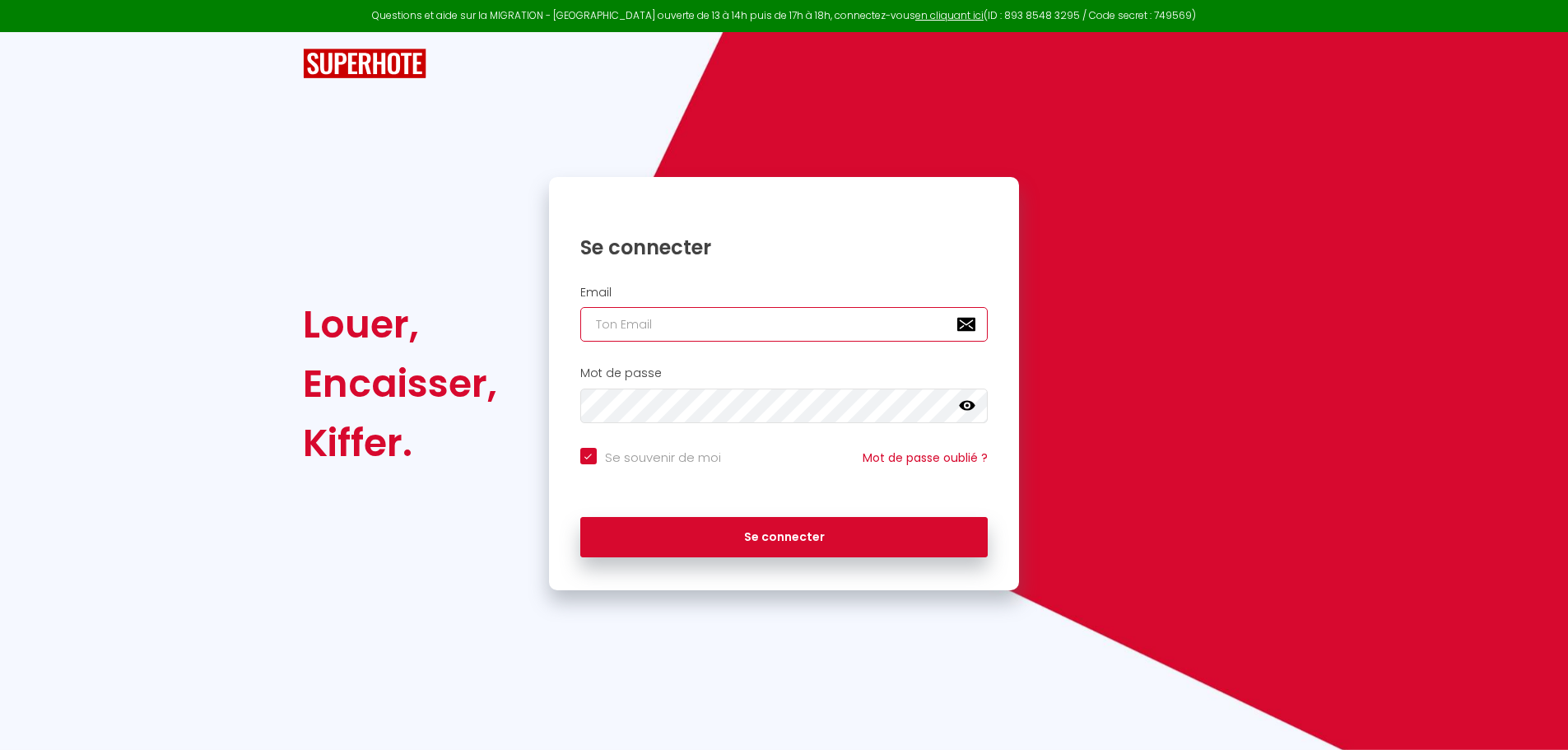
click at [852, 324] on input "email" at bounding box center [784, 324] width 408 height 35
type input "a"
checkbox input "true"
type input "ar"
checkbox input "true"
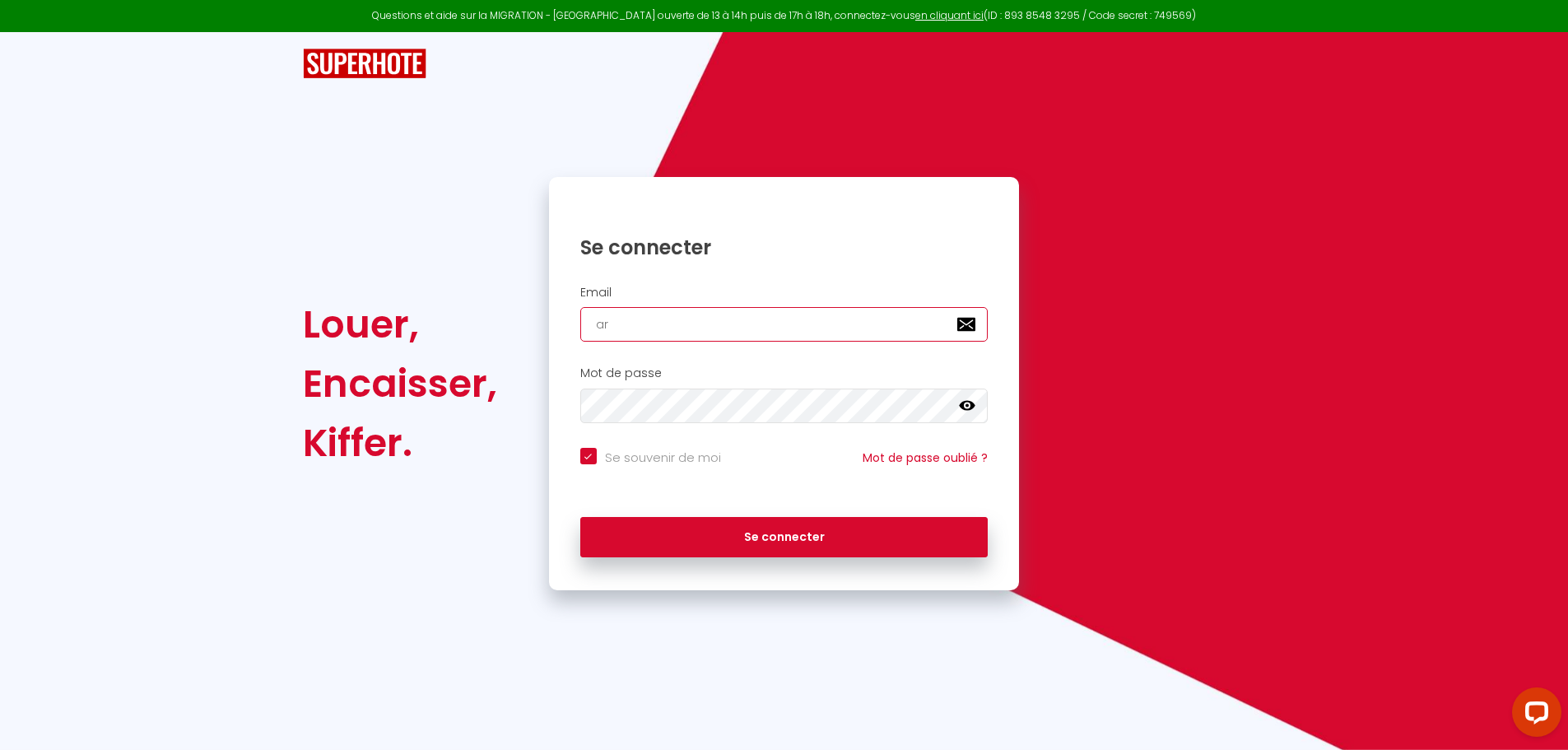
type input "arm"
checkbox input "true"
type input "arma"
checkbox input "true"
type input "arman"
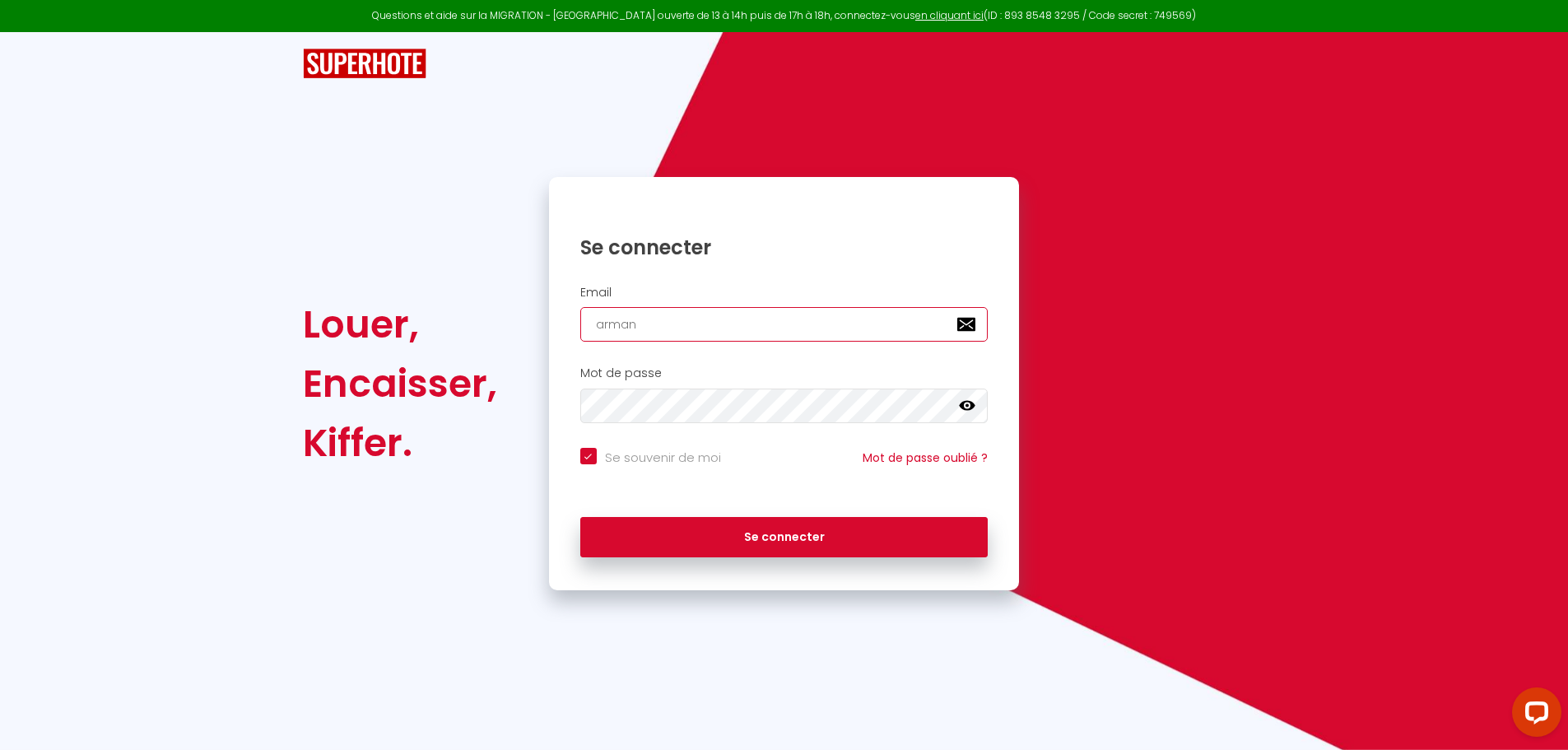
checkbox input "true"
type input "[PERSON_NAME]"
checkbox input "true"
type input "armands"
checkbox input "true"
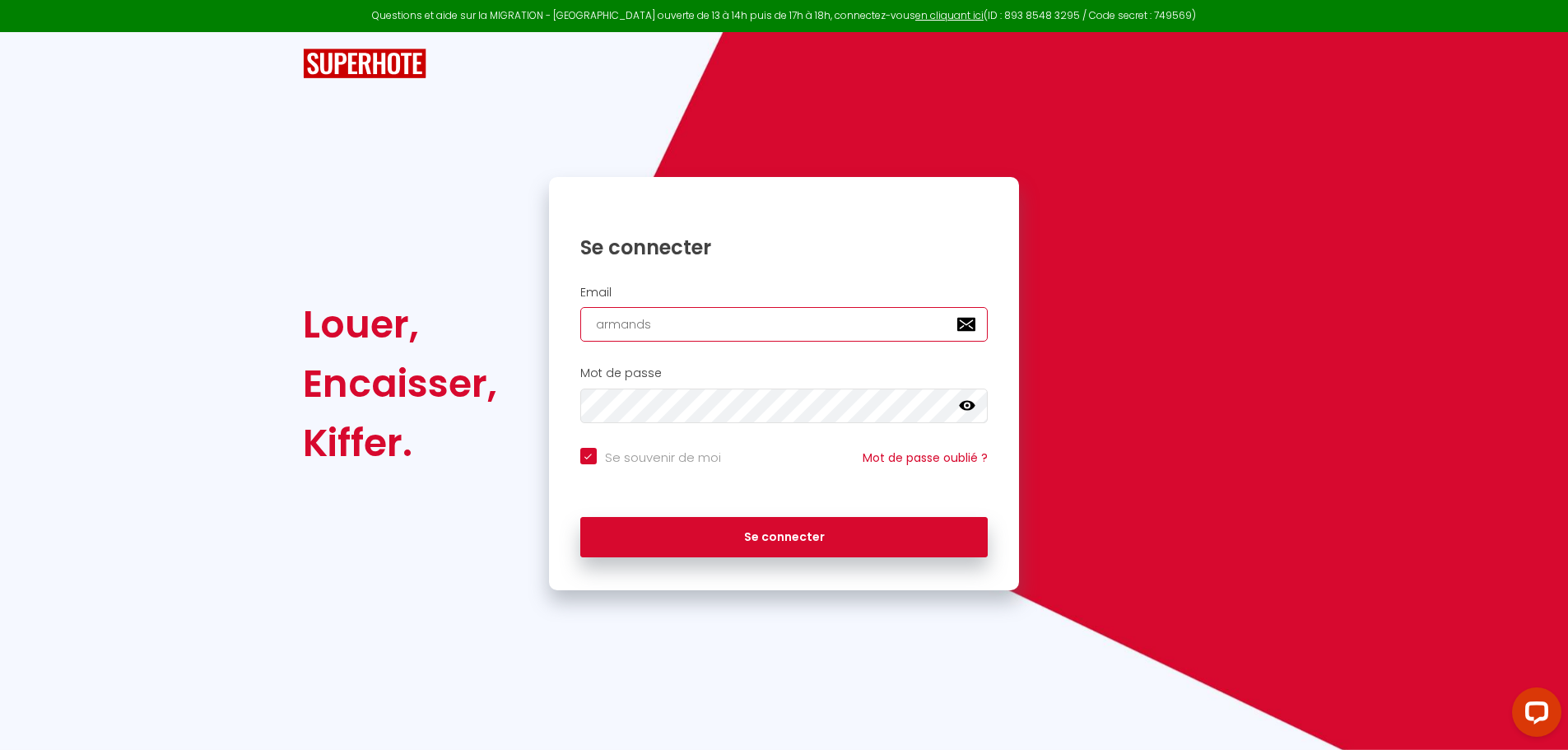
type input "armandsa"
checkbox input "true"
type input "armandsam"
checkbox input "true"
type input "armandsamu"
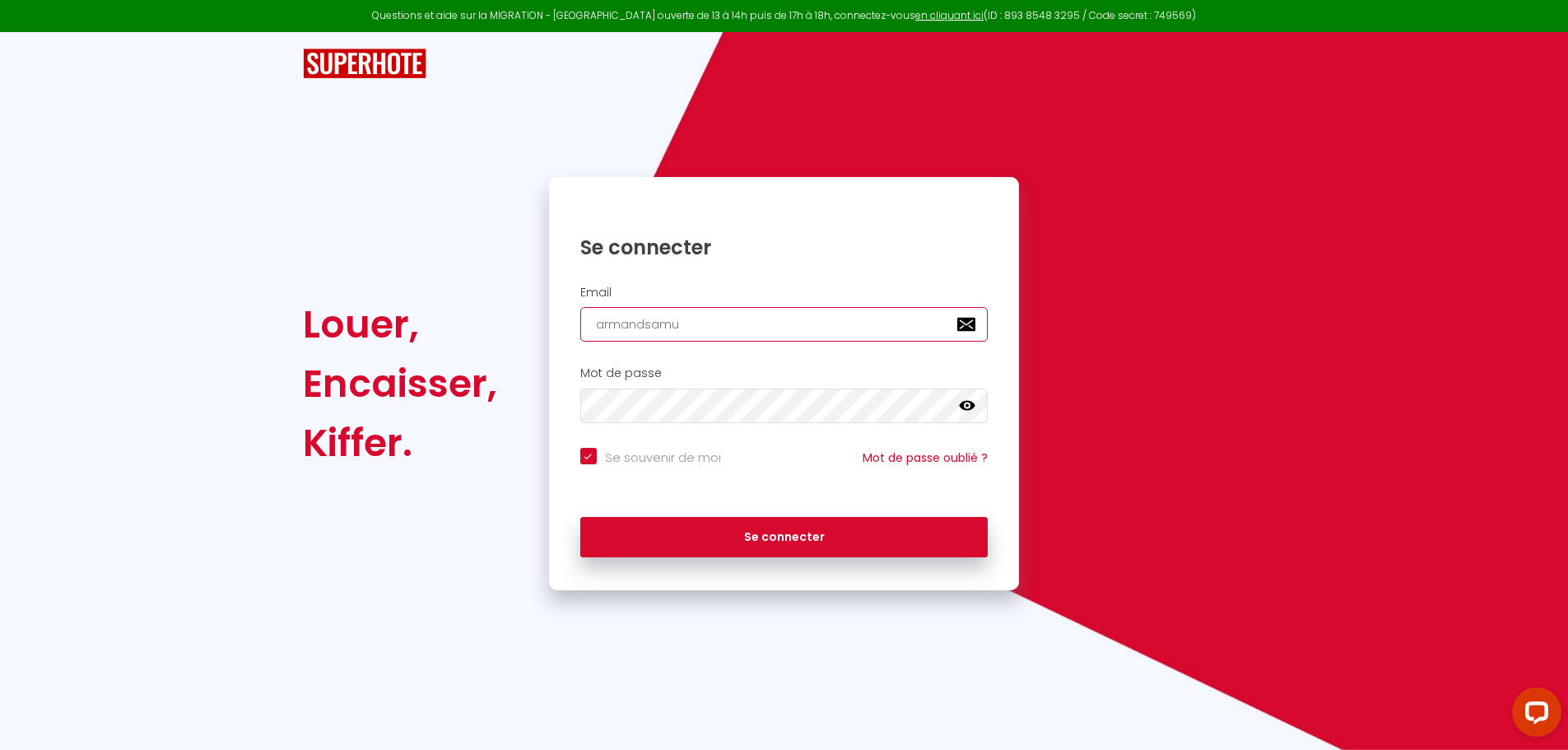
checkbox input "true"
type input "armandsamu@"
checkbox input "true"
type input "armandsamu@g"
checkbox input "true"
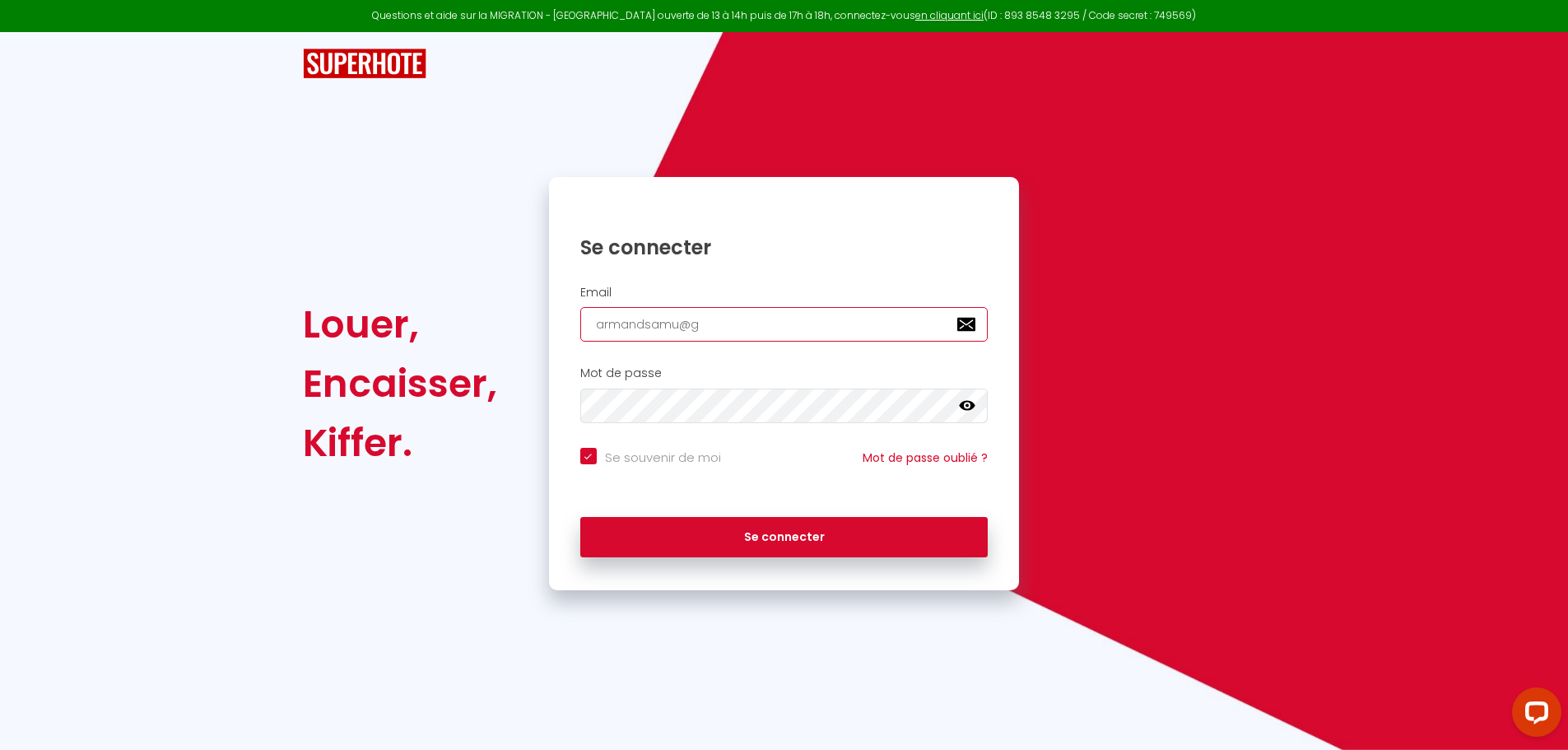
type input "armandsamu@gm"
checkbox input "true"
type input "armandsamu@gma"
checkbox input "true"
type input "armandsamu@gmai"
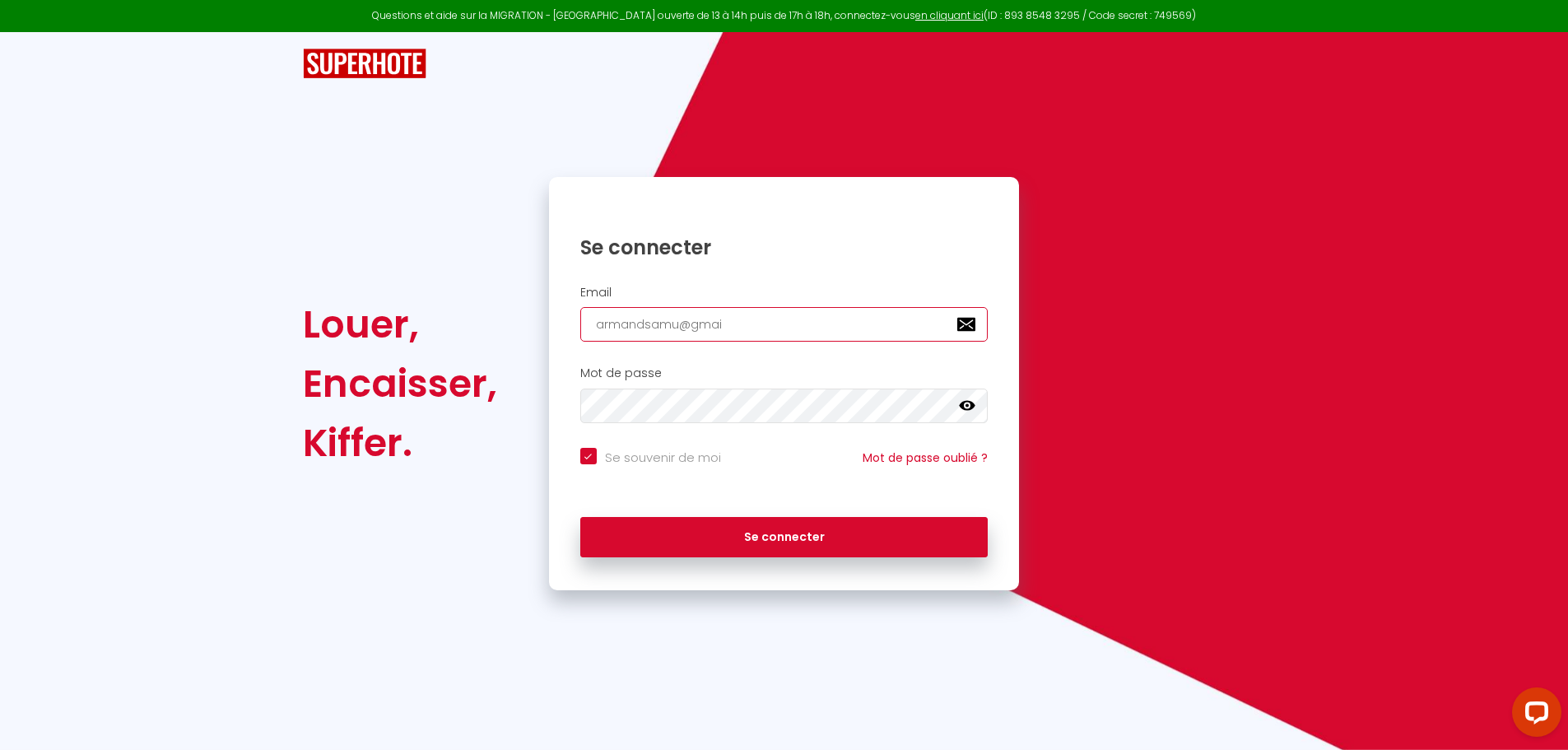
checkbox input "true"
type input "[EMAIL_ADDRESS]"
checkbox input "true"
type input "[EMAIL_ADDRESS]."
checkbox input "true"
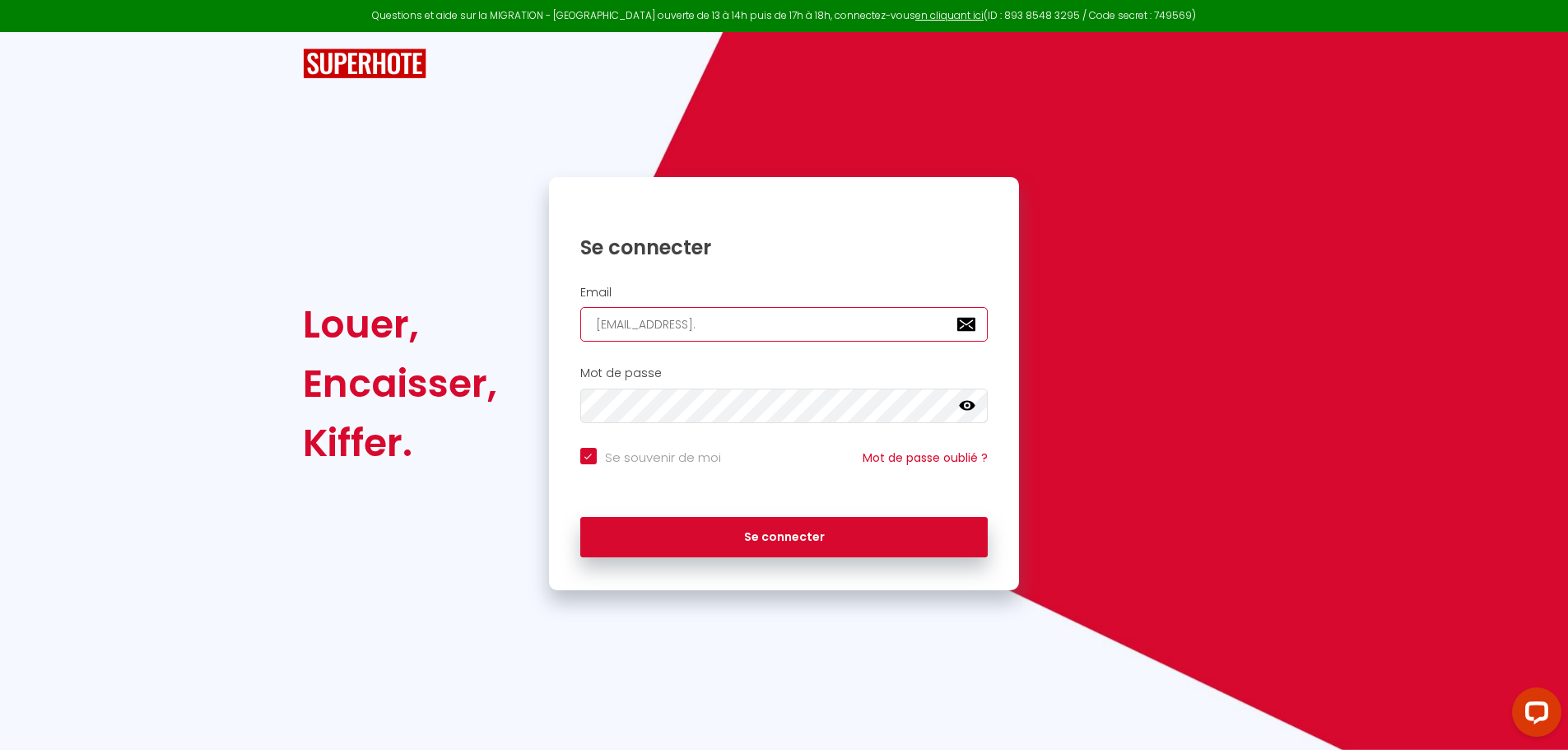
type input "armandsamu@gmail.c"
checkbox input "true"
type input "[EMAIL_ADDRESS][DOMAIN_NAME]"
checkbox input "true"
type input "[EMAIL_ADDRESS][DOMAIN_NAME]"
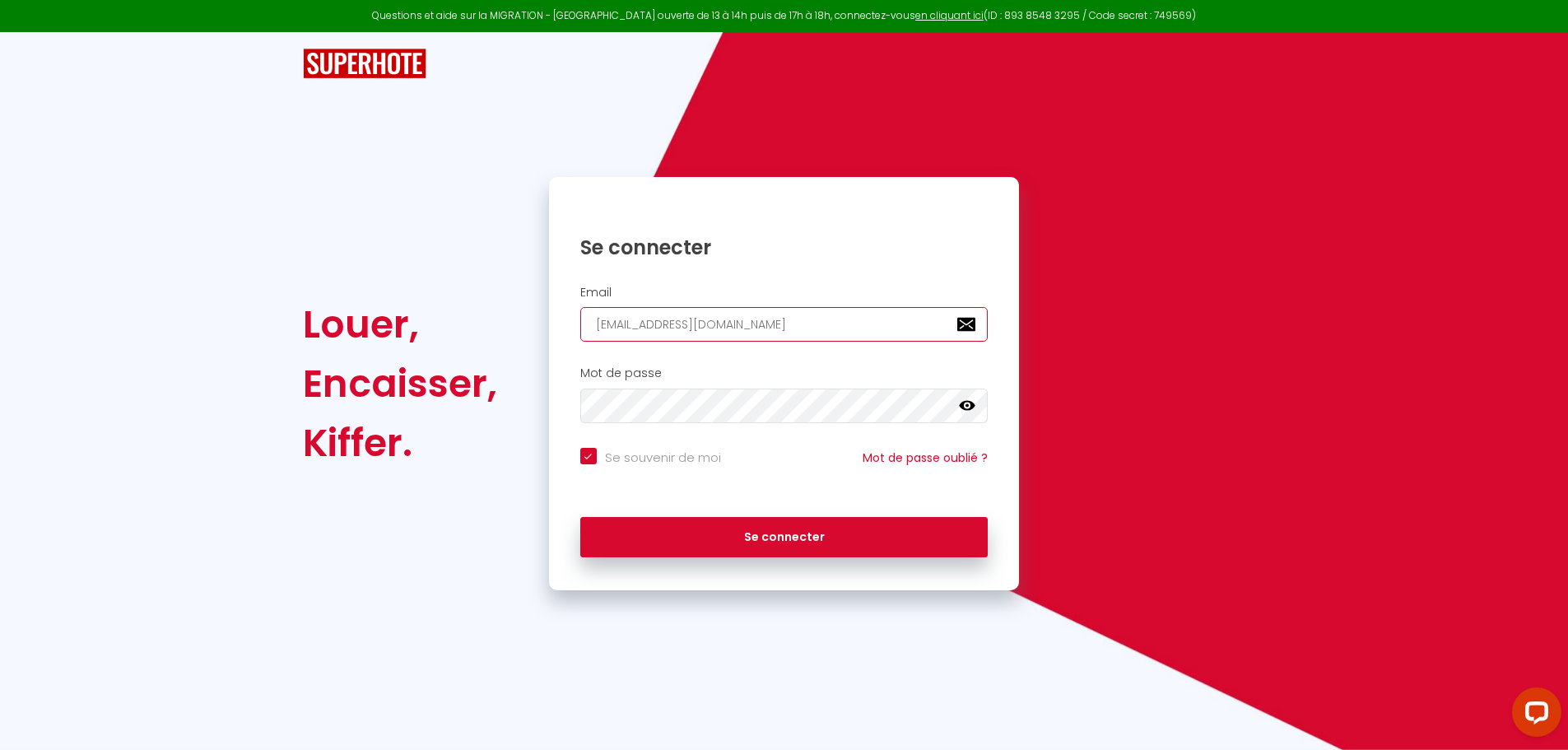
checkbox input "true"
type input "[EMAIL_ADDRESS][DOMAIN_NAME]"
click at [971, 407] on icon at bounding box center [967, 405] width 17 height 10
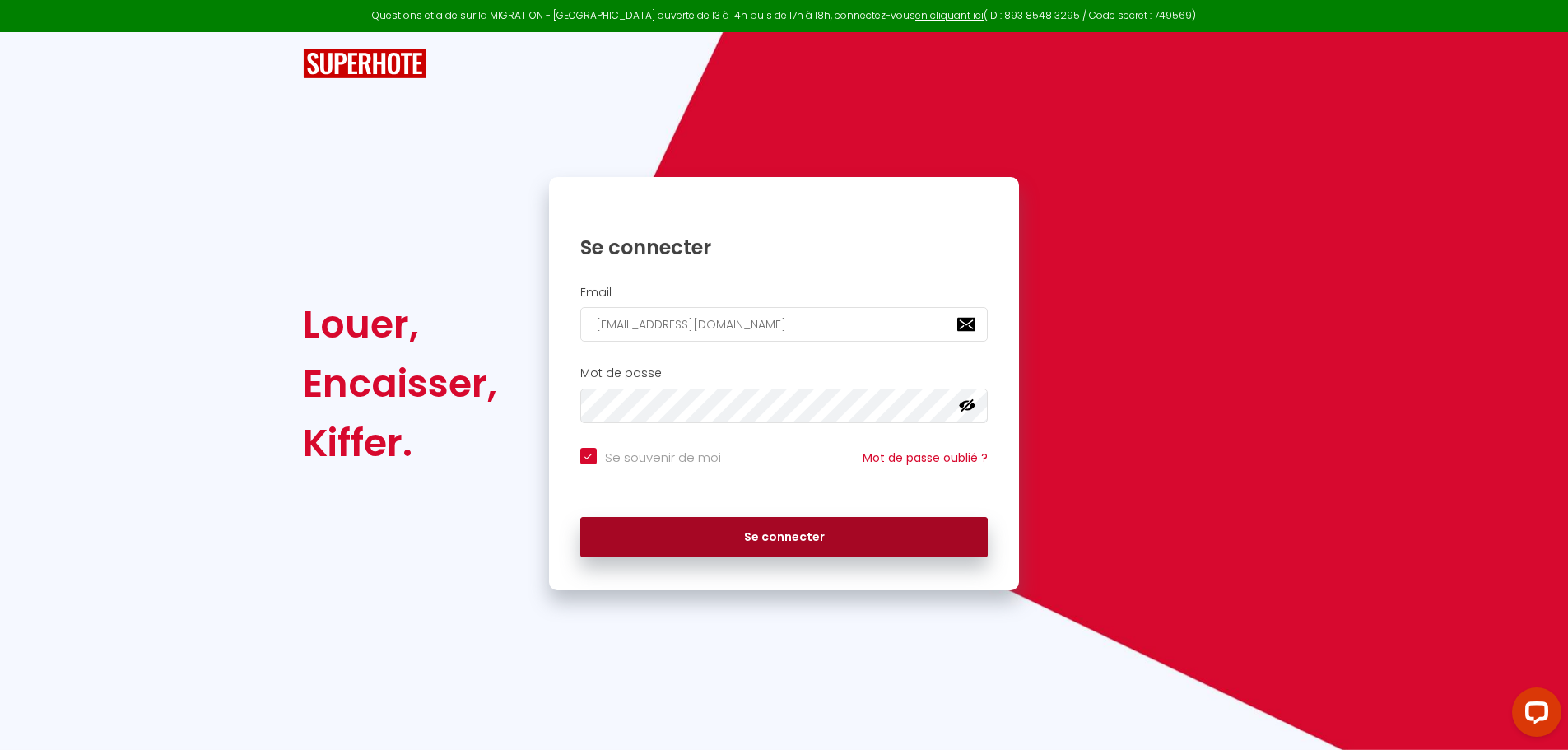
click at [812, 534] on button "Se connecter" at bounding box center [784, 537] width 408 height 41
checkbox input "true"
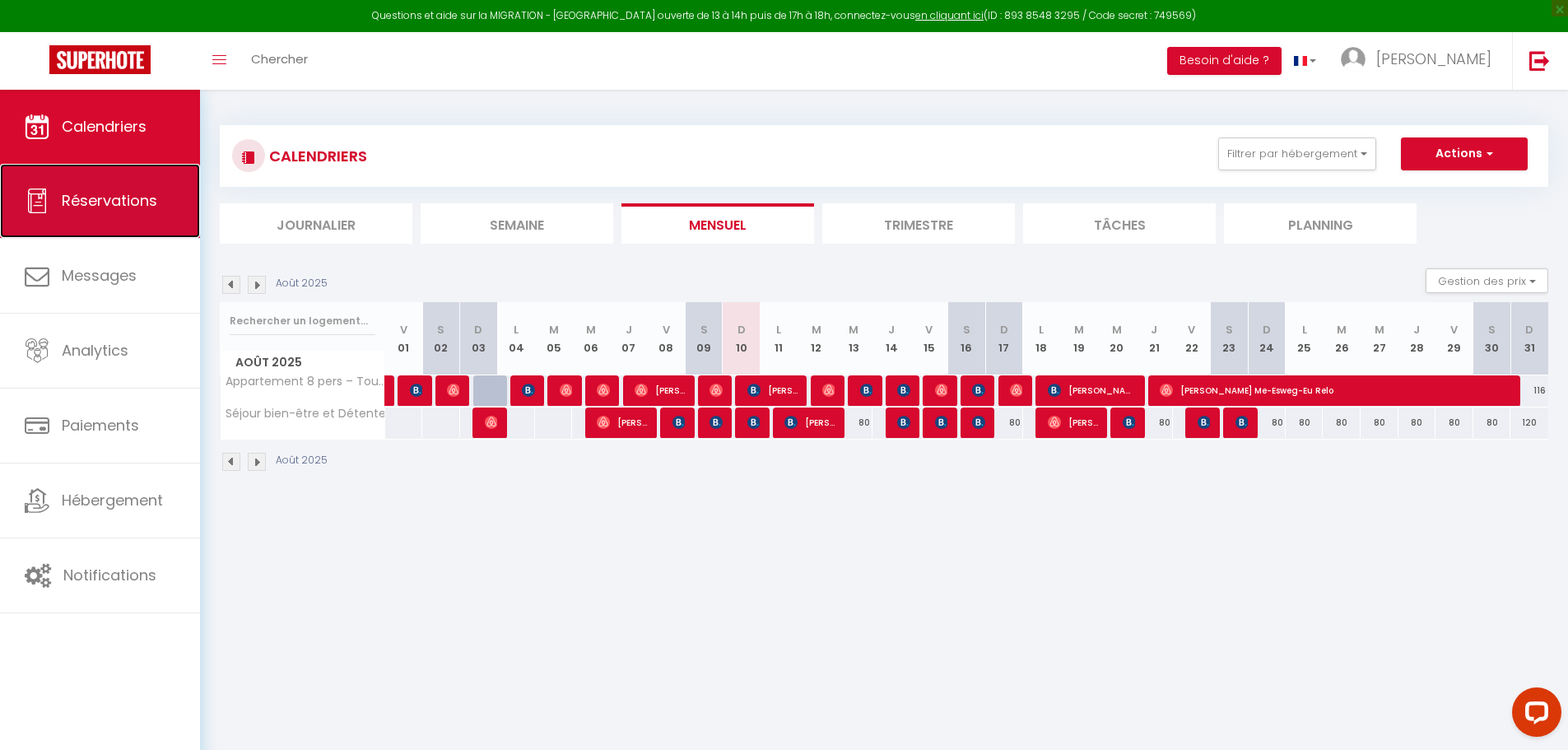
click at [109, 219] on link "Réservations" at bounding box center [100, 200] width 200 height 74
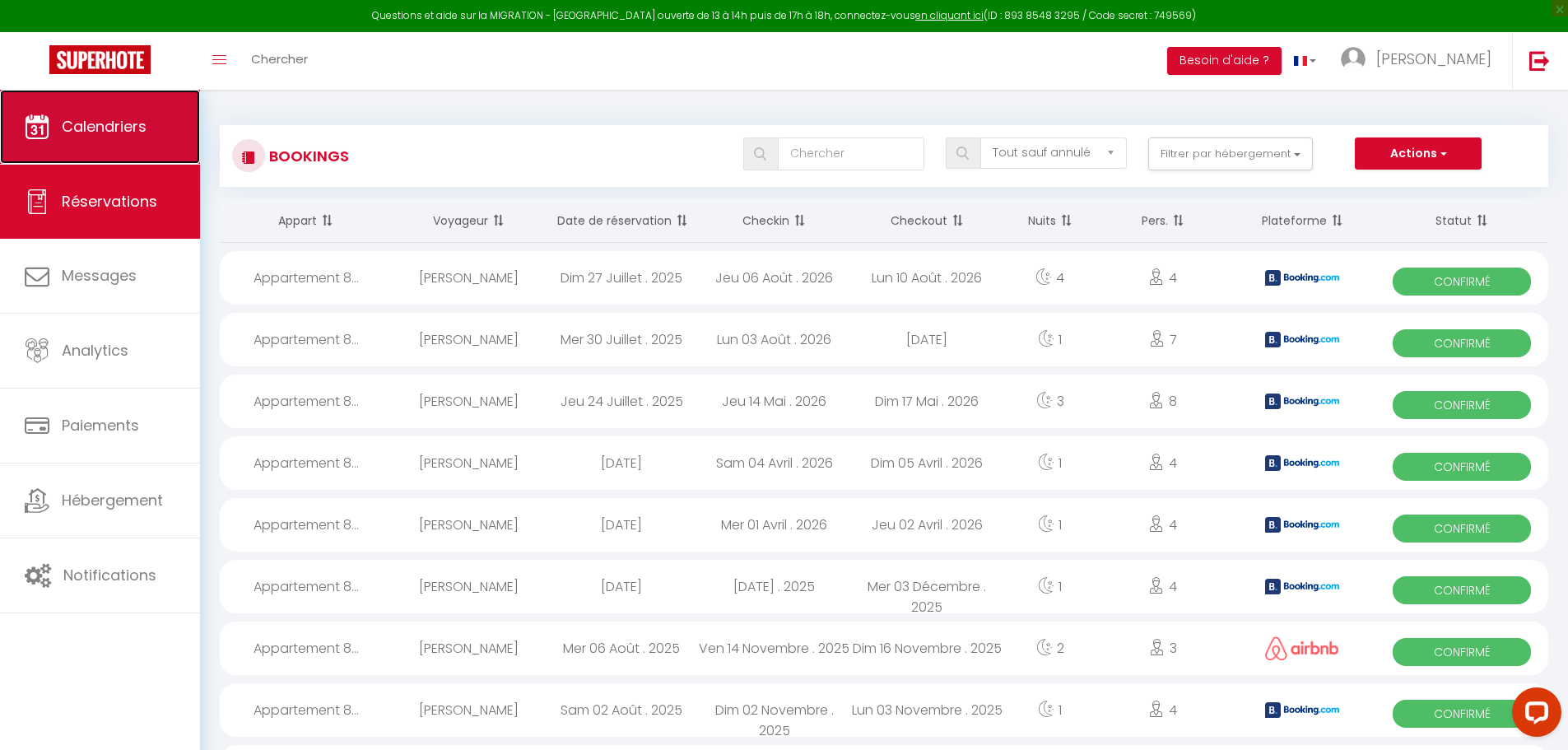
click at [111, 152] on link "Calendriers" at bounding box center [100, 127] width 200 height 74
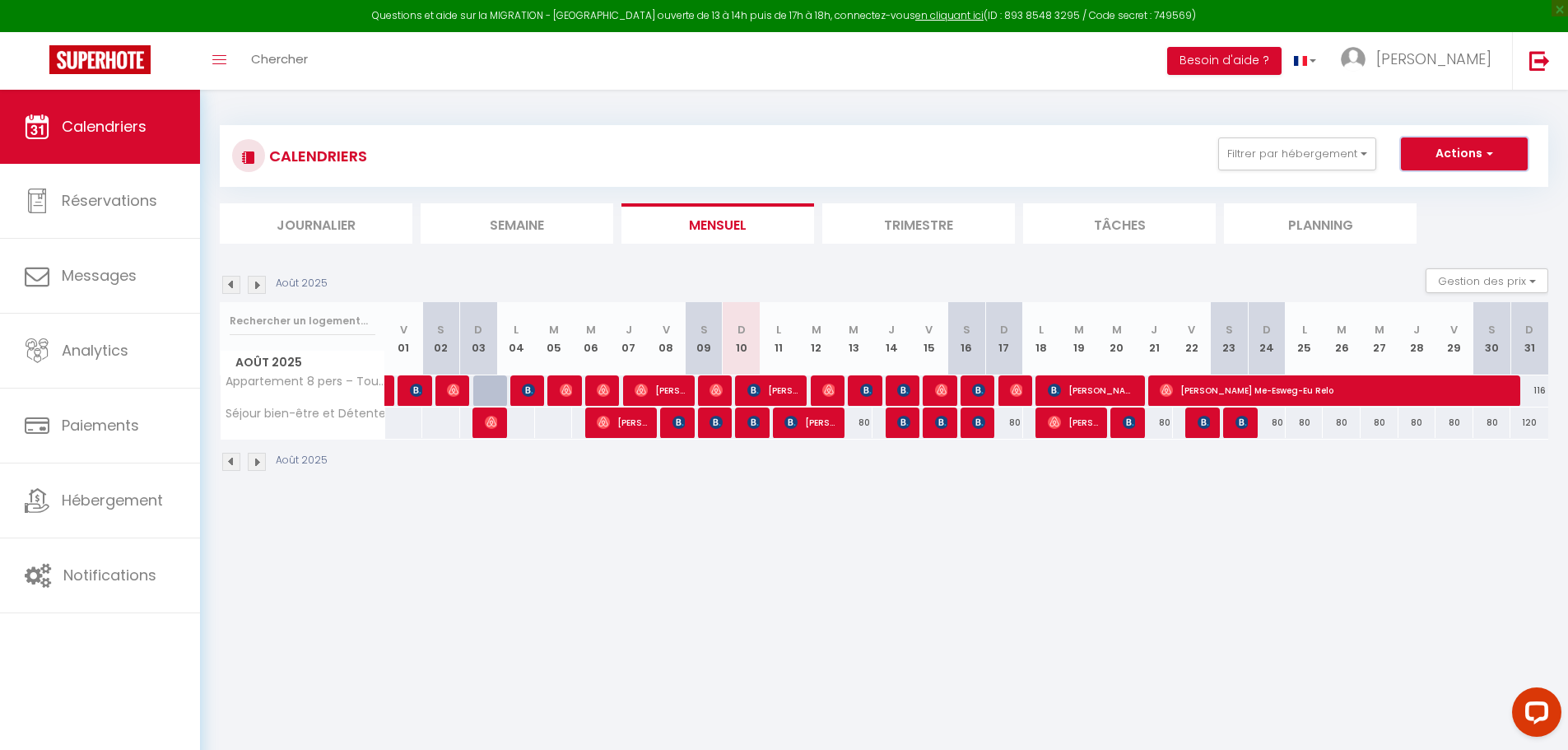
click at [1480, 156] on button "Actions" at bounding box center [1464, 154] width 127 height 33
click at [1137, 586] on body "Questions et aide sur la MIGRATION - [GEOGRAPHIC_DATA] ouverte de 13 à 14h puis…" at bounding box center [784, 465] width 1568 height 750
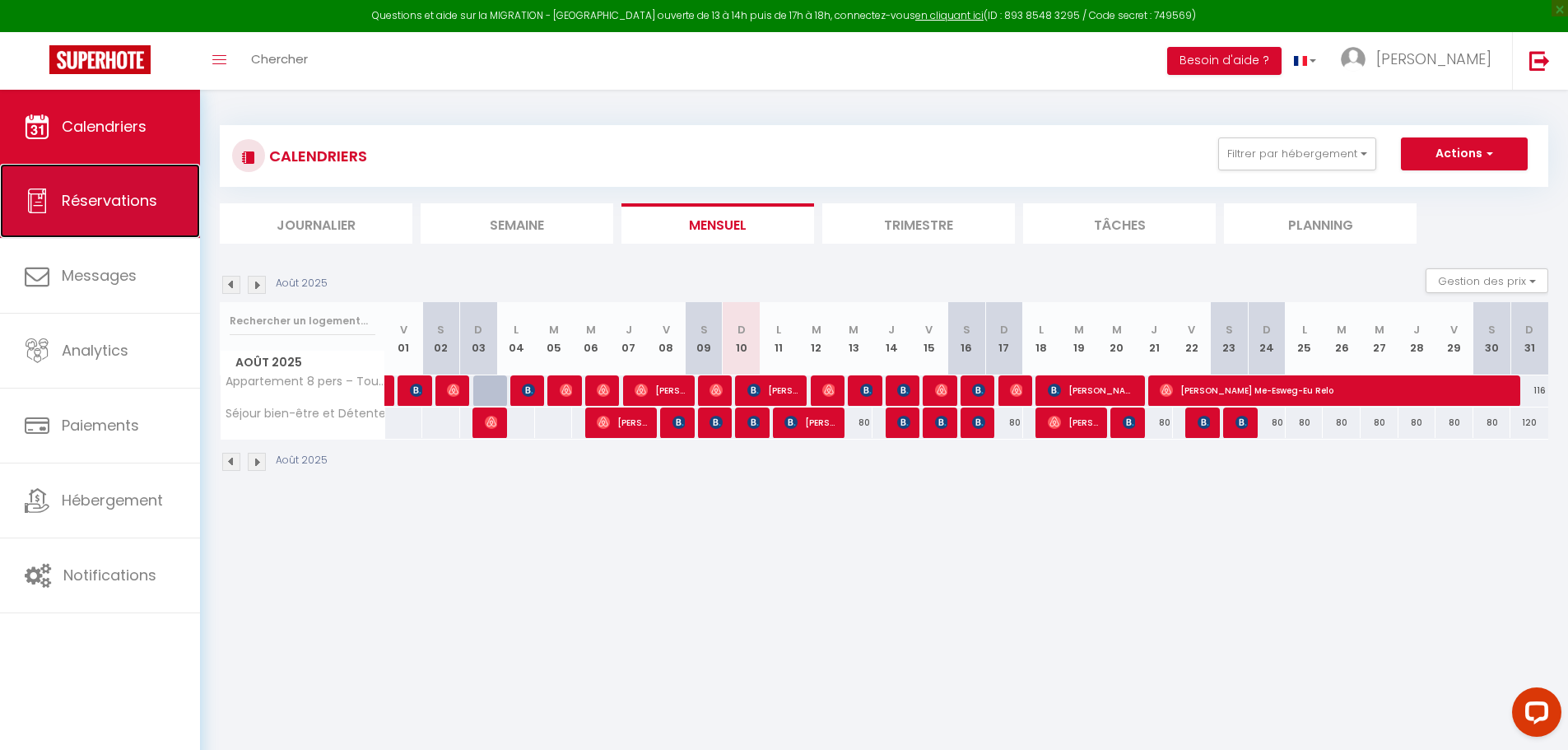
click at [37, 217] on link "Réservations" at bounding box center [100, 200] width 200 height 74
select select "not_cancelled"
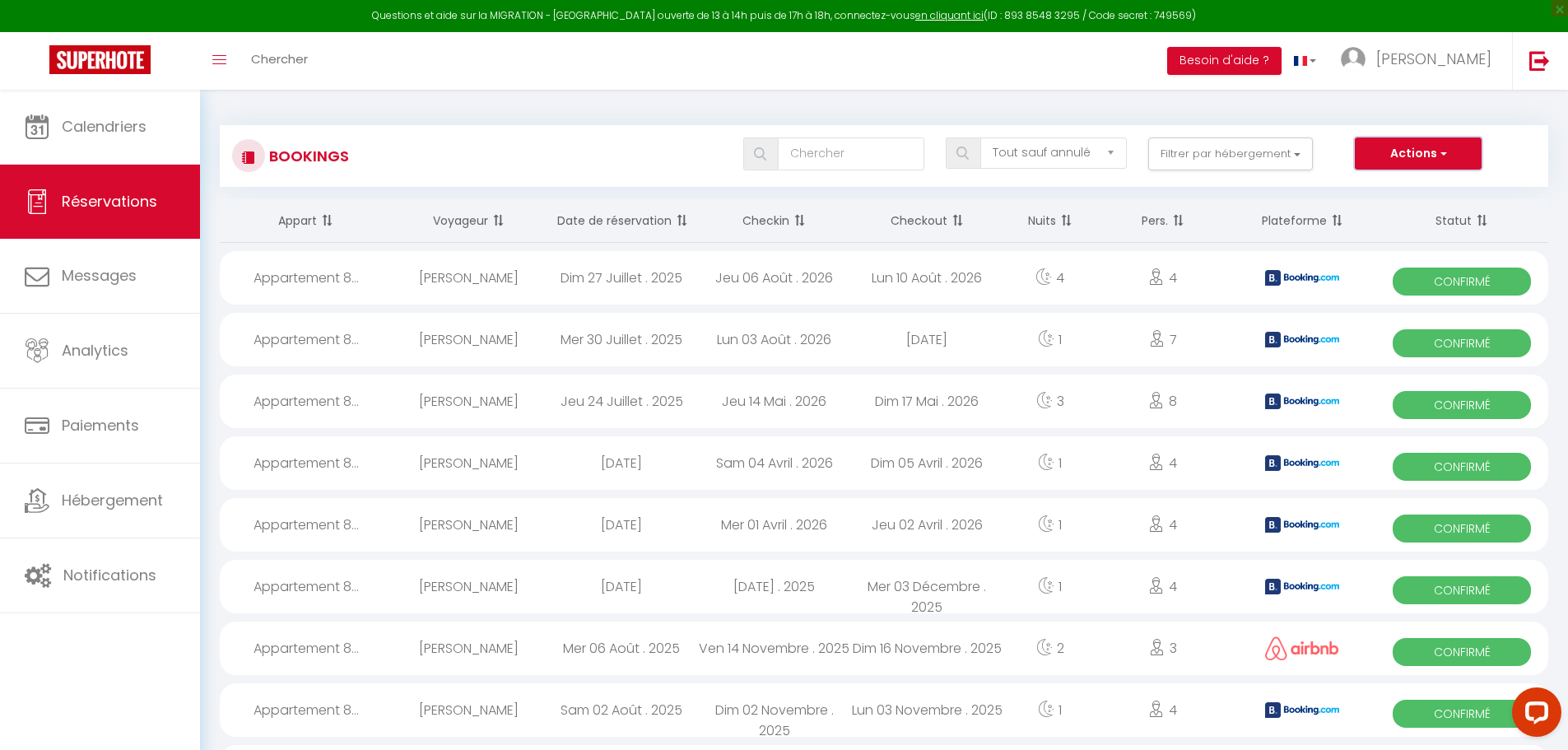
click at [1384, 165] on button "Actions" at bounding box center [1418, 154] width 127 height 33
click at [1183, 85] on div "Toggle menubar Chercher BUTTON Besoin d'aide ? [PERSON_NAME] Paramètres Équipe" at bounding box center [837, 61] width 1436 height 58
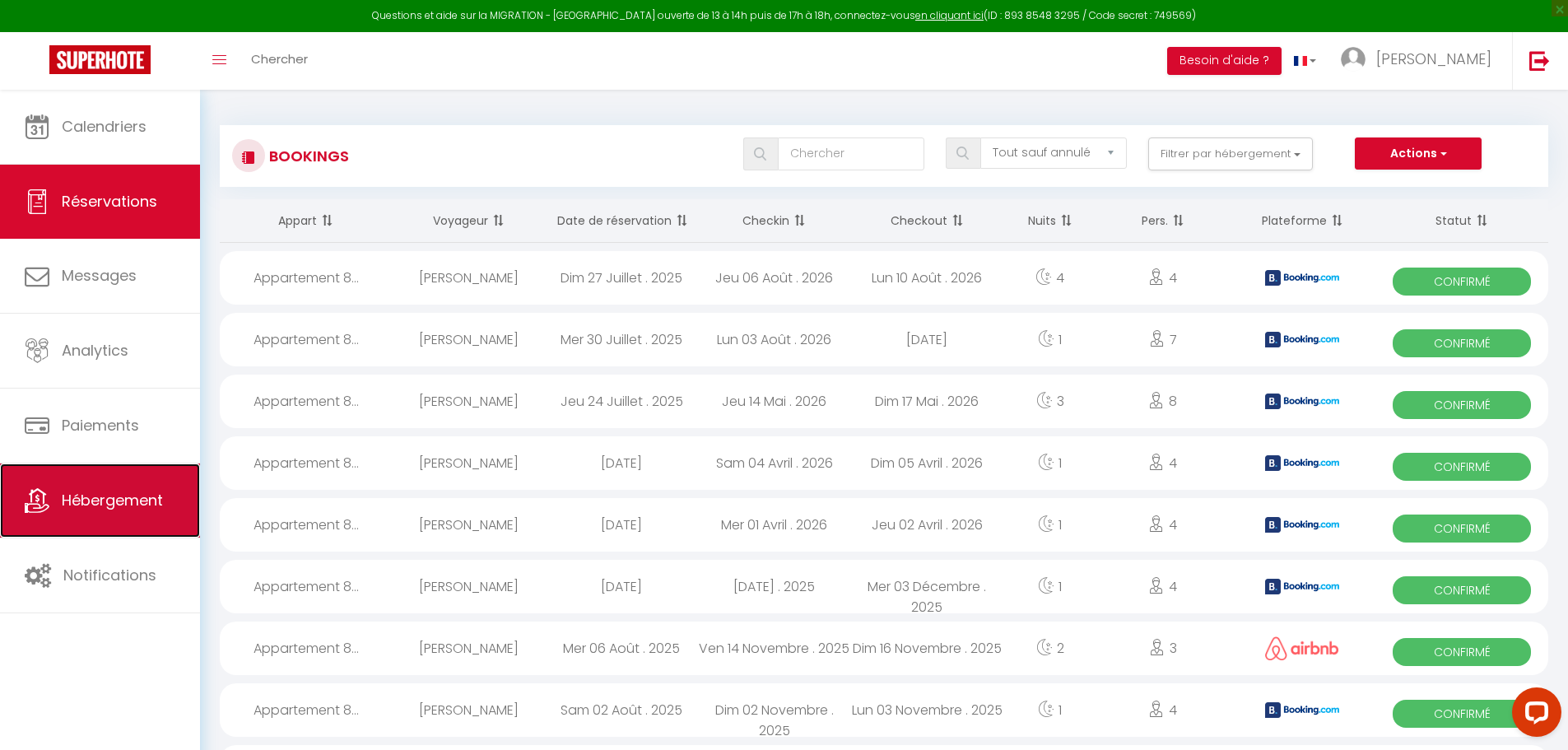
click at [52, 485] on link "Hébergement" at bounding box center [100, 500] width 200 height 74
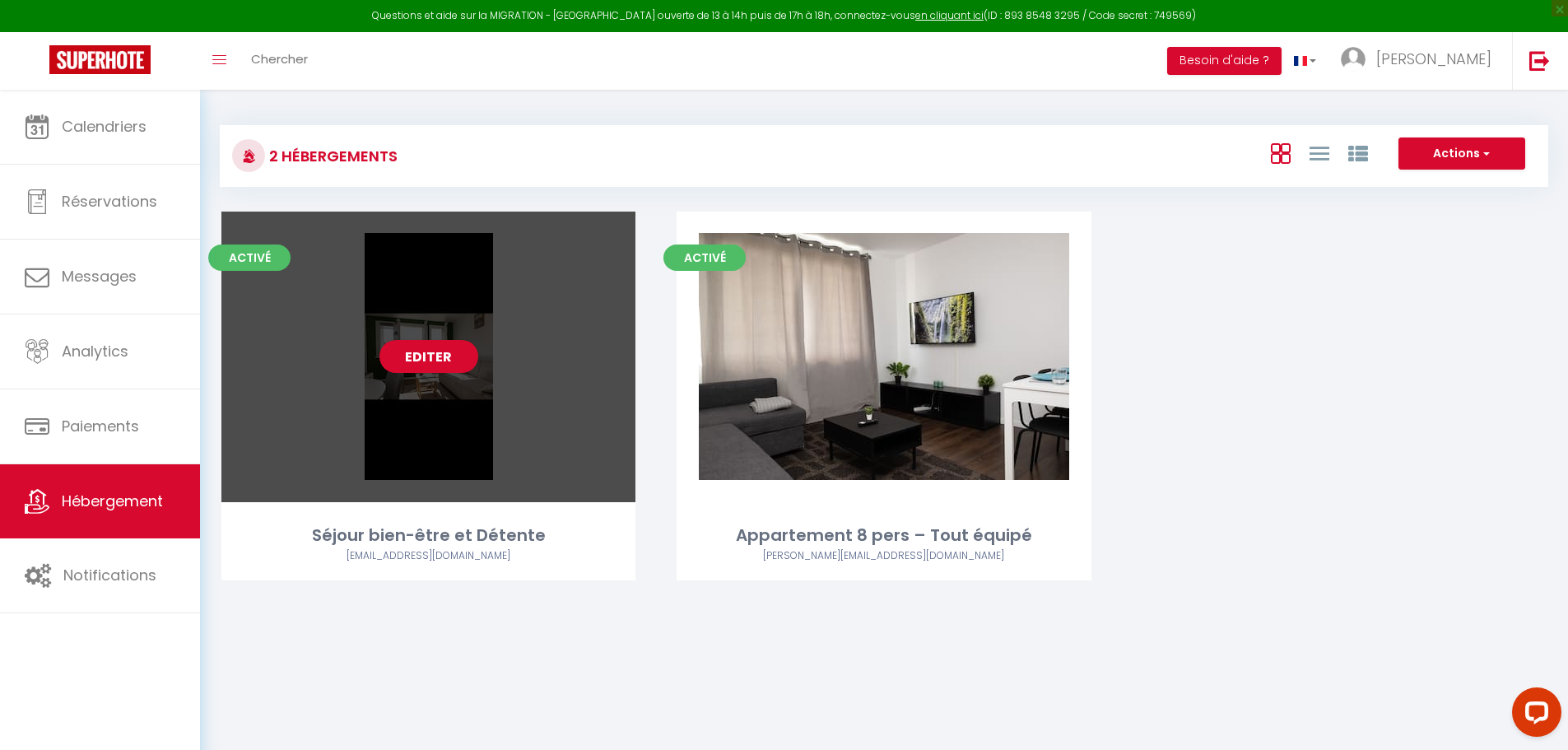
click at [511, 452] on div "Editer" at bounding box center [428, 357] width 414 height 290
select select "3"
select select "2"
select select "1"
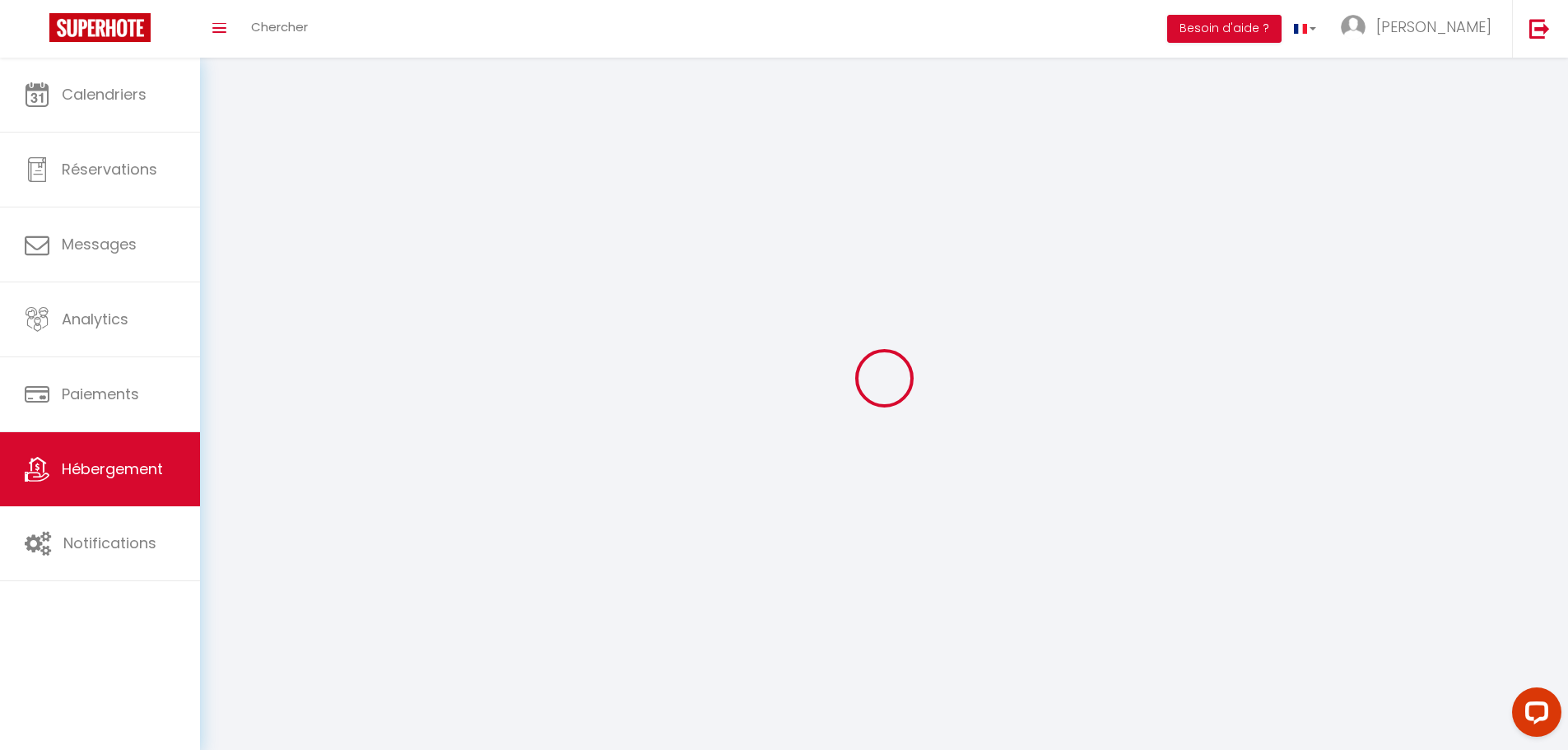
select select
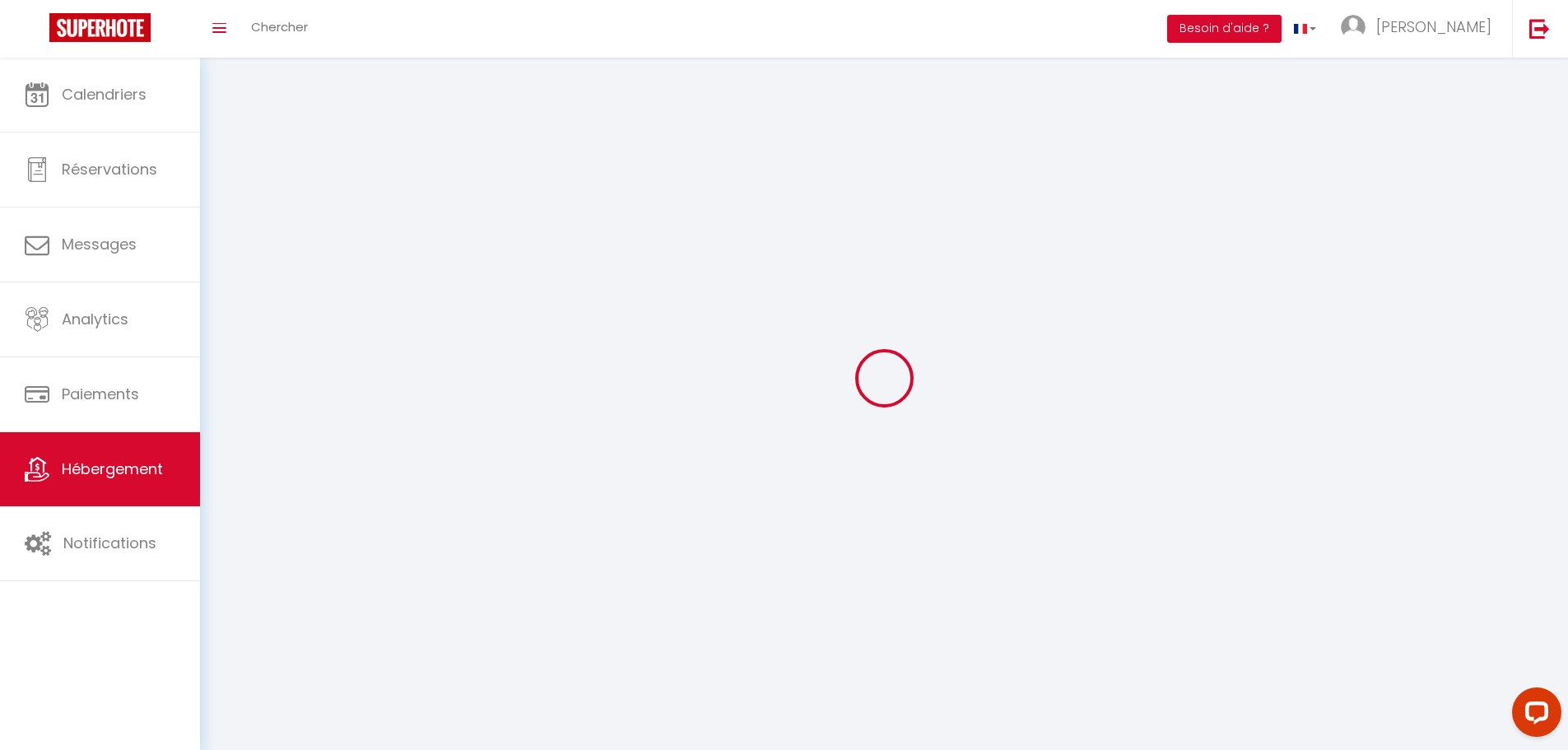
select select
checkbox input "false"
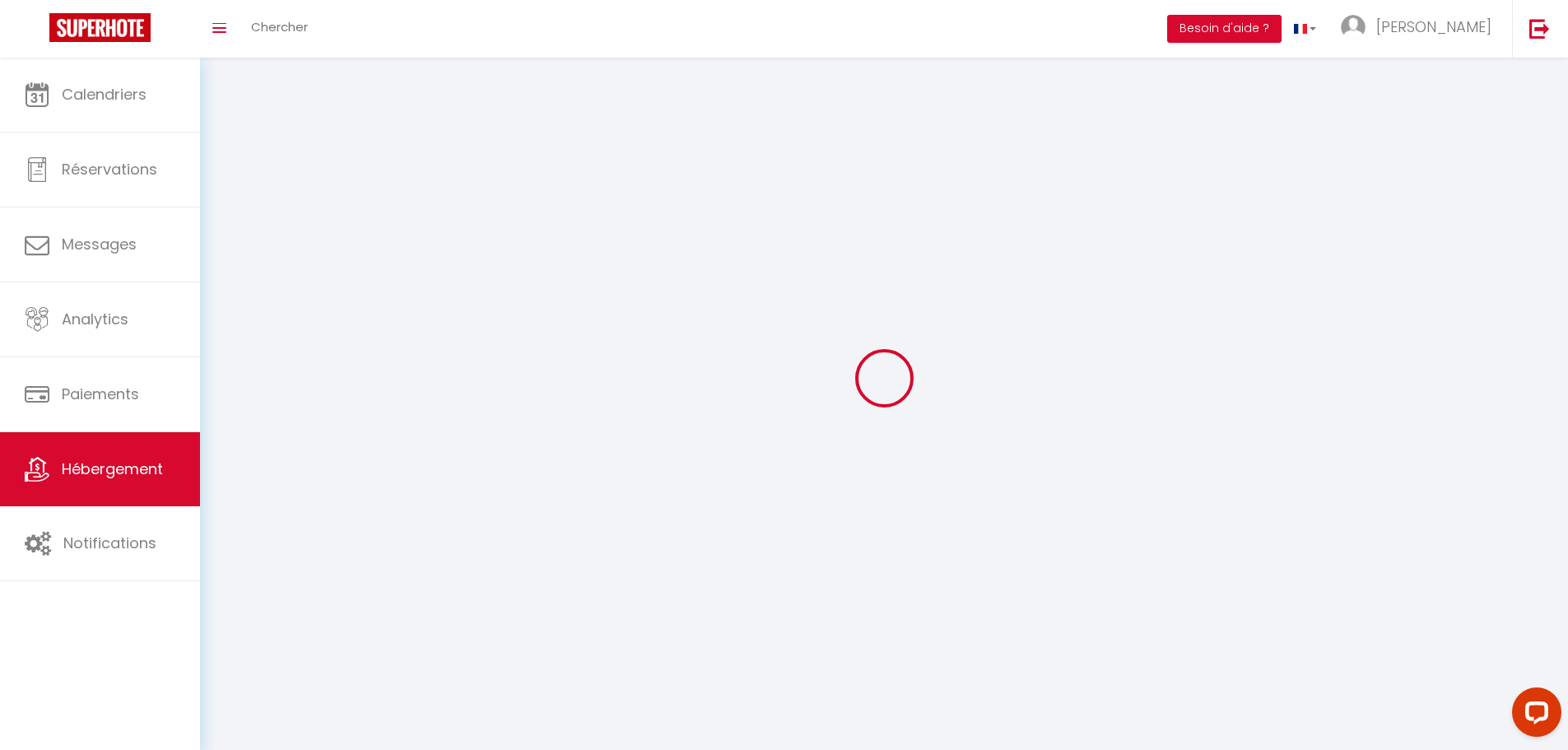
select select
select select "1"
select select "28"
select select
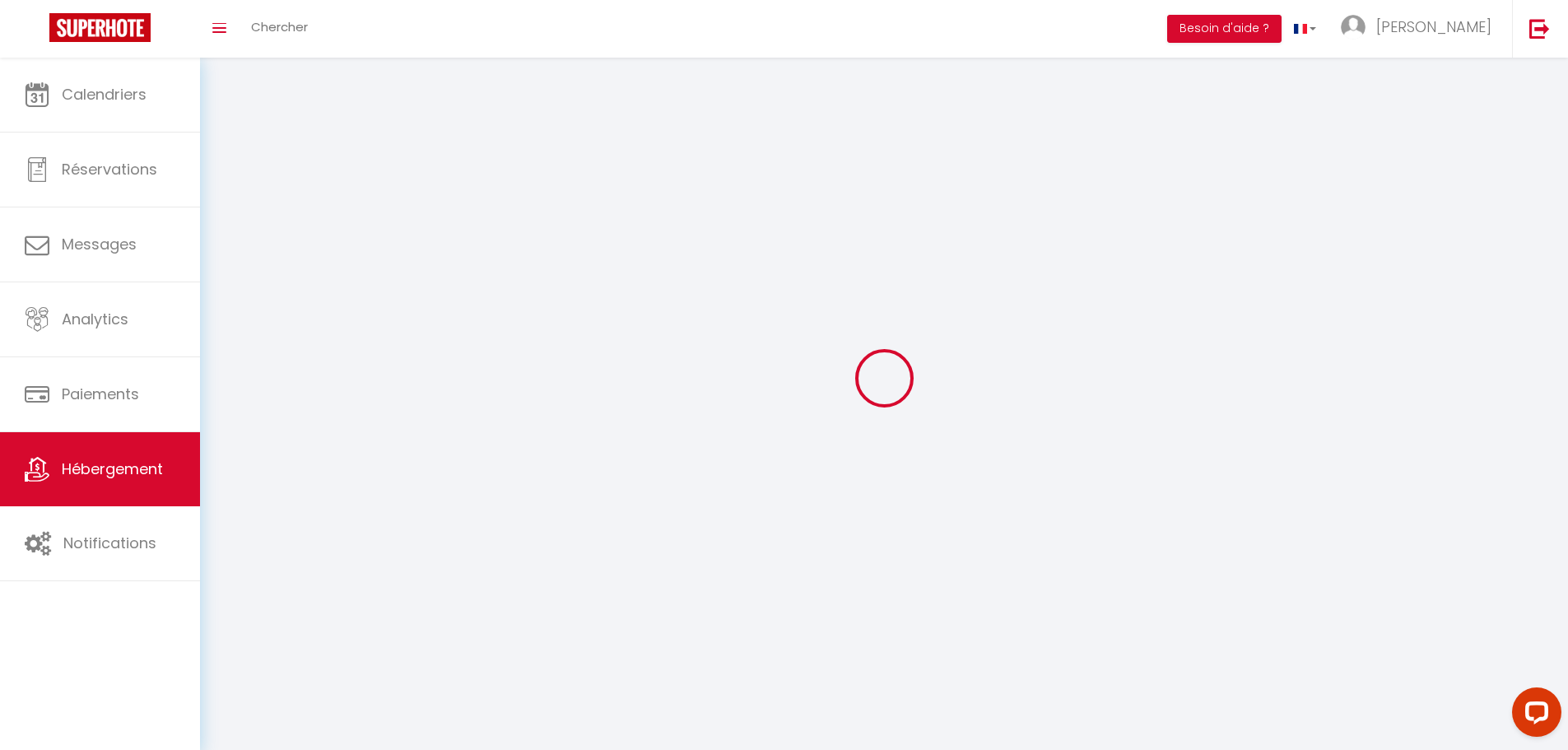
select select
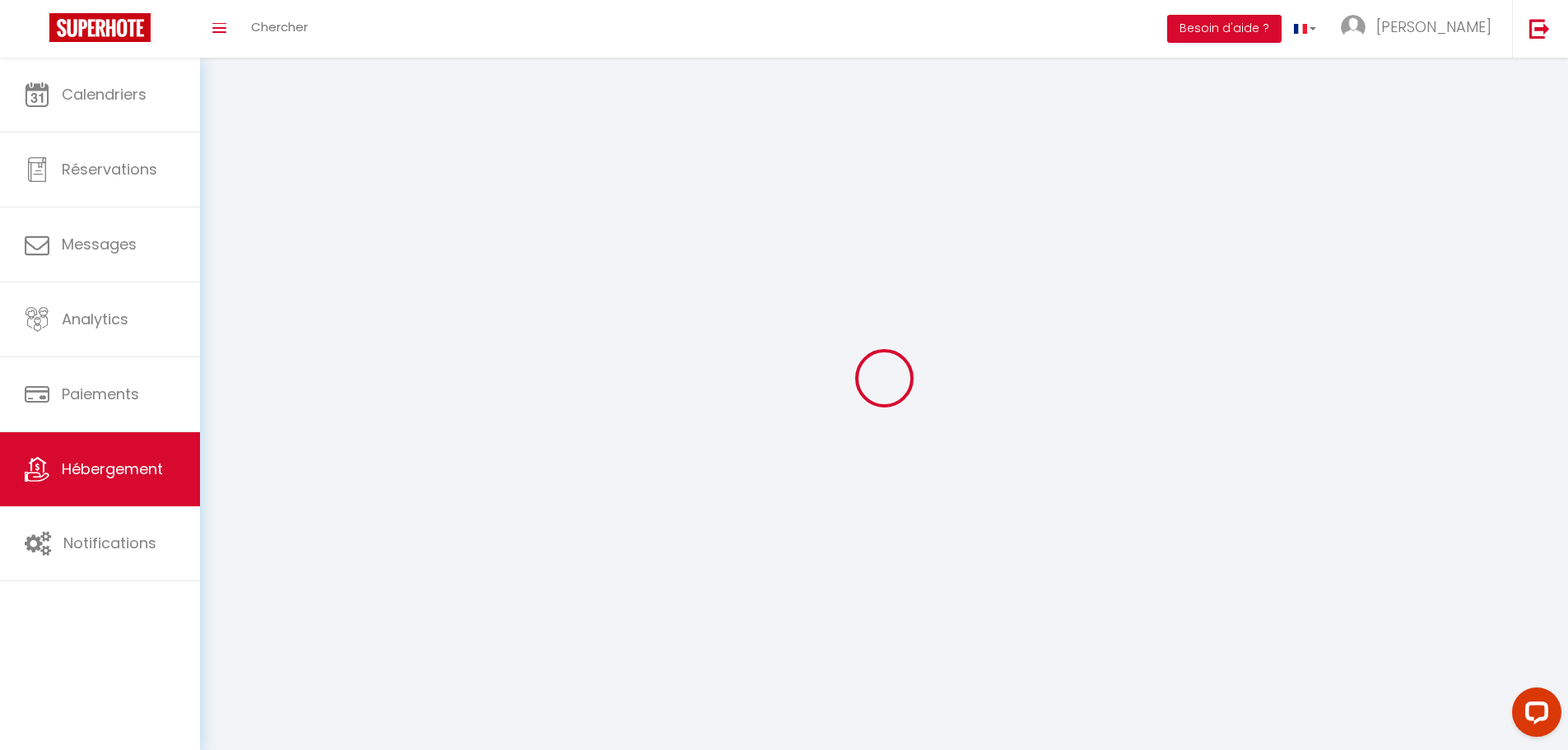
checkbox input "false"
select select
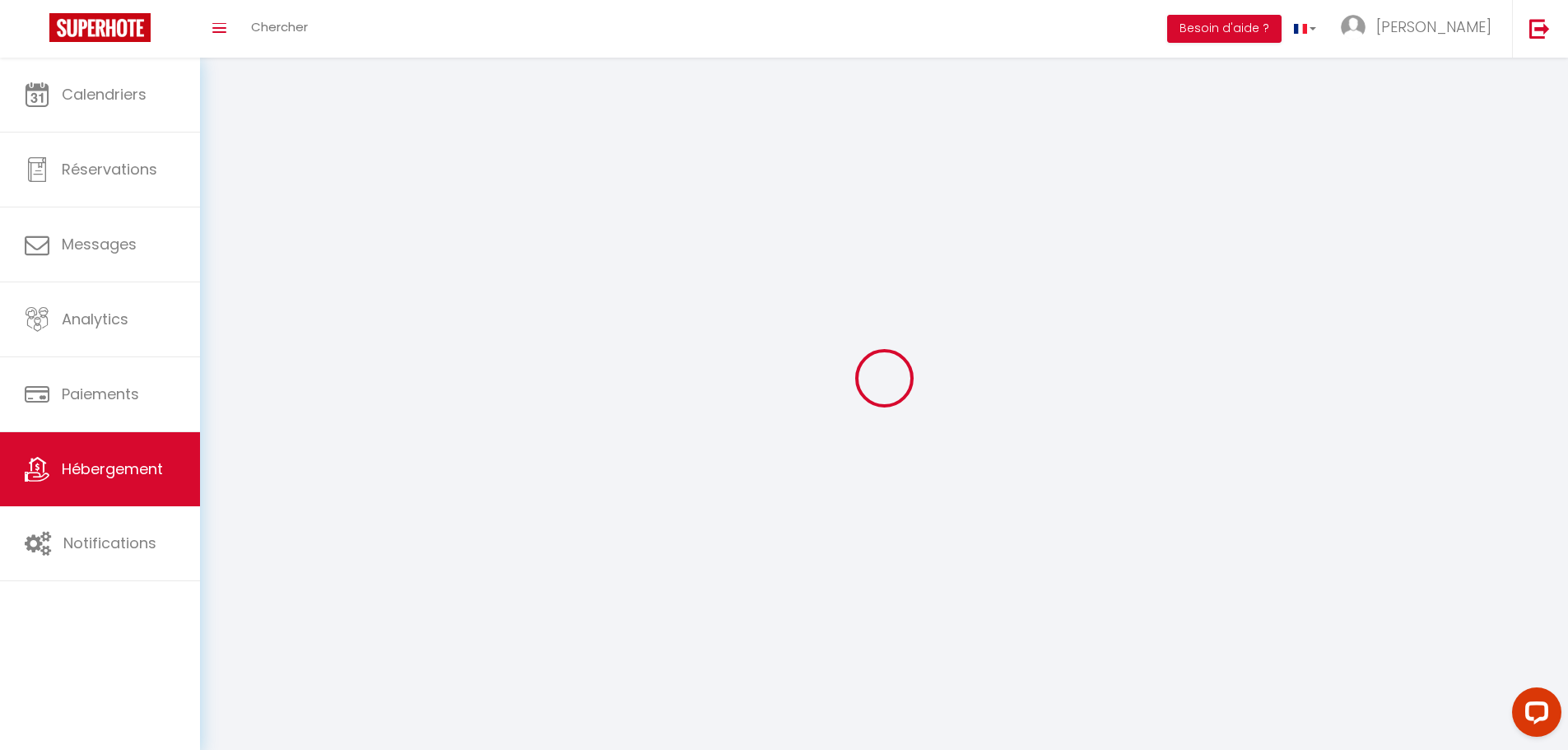
select select
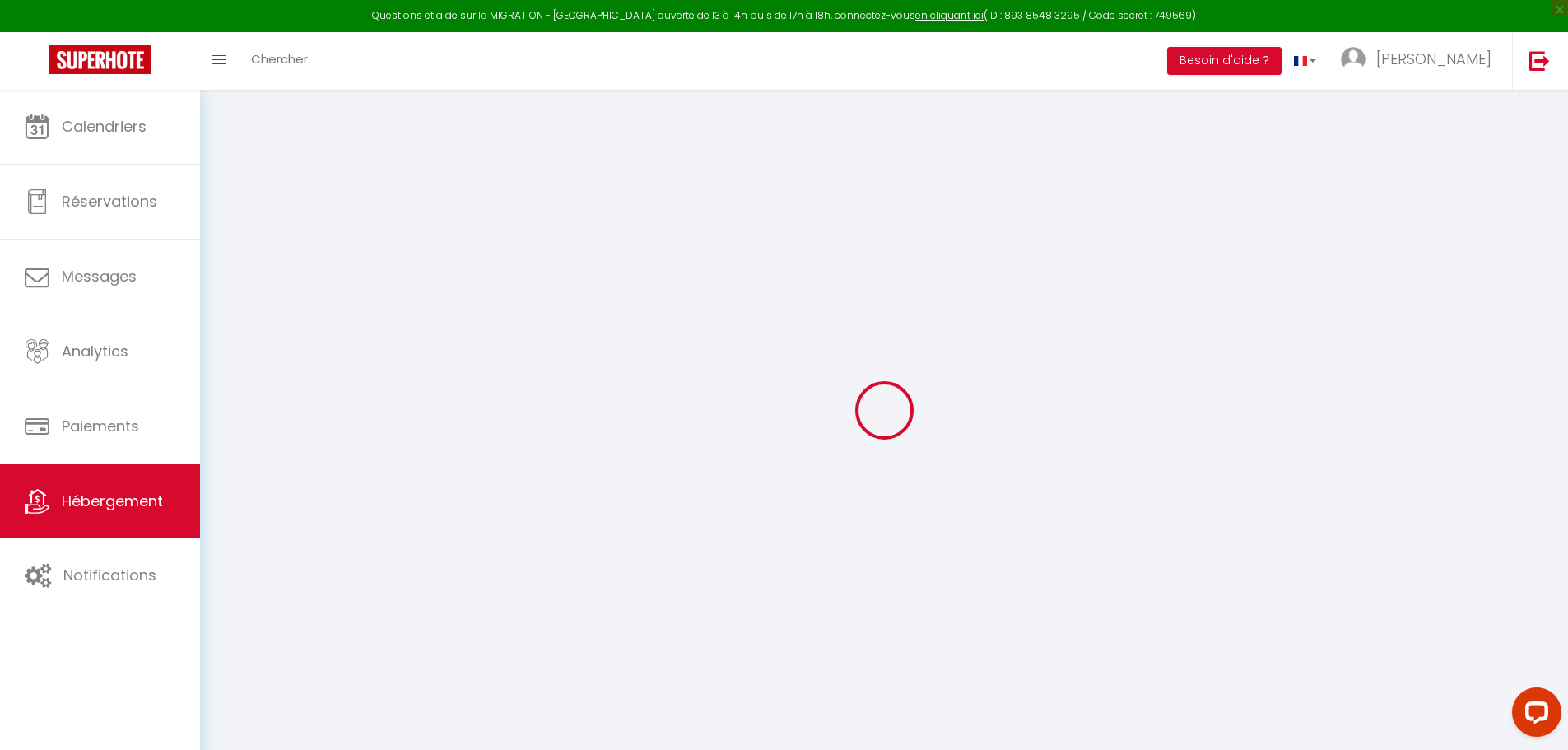
select select
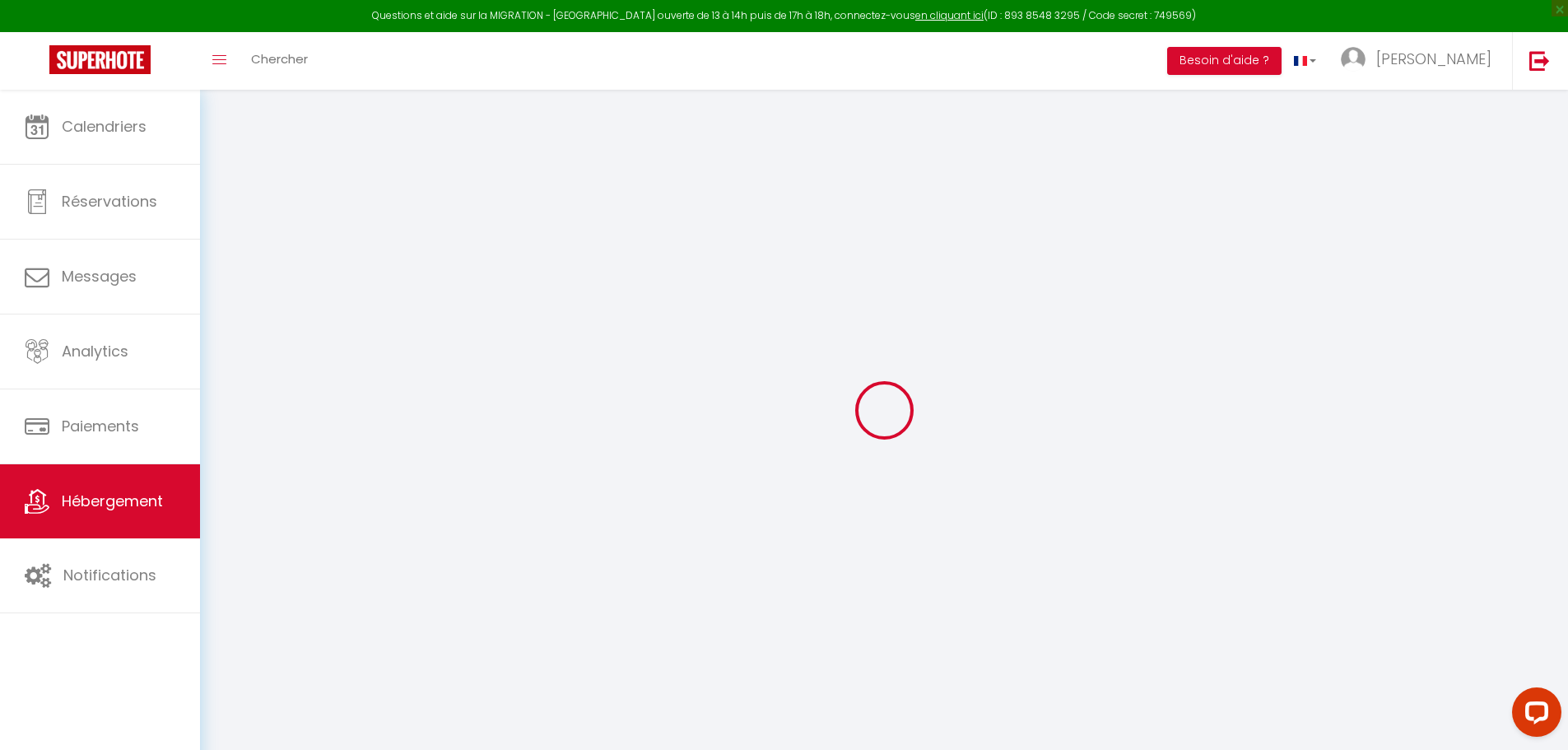
select select
checkbox input "false"
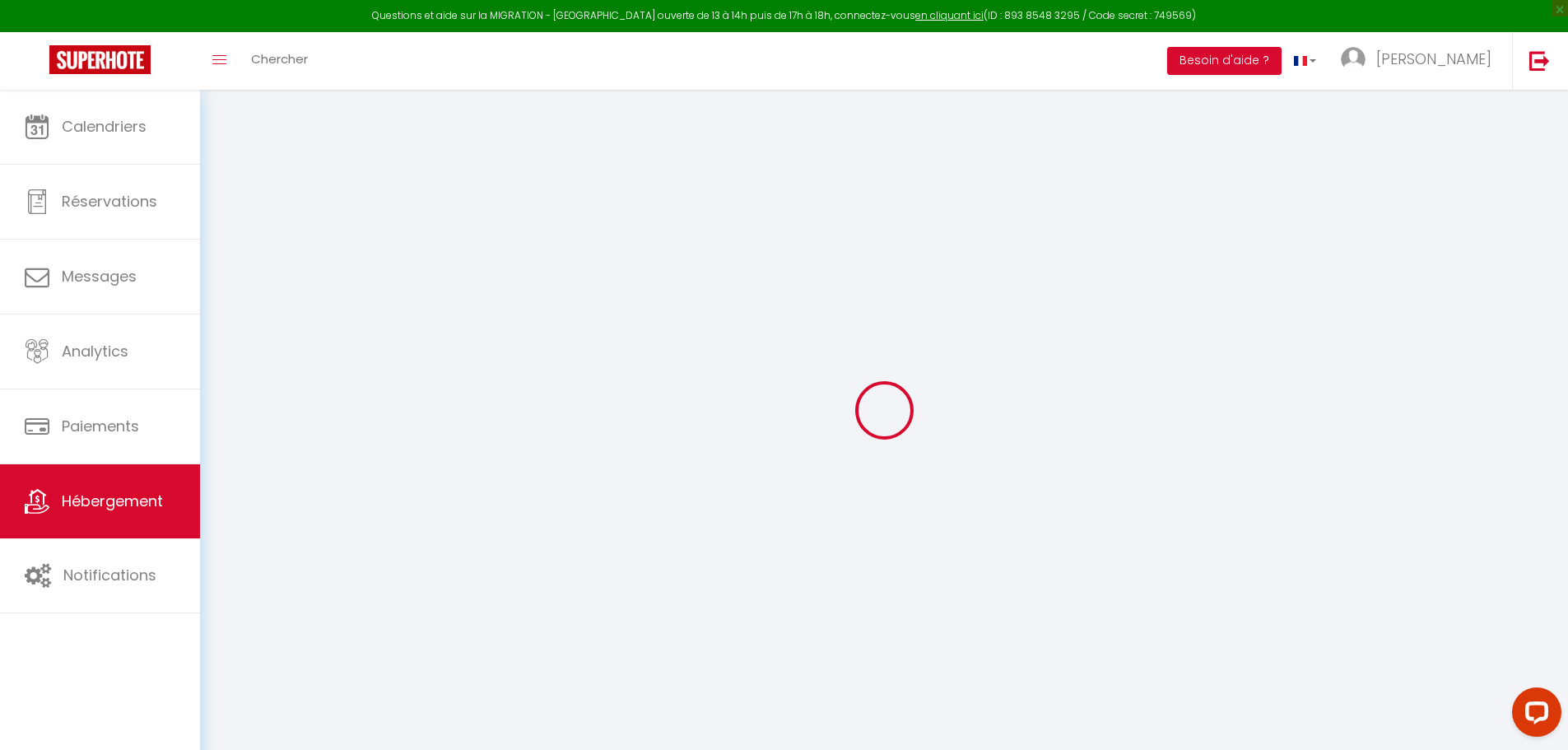
select select
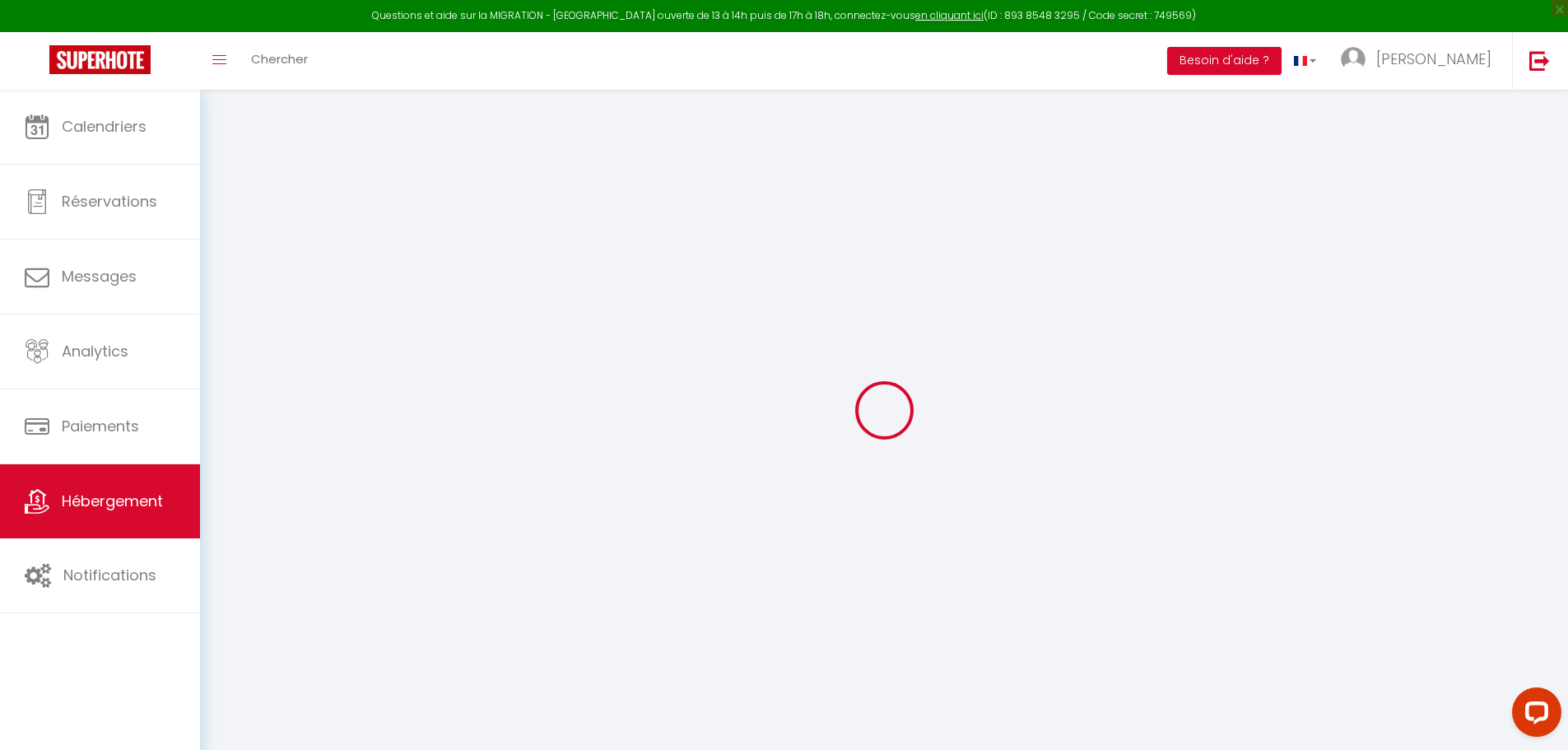
select select
checkbox input "false"
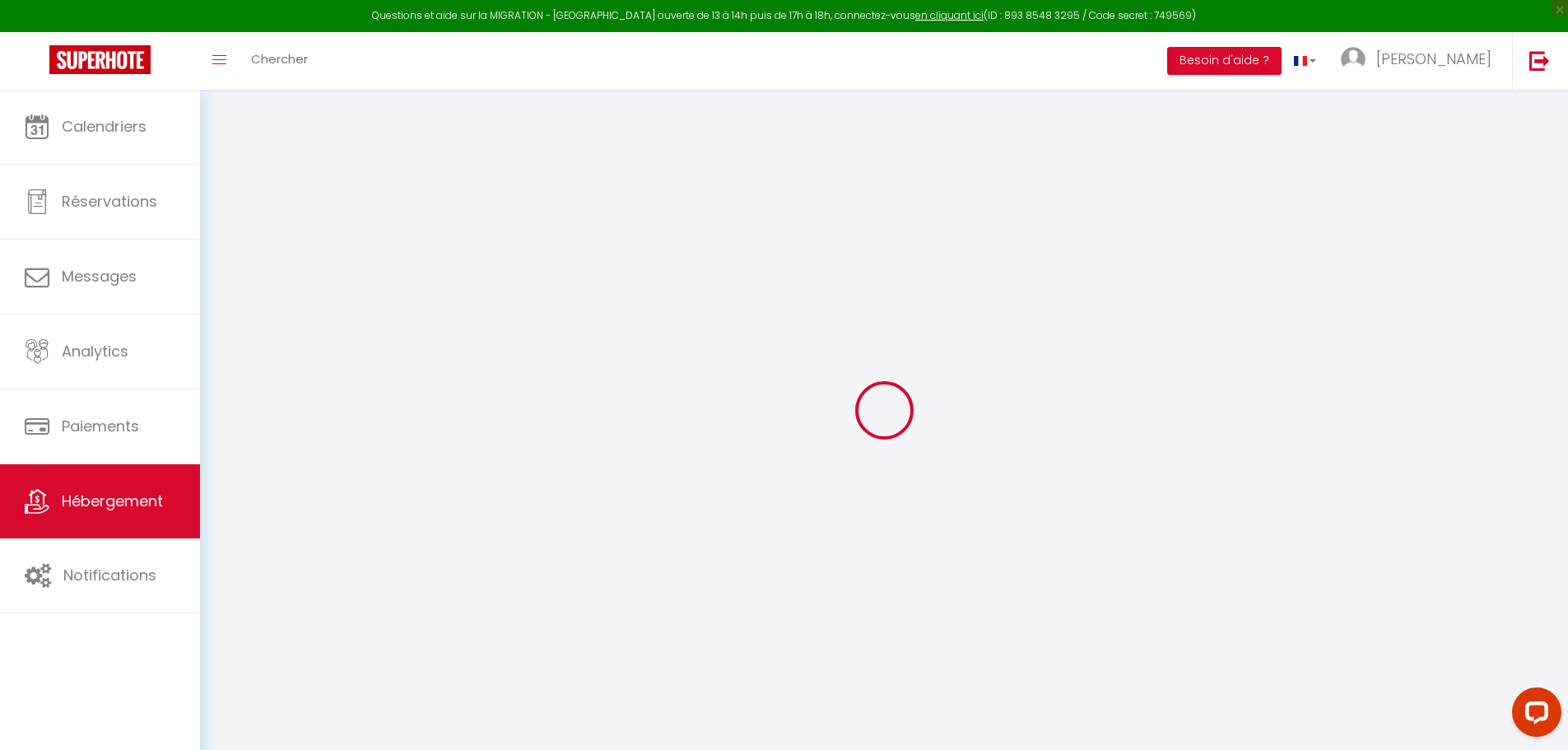
checkbox input "false"
select select
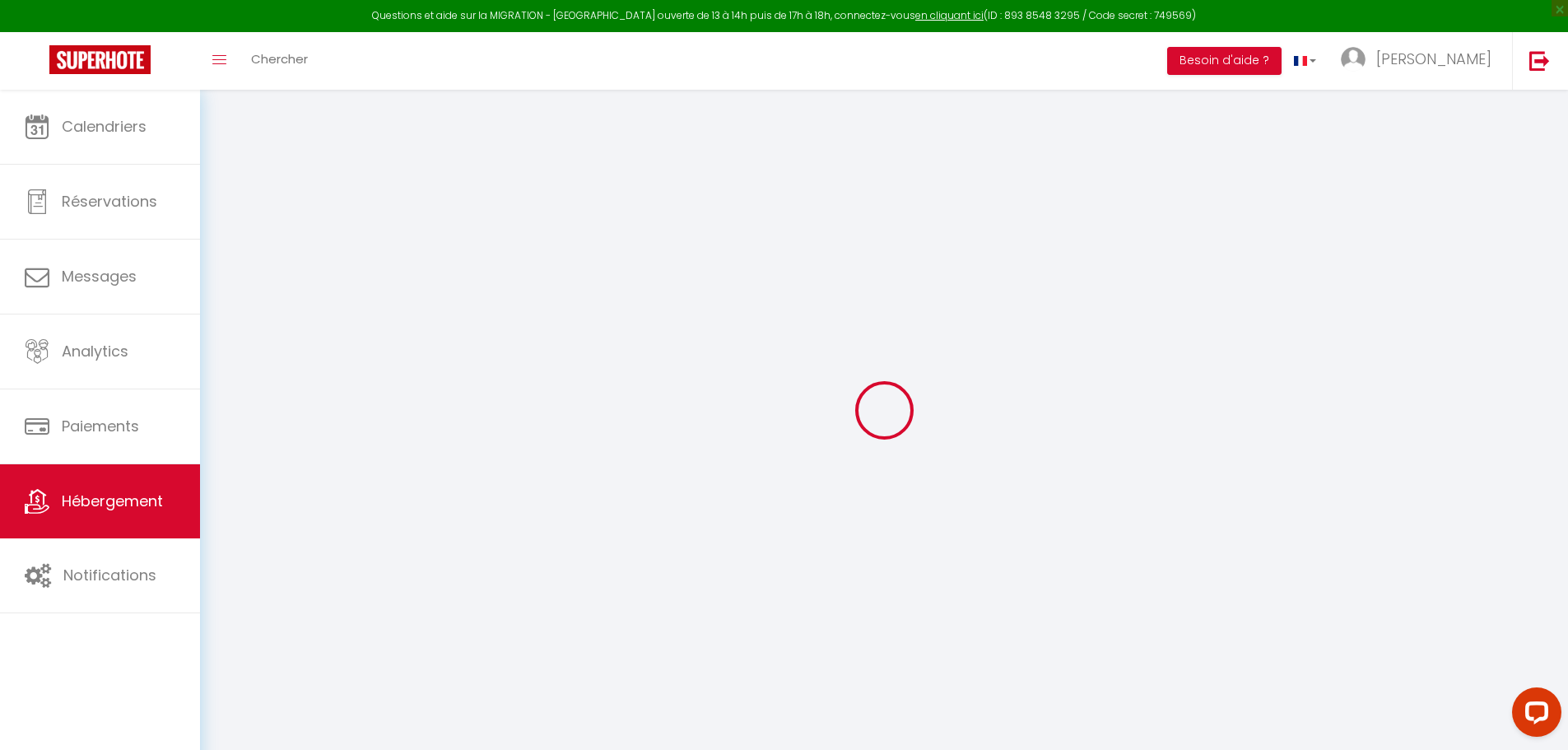
select select
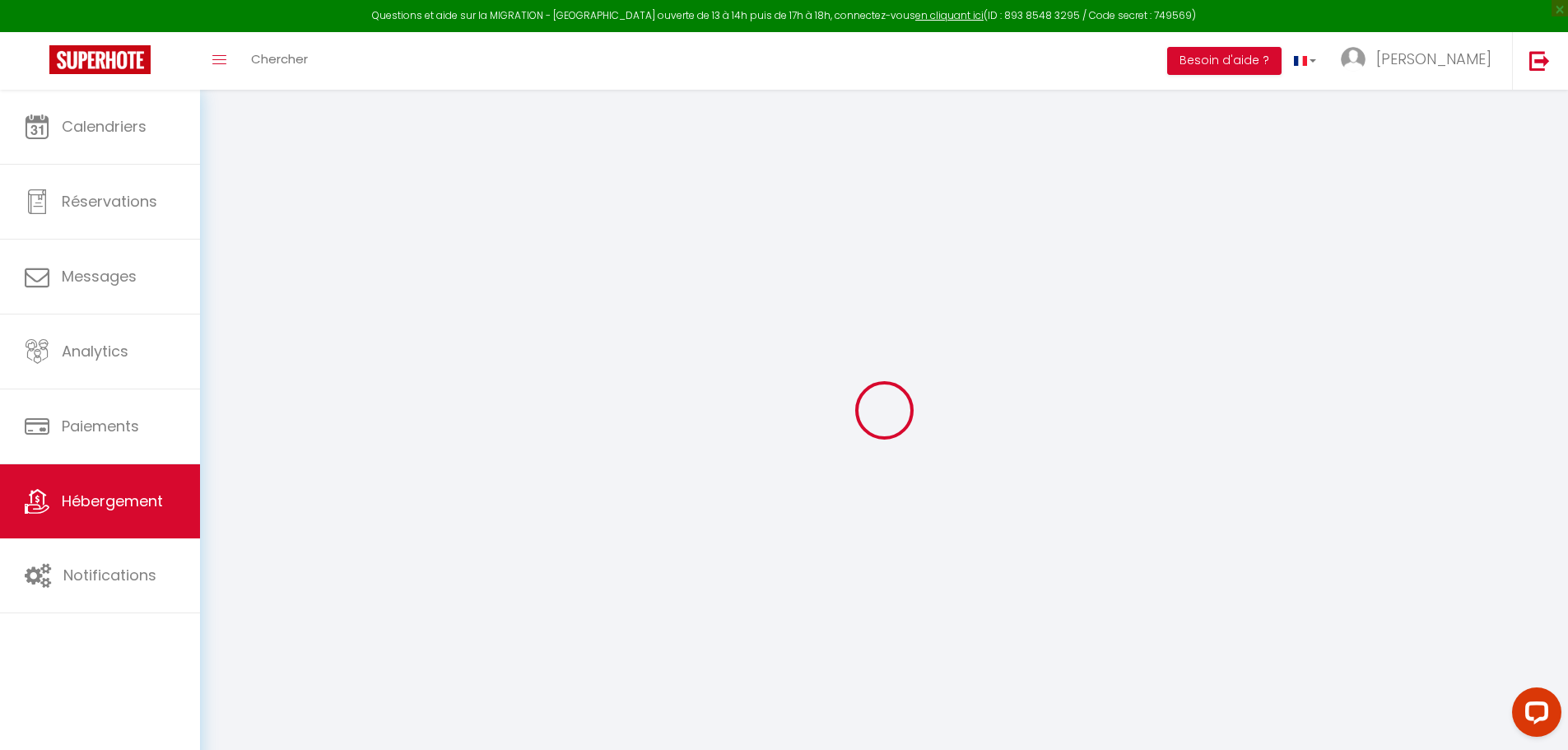
checkbox input "false"
select select
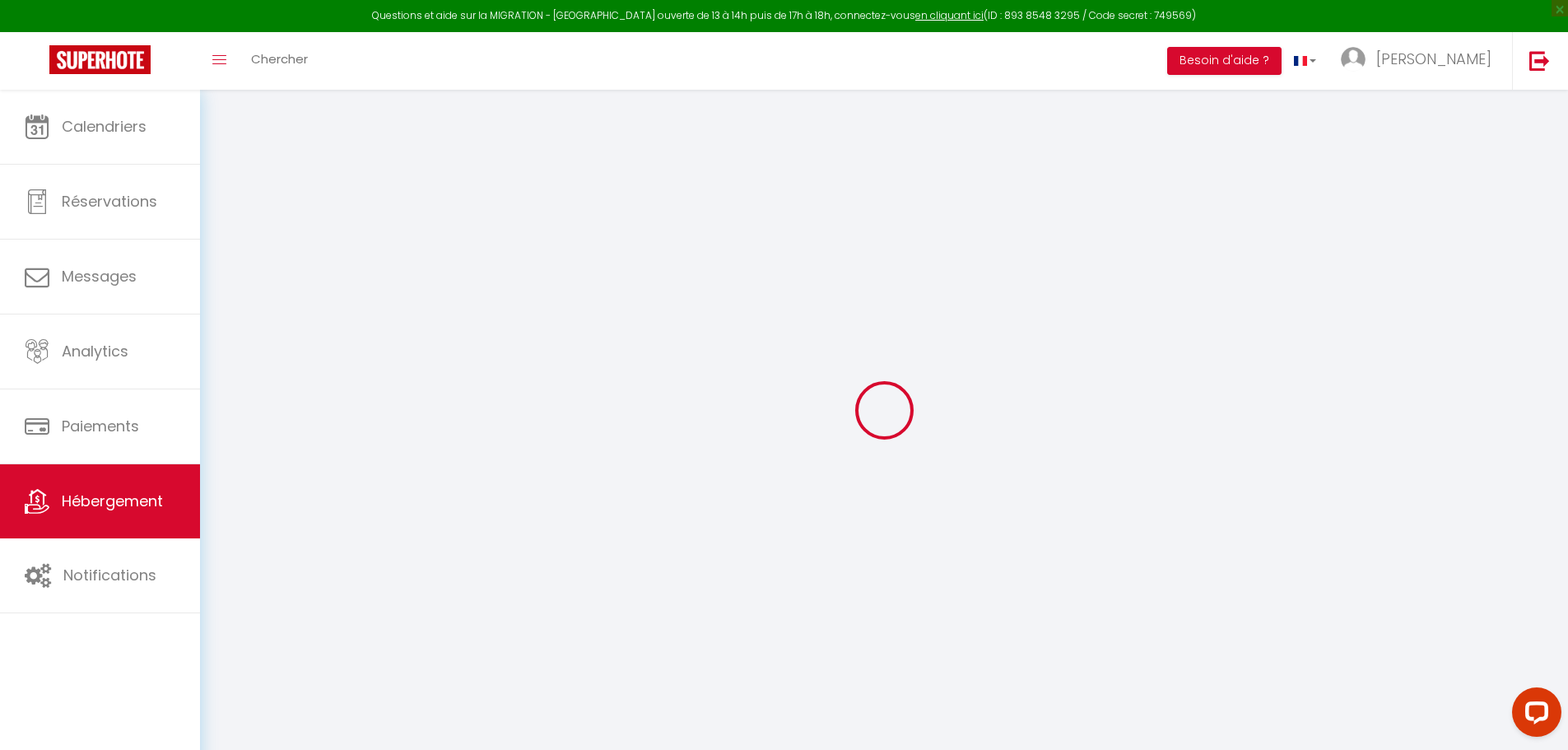
select select
type input "Séjour bien-être et Détente"
select select "6"
select select "2"
type input "120"
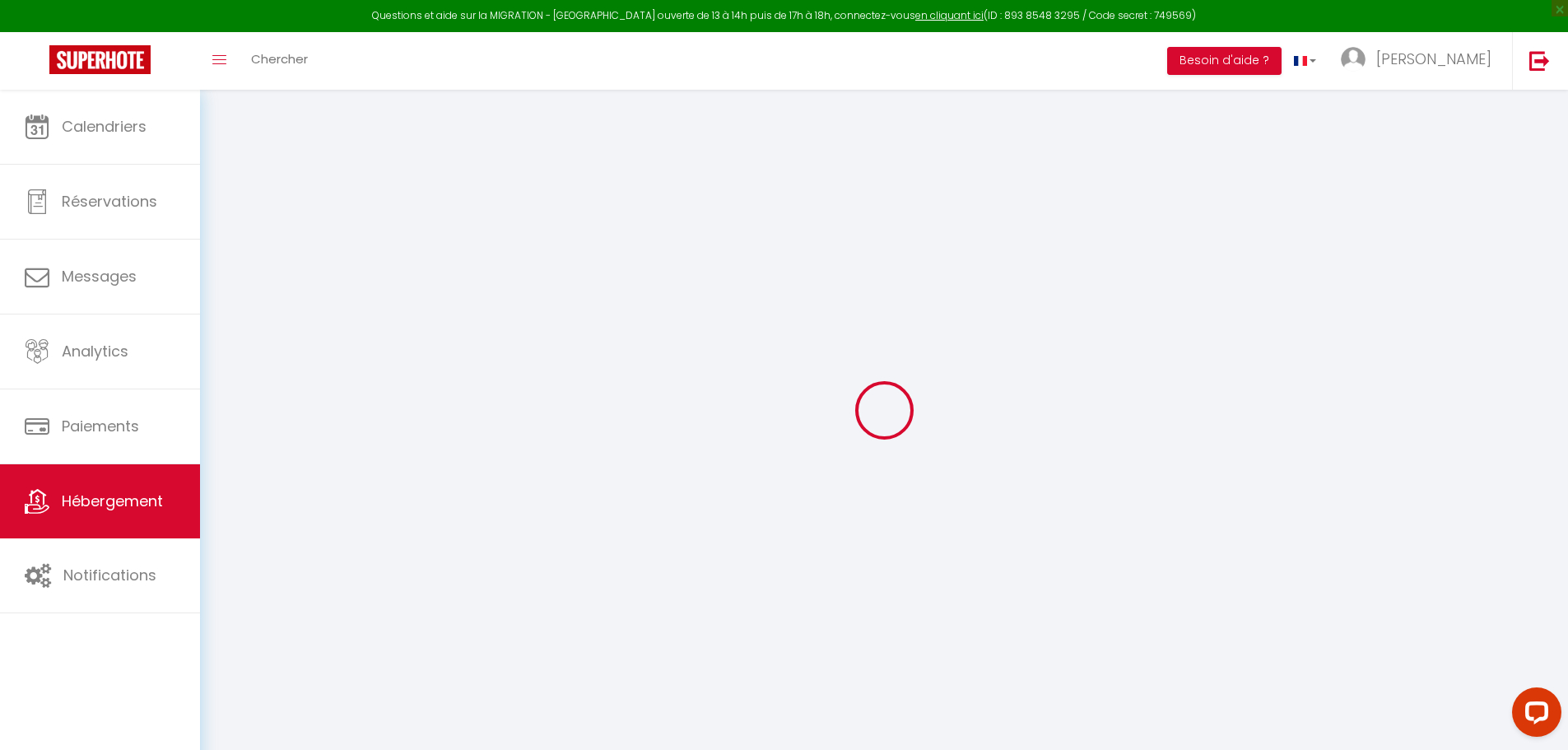
select select
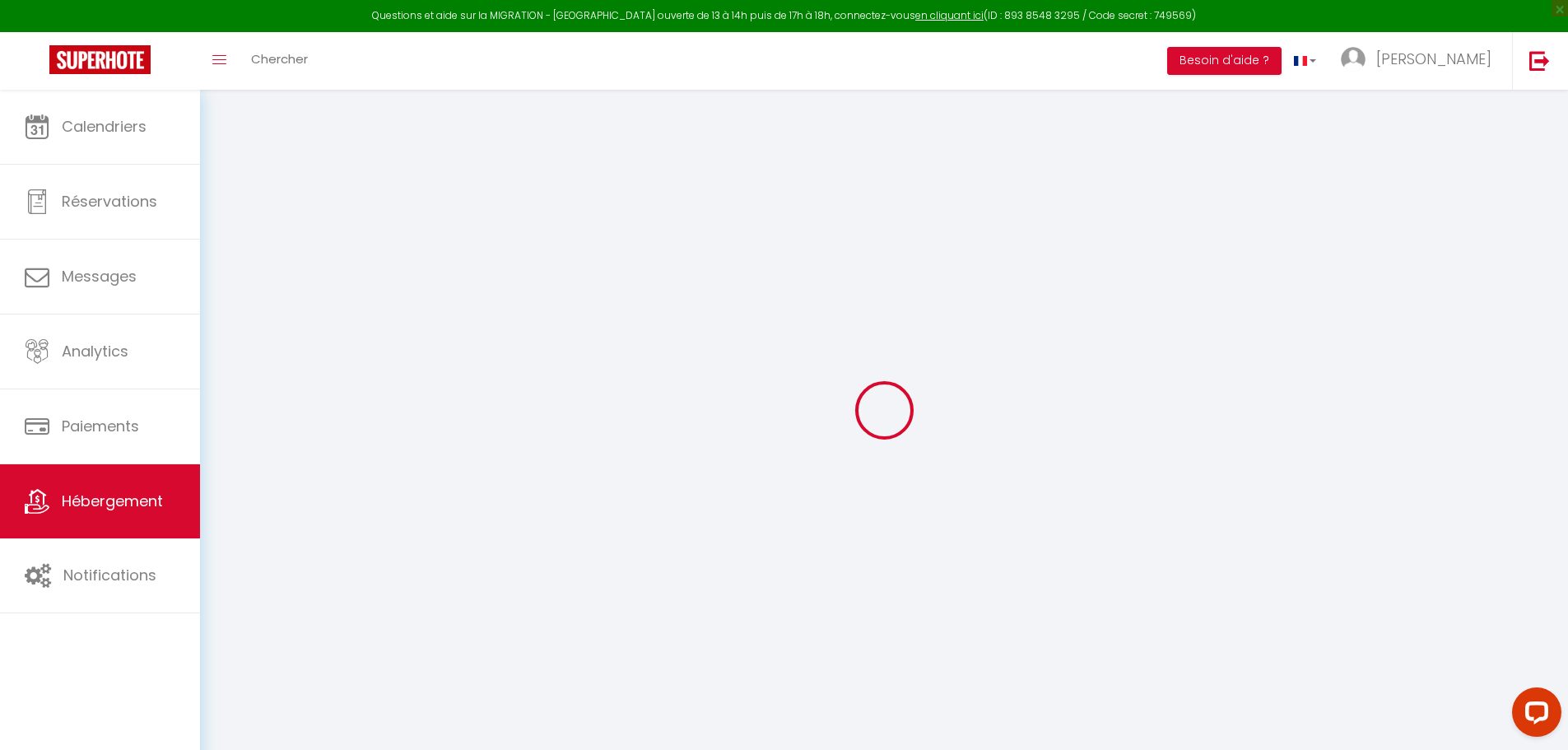
type input "[STREET_ADDRESS]"
type input "63000"
type input "[GEOGRAPHIC_DATA]"
type input "[EMAIL_ADDRESS][DOMAIN_NAME]"
select select
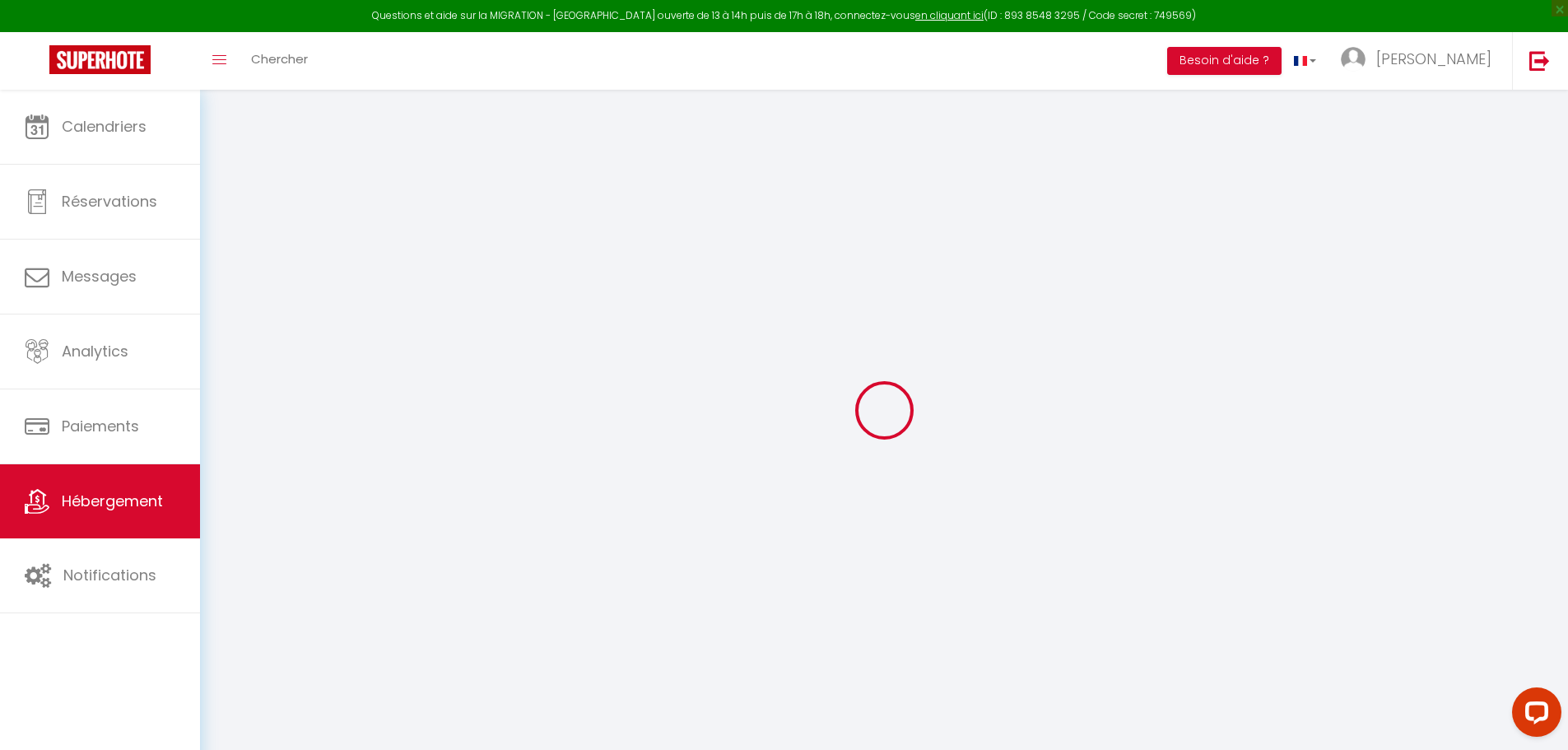
checkbox input "false"
type input "0"
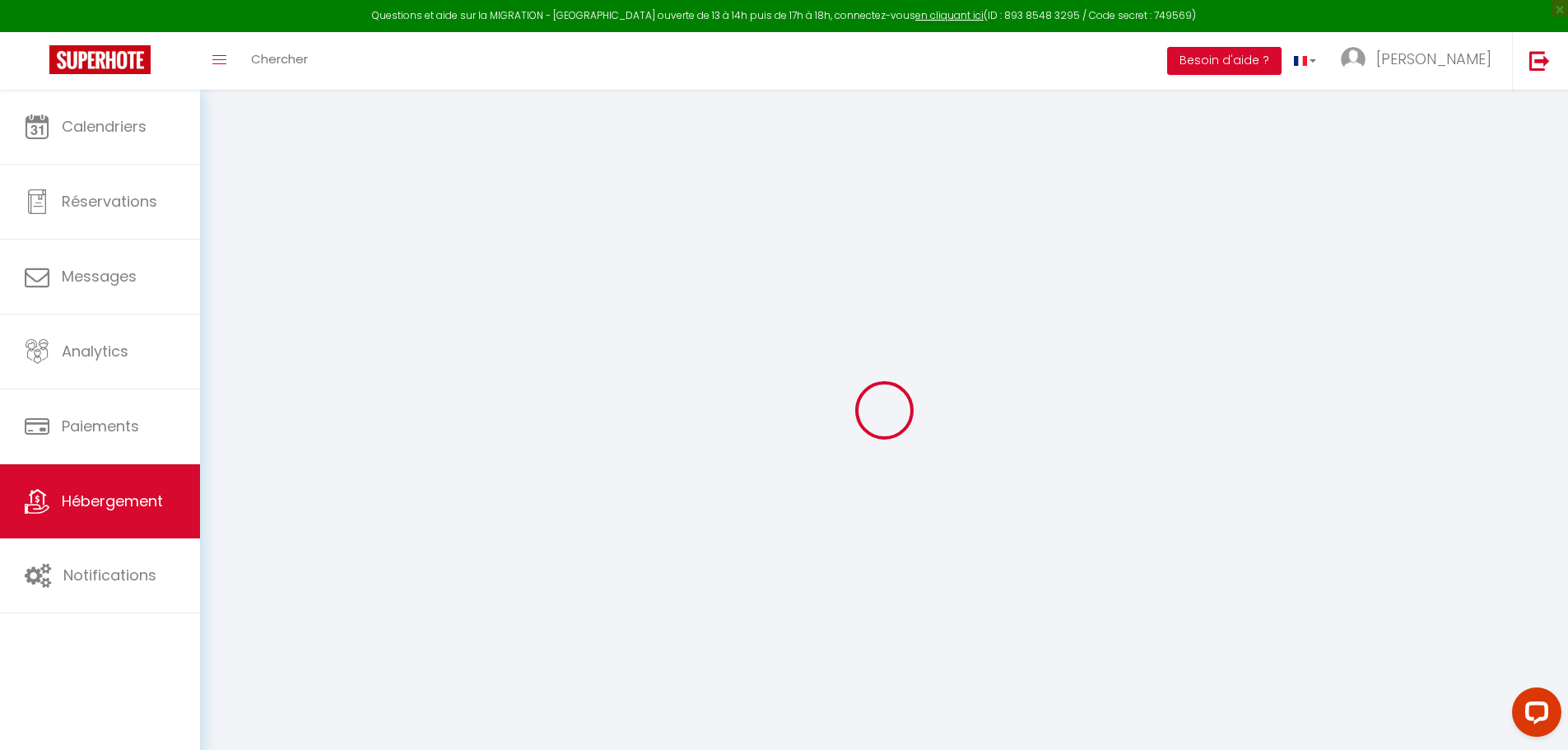
type input "0"
select select "16:00"
select select "23:45"
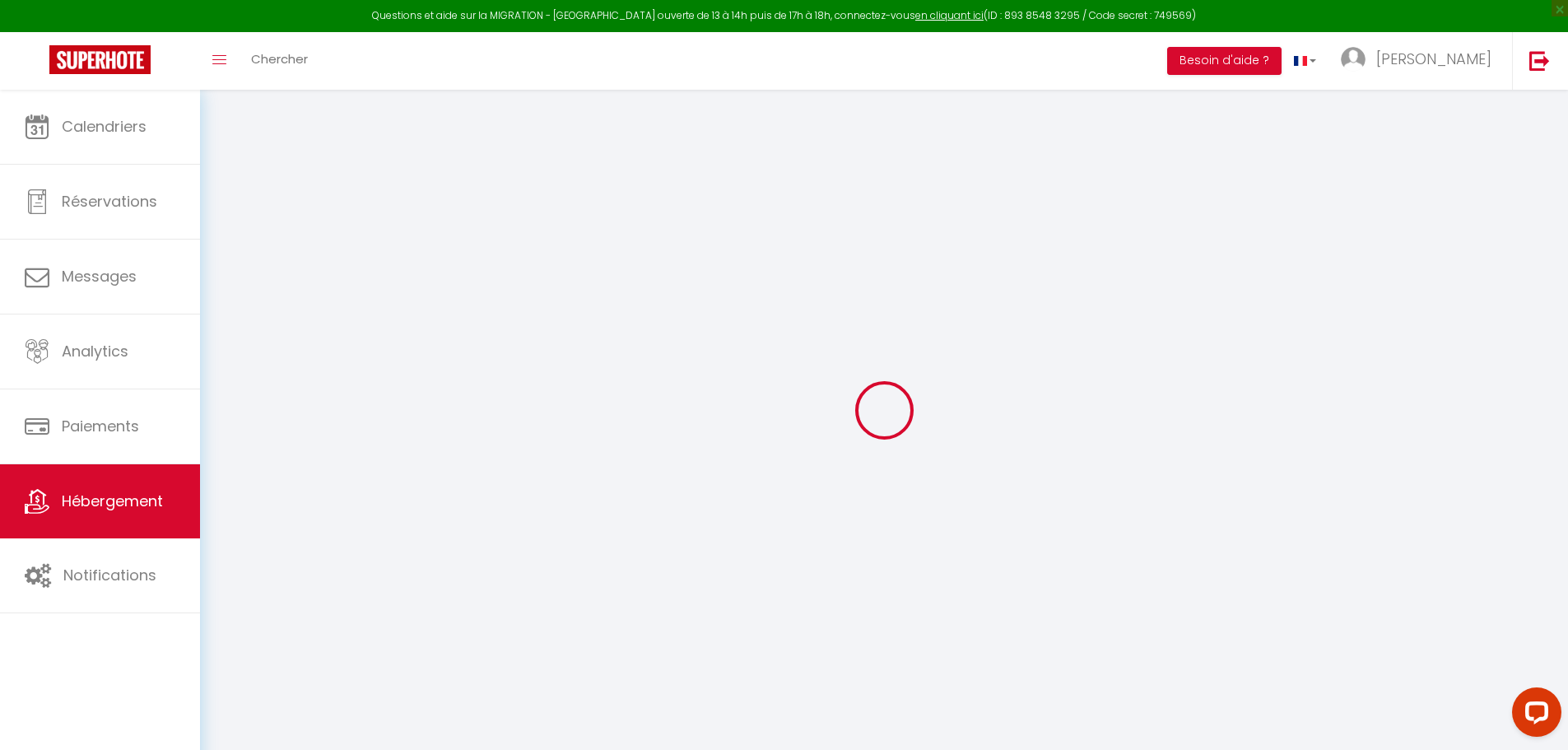
select select "11:00"
select select "30"
select select "120"
select select
checkbox input "false"
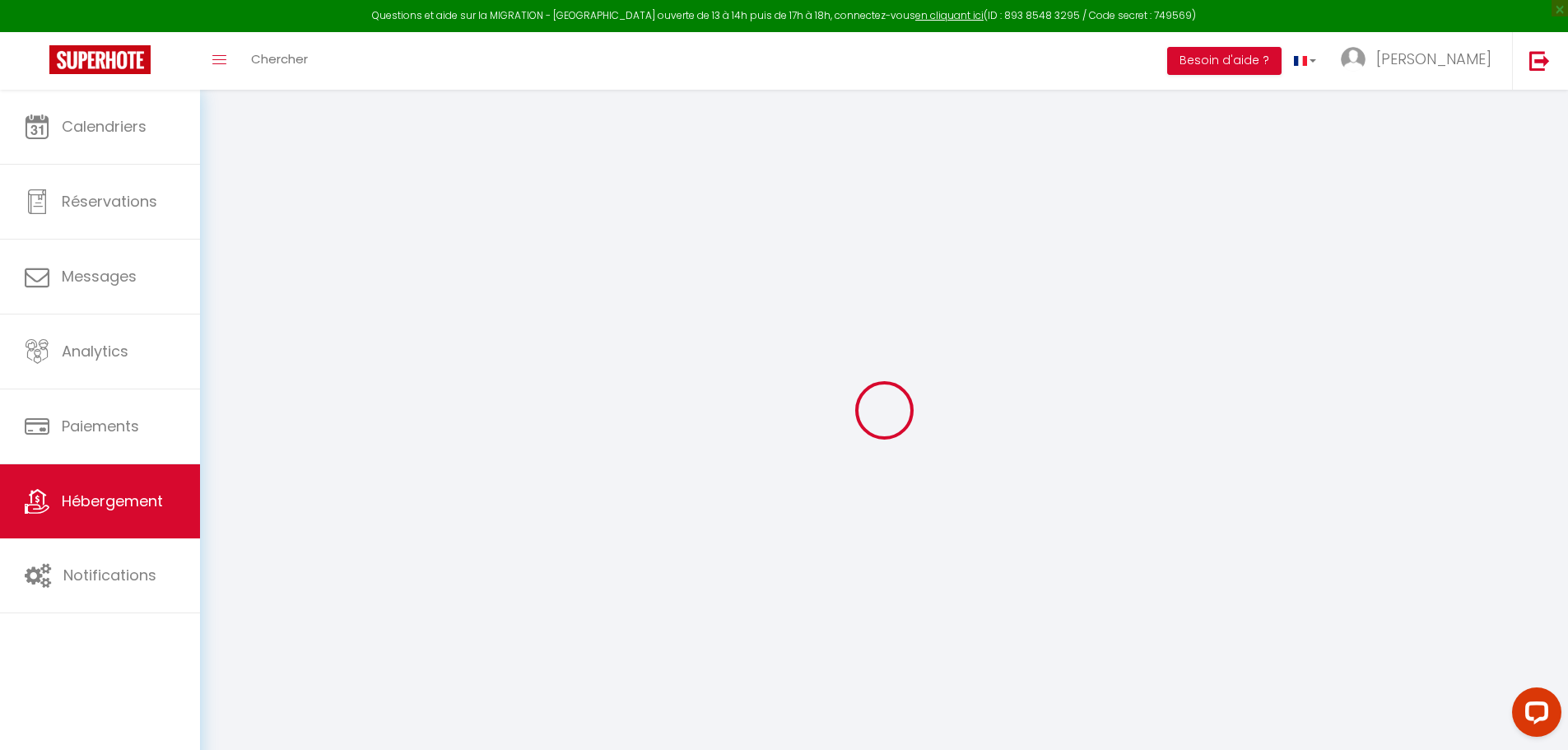
checkbox input "false"
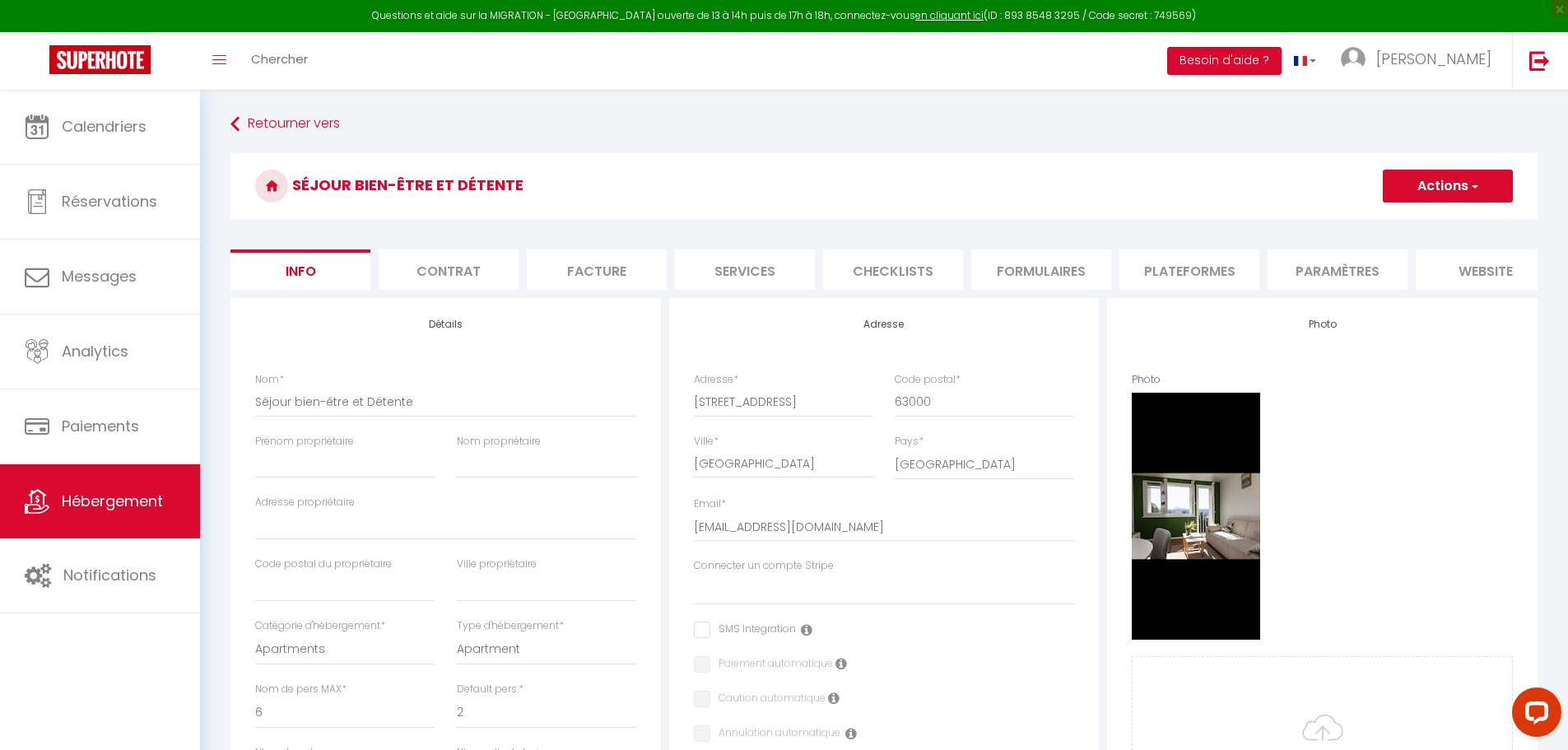
select select
checkbox input "false"
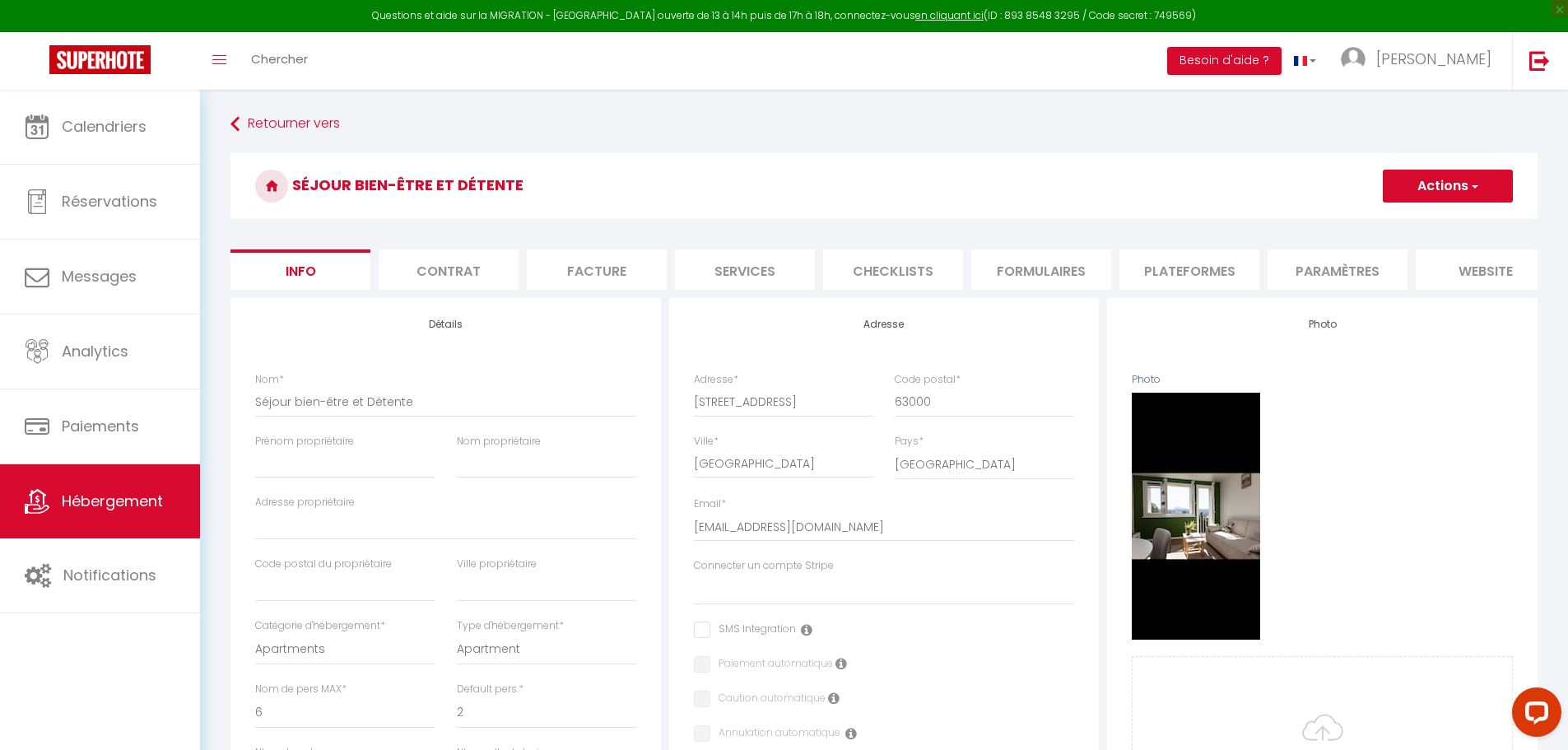
click at [1473, 181] on span "button" at bounding box center [1473, 186] width 11 height 17
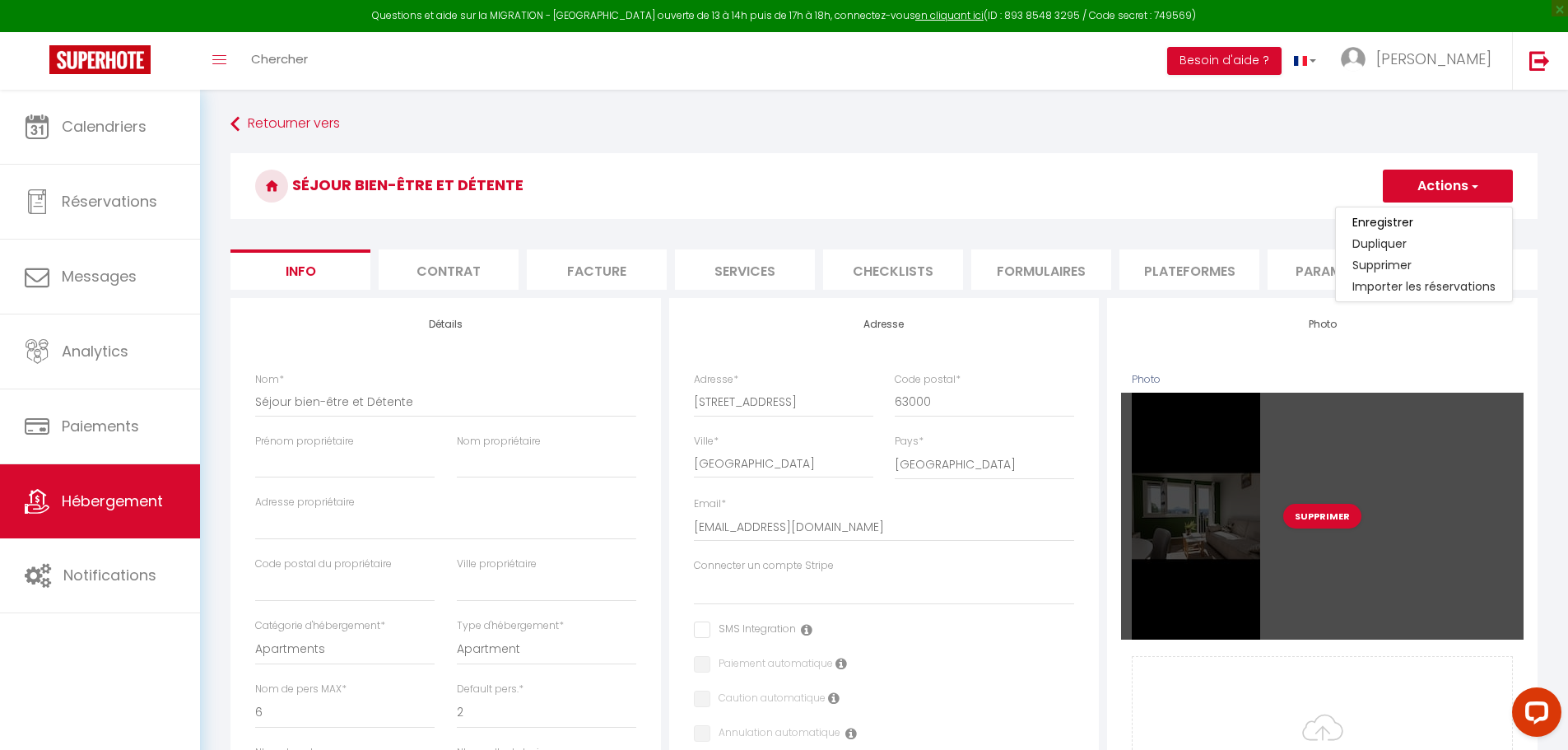
click at [1356, 474] on div "Supprimer" at bounding box center [1323, 516] width 403 height 247
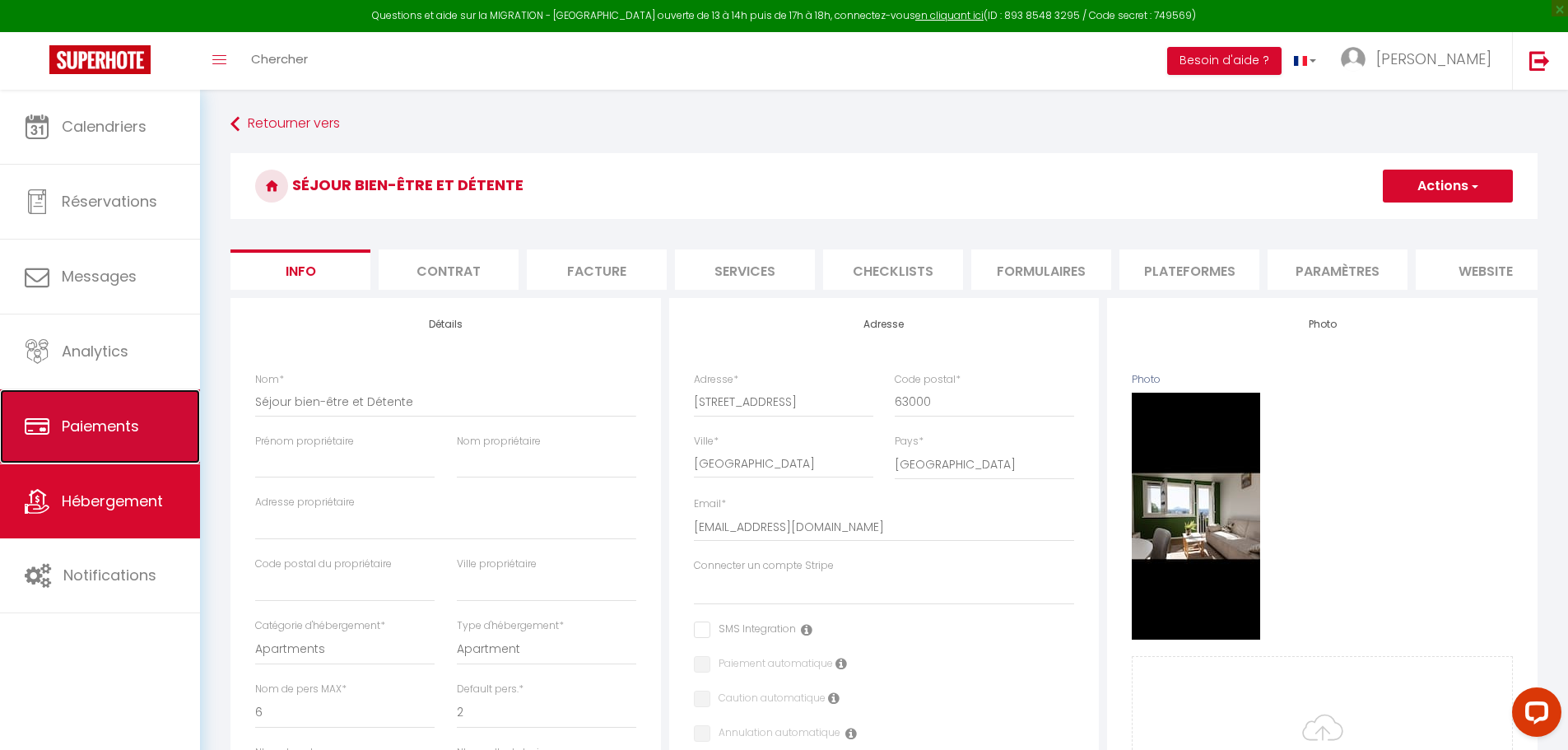
click at [129, 424] on span "Paiements" at bounding box center [100, 426] width 77 height 20
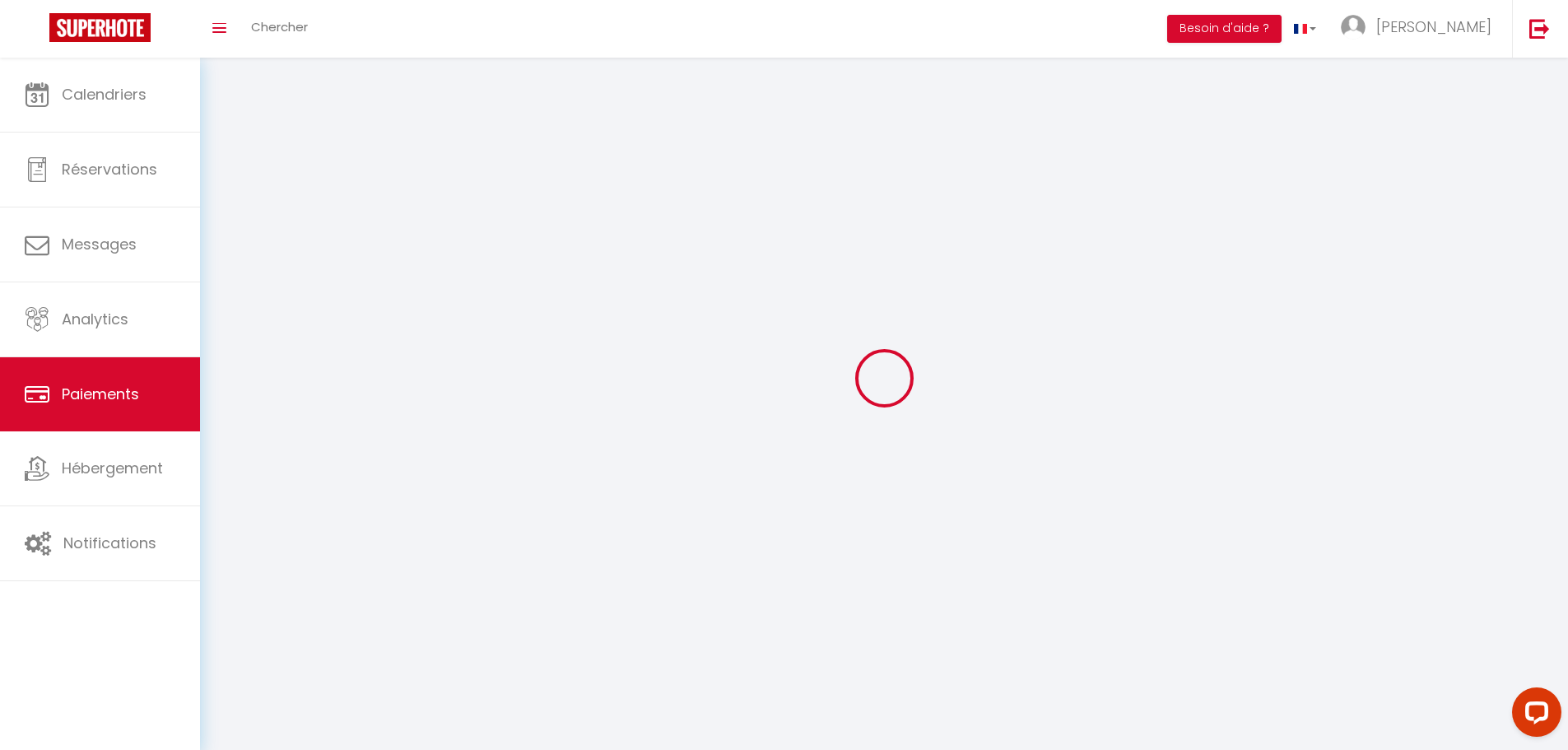
select select "2"
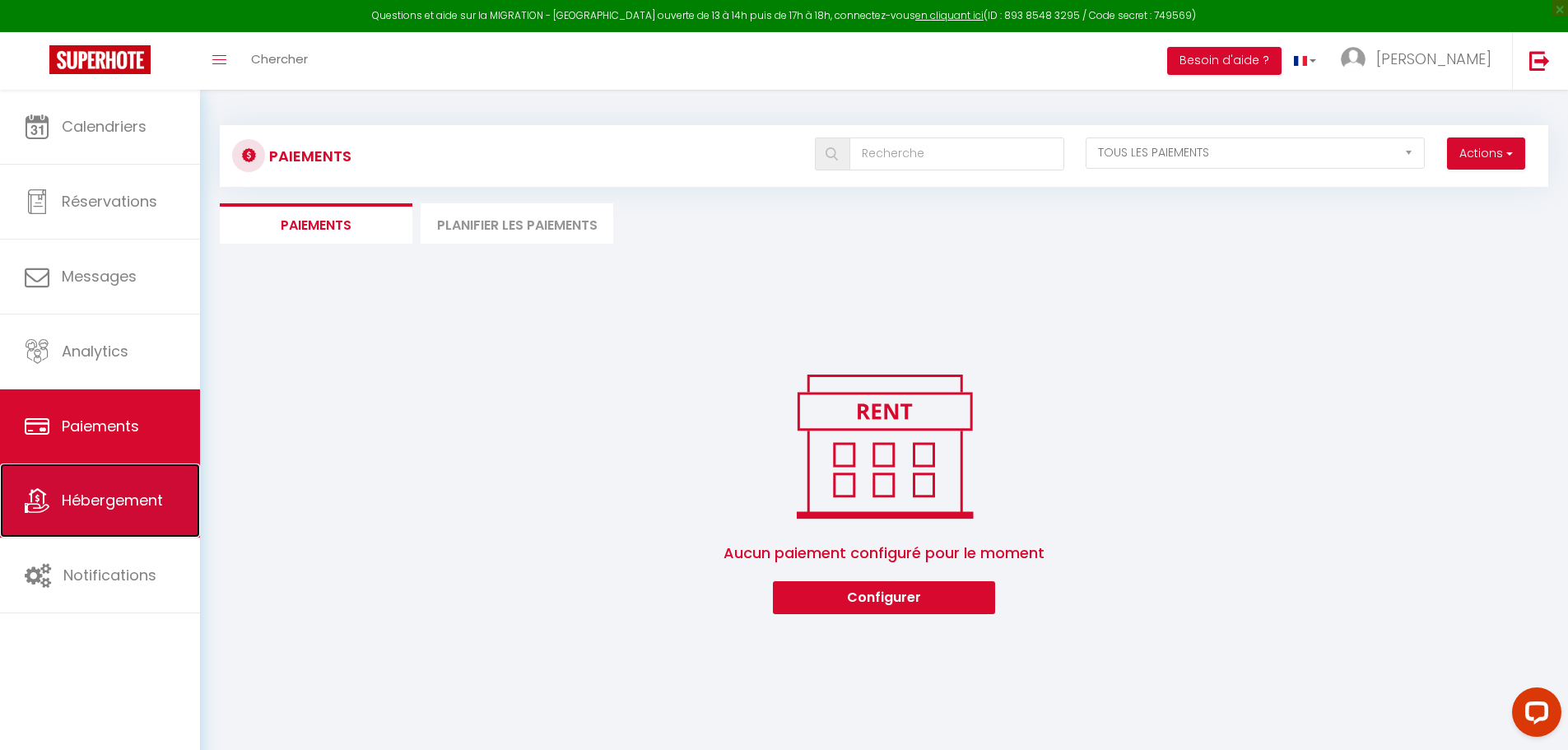
click at [119, 475] on link "Hébergement" at bounding box center [100, 500] width 200 height 74
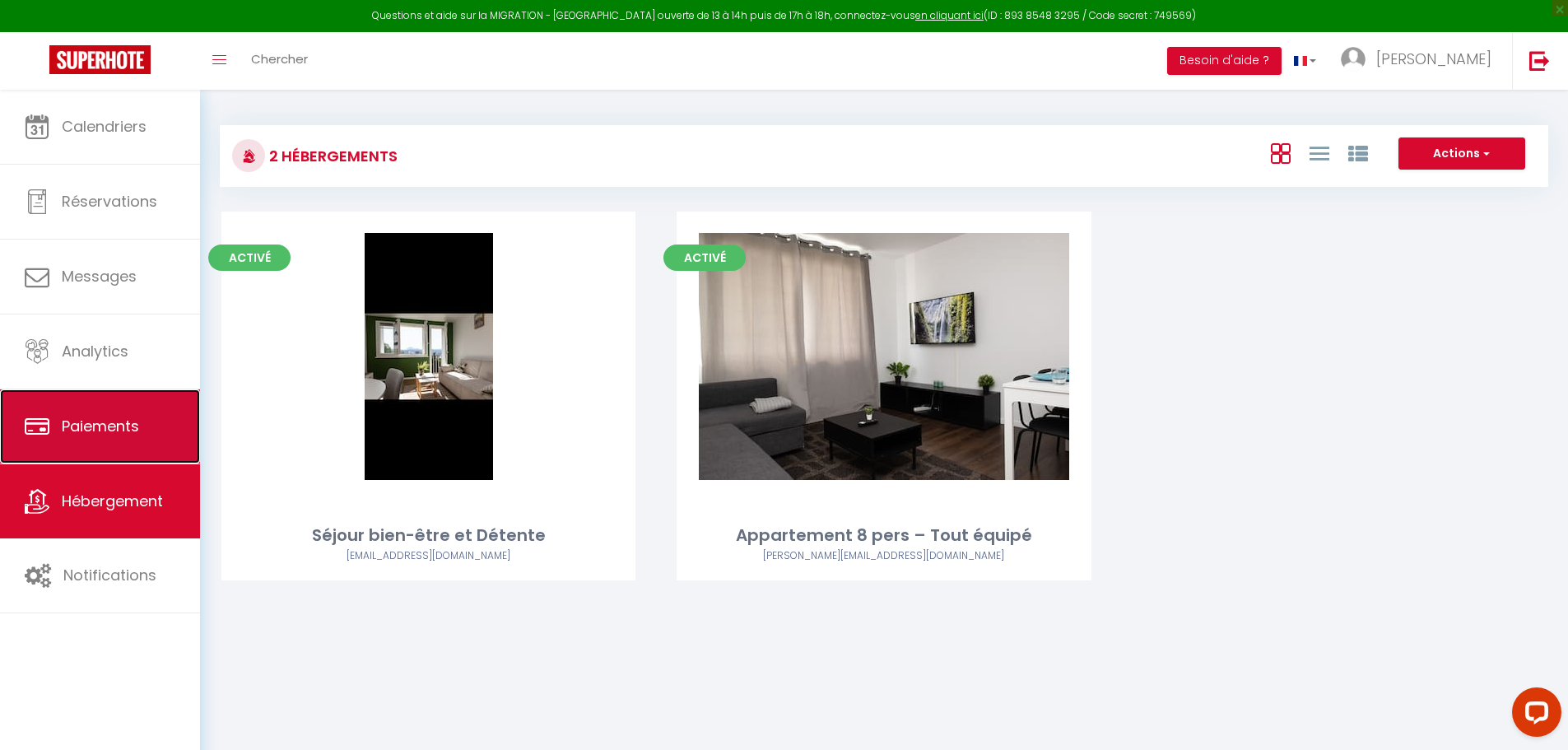
click at [107, 427] on span "Paiements" at bounding box center [100, 426] width 77 height 20
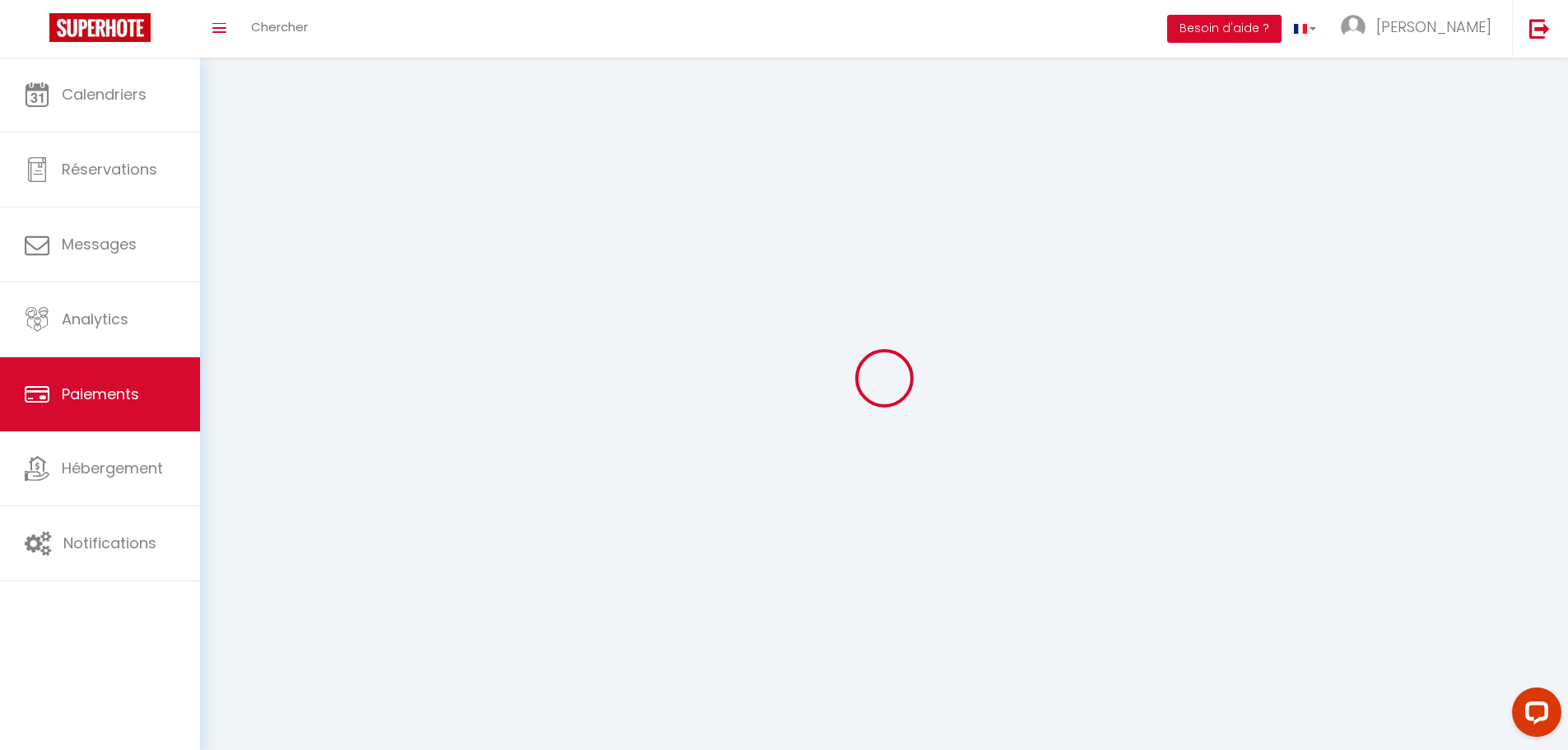
select select "2"
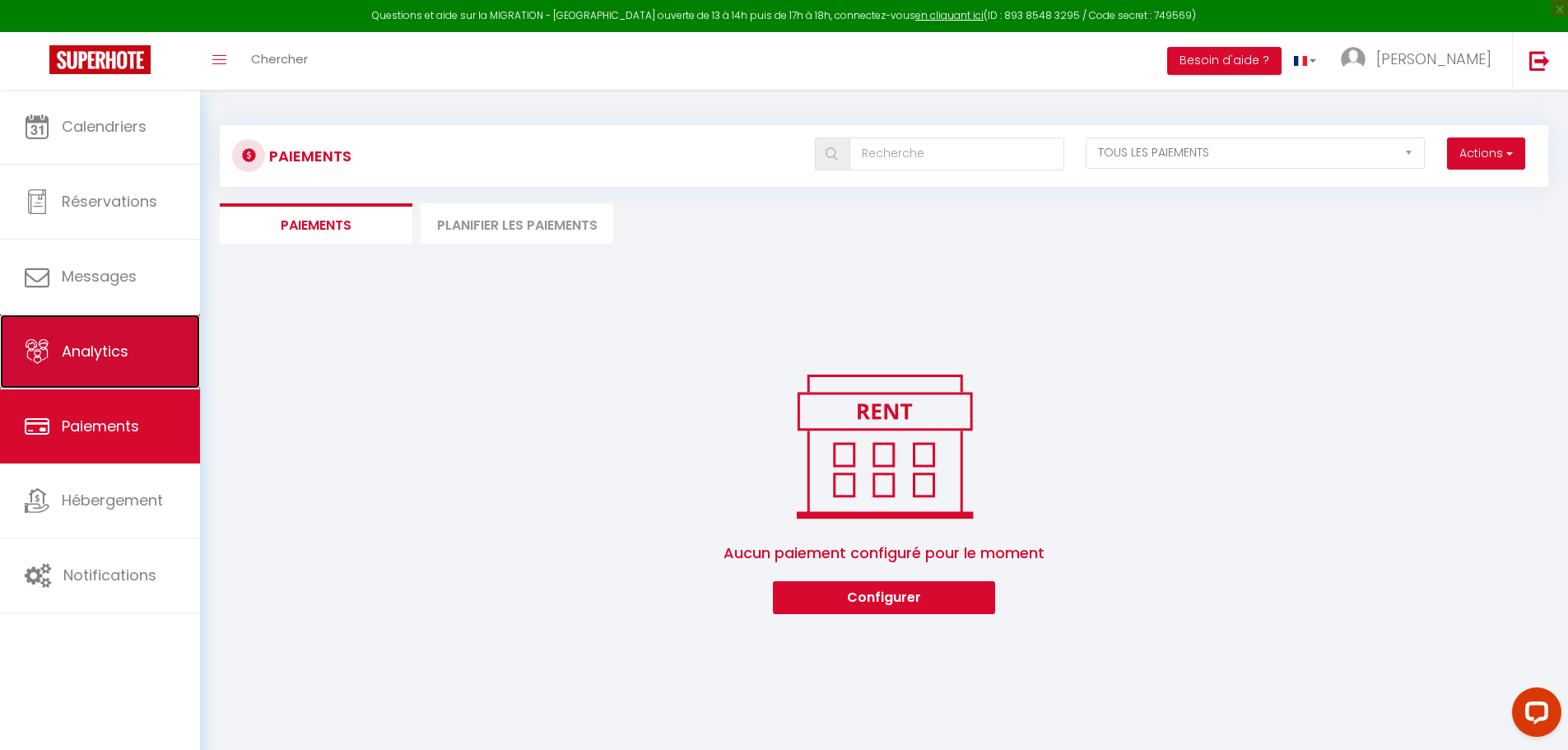
click at [122, 363] on link "Analytics" at bounding box center [100, 351] width 200 height 74
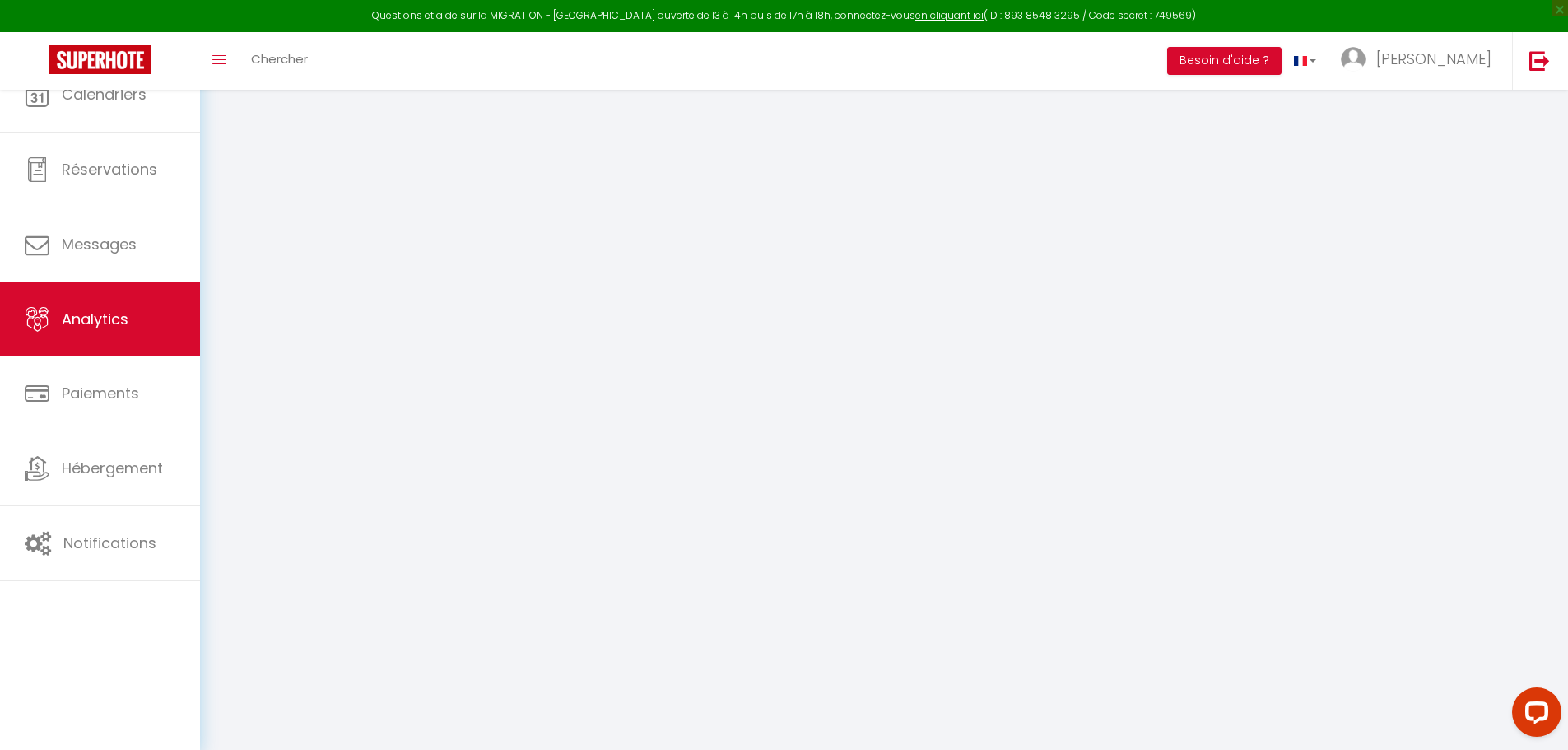
select select "2025"
select select "8"
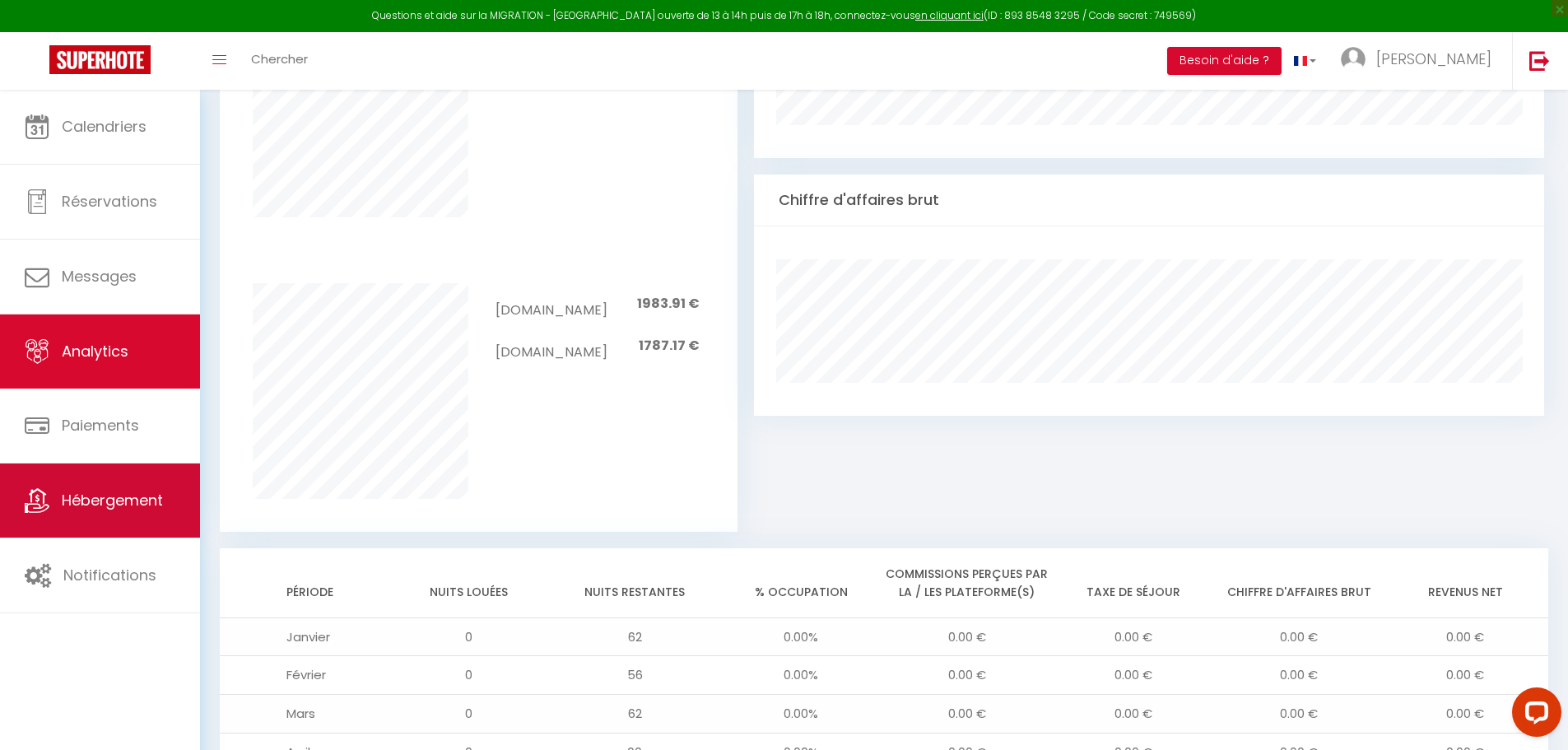
scroll to position [905, 0]
click at [130, 517] on link "Hébergement" at bounding box center [100, 500] width 200 height 74
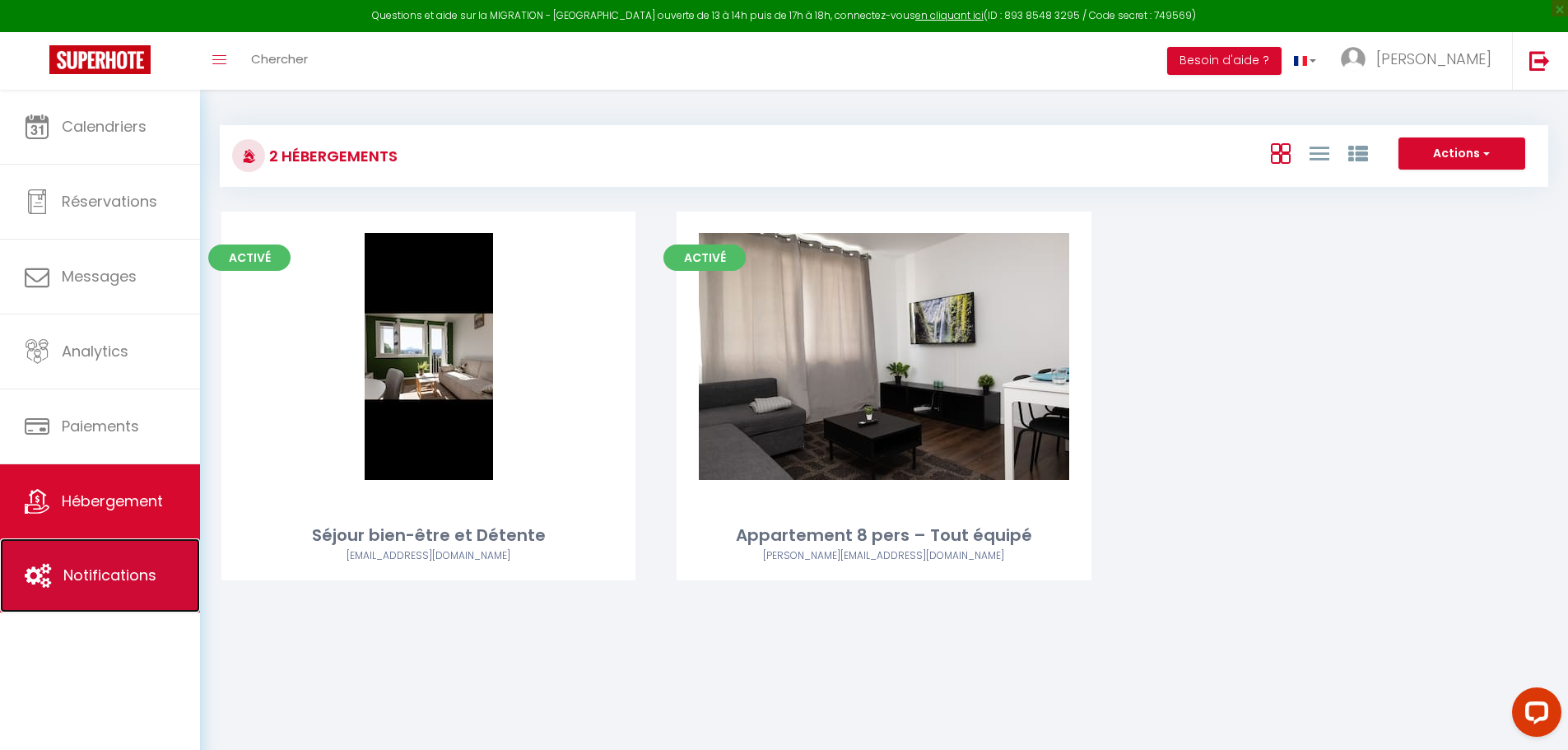
click at [131, 561] on link "Notifications" at bounding box center [100, 575] width 200 height 74
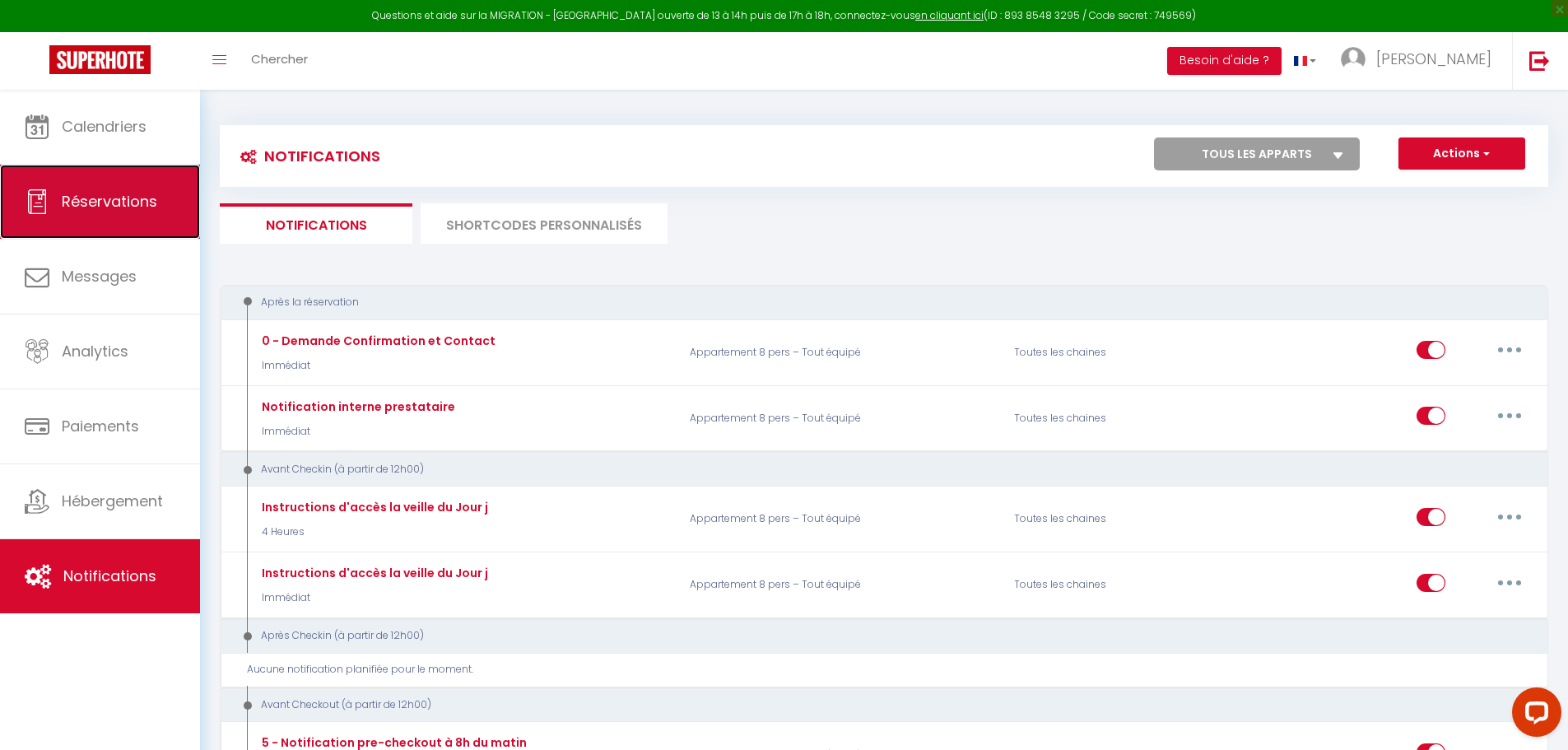
click at [67, 189] on link "Réservations" at bounding box center [100, 201] width 200 height 74
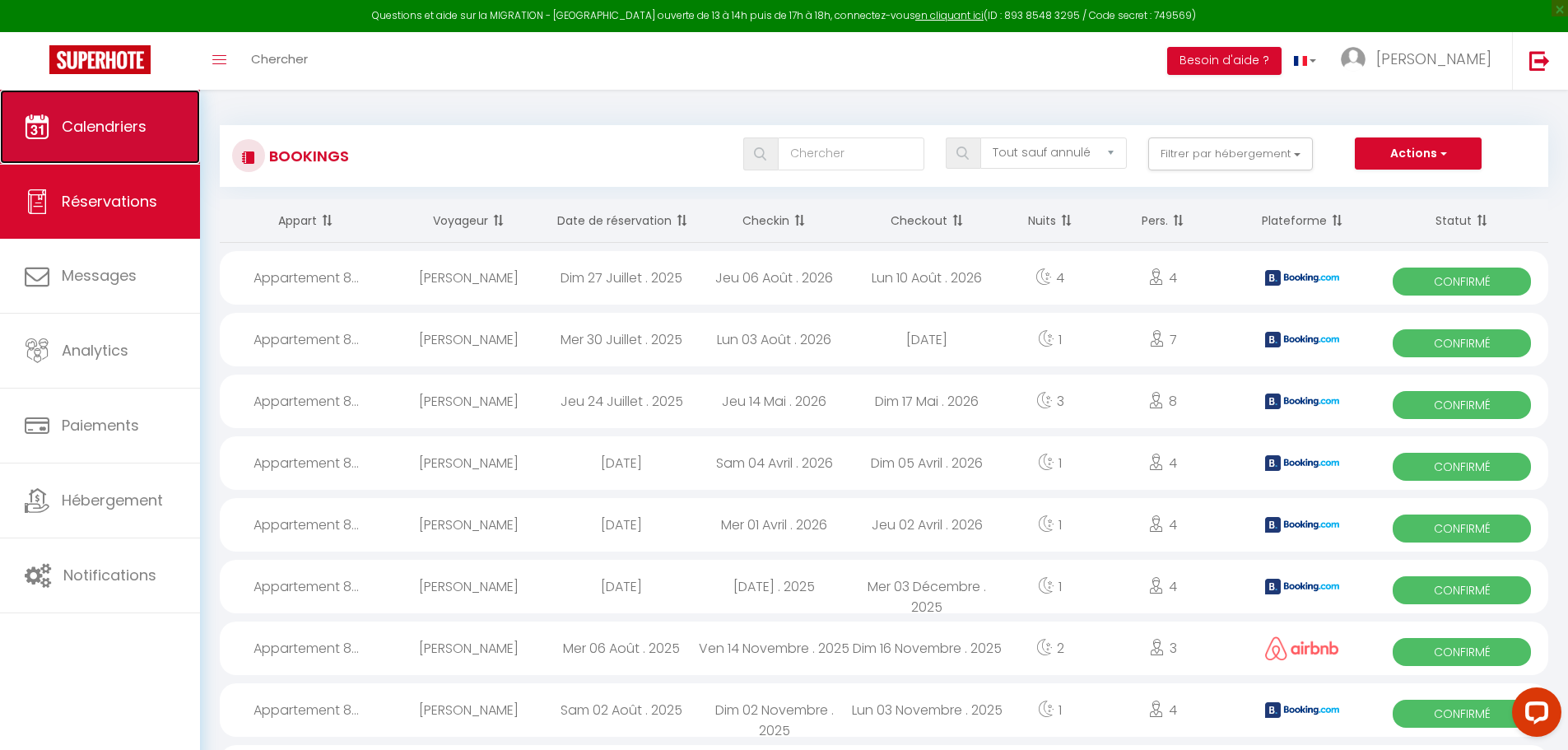
click at [74, 122] on span "Calendriers" at bounding box center [104, 126] width 85 height 20
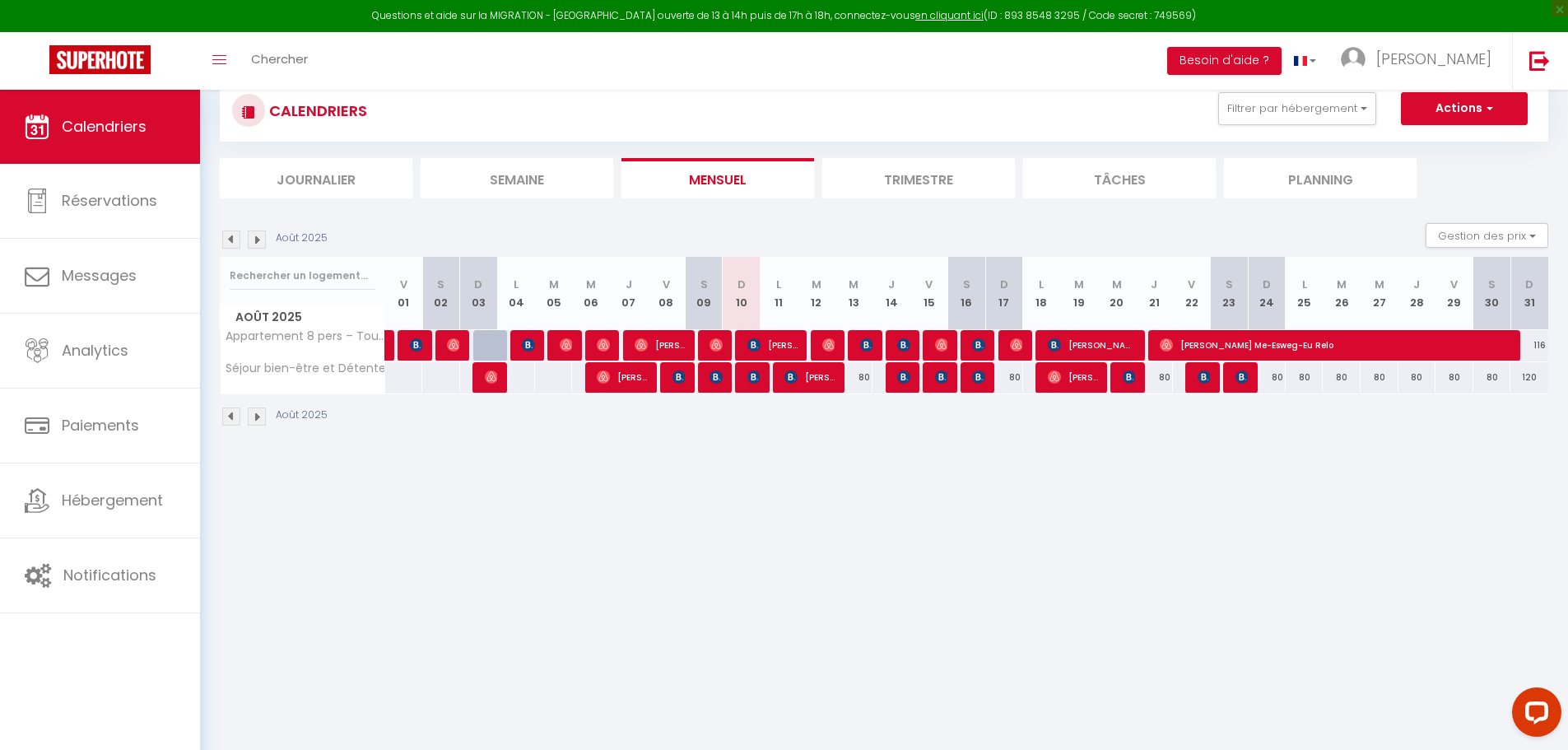
scroll to position [83, 0]
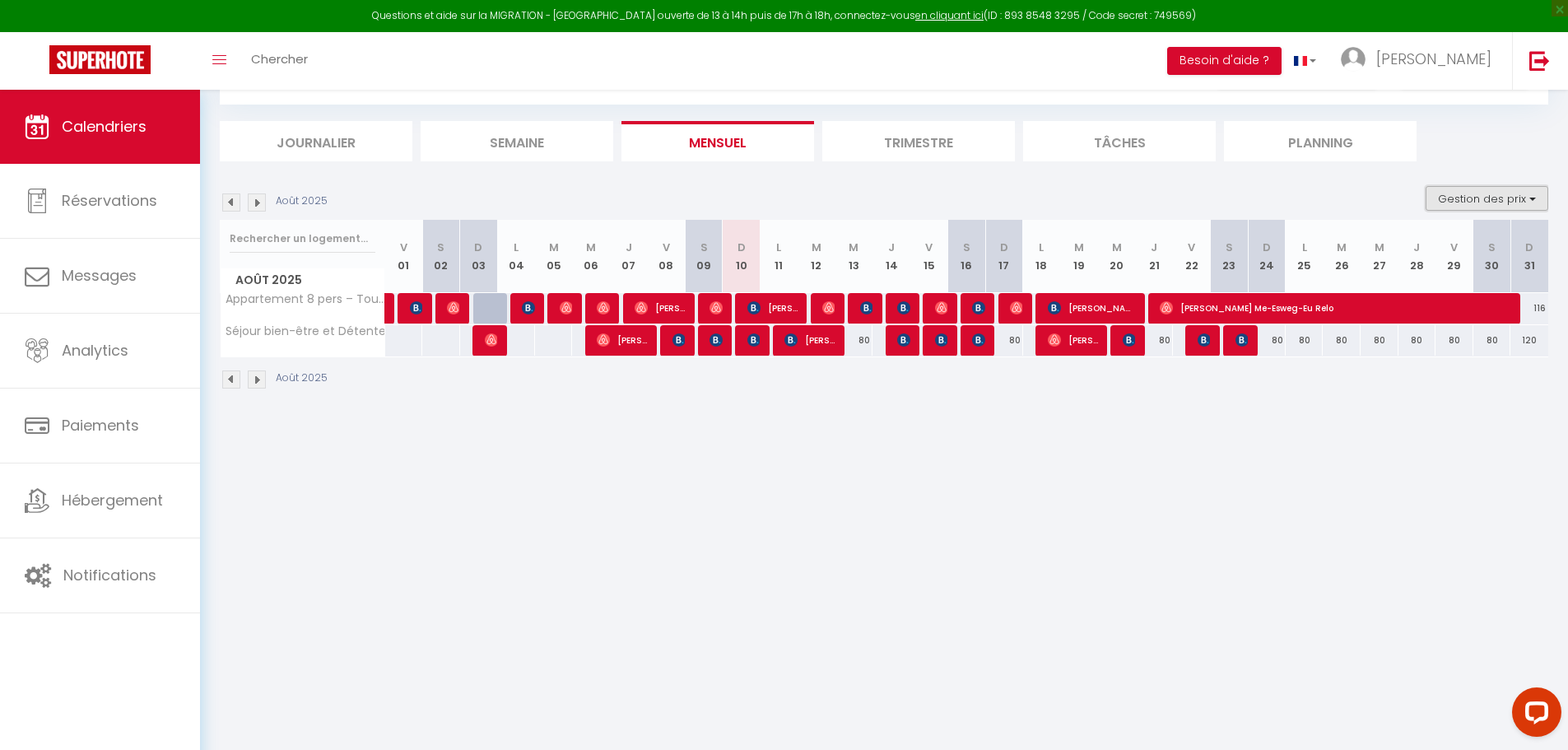
click at [1440, 194] on button "Gestion des prix" at bounding box center [1486, 198] width 122 height 25
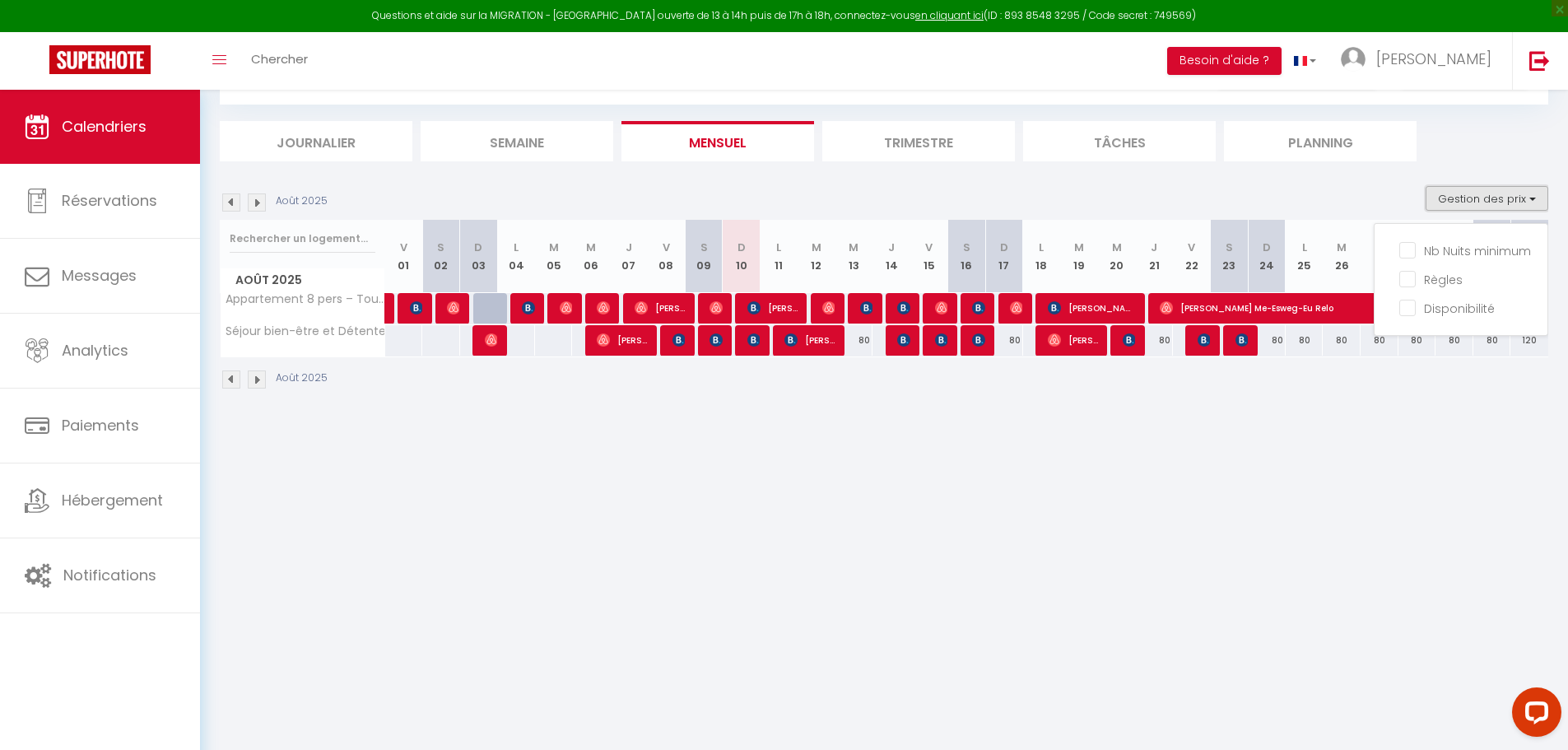
click at [1465, 195] on button "Gestion des prix" at bounding box center [1486, 198] width 122 height 25
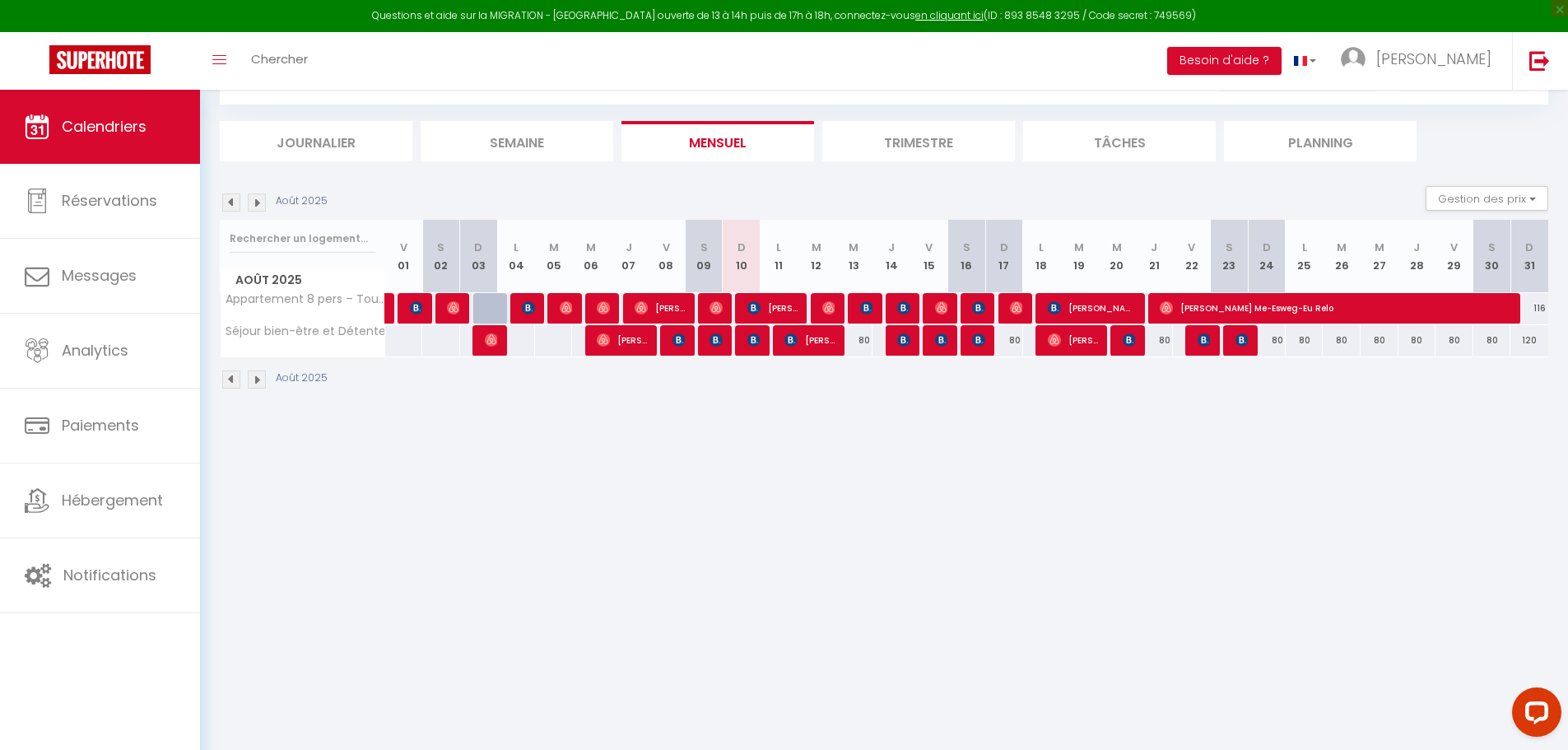
click at [251, 388] on img at bounding box center [257, 380] width 18 height 18
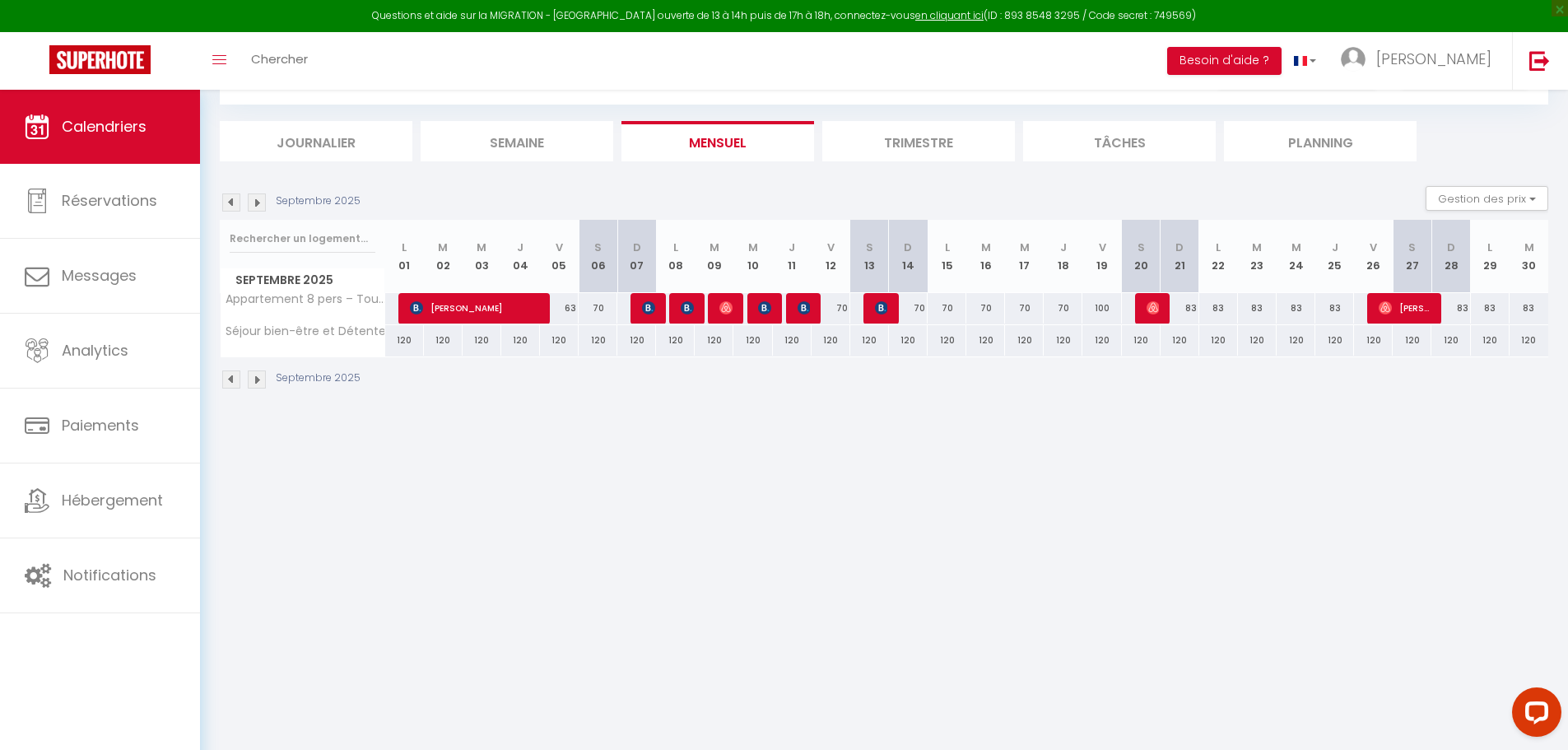
drag, startPoint x: 406, startPoint y: 339, endPoint x: 1360, endPoint y: 357, distance: 954.2
click at [1360, 357] on div "[DATE] Gestion des prix Nb Nuits minimum Règles Disponibilité [DATE] L 01 M 02 …" at bounding box center [883, 295] width 1328 height 220
drag, startPoint x: 1360, startPoint y: 357, endPoint x: 1448, endPoint y: 415, distance: 105.4
click at [1447, 415] on div "CALENDRIERS Filtrer par hébergement Tous Séjour bien-être et Détente Appartemen…" at bounding box center [884, 216] width 1368 height 418
click at [405, 325] on div "120" at bounding box center [404, 340] width 39 height 30
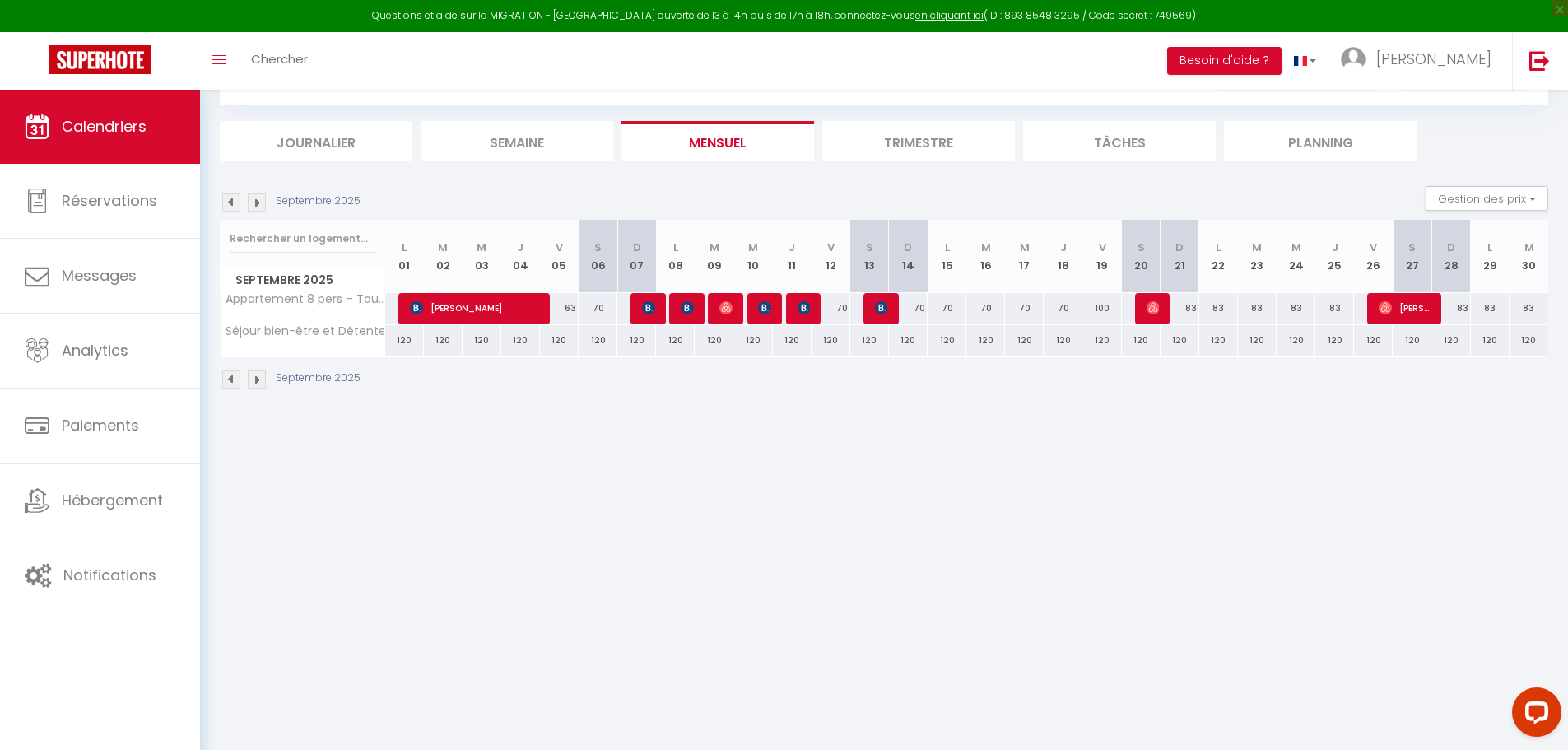
type input "120"
type input "Lun 01 Septembre 2025"
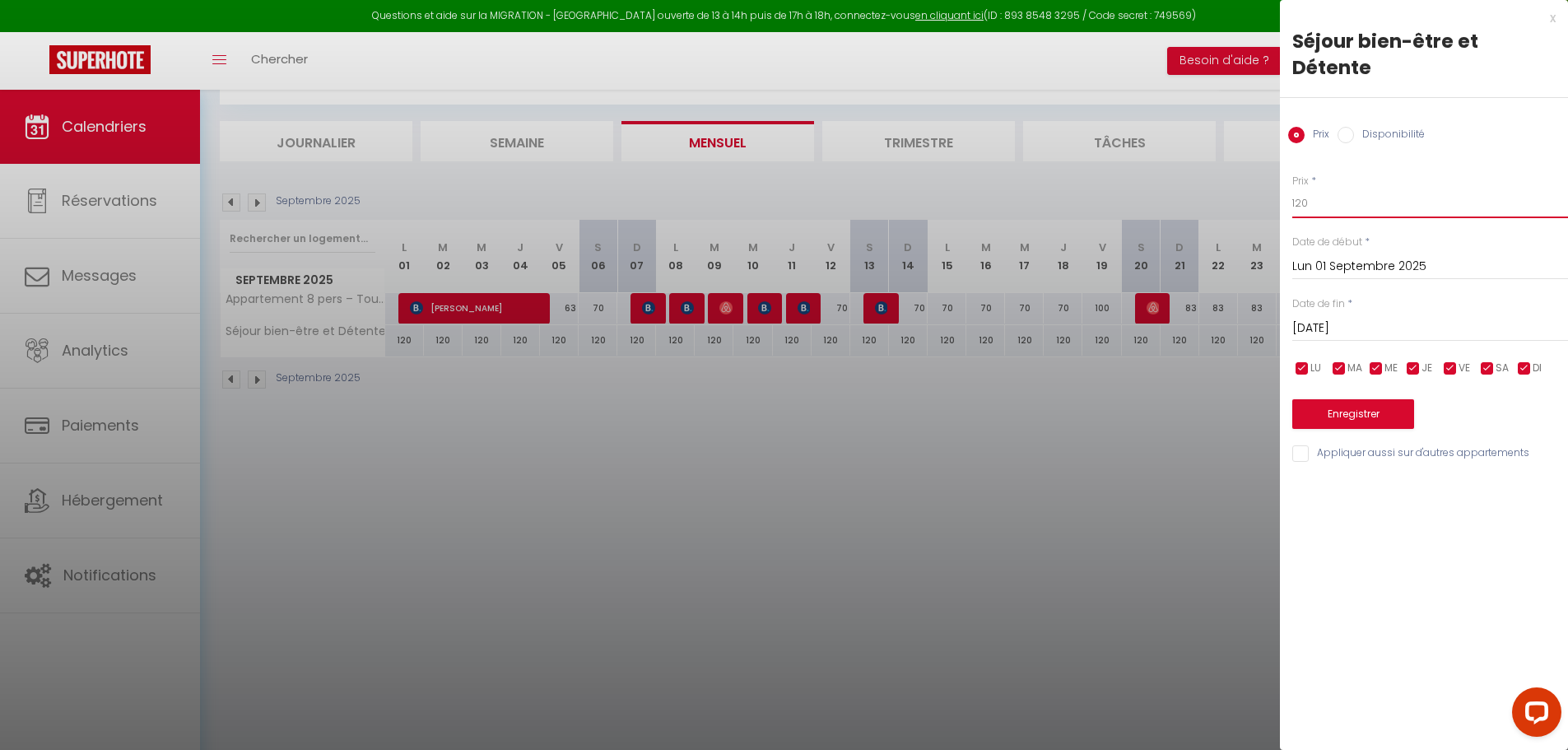
click at [1407, 188] on input "120" at bounding box center [1430, 203] width 276 height 29
click at [1341, 318] on input "[DATE]" at bounding box center [1430, 328] width 276 height 21
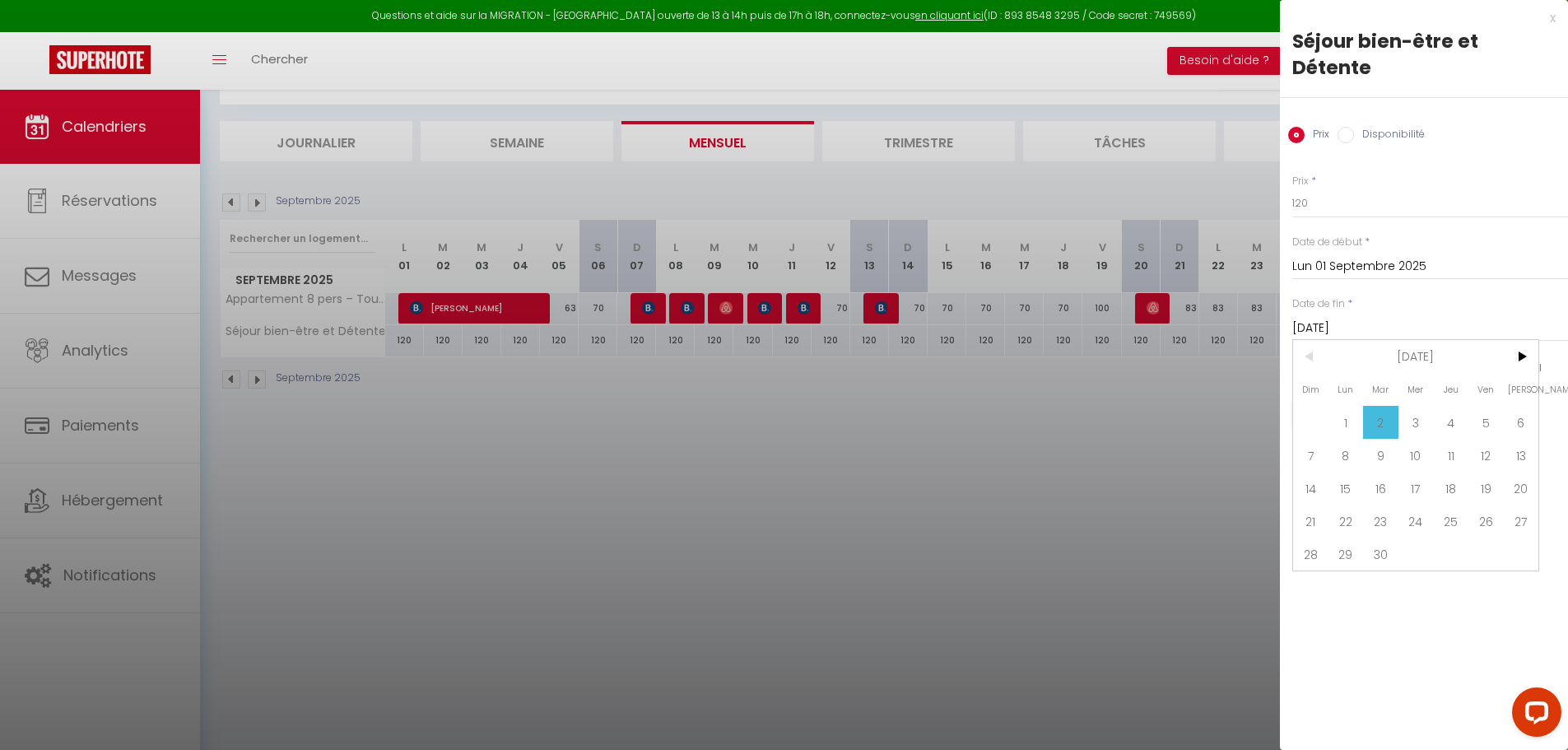
click at [1334, 318] on input "[DATE]" at bounding box center [1430, 328] width 276 height 21
click at [1331, 318] on input "[DATE]" at bounding box center [1430, 328] width 276 height 21
click at [1391, 538] on span "30" at bounding box center [1381, 554] width 36 height 33
type input "[DATE]"
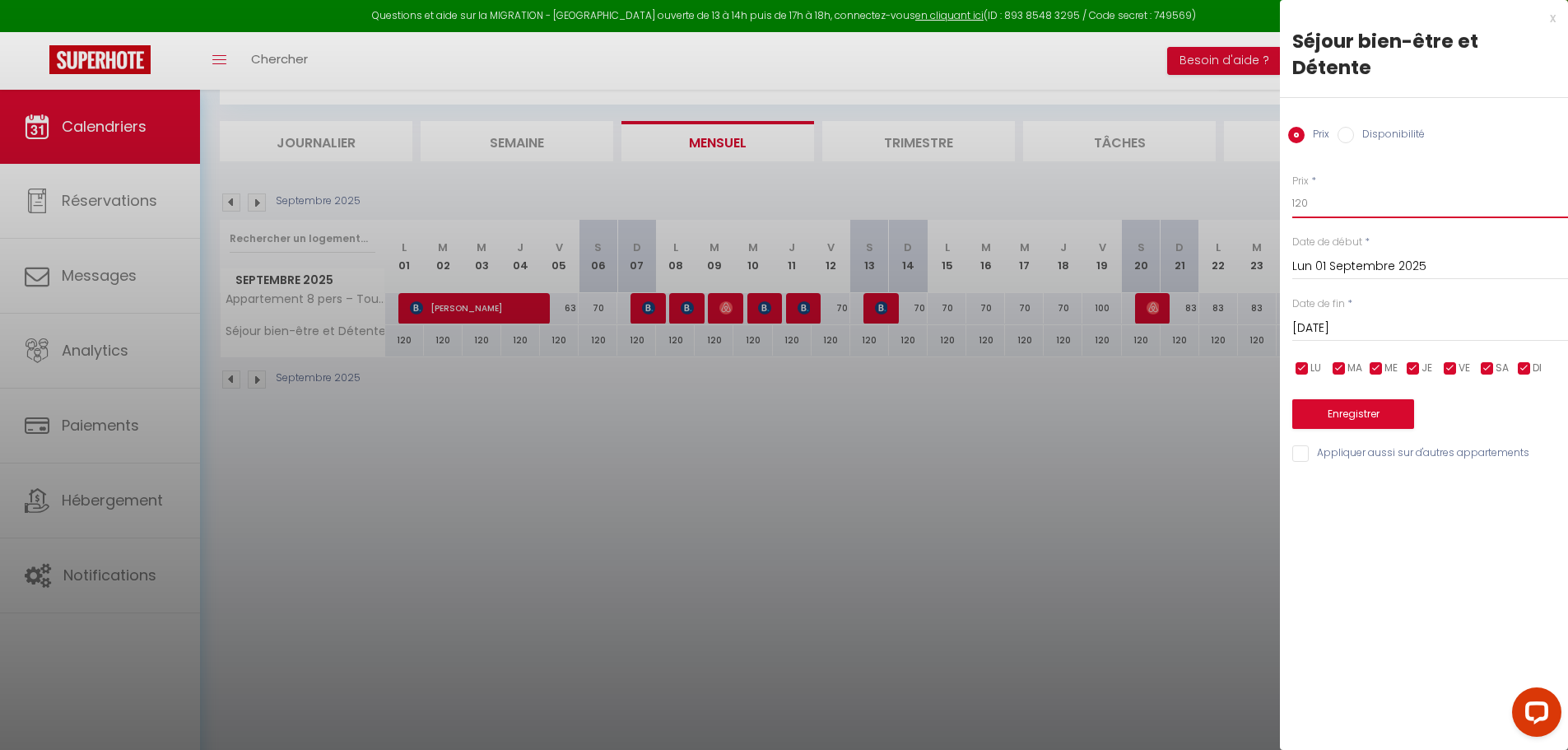
click at [1367, 188] on input "120" at bounding box center [1430, 203] width 276 height 29
click at [1325, 318] on input "[DATE]" at bounding box center [1430, 328] width 276 height 21
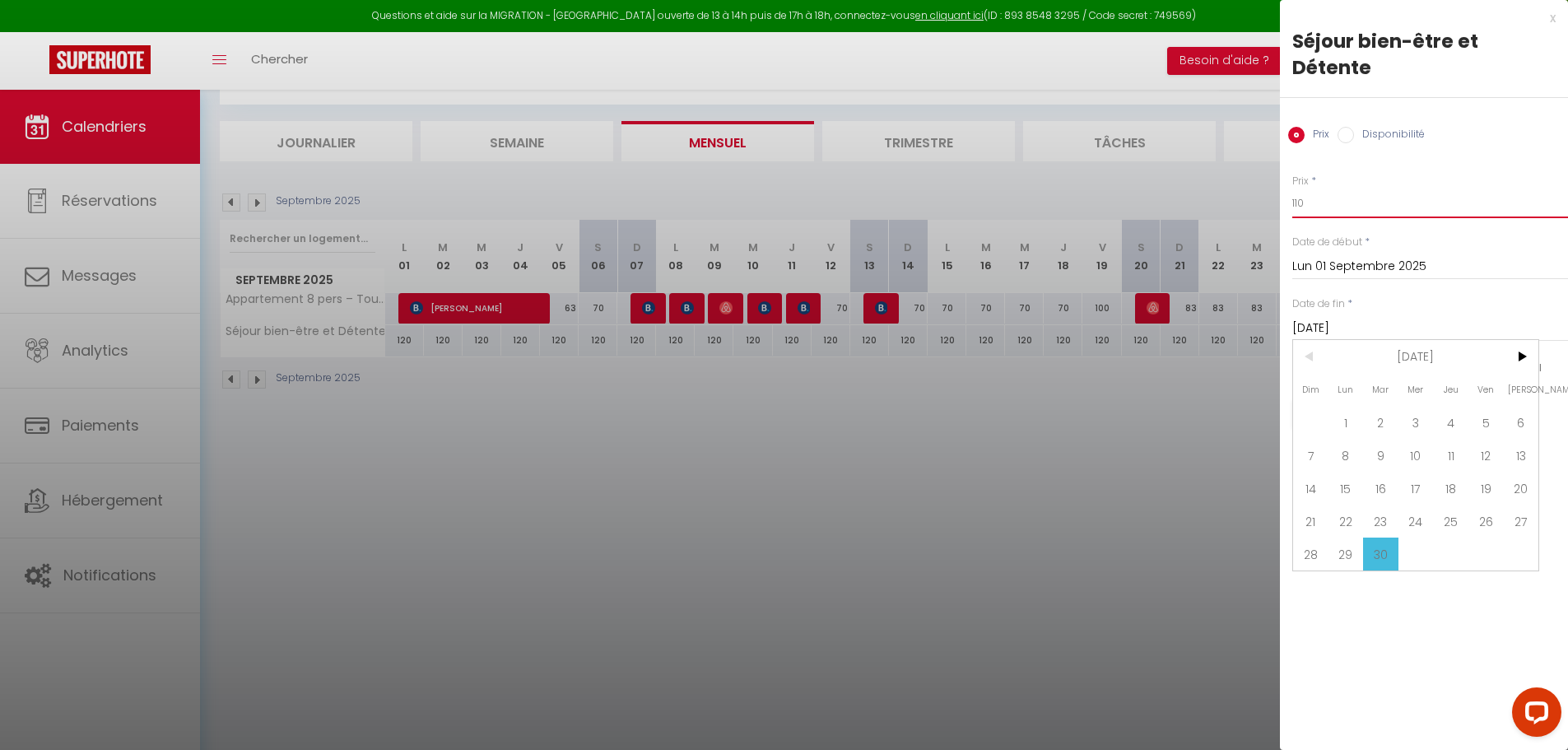
click at [1343, 188] on input "110" at bounding box center [1430, 203] width 276 height 29
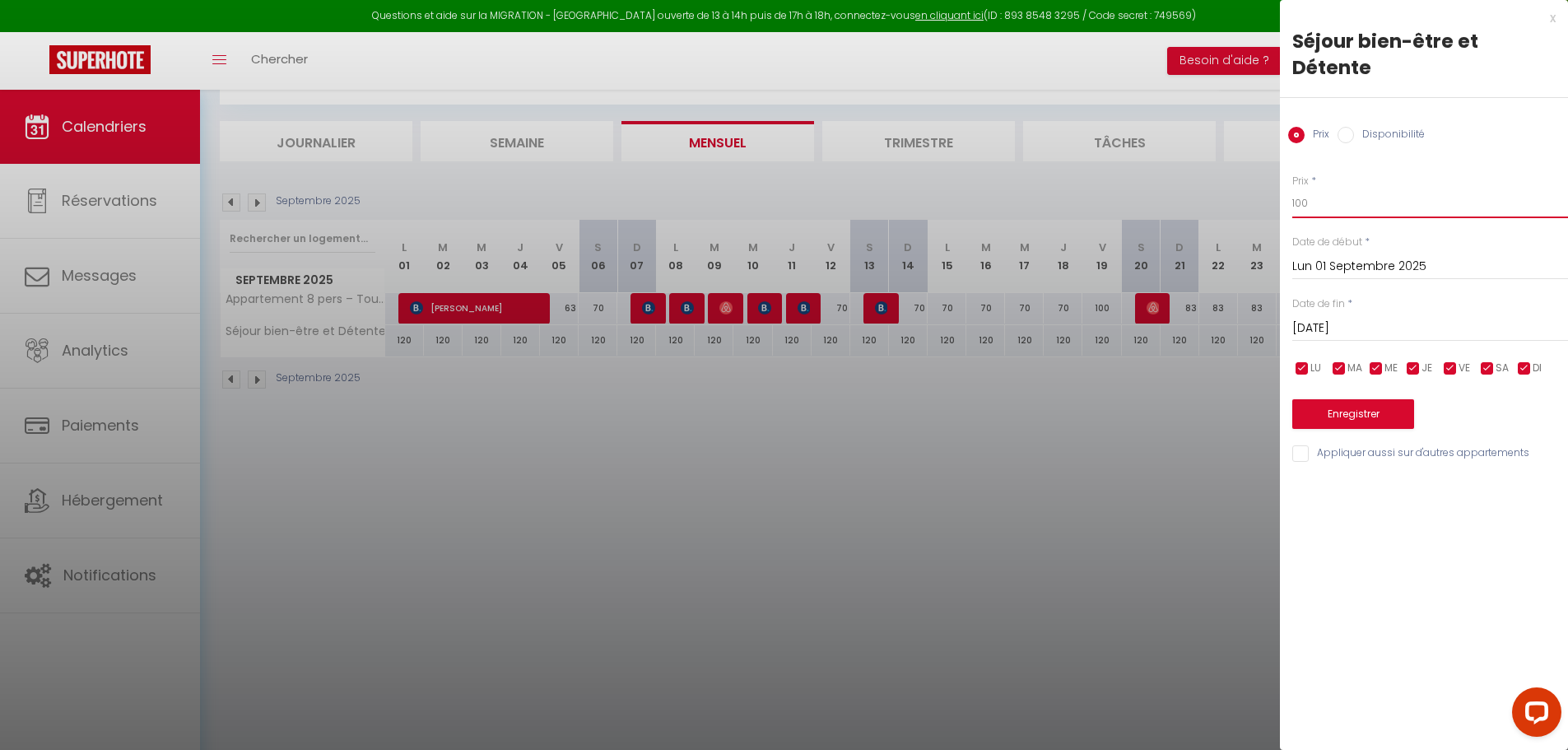
type input "100"
click at [1327, 318] on input "[DATE]" at bounding box center [1430, 328] width 276 height 21
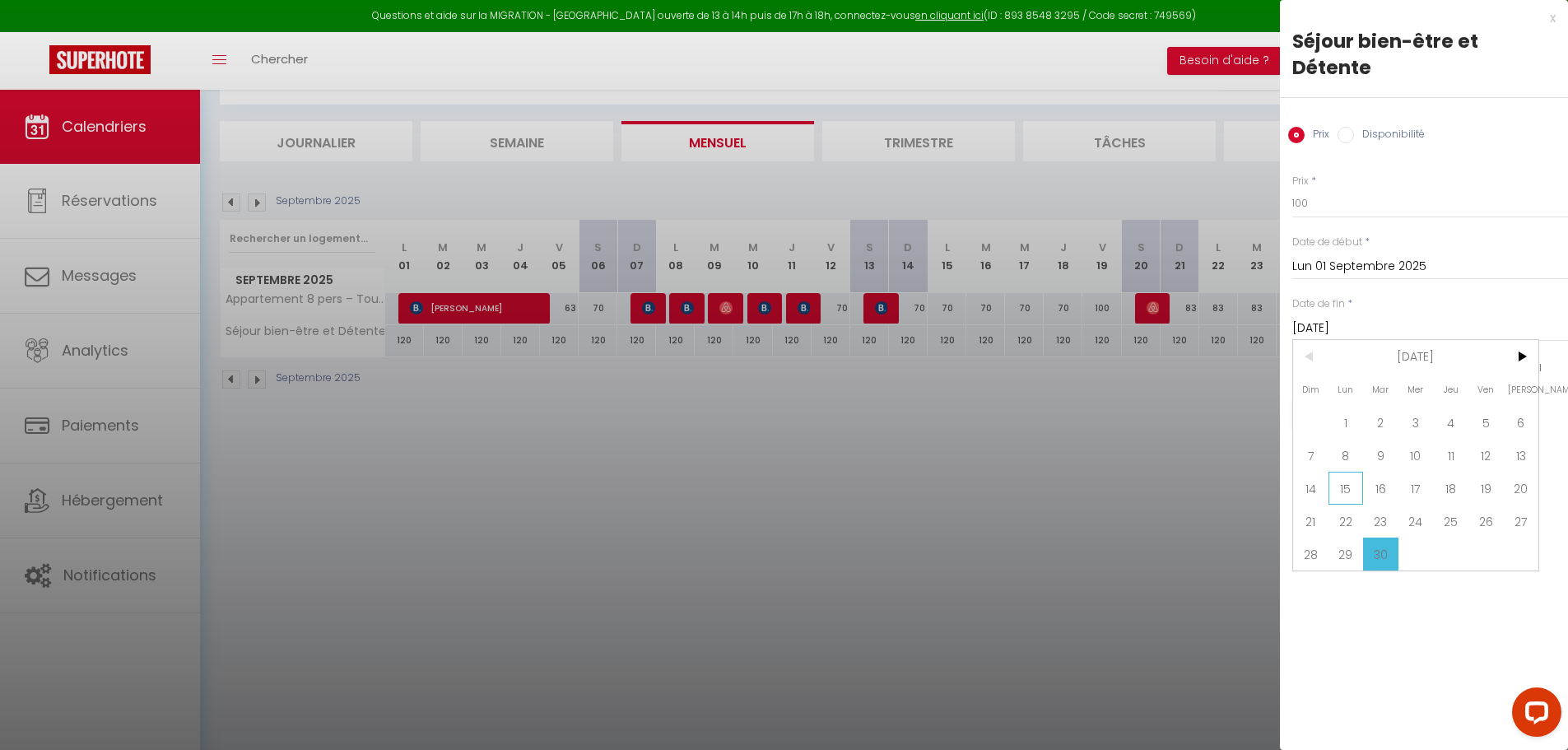
click at [1357, 472] on span "15" at bounding box center [1346, 488] width 36 height 33
type input "Lun 15 Septembre 2025"
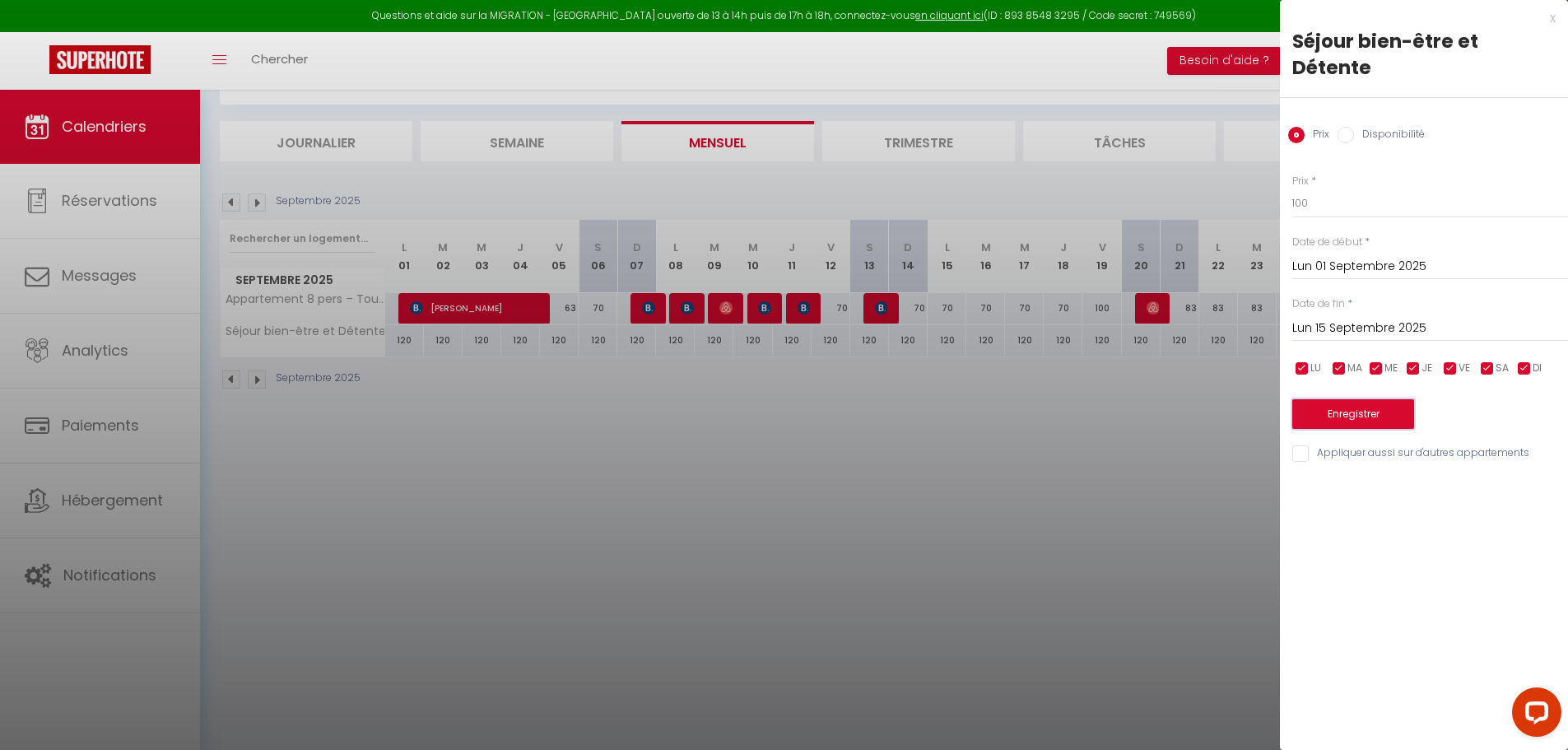
click at [1349, 399] on button "Enregistrer" at bounding box center [1353, 414] width 122 height 29
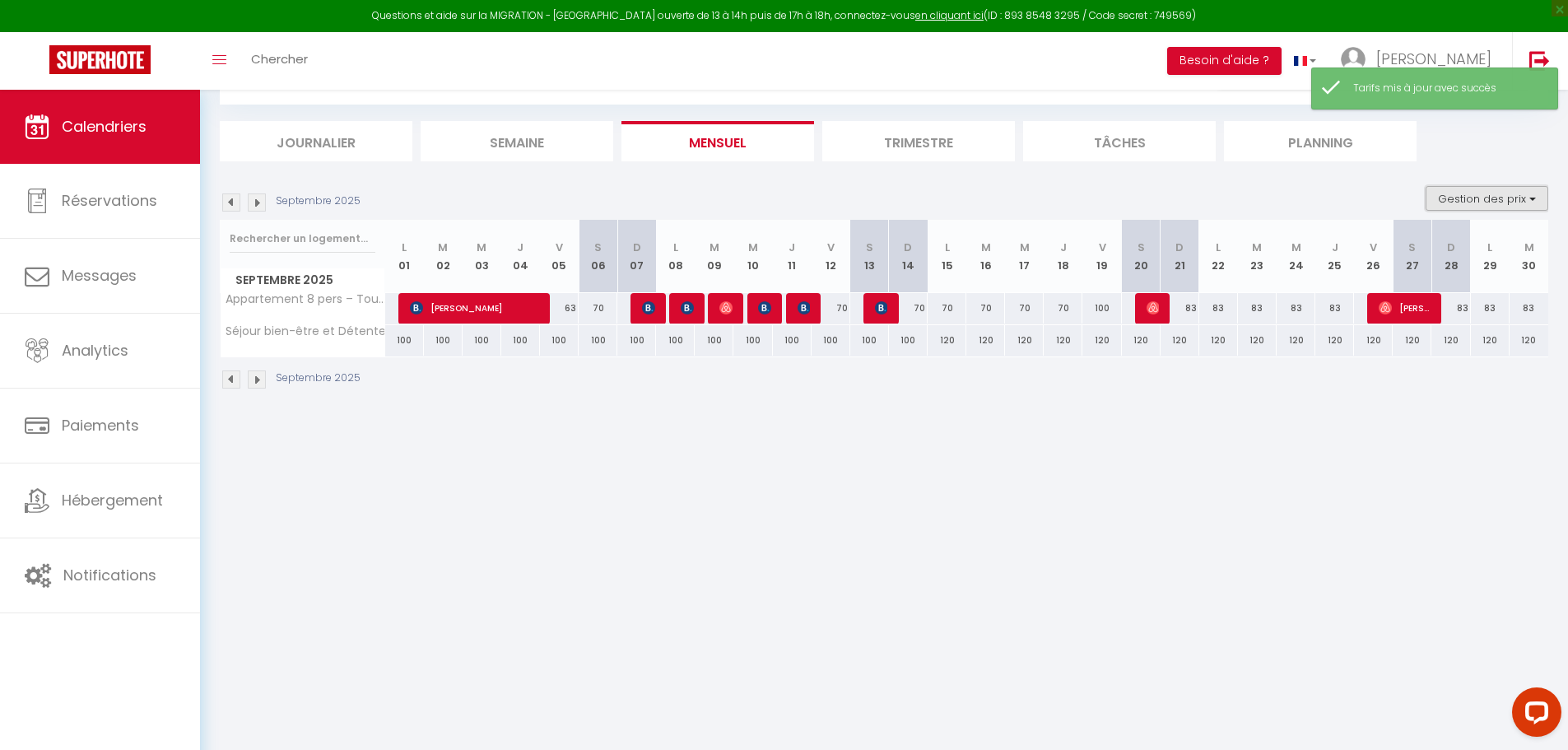
click at [1490, 203] on button "Gestion des prix" at bounding box center [1486, 198] width 122 height 25
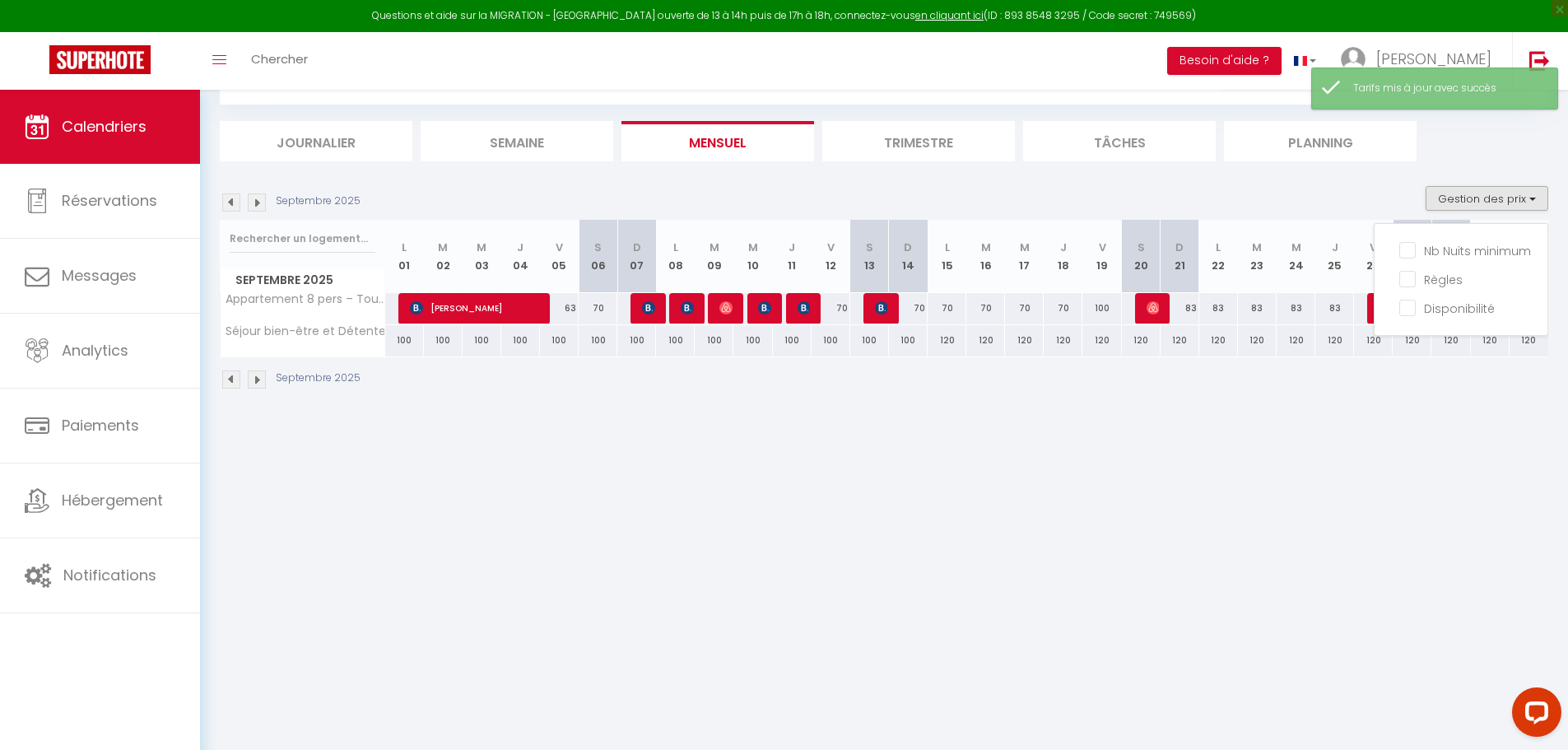
click at [1426, 482] on body "Questions et aide sur la MIGRATION - [GEOGRAPHIC_DATA] ouverte de 13 à 14h puis…" at bounding box center [784, 382] width 1568 height 750
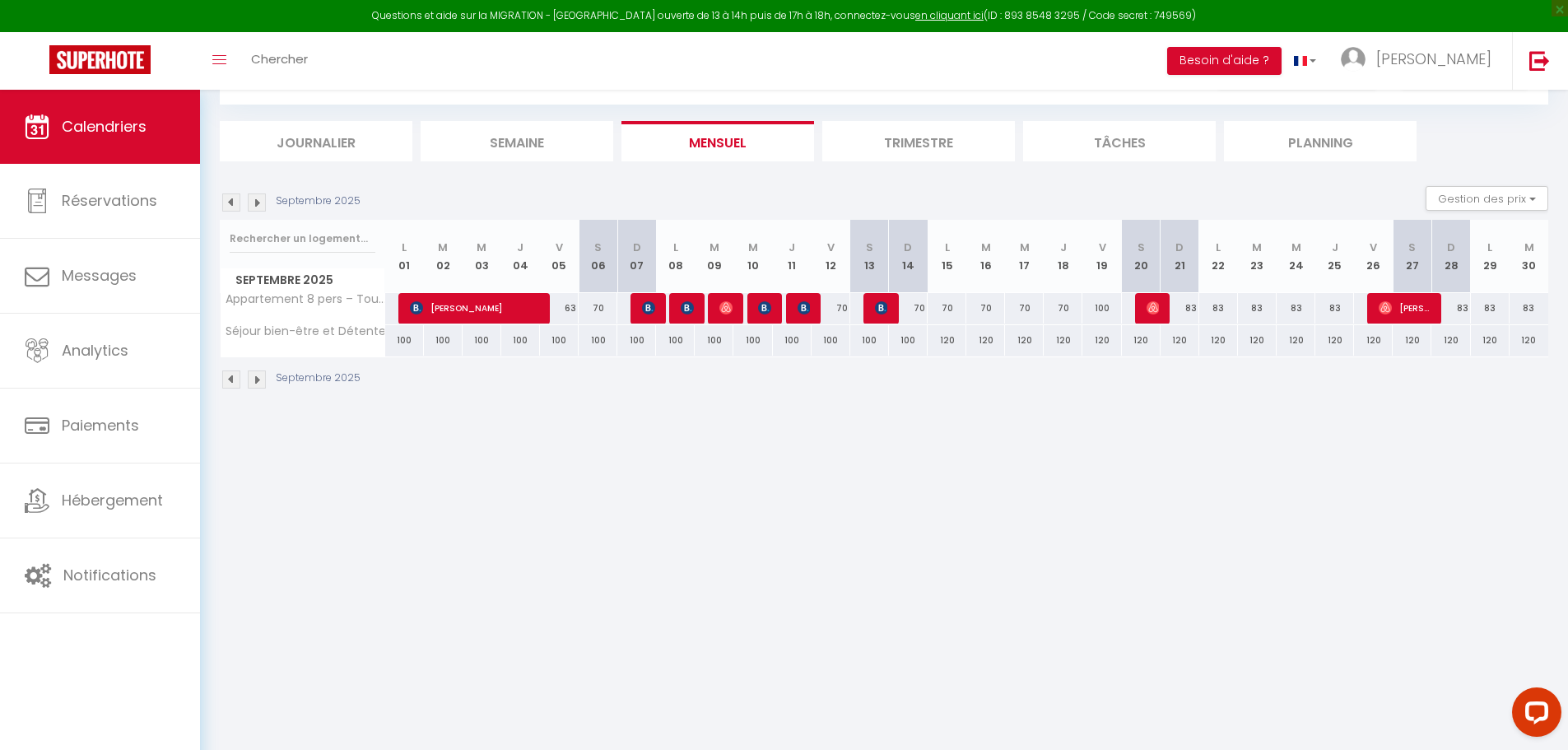
click at [276, 381] on p "Septembre 2025" at bounding box center [318, 378] width 85 height 16
click at [958, 337] on div "120" at bounding box center [947, 340] width 39 height 30
type input "120"
type input "Lun 15 Septembre 2025"
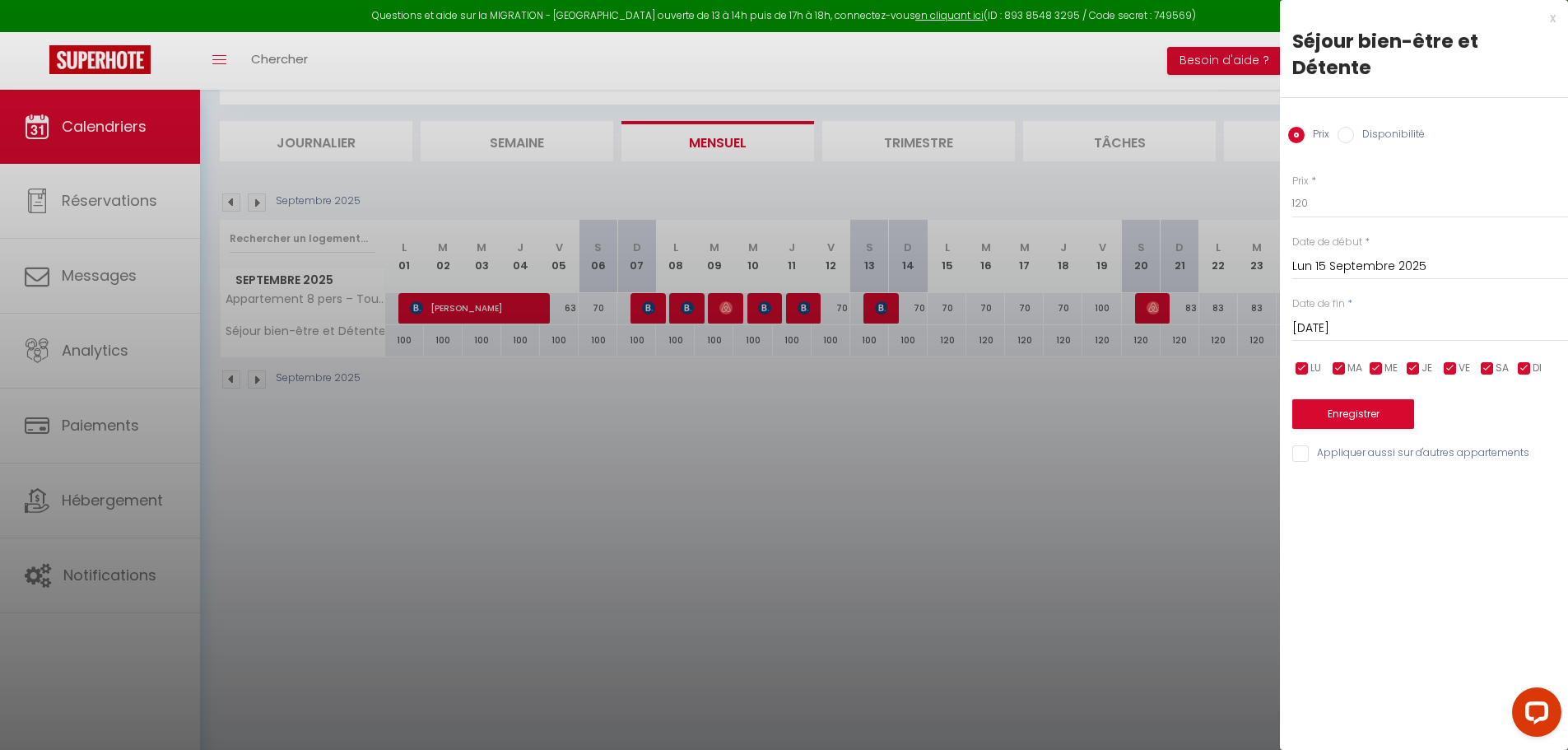
click at [1340, 318] on input "[DATE]" at bounding box center [1430, 328] width 276 height 21
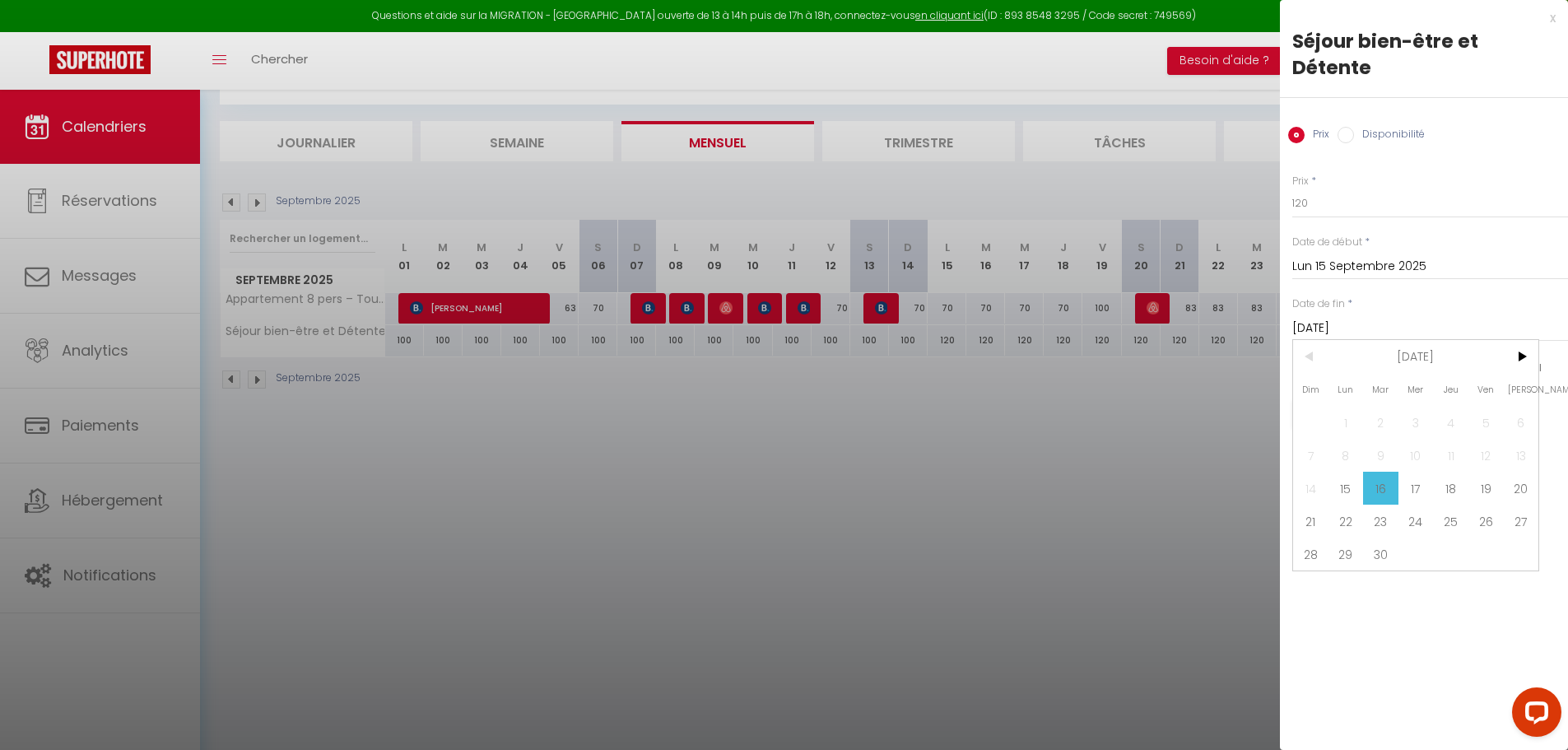
click at [1333, 318] on input "[DATE]" at bounding box center [1430, 328] width 276 height 21
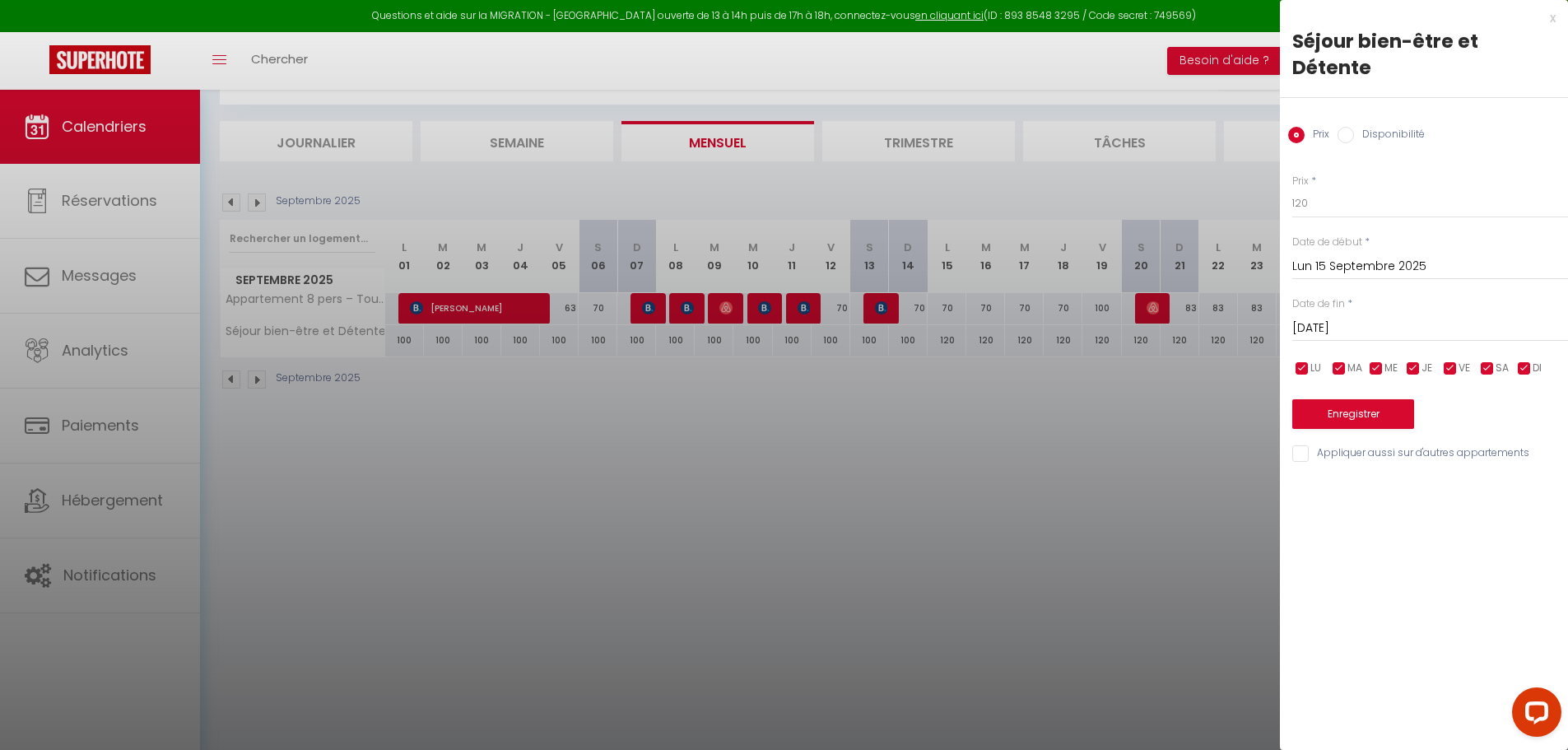
click at [1327, 318] on input "[DATE]" at bounding box center [1430, 328] width 276 height 21
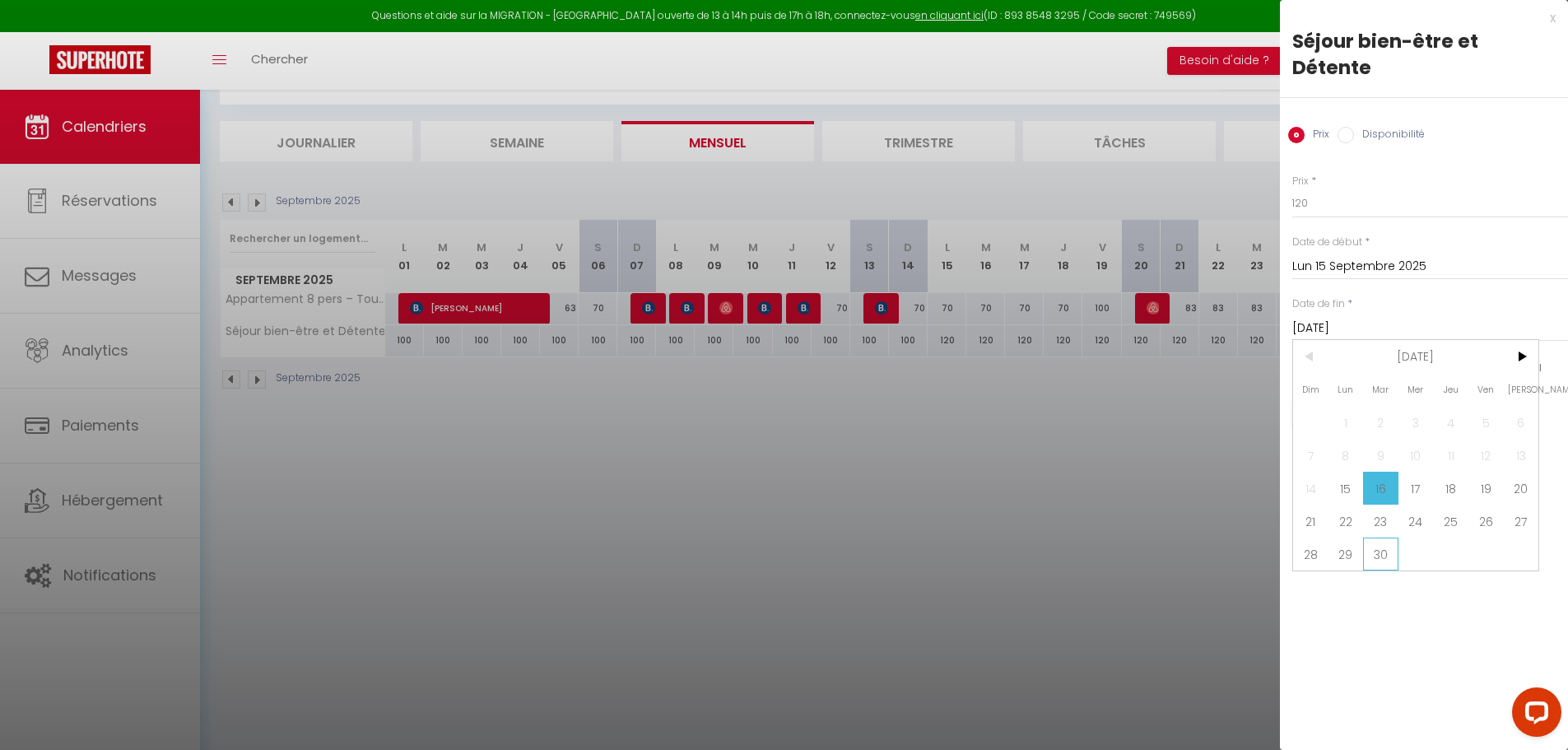
click at [1390, 538] on span "30" at bounding box center [1381, 554] width 36 height 33
type input "[DATE]"
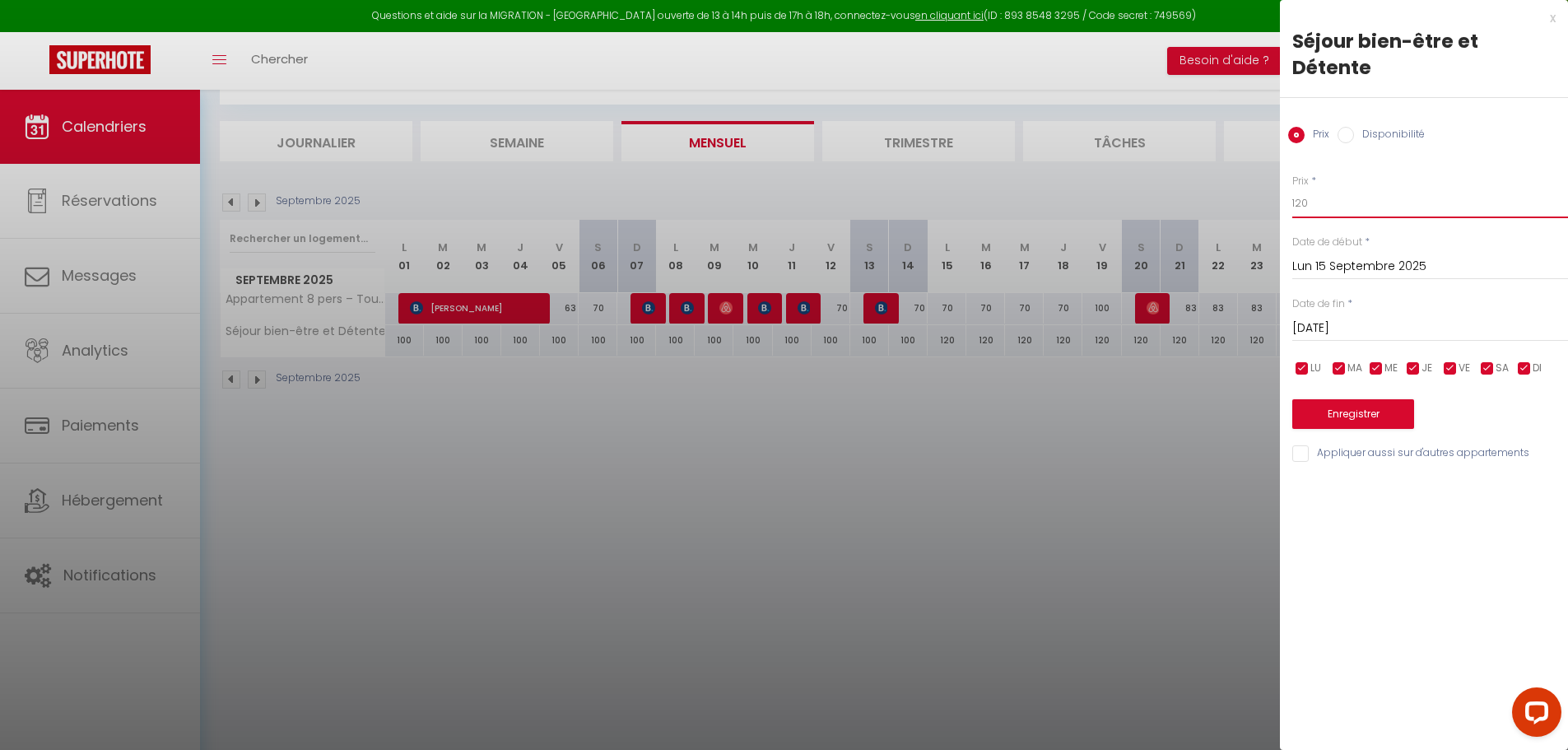
click at [1372, 189] on input "120" at bounding box center [1430, 203] width 276 height 29
type input "110"
click at [1348, 399] on button "Enregistrer" at bounding box center [1353, 414] width 122 height 29
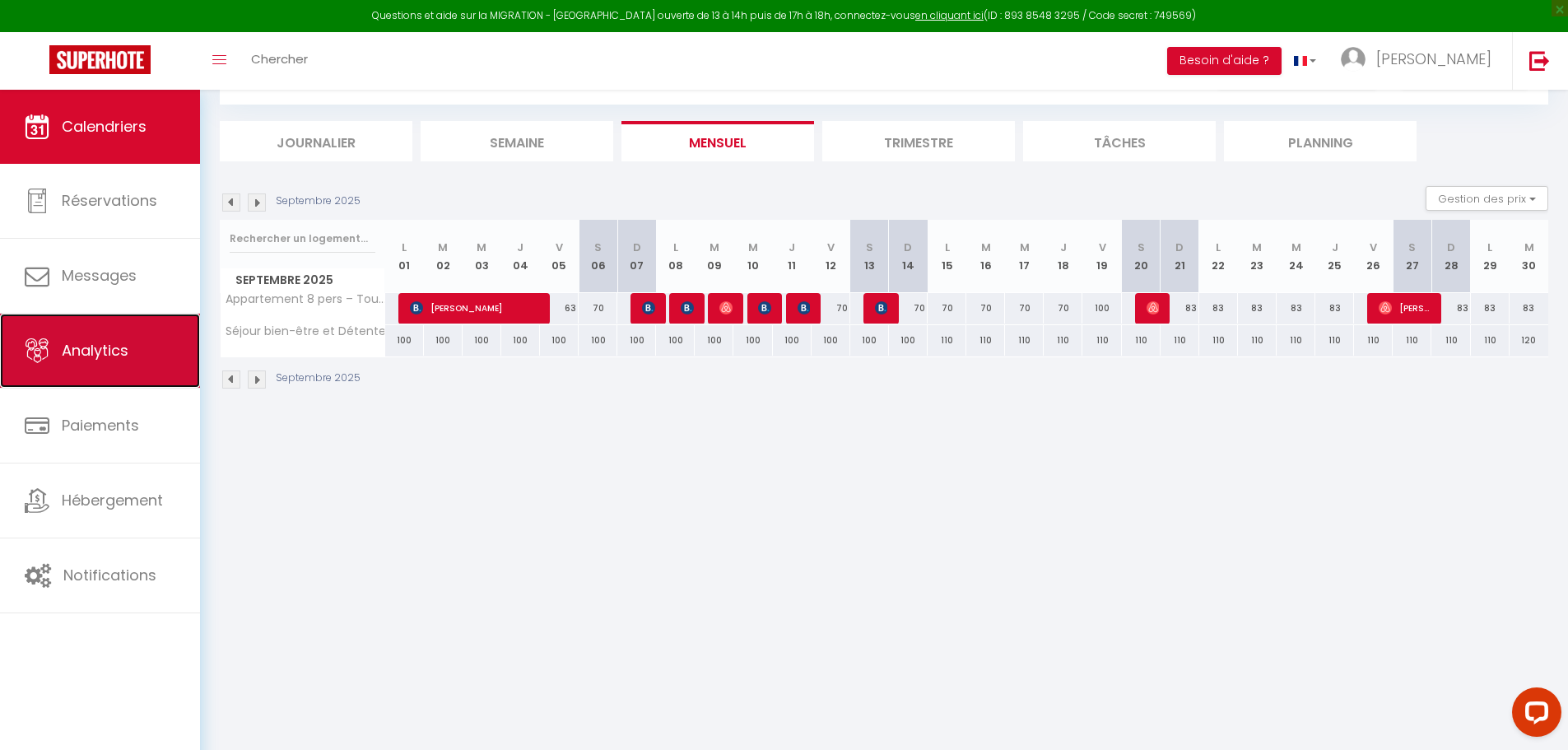
click at [74, 358] on span "Analytics" at bounding box center [95, 350] width 67 height 20
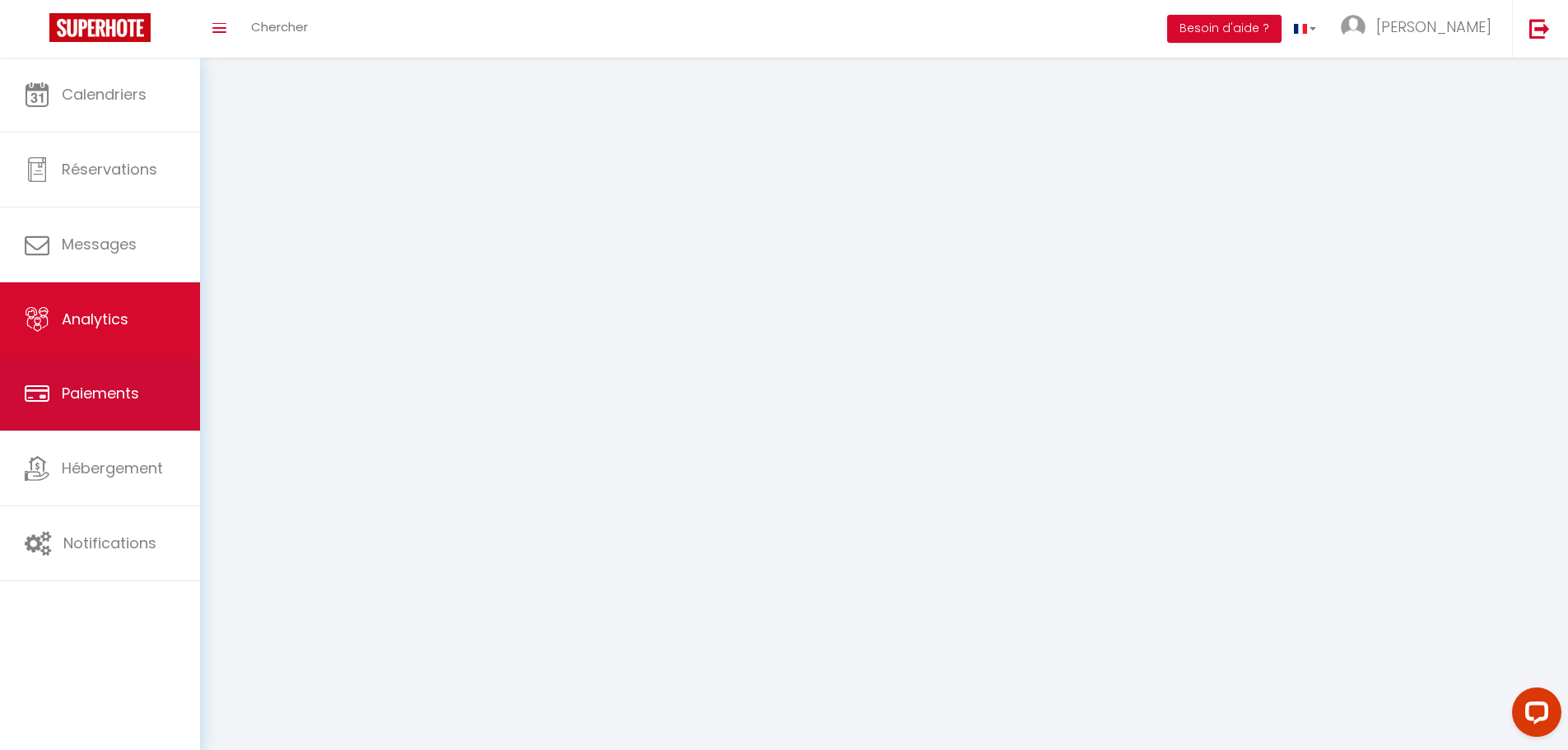
select select "2025"
select select "8"
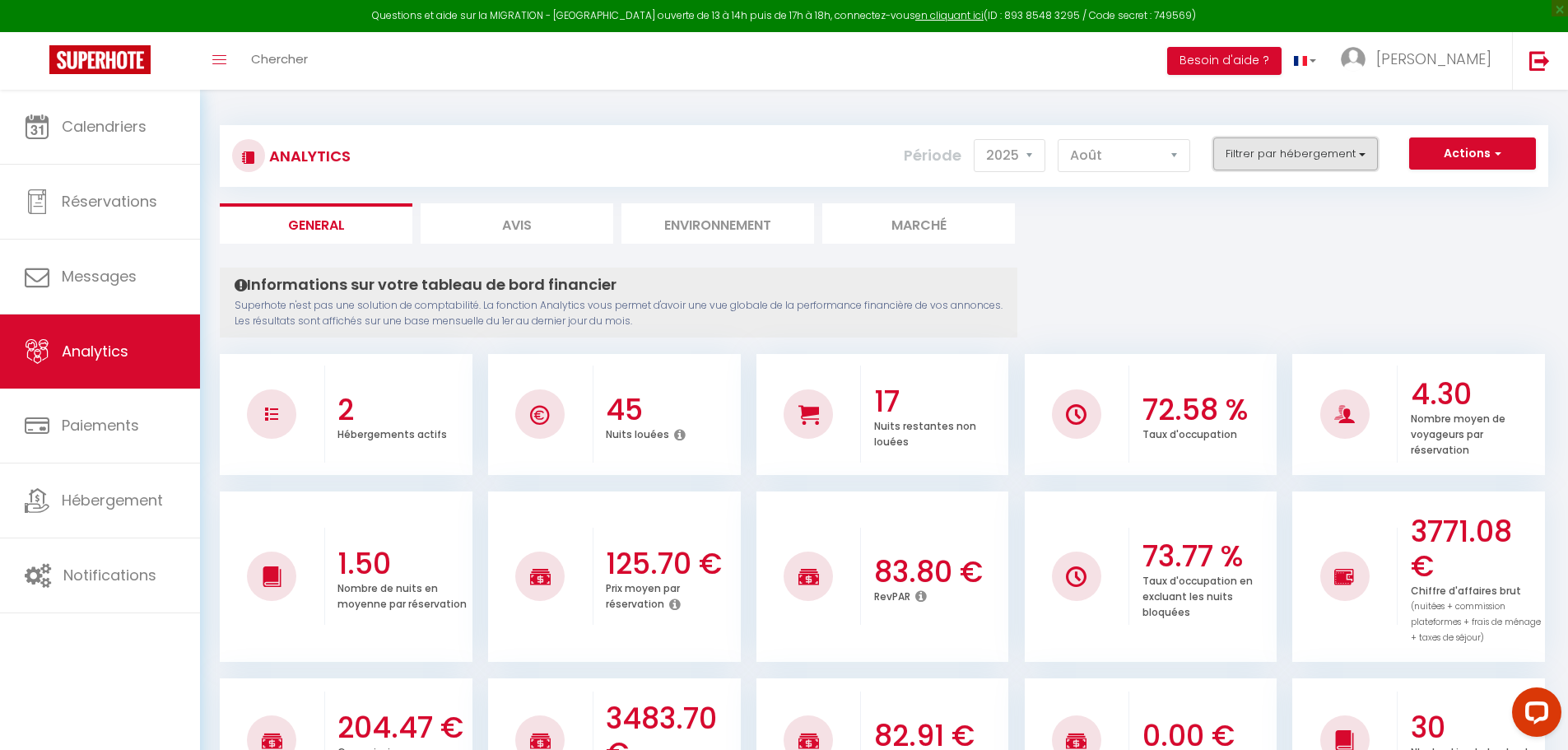
click at [1275, 150] on button "Filtrer par hébergement" at bounding box center [1295, 154] width 165 height 33
click at [1251, 223] on Détente "checkbox" at bounding box center [1343, 220] width 214 height 17
checkbox Détente "true"
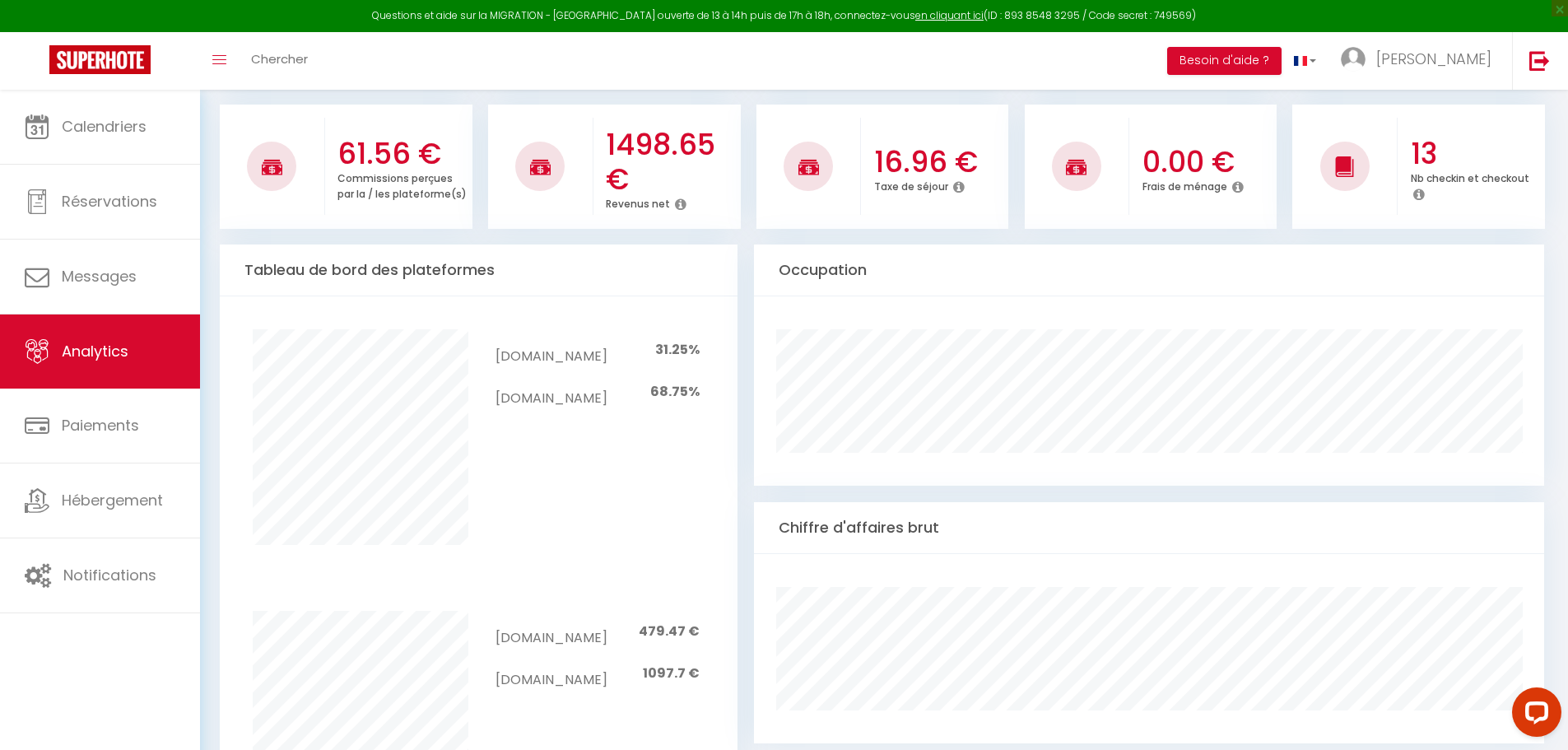
scroll to position [576, 0]
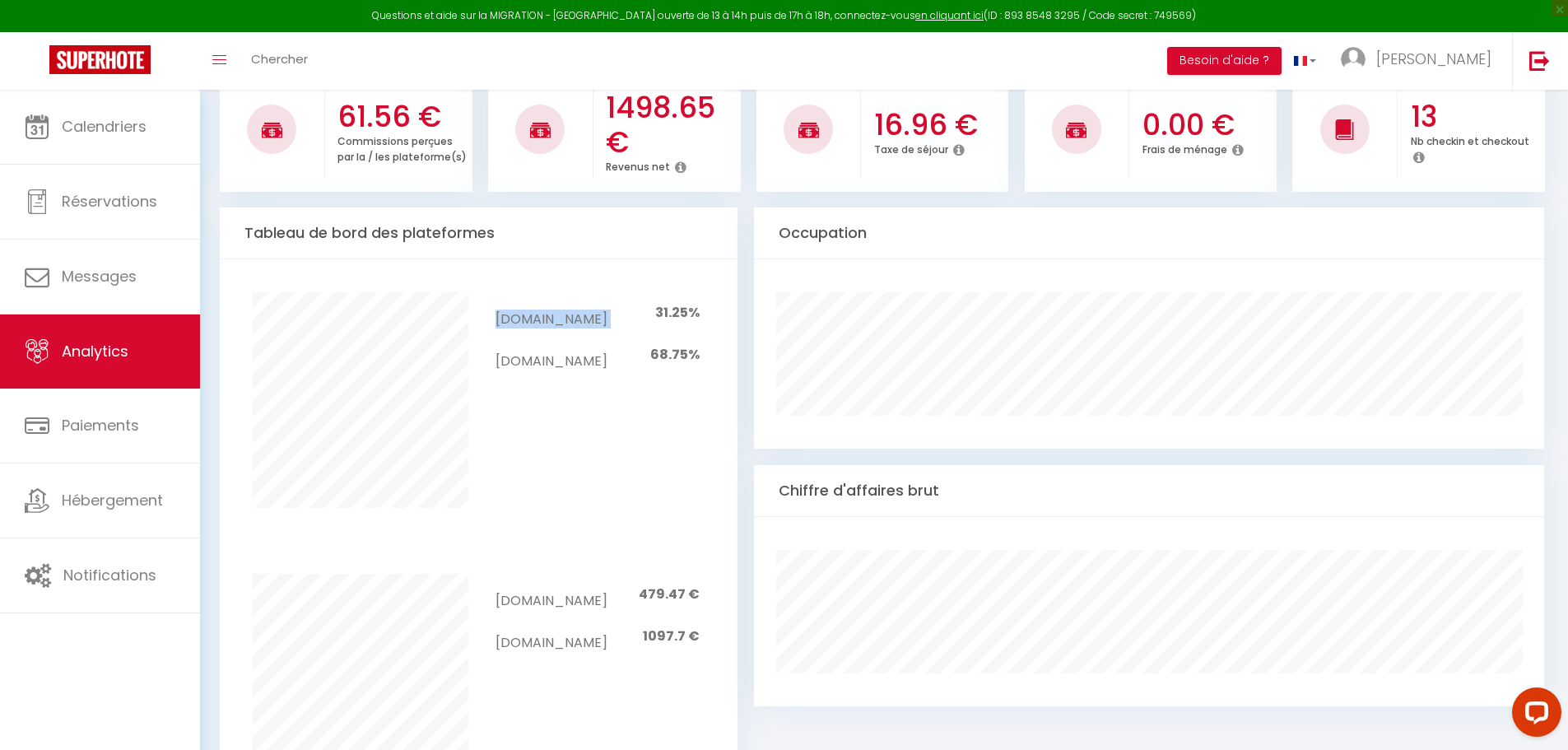
drag, startPoint x: 650, startPoint y: 295, endPoint x: 714, endPoint y: 311, distance: 66.0
click at [714, 311] on div "[DOMAIN_NAME] 31.25% [DOMAIN_NAME] 68.75%" at bounding box center [597, 334] width 237 height 84
click at [701, 332] on div "[DOMAIN_NAME] 31.25% [DOMAIN_NAME] 68.75%" at bounding box center [597, 334] width 237 height 84
click at [649, 381] on div "Pas de canaux à afficher [DOMAIN_NAME] 31.25% [DOMAIN_NAME] 68.75%" at bounding box center [478, 400] width 540 height 281
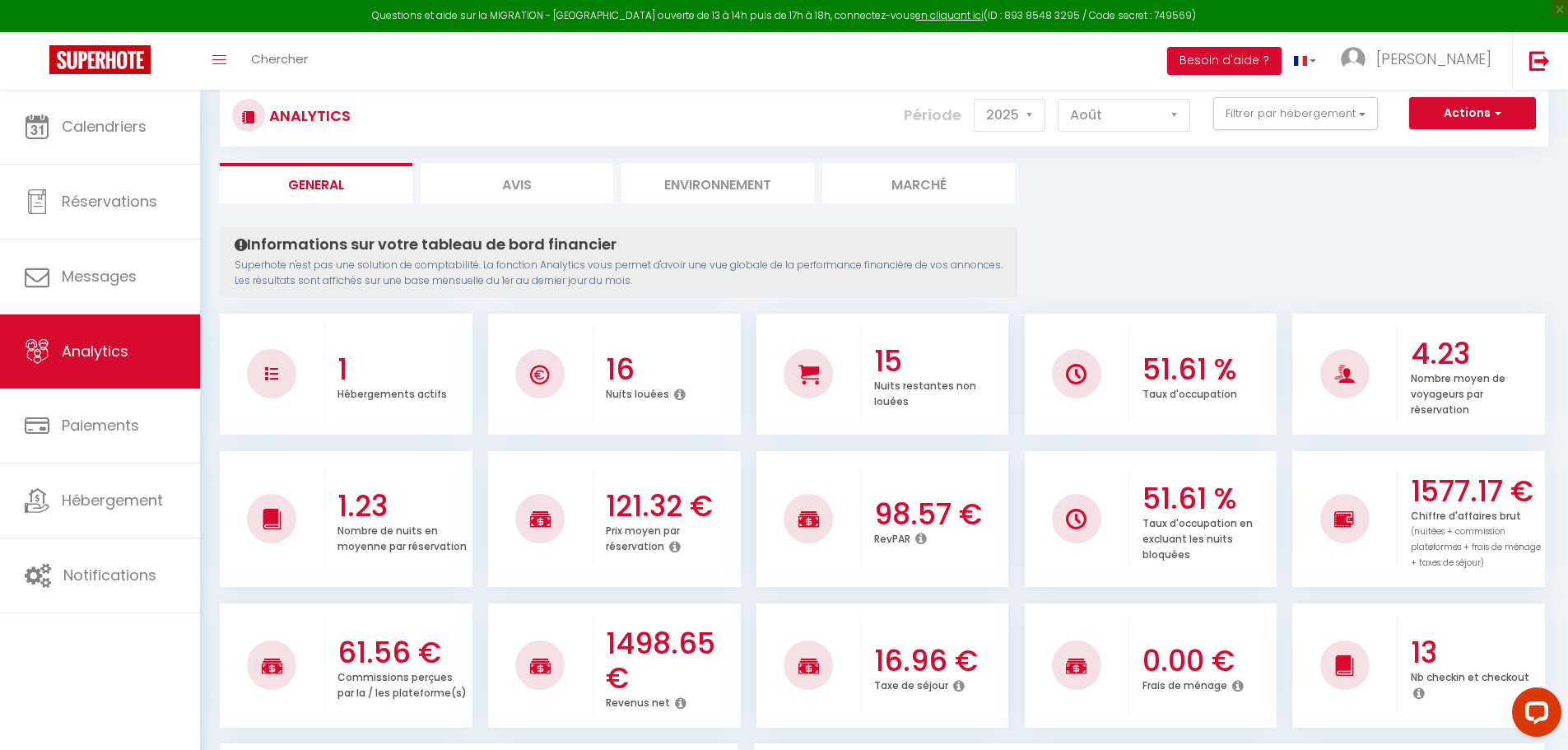
scroll to position [0, 0]
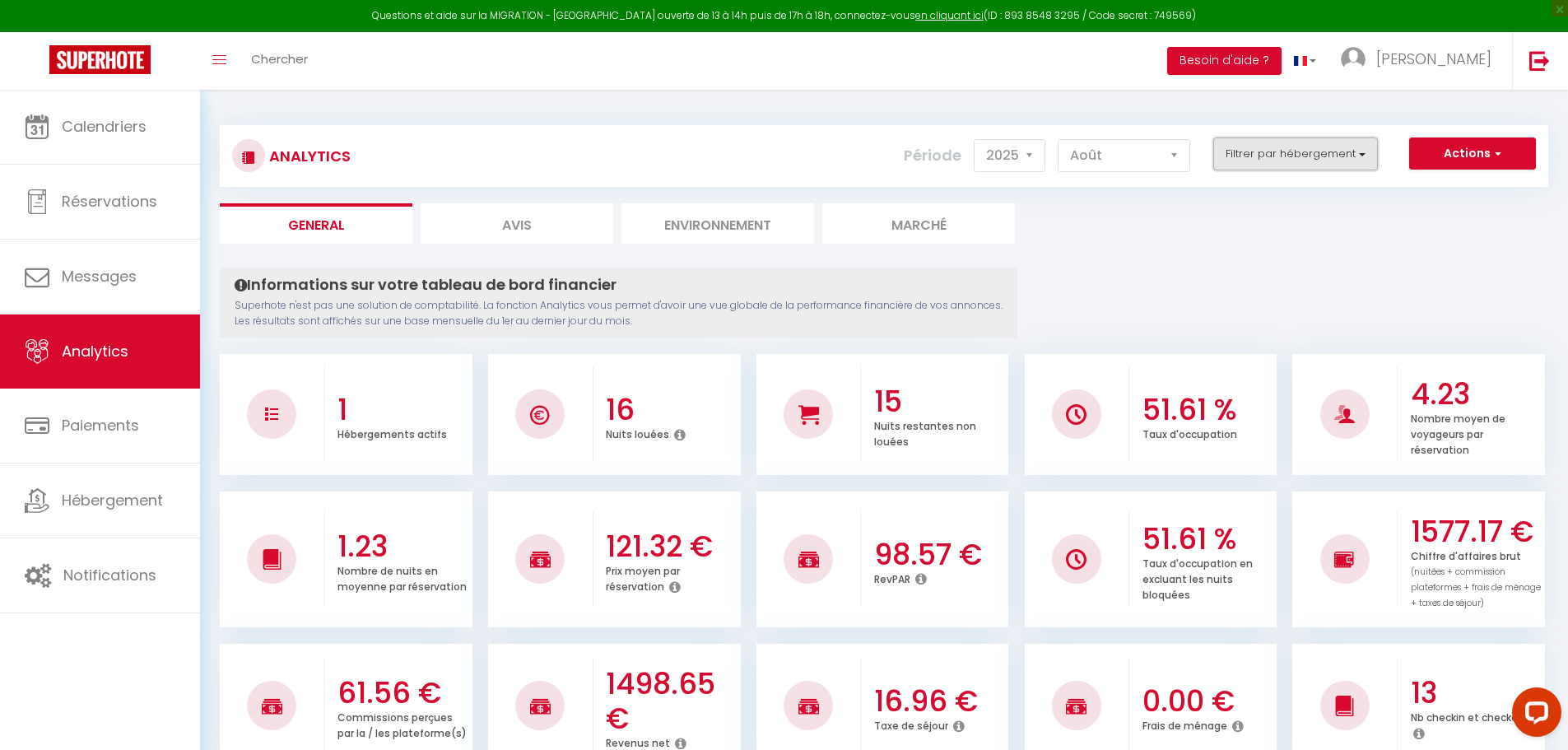
click at [1264, 154] on button "Filtrer par hébergement" at bounding box center [1295, 154] width 165 height 33
click at [1255, 248] on équipé "checkbox" at bounding box center [1343, 248] width 214 height 17
checkbox équipé "true"
checkbox input "true"
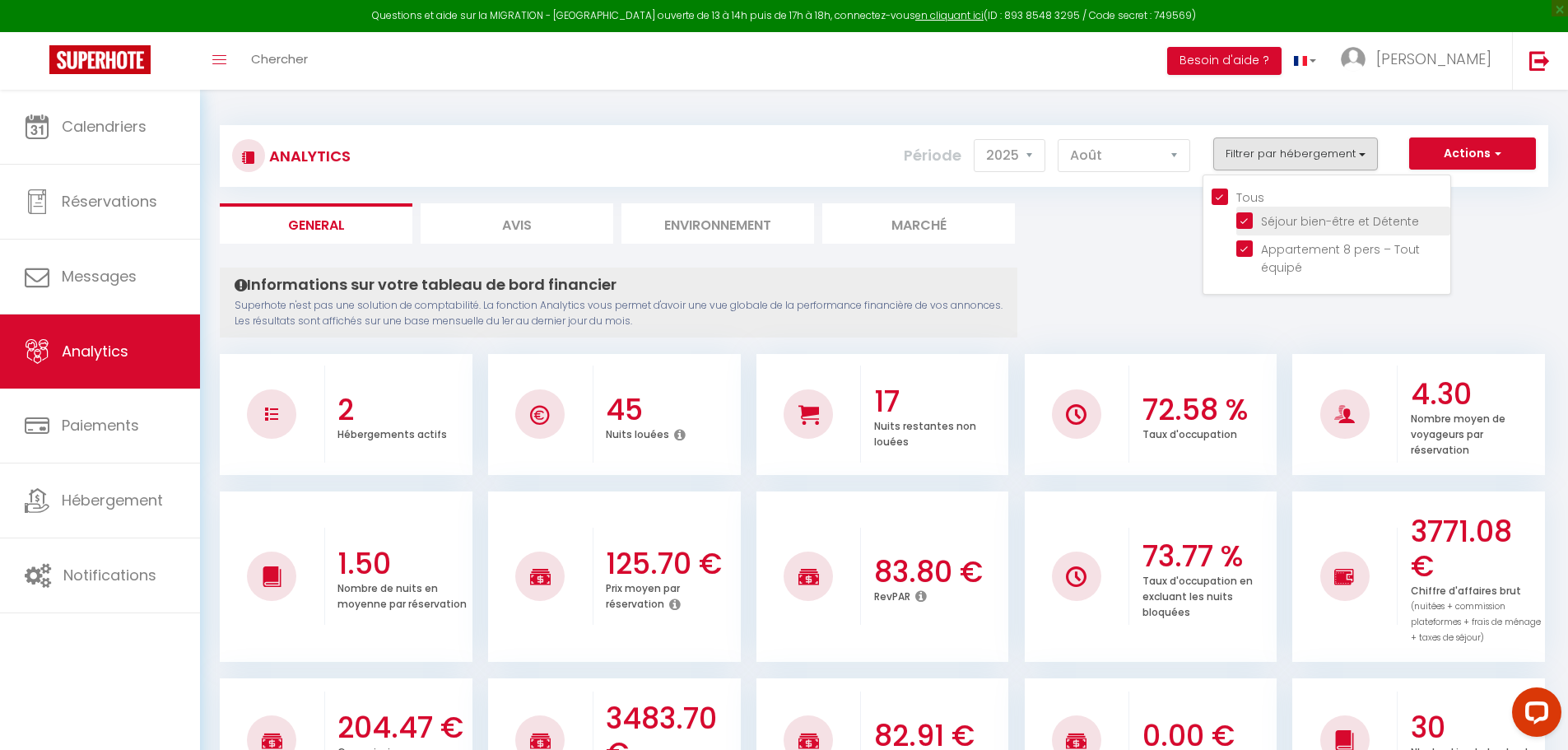
click at [1239, 216] on Détente "checkbox" at bounding box center [1343, 220] width 214 height 17
checkbox Détente "false"
checkbox input "false"
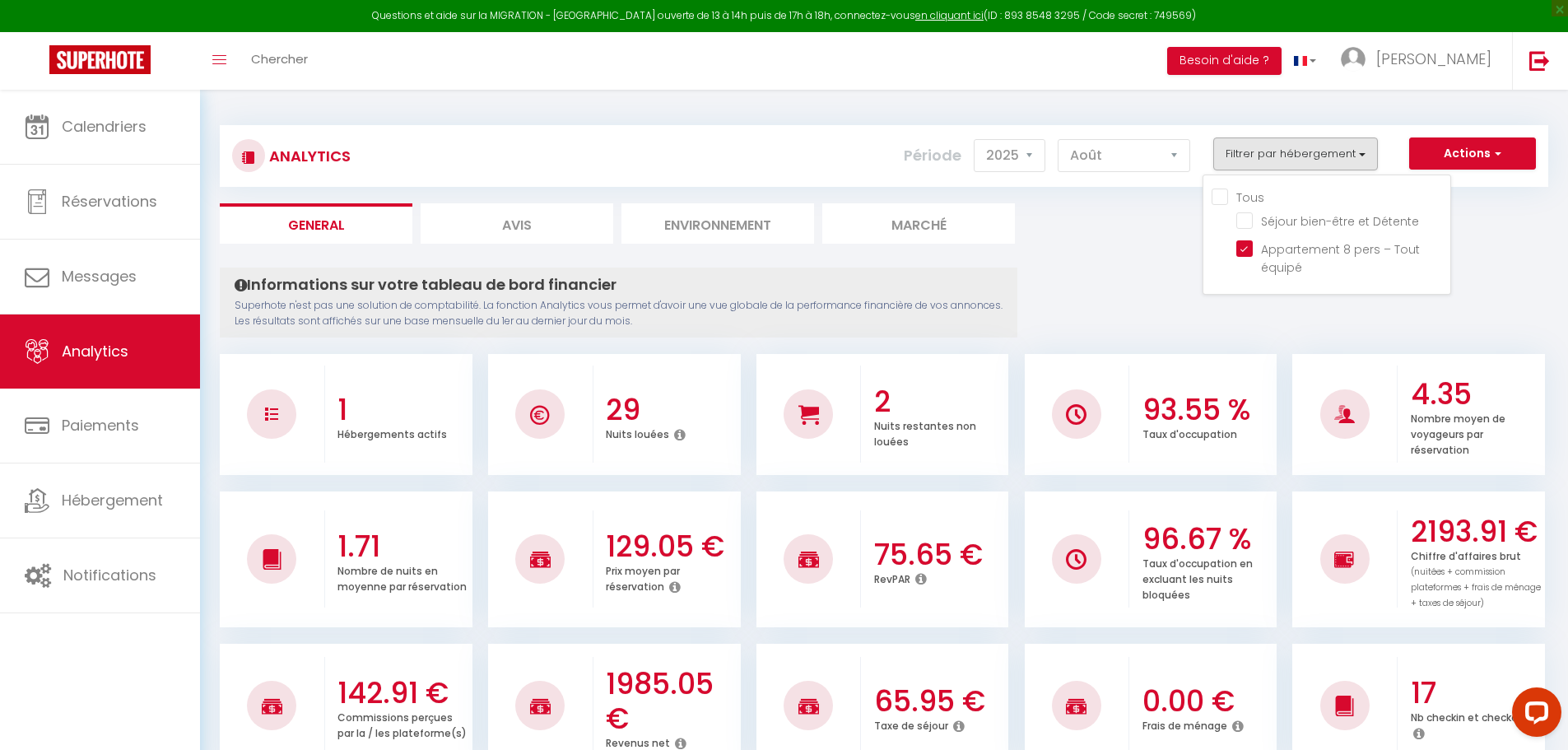
click at [1280, 162] on button "Filtrer par hébergement" at bounding box center [1295, 154] width 165 height 33
click at [1245, 226] on Détente "checkbox" at bounding box center [1343, 220] width 214 height 17
checkbox Détente "true"
checkbox input "true"
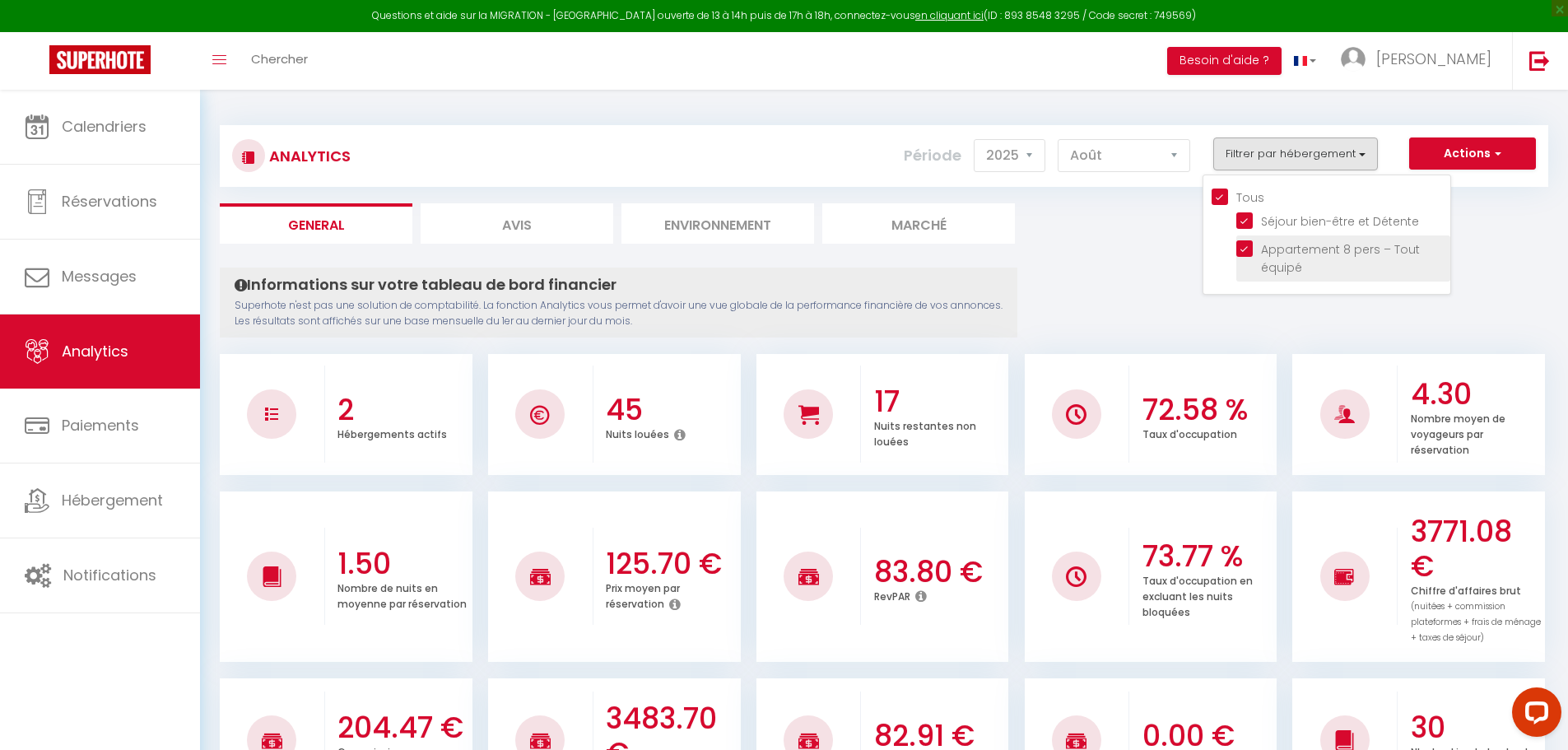
click at [1252, 244] on équipé "checkbox" at bounding box center [1343, 248] width 214 height 17
checkbox équipé "false"
checkbox input "false"
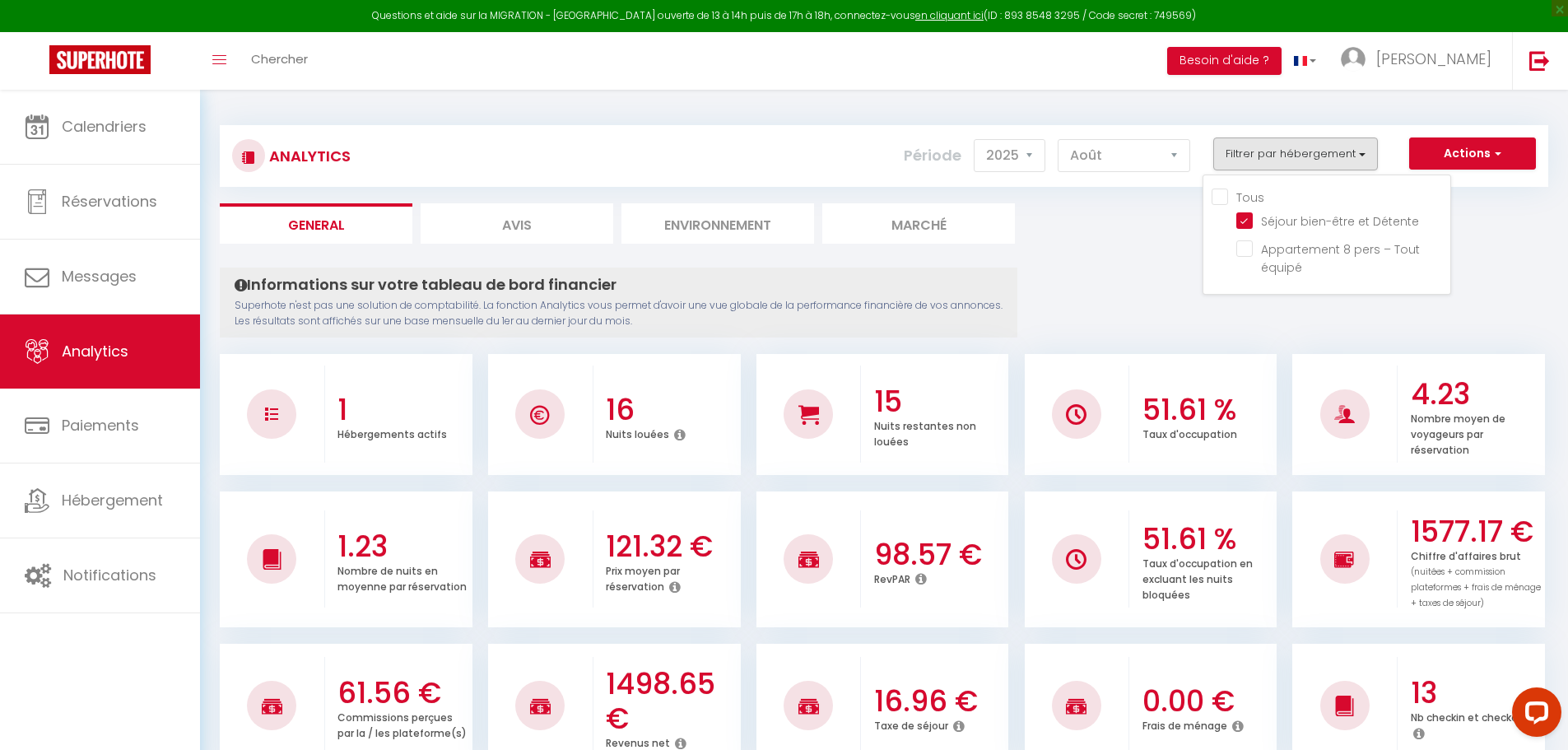
click at [1244, 152] on button "Filtrer par hébergement" at bounding box center [1295, 154] width 165 height 33
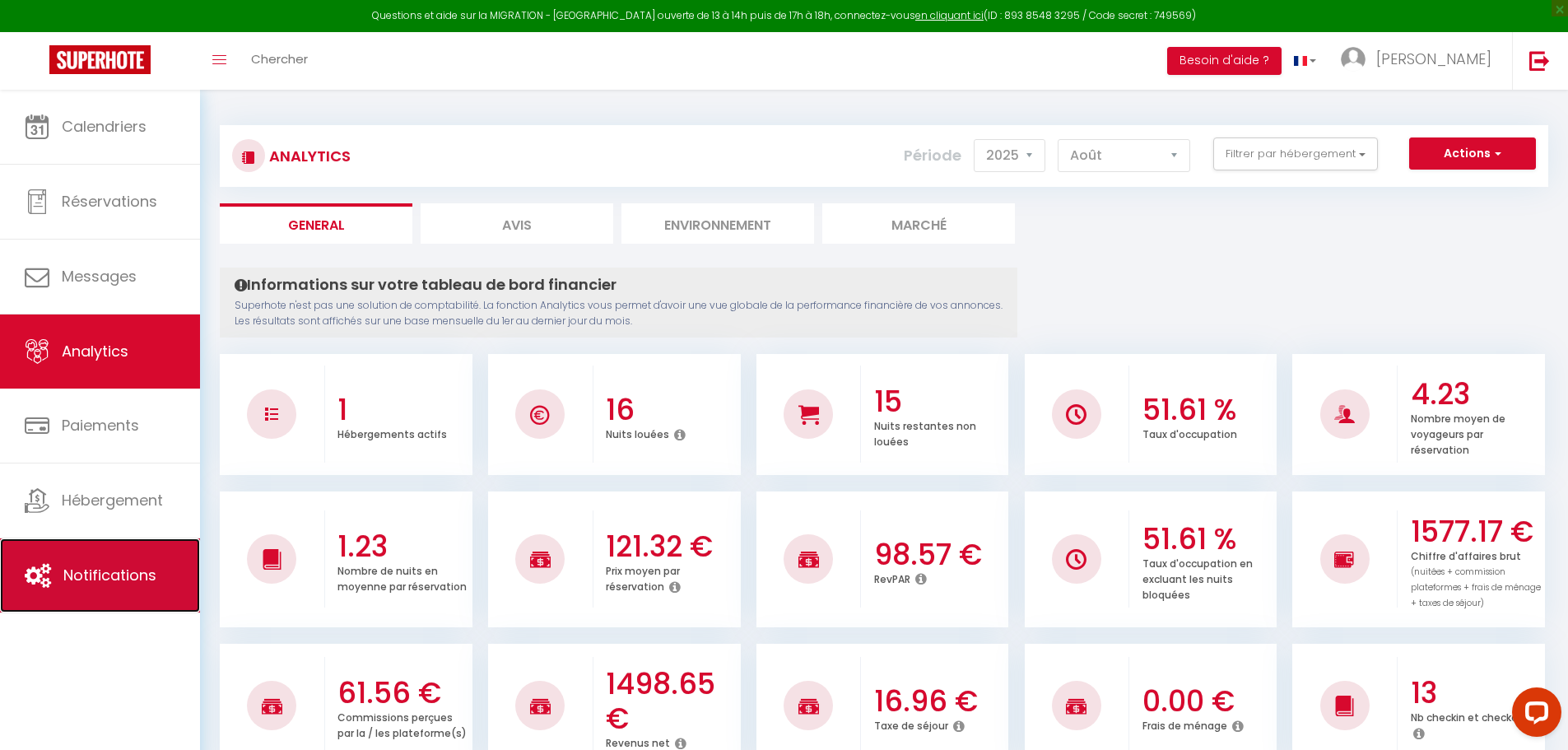
click at [81, 587] on link "Notifications" at bounding box center [100, 575] width 200 height 74
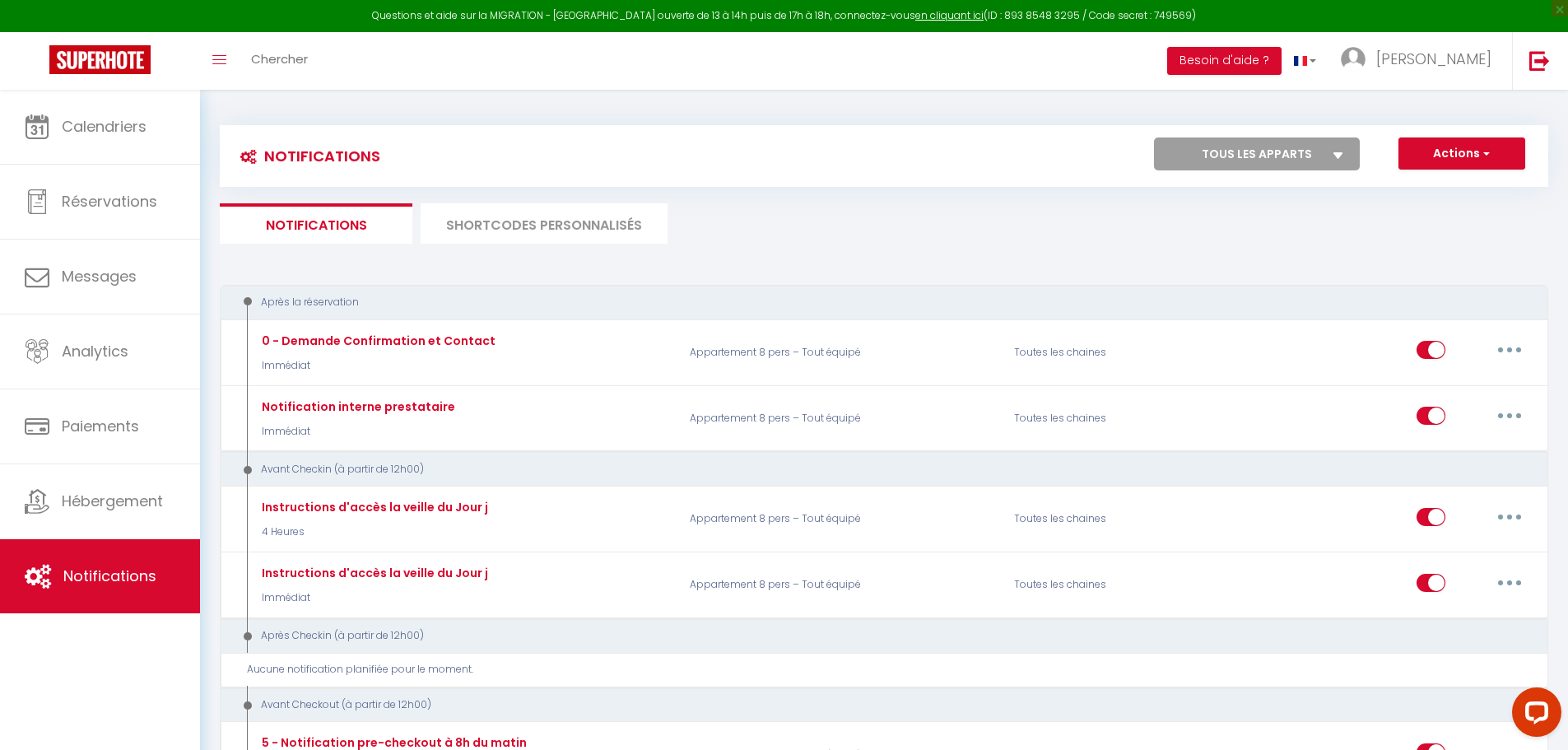
click at [1263, 162] on select "Tous les apparts Séjour bien-être et Détente Appartement 8 pers – Tout équipé" at bounding box center [1256, 154] width 206 height 33
select select "75199"
click at [1153, 138] on select "Tous les apparts Séjour bien-être et Détente Appartement 8 pers – Tout équipé" at bounding box center [1256, 154] width 206 height 33
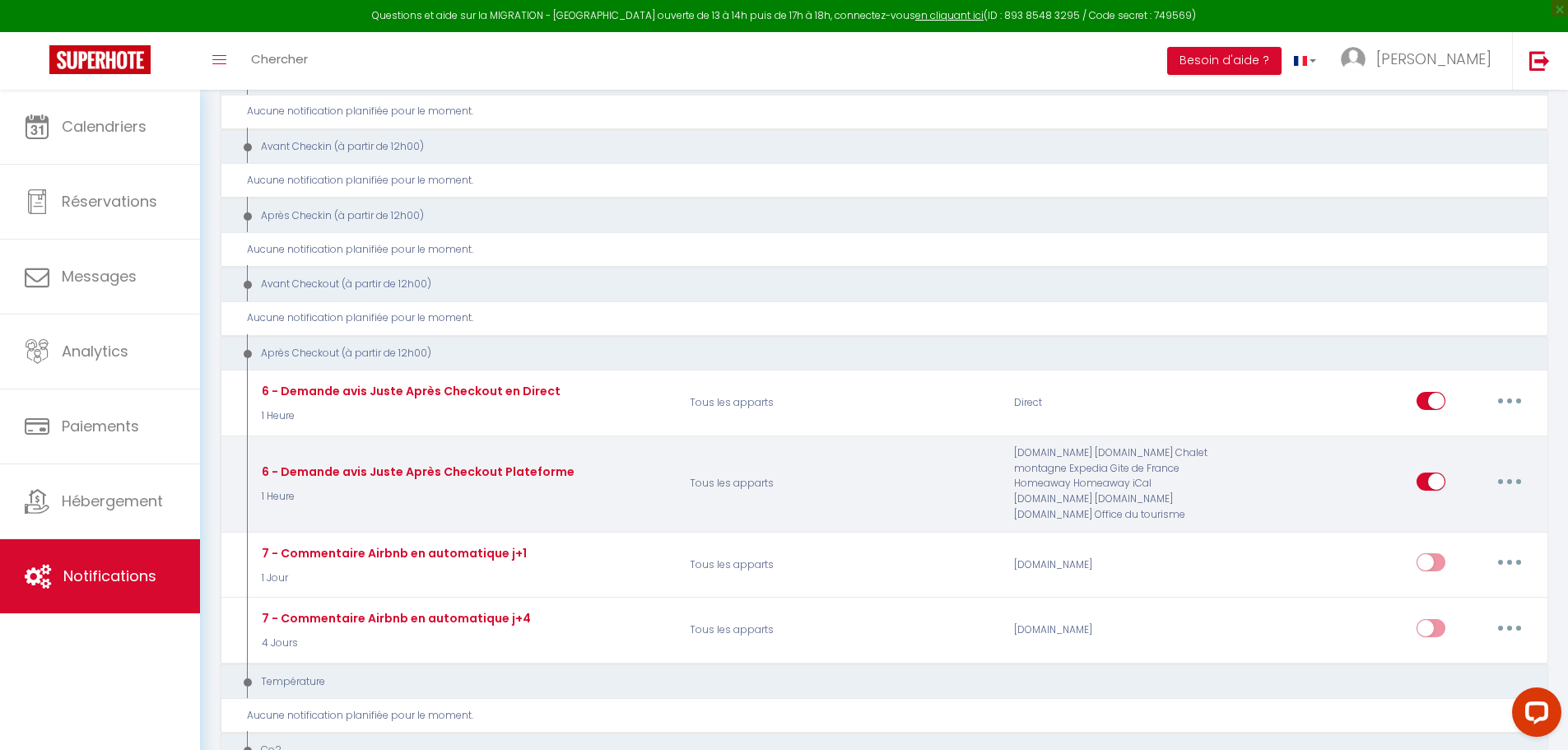
scroll to position [247, 0]
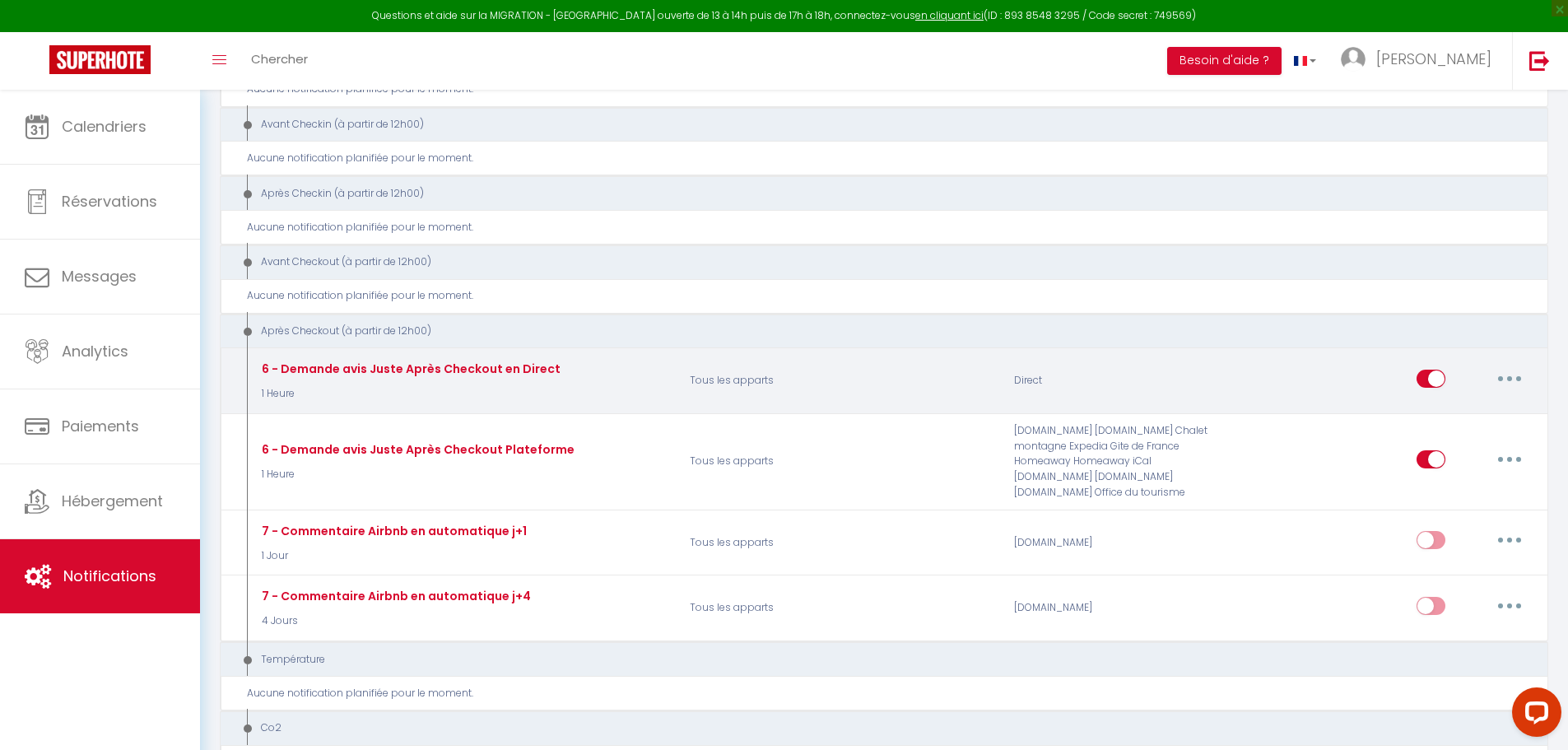
click at [1442, 381] on input "checkbox" at bounding box center [1430, 381] width 28 height 25
checkbox input "false"
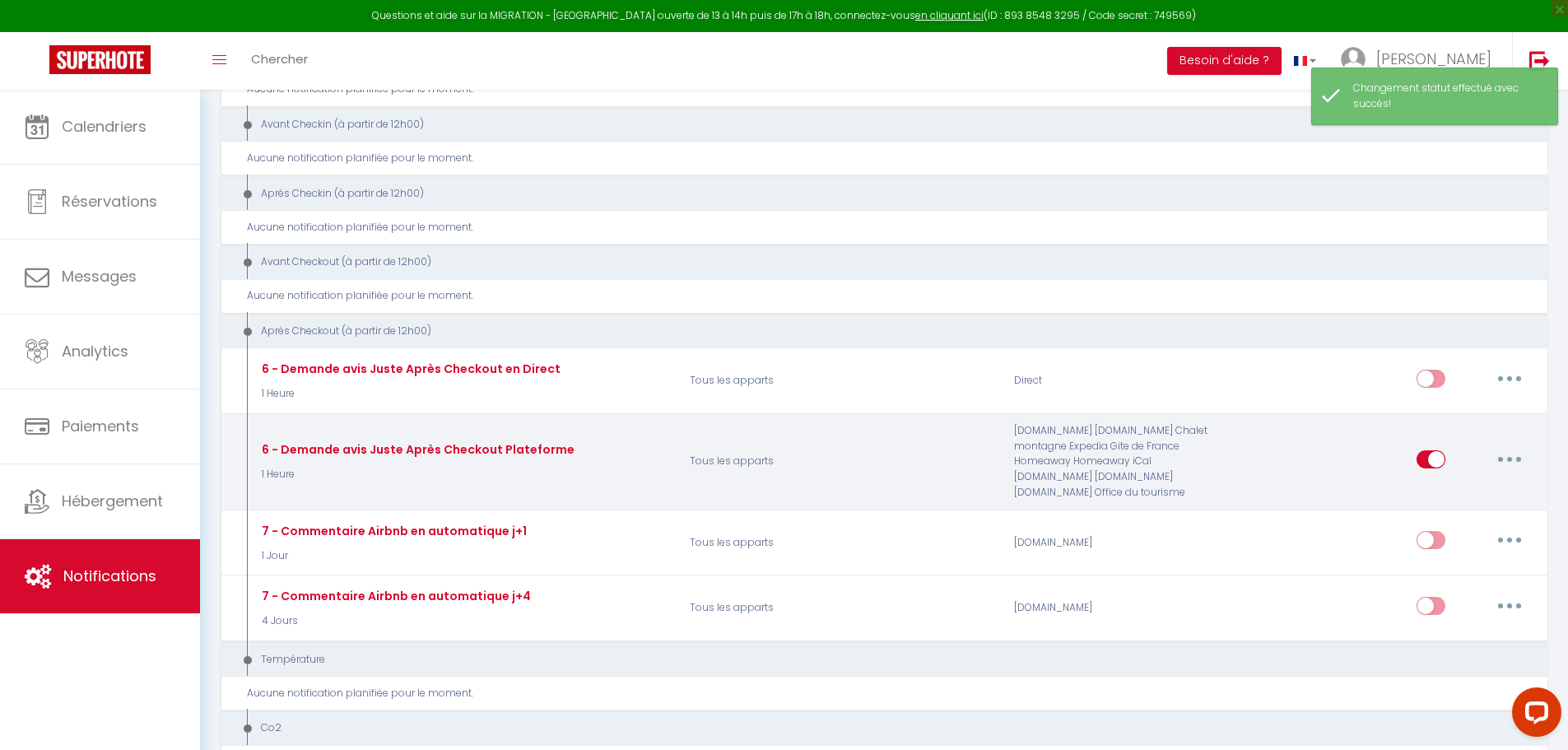
click at [1442, 446] on div "Editer Dupliquer Tester Supprimer" at bounding box center [1474, 461] width 116 height 48
click at [1440, 457] on input "checkbox" at bounding box center [1430, 462] width 28 height 25
checkbox input "false"
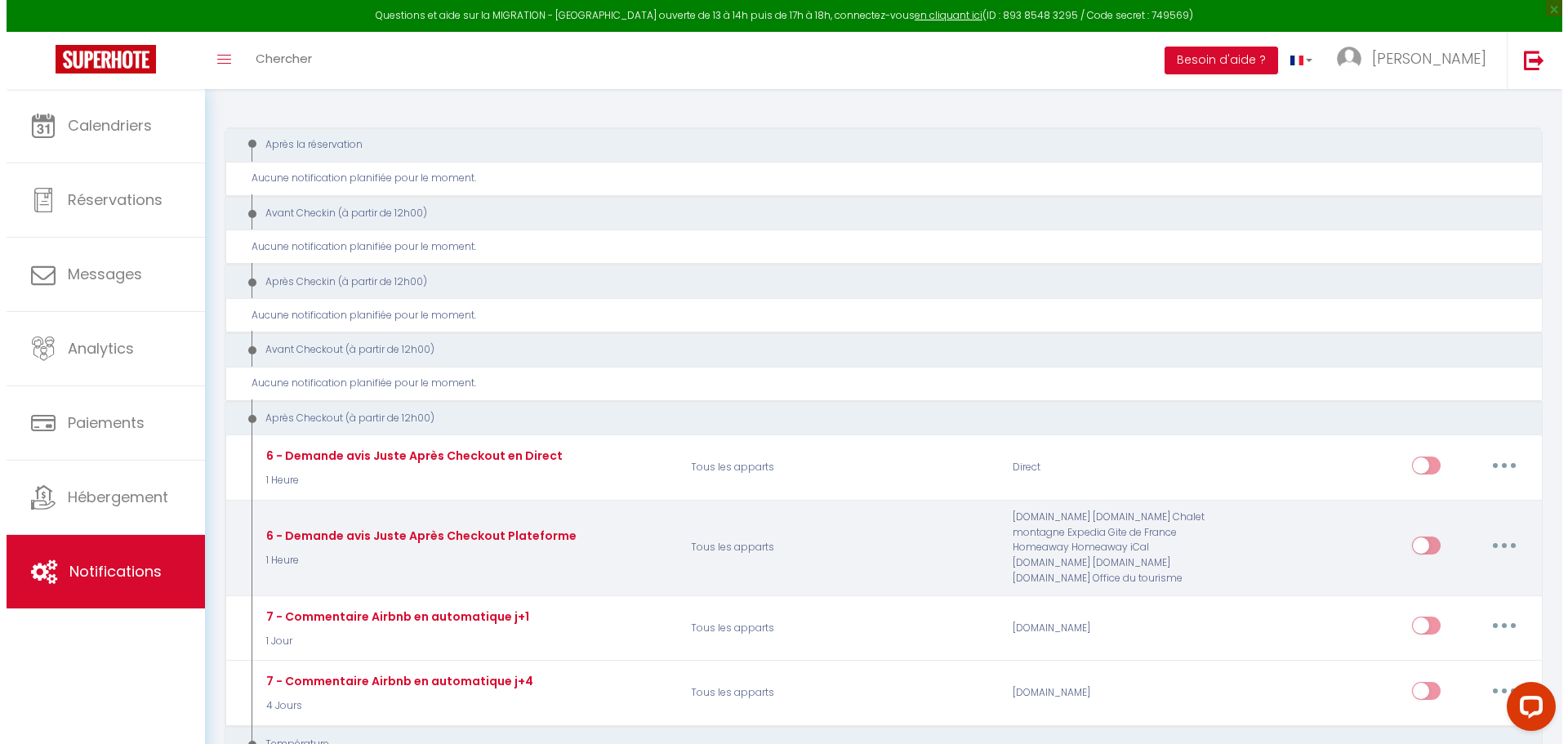
scroll to position [0, 0]
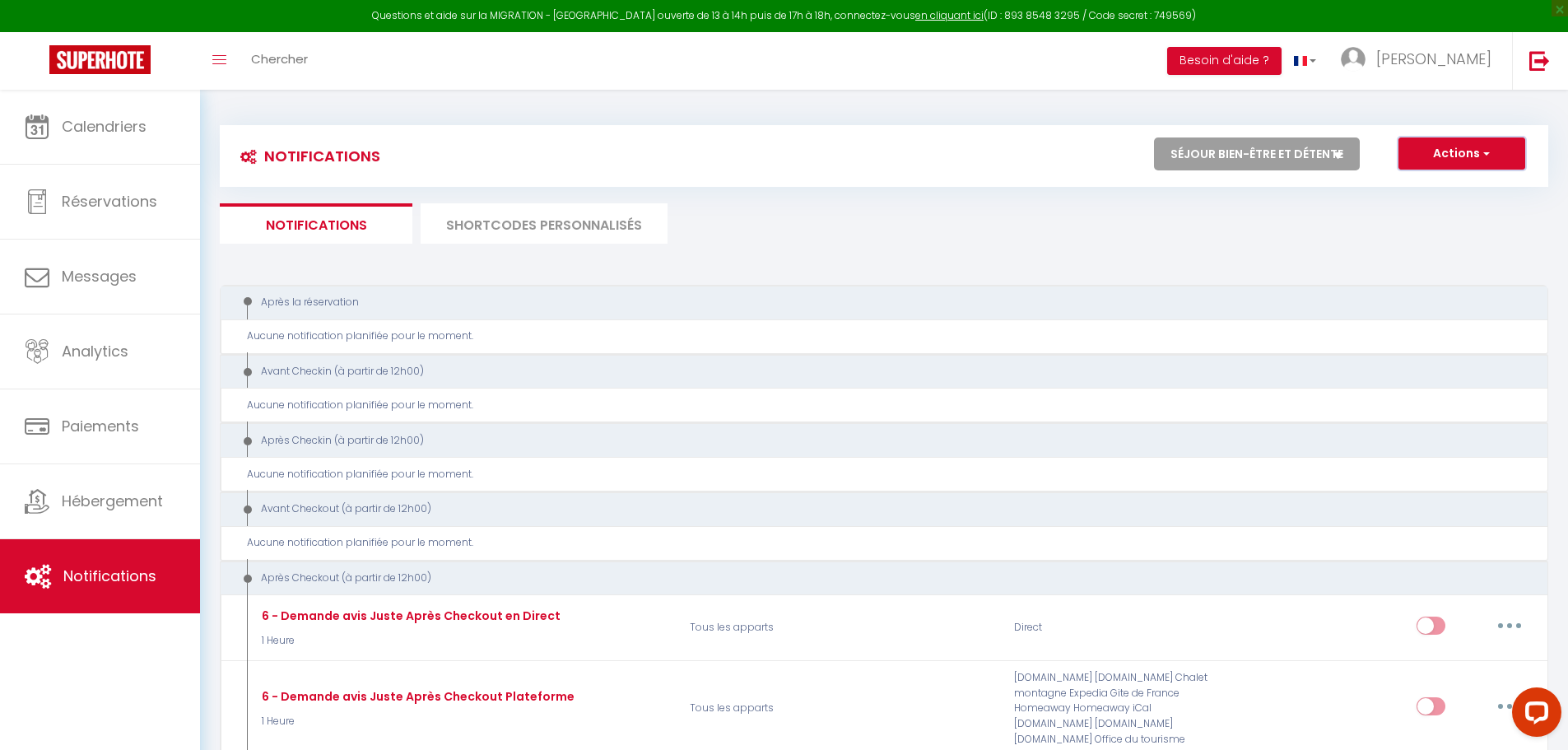
click at [1455, 153] on button "Actions" at bounding box center [1461, 154] width 127 height 33
click at [1449, 181] on link "Nouvelle Notification" at bounding box center [1438, 188] width 171 height 21
select select "Immédiat"
select select
checkbox input "false"
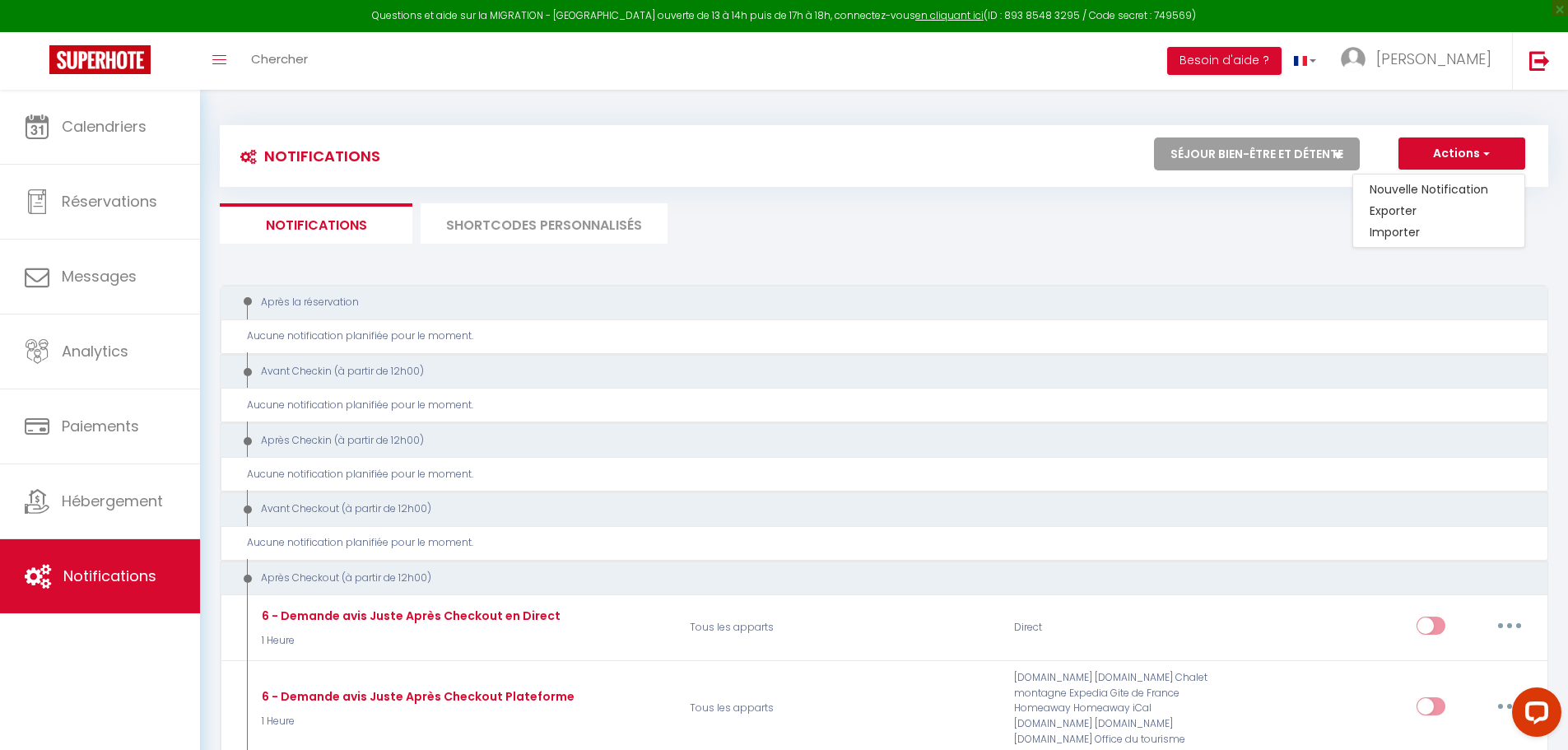
checkbox input "false"
radio input "true"
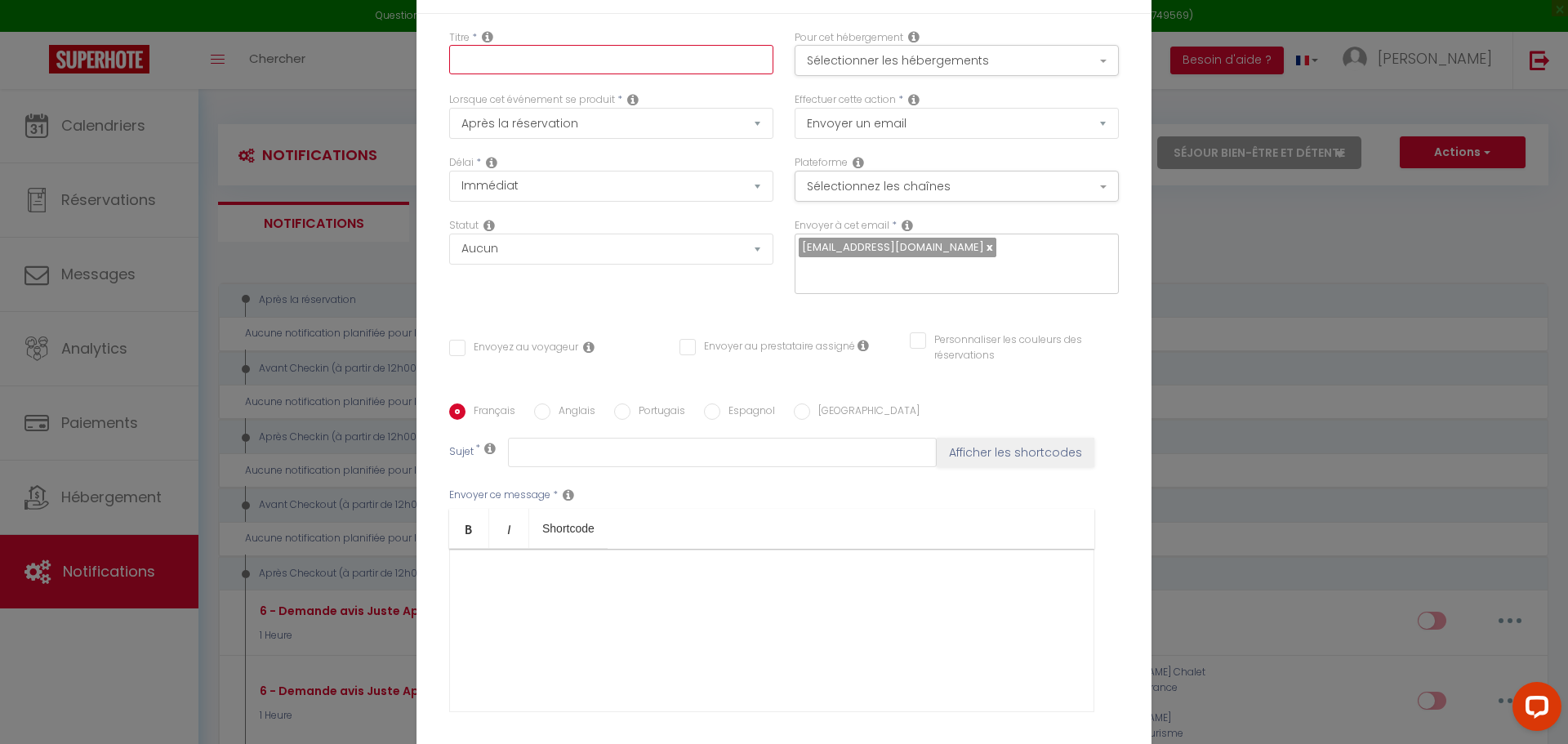
click at [507, 74] on input "text" at bounding box center [610, 59] width 324 height 29
type input "m"
click at [466, 74] on input "Instrution d'accés veille du chekin" at bounding box center [610, 59] width 324 height 29
drag, startPoint x: 472, startPoint y: 74, endPoint x: 567, endPoint y: 73, distance: 95.0
click at [472, 74] on input "Instrution d'accés veille du chekin" at bounding box center [610, 59] width 324 height 29
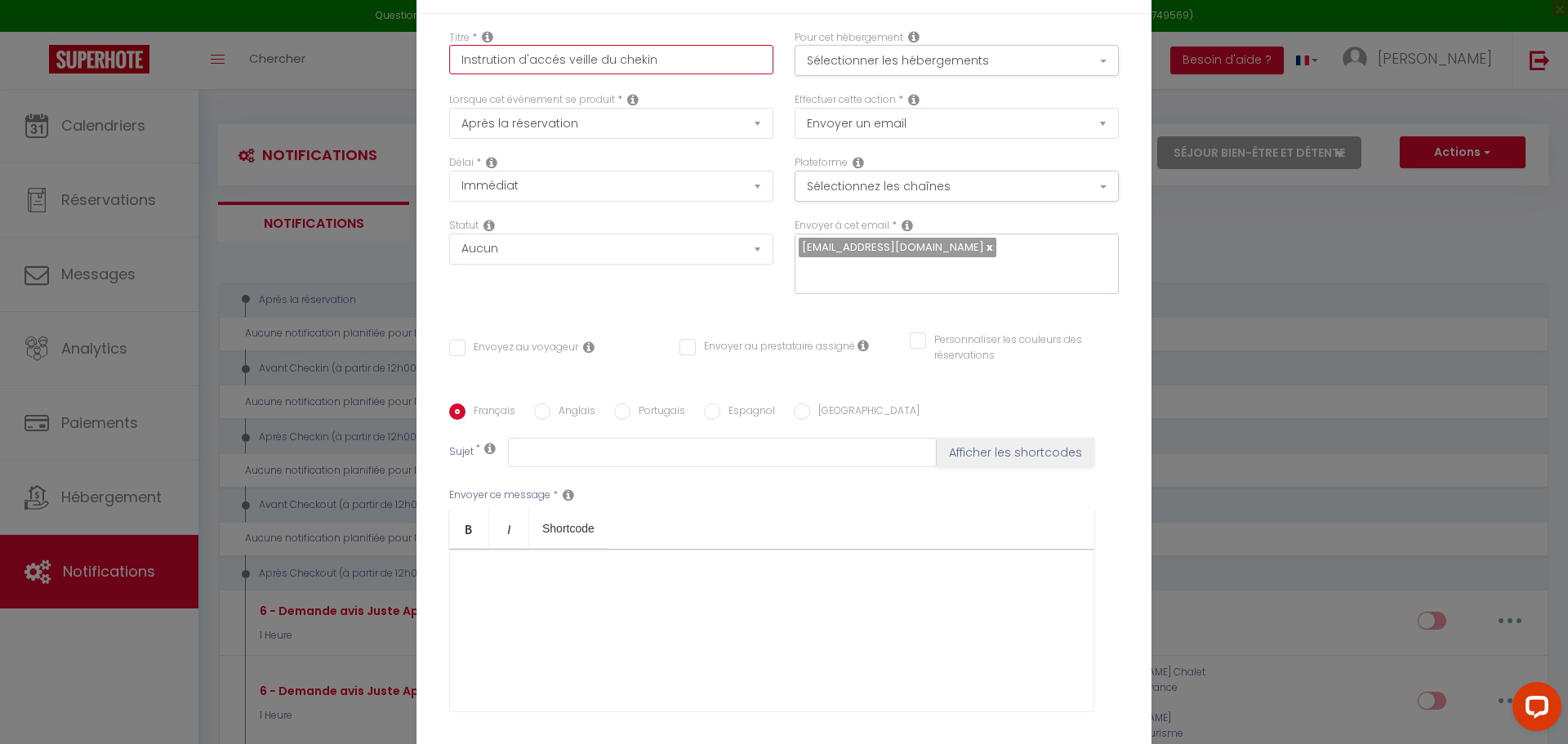
click at [663, 74] on input "Instrution d'accés veille du chekin" at bounding box center [610, 59] width 324 height 29
click at [472, 74] on input "Instrution d'accés" at bounding box center [610, 59] width 324 height 29
click at [478, 74] on input "Instrution d'accés" at bounding box center [610, 59] width 324 height 29
click at [551, 74] on input "Instruction d'accés" at bounding box center [610, 59] width 324 height 29
type input "Instruction d'accès"
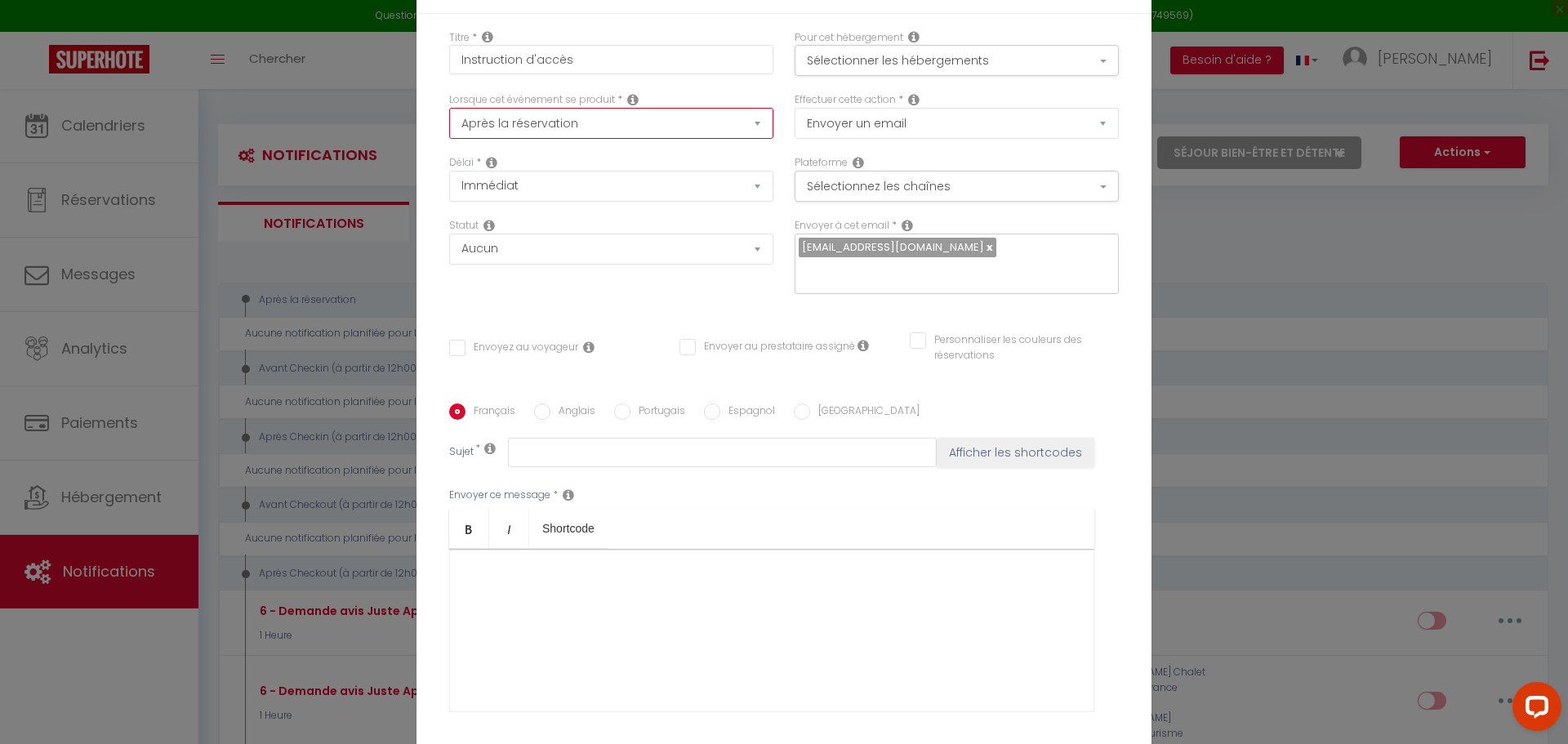
click at [569, 133] on select "Après la réservation Avant Checkin (à partir de 12h00) Après Checkin (à partir …" at bounding box center [610, 123] width 324 height 31
select select "2"
click at [449, 119] on select "Après la réservation Avant Checkin (à partir de 12h00) Après Checkin (à partir …" at bounding box center [610, 123] width 324 height 31
checkbox input "false"
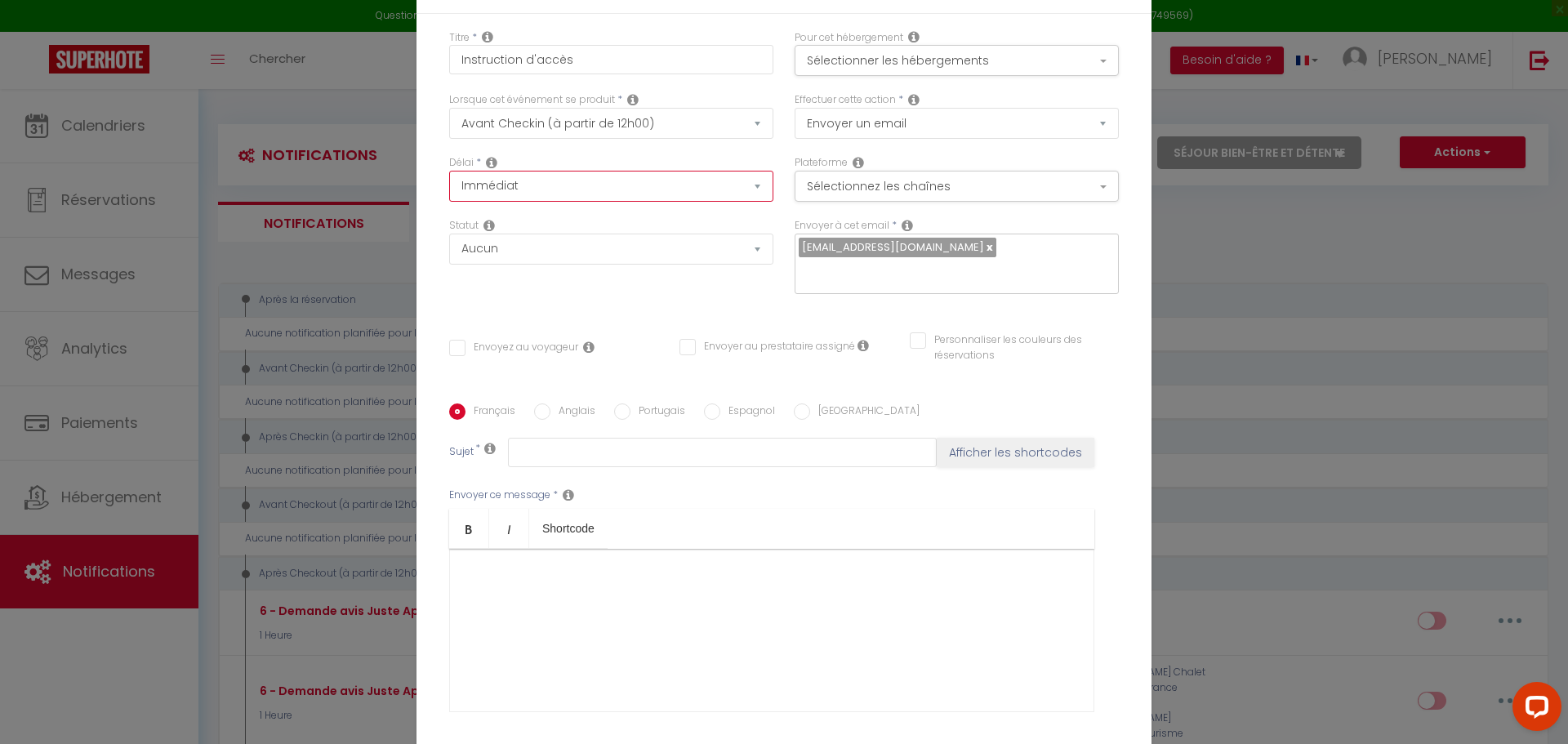
click at [566, 195] on select "Immédiat - 10 Minutes - 1 Heure - 2 Heures - 3 Heures - 4 Heures - 5 Heures - 6…" at bounding box center [610, 186] width 324 height 31
click at [449, 181] on select "Immédiat - 10 Minutes - 1 Heure - 2 Heures - 3 Heures - 4 Heures - 5 Heures - 6…" at bounding box center [610, 186] width 324 height 31
click at [615, 575] on div at bounding box center [771, 630] width 645 height 163
click at [543, 604] on div "Bonjour, Voici les intructions d'accées" at bounding box center [771, 630] width 645 height 163
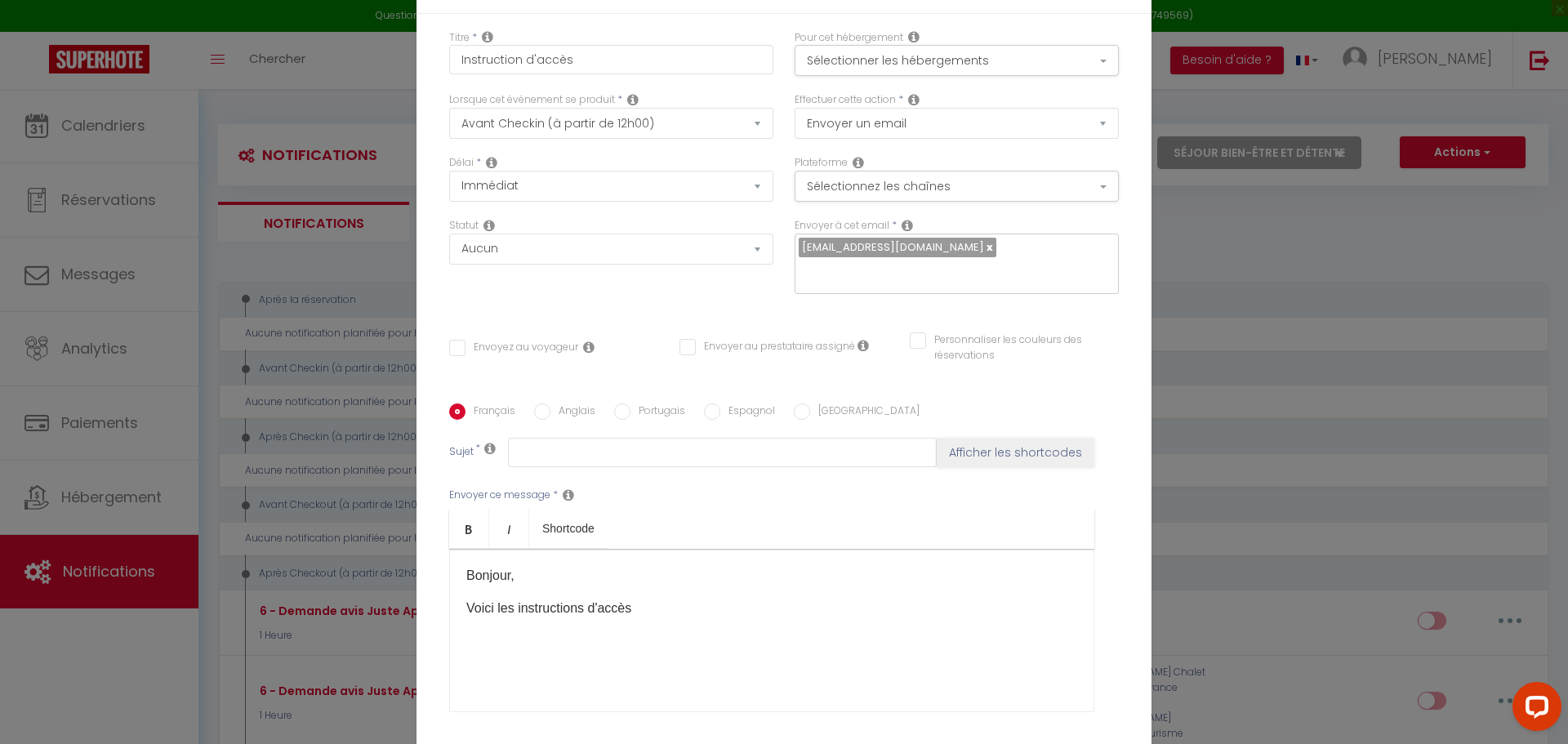
click at [761, 574] on div "Bonjour, Voici les instructions d'accès" at bounding box center [771, 630] width 645 height 163
click at [608, 438] on input "text" at bounding box center [722, 452] width 429 height 29
drag, startPoint x: 608, startPoint y: 434, endPoint x: 687, endPoint y: 35, distance: 406.7
click at [688, 33] on div "Titre * Instruction d'accès Pour cet hébergement Sélectionner les hébergements …" at bounding box center [784, 404] width 735 height 781
click at [613, 449] on input "Instructions d'accées" at bounding box center [722, 452] width 429 height 29
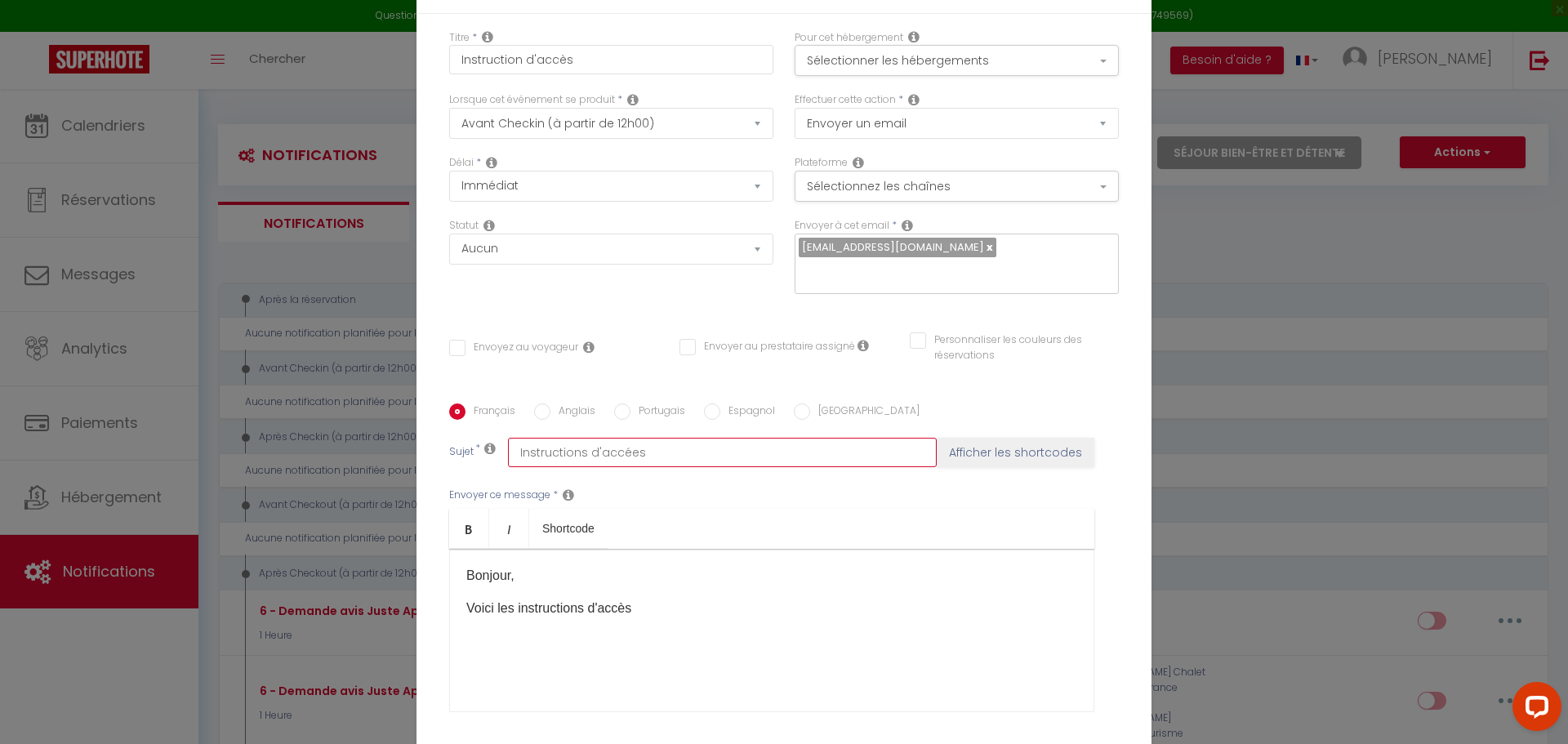
drag, startPoint x: 613, startPoint y: 439, endPoint x: 670, endPoint y: 439, distance: 57.0
click at [670, 439] on input "Instructions d'accées" at bounding box center [722, 452] width 429 height 29
type input "Instructions d'accés"
drag, startPoint x: 597, startPoint y: 449, endPoint x: 722, endPoint y: 71, distance: 398.1
click at [722, 71] on input "Instruction d'accès" at bounding box center [610, 59] width 324 height 29
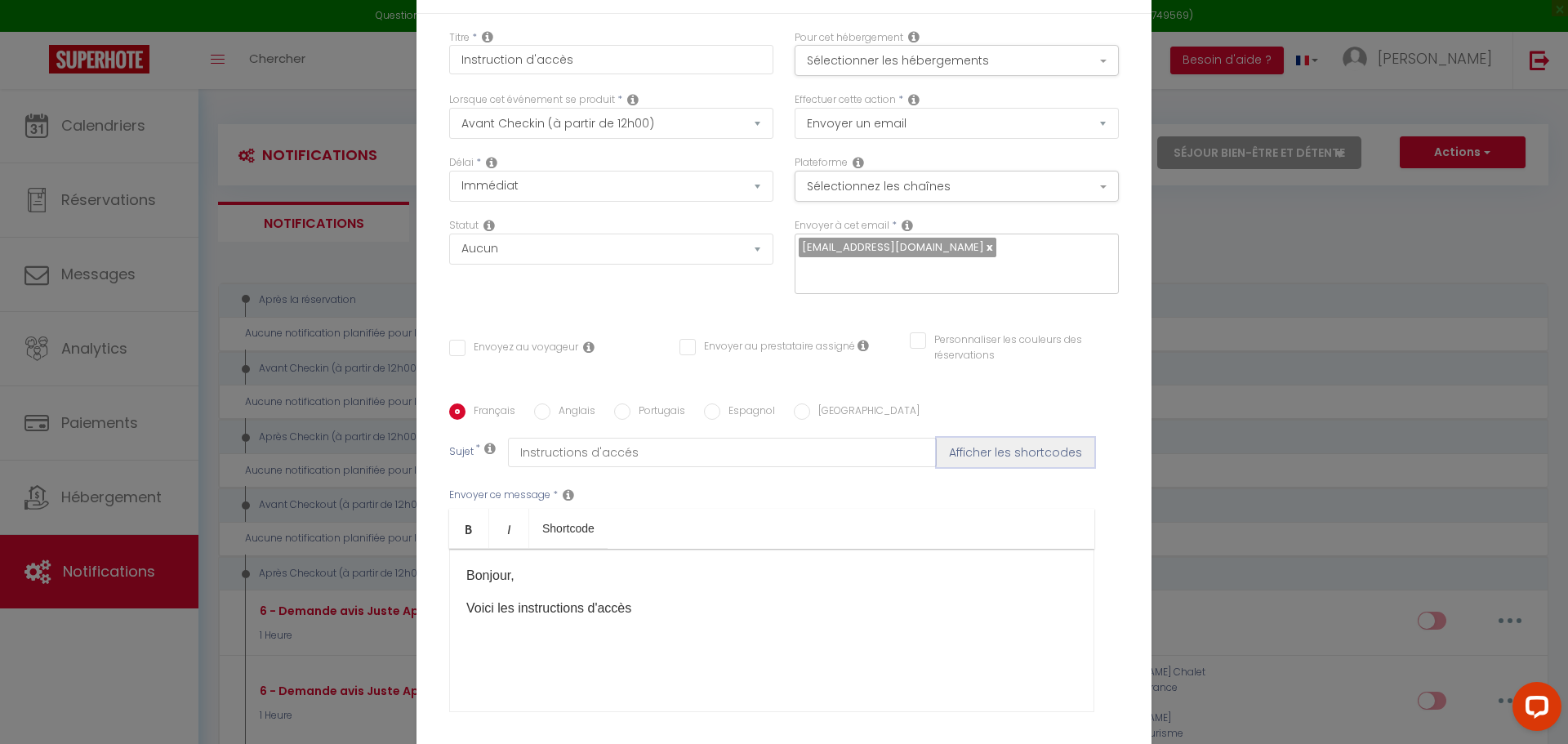
click at [964, 444] on button "Afficher les shortcodes" at bounding box center [1015, 452] width 158 height 29
checkbox input "false"
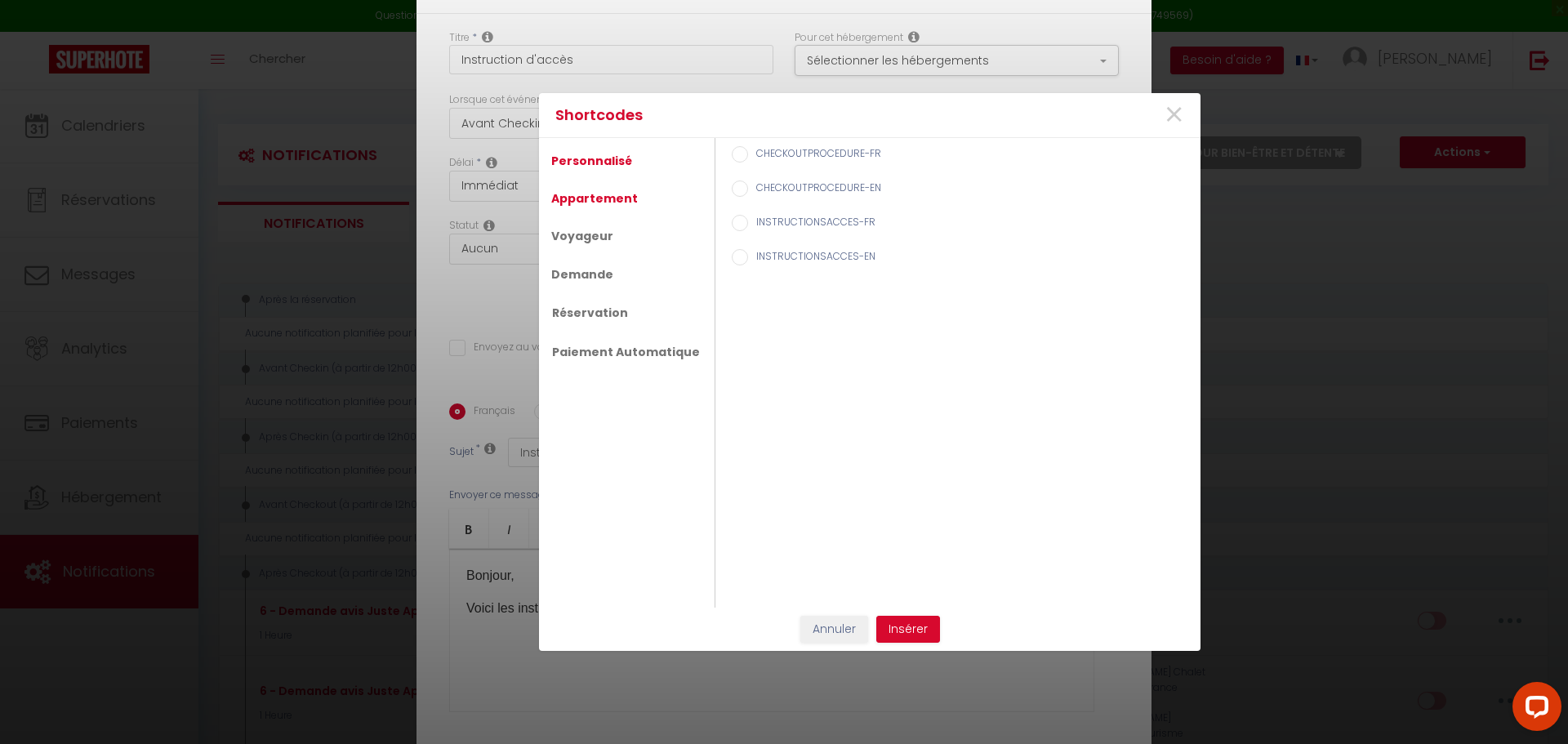
click at [595, 194] on link "Appartement" at bounding box center [594, 198] width 103 height 29
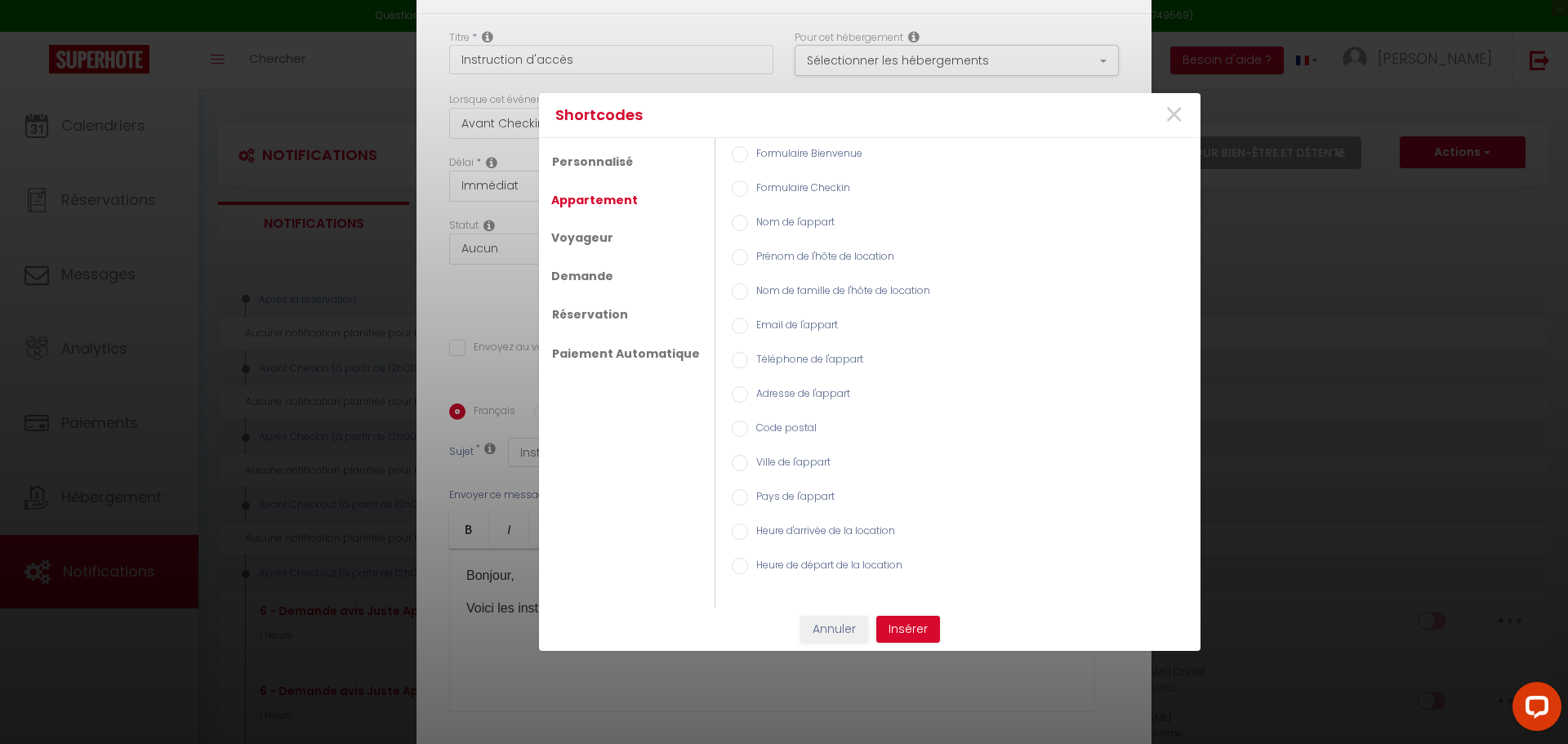
click at [732, 225] on input "Nom de l'appart" at bounding box center [740, 222] width 16 height 16
radio input "true"
click at [920, 620] on button "Insérer" at bounding box center [909, 629] width 64 height 27
checkbox input "false"
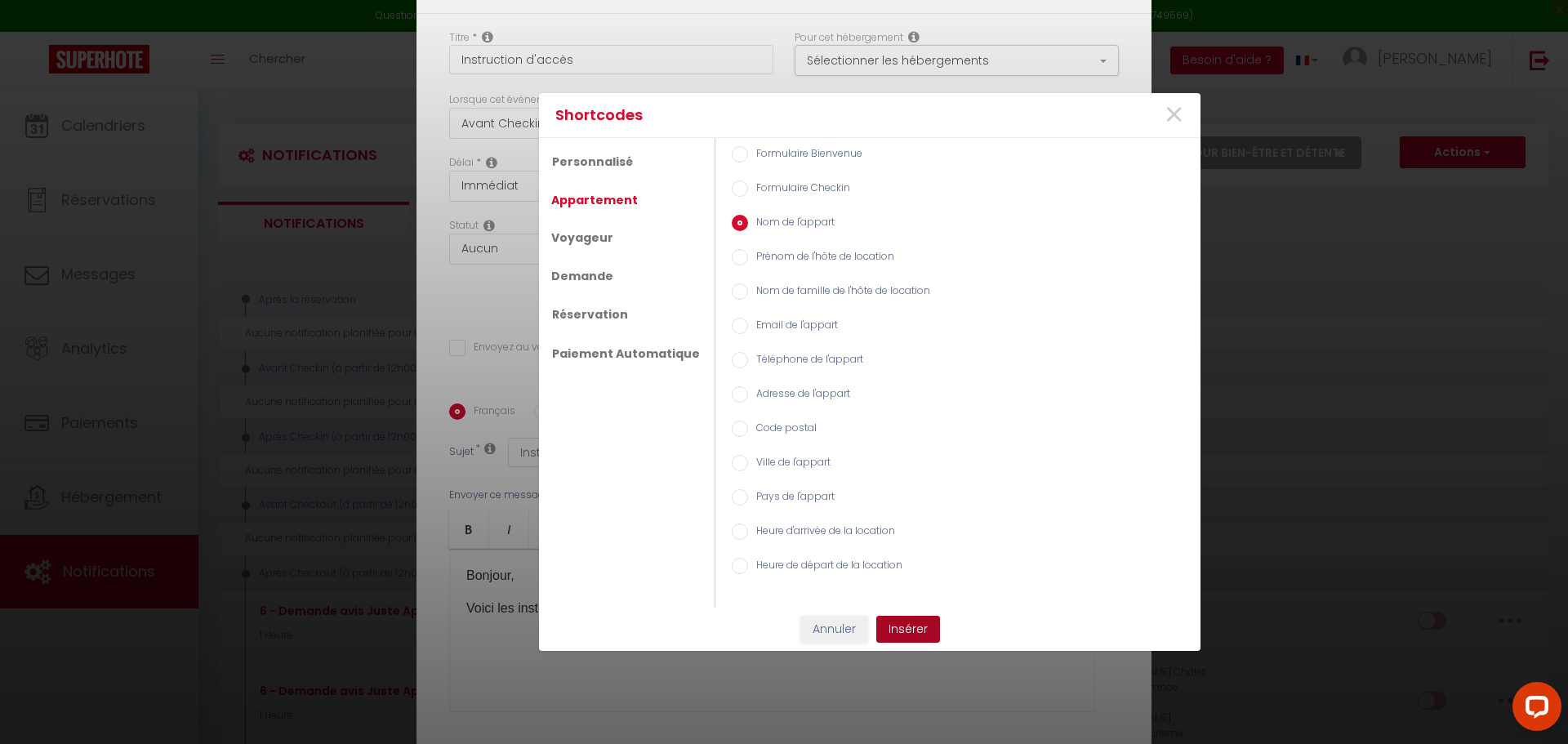
type input "Instructions d'[RENTAL:NAME]accés"
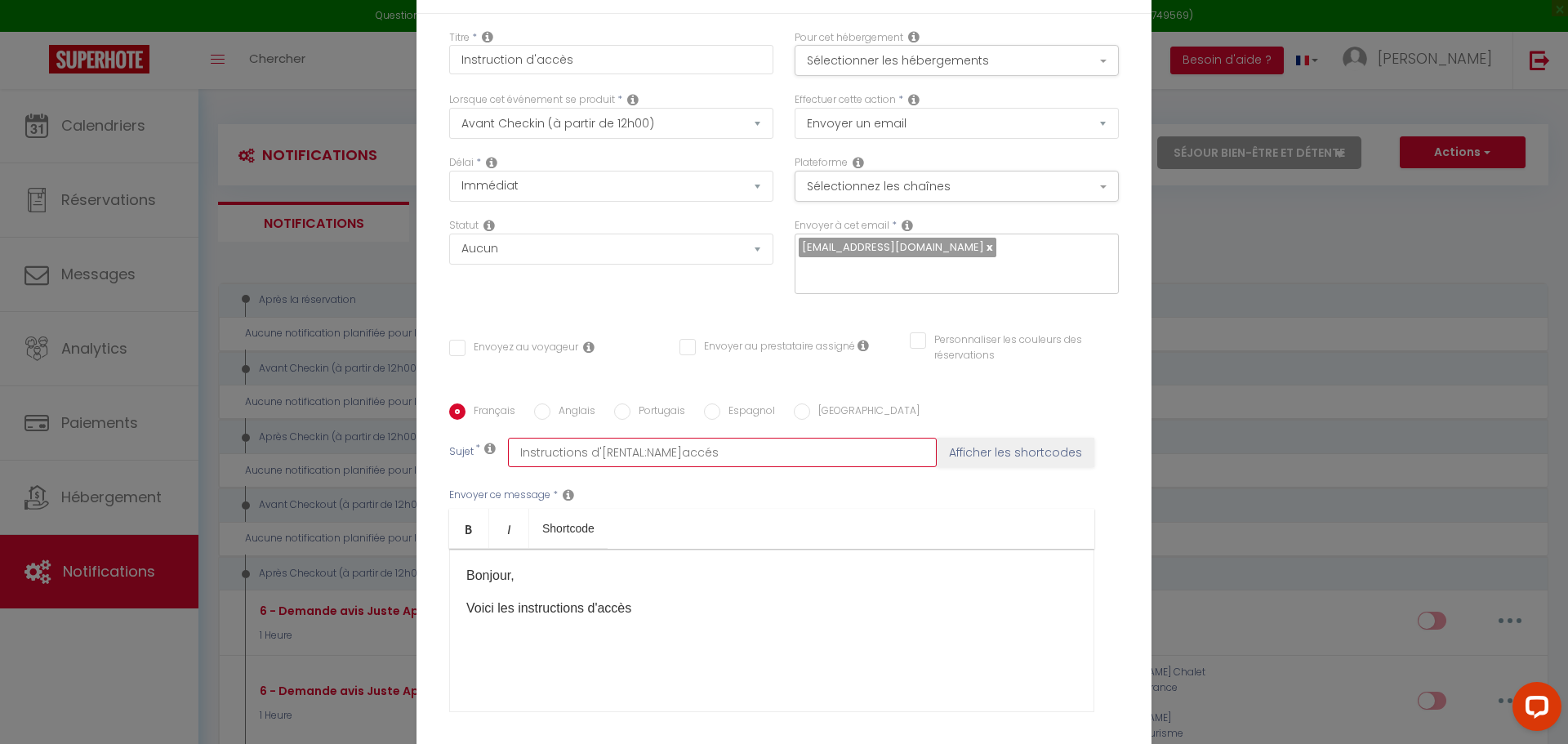
click at [777, 449] on input "Instructions d'[RENTAL:NAME]accés" at bounding box center [722, 452] width 429 height 29
click at [780, 598] on p "Voici les instructions d'accès" at bounding box center [772, 607] width 611 height 19
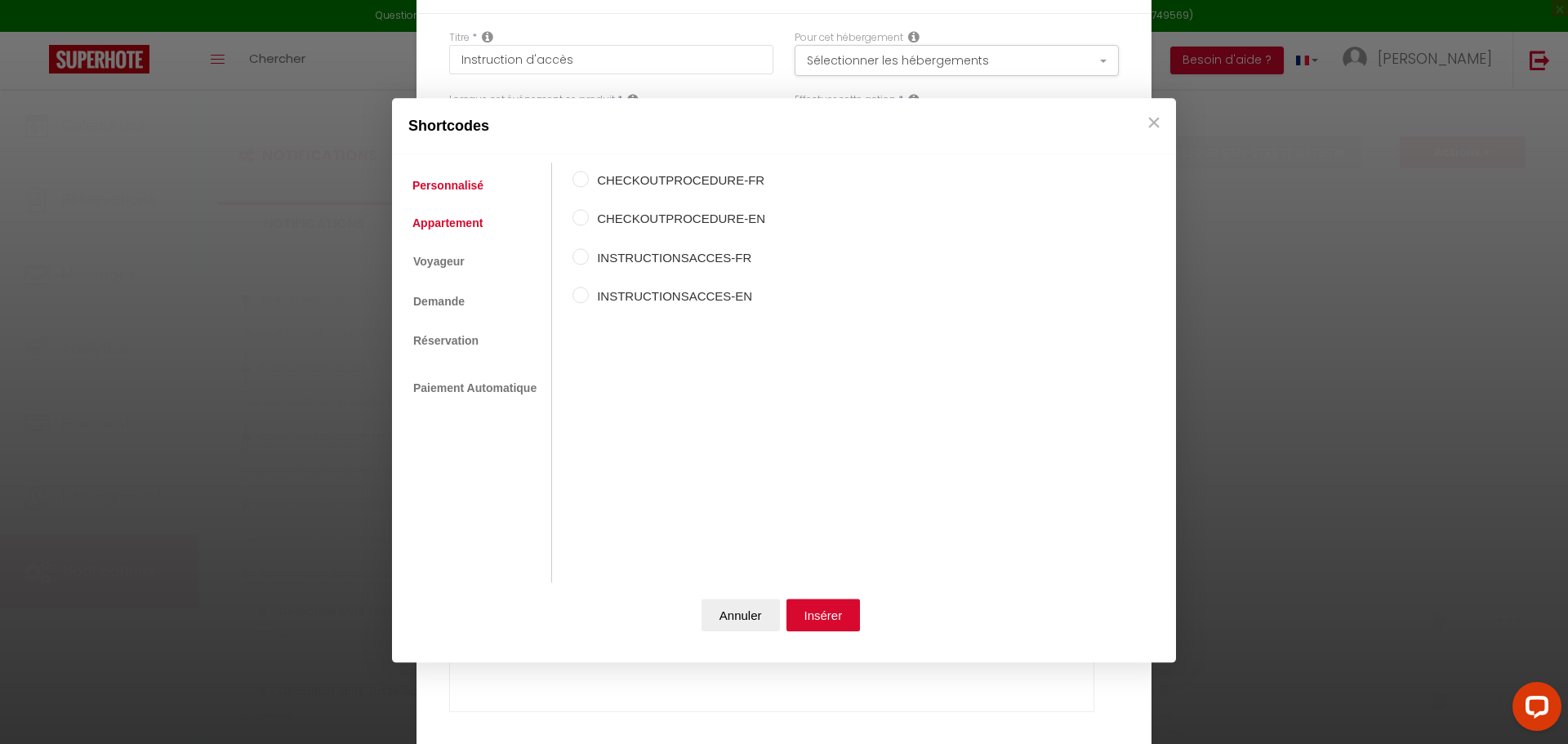
click at [471, 210] on link "Appartement" at bounding box center [447, 222] width 87 height 29
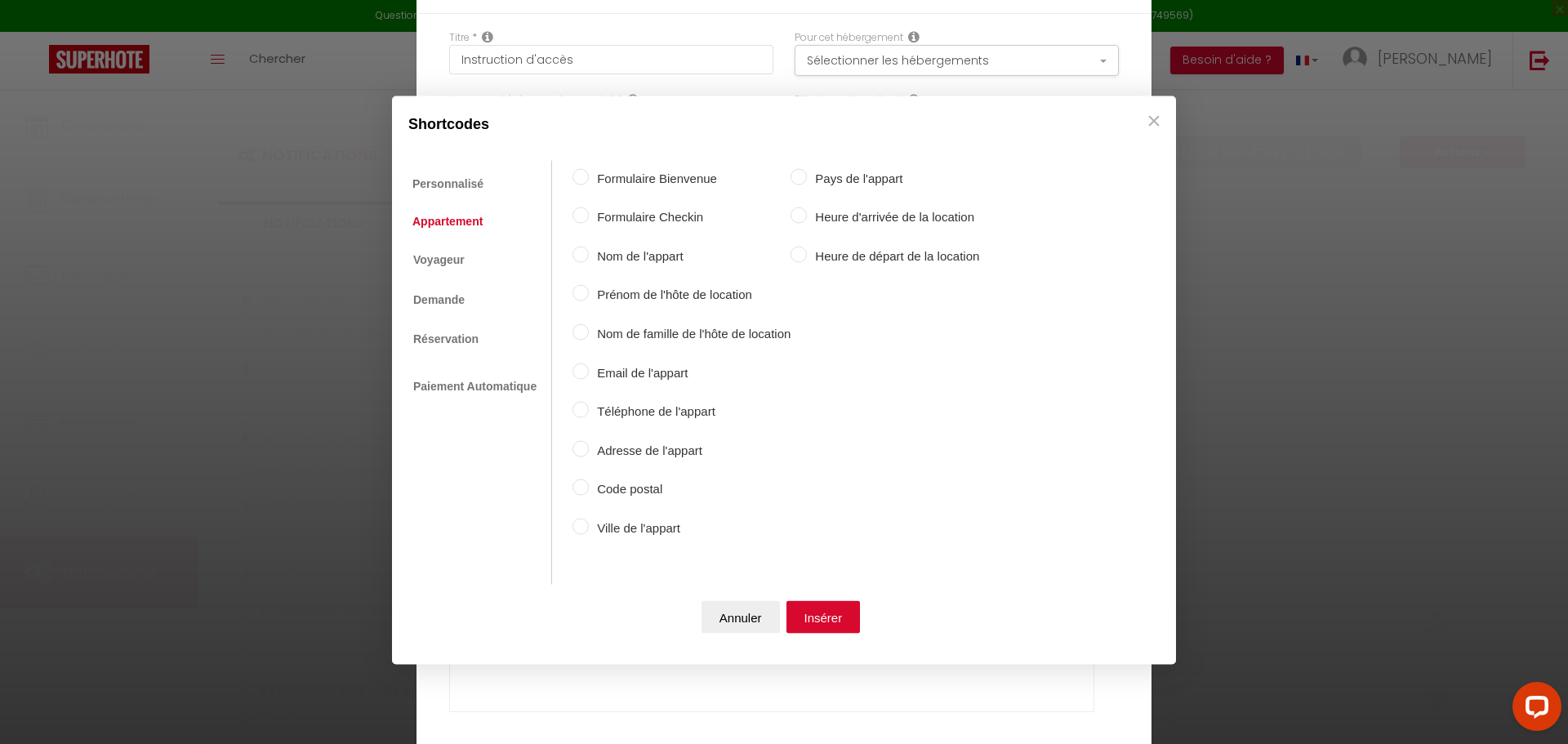
click at [590, 251] on label "Nom de l'appart" at bounding box center [690, 255] width 202 height 19
click at [589, 251] on input "Nom de l'appart" at bounding box center [581, 254] width 16 height 16
radio input "true"
click at [850, 617] on button "Insérer" at bounding box center [823, 617] width 74 height 33
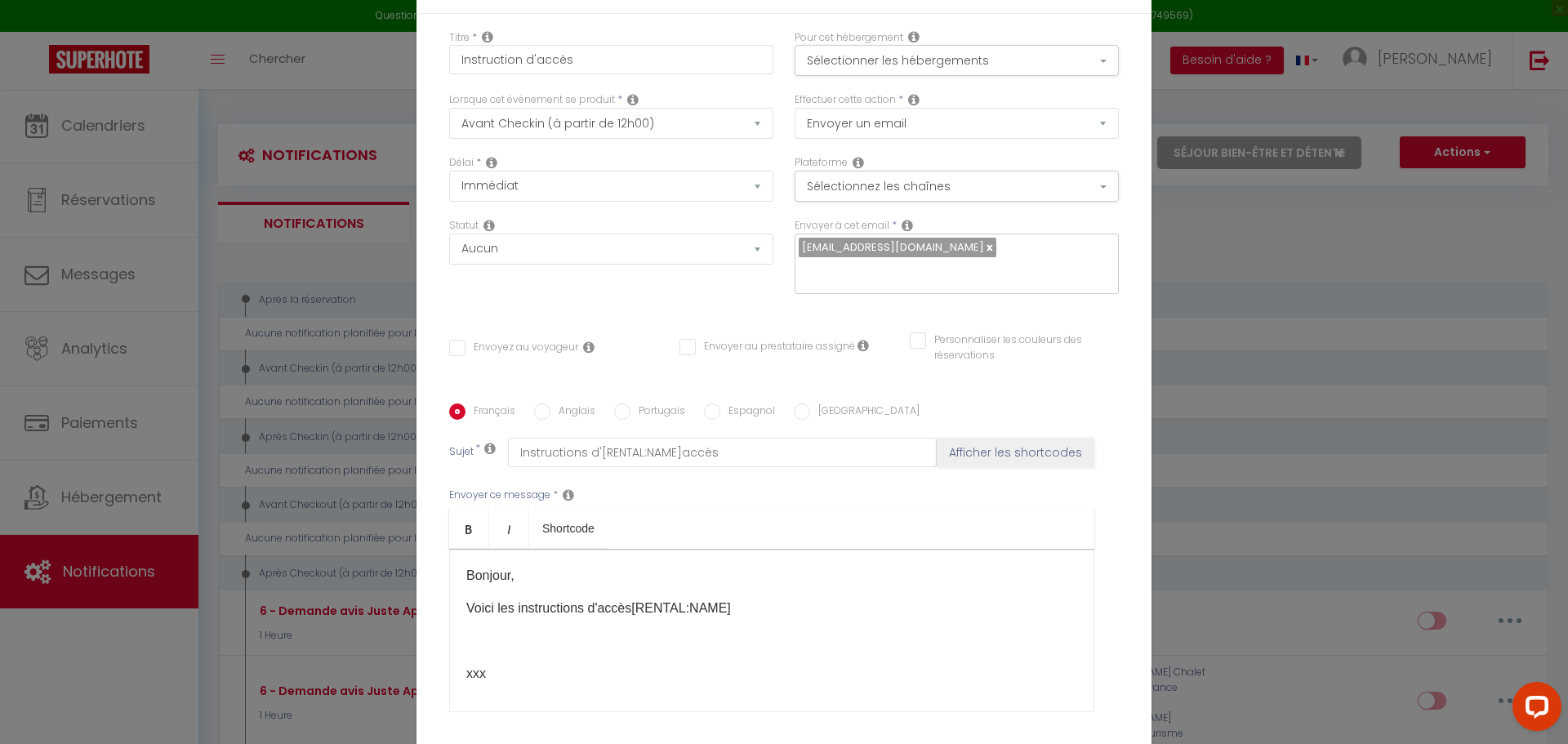
scroll to position [3, 0]
click at [984, 254] on link at bounding box center [989, 246] width 9 height 16
checkbox input "false"
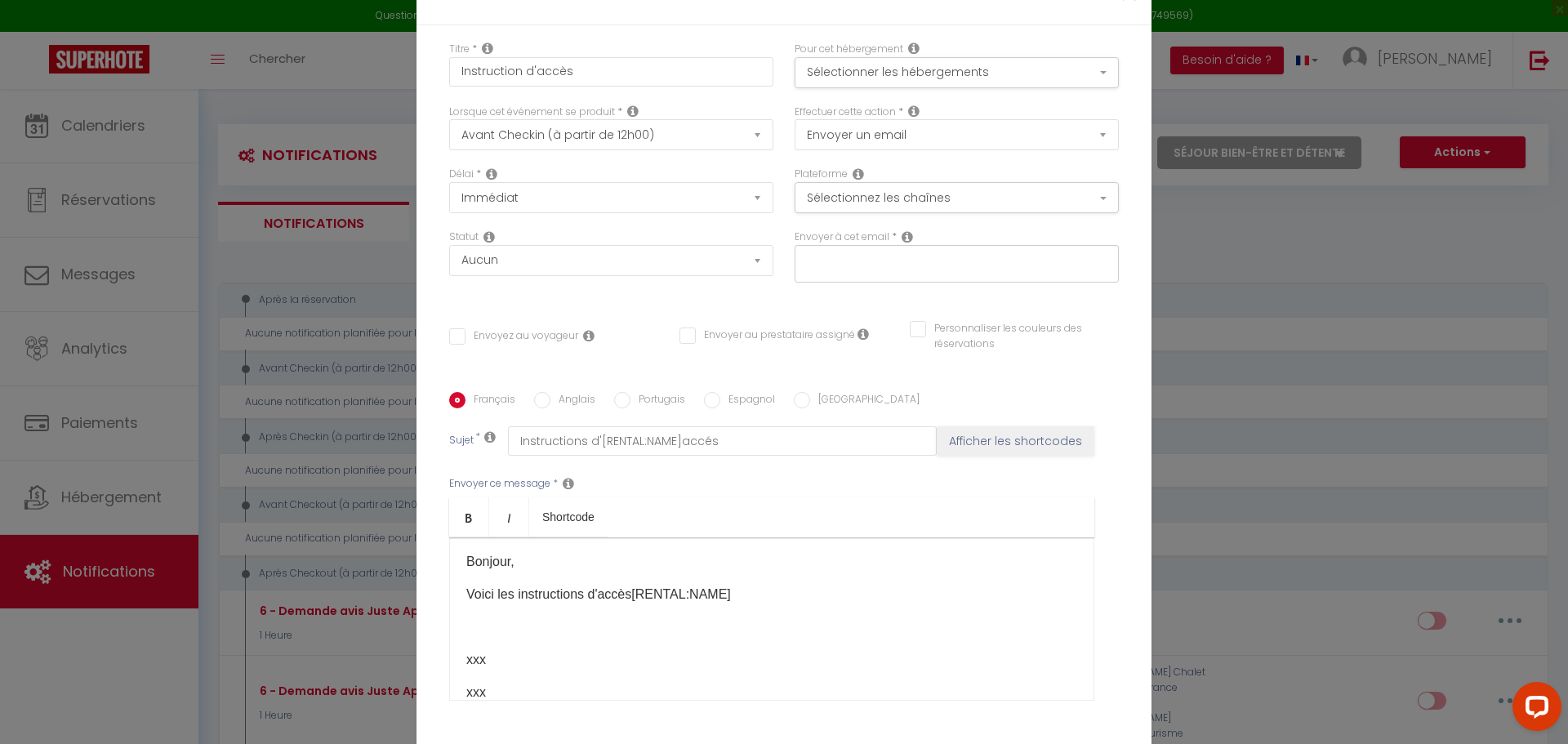
click at [938, 261] on input "text" at bounding box center [953, 260] width 308 height 21
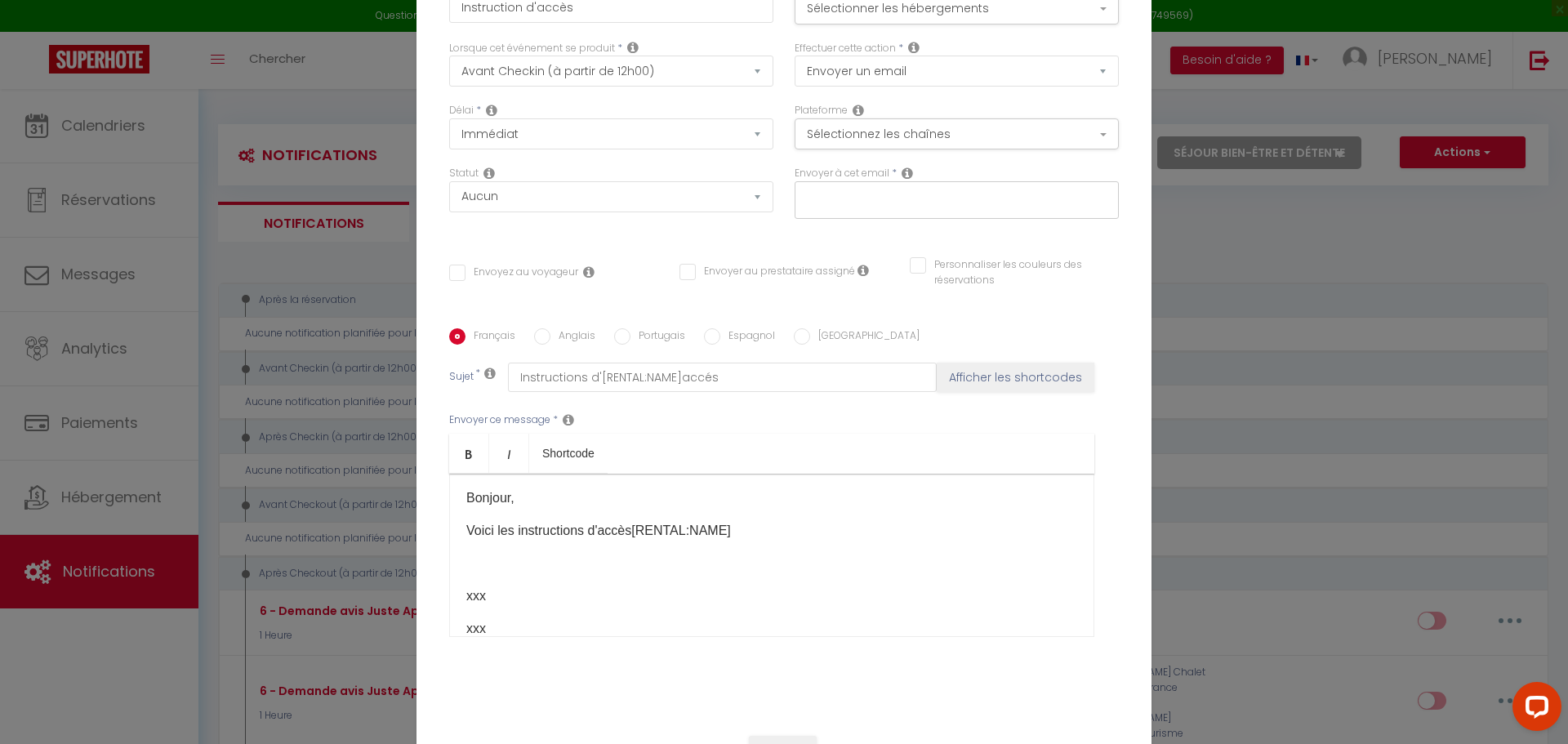
scroll to position [129, 0]
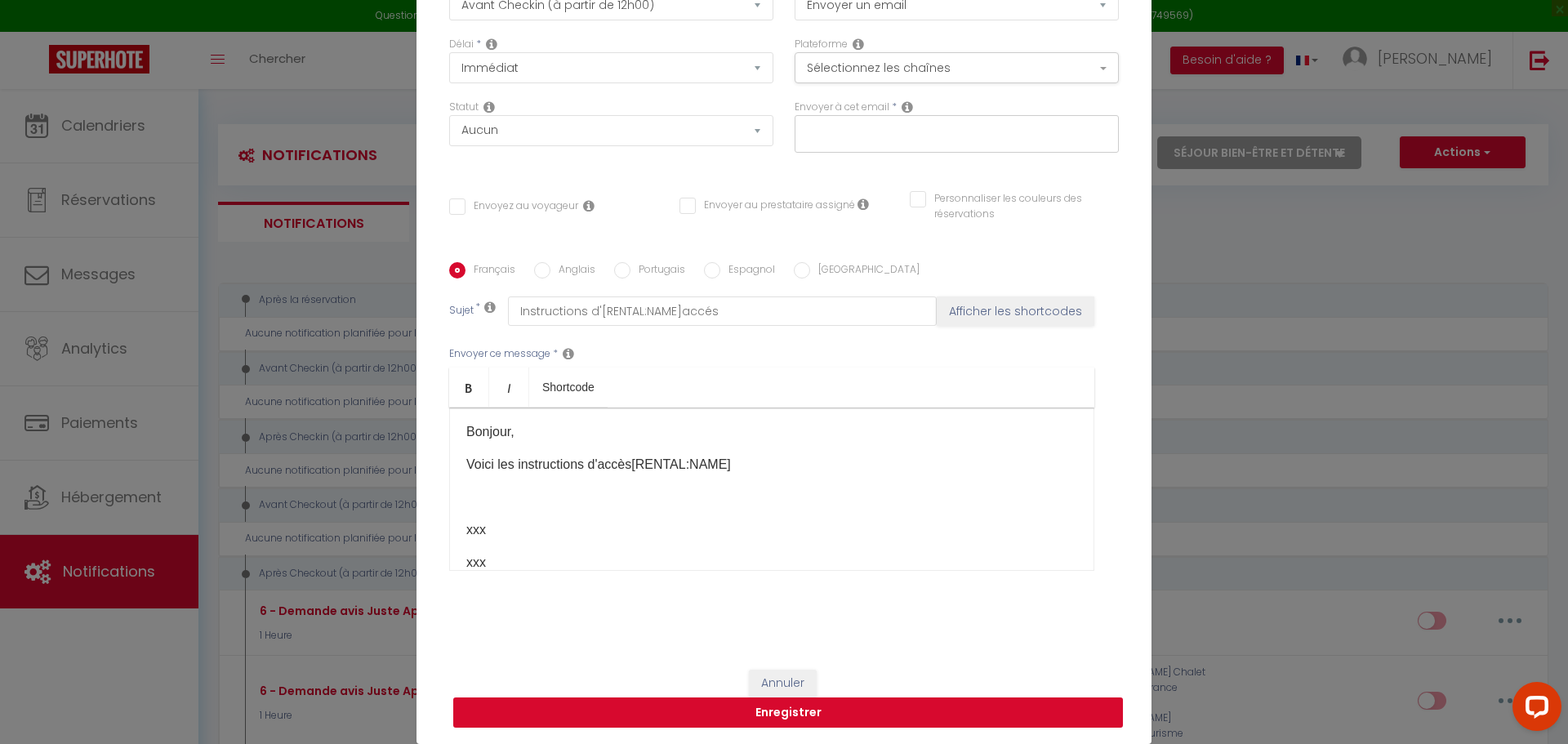
click at [718, 721] on button "Enregistrer" at bounding box center [788, 713] width 670 height 31
checkbox input "false"
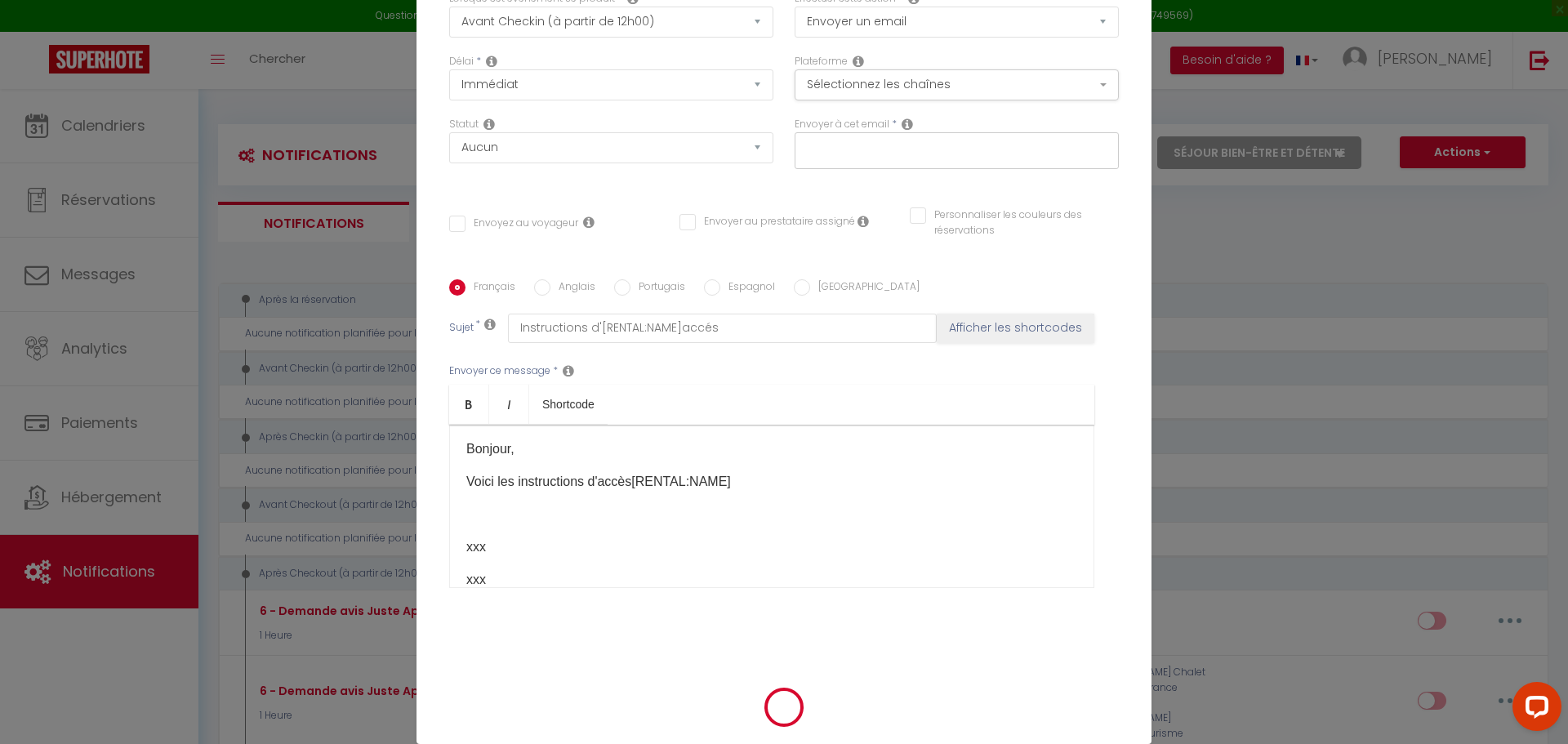
checkbox input "false"
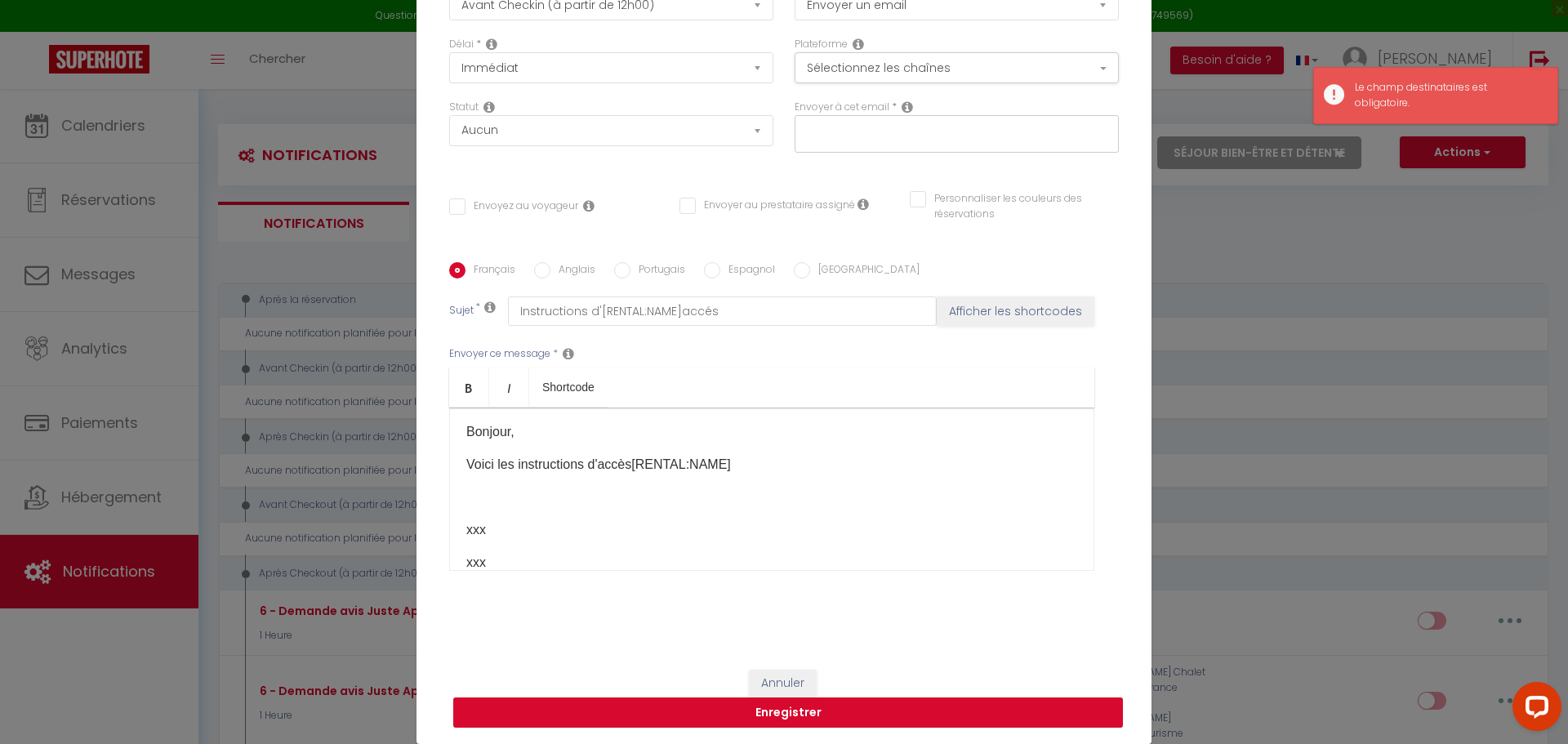
click at [725, 714] on button "Enregistrer" at bounding box center [788, 713] width 670 height 31
checkbox input "false"
click at [913, 140] on input "text" at bounding box center [953, 130] width 308 height 21
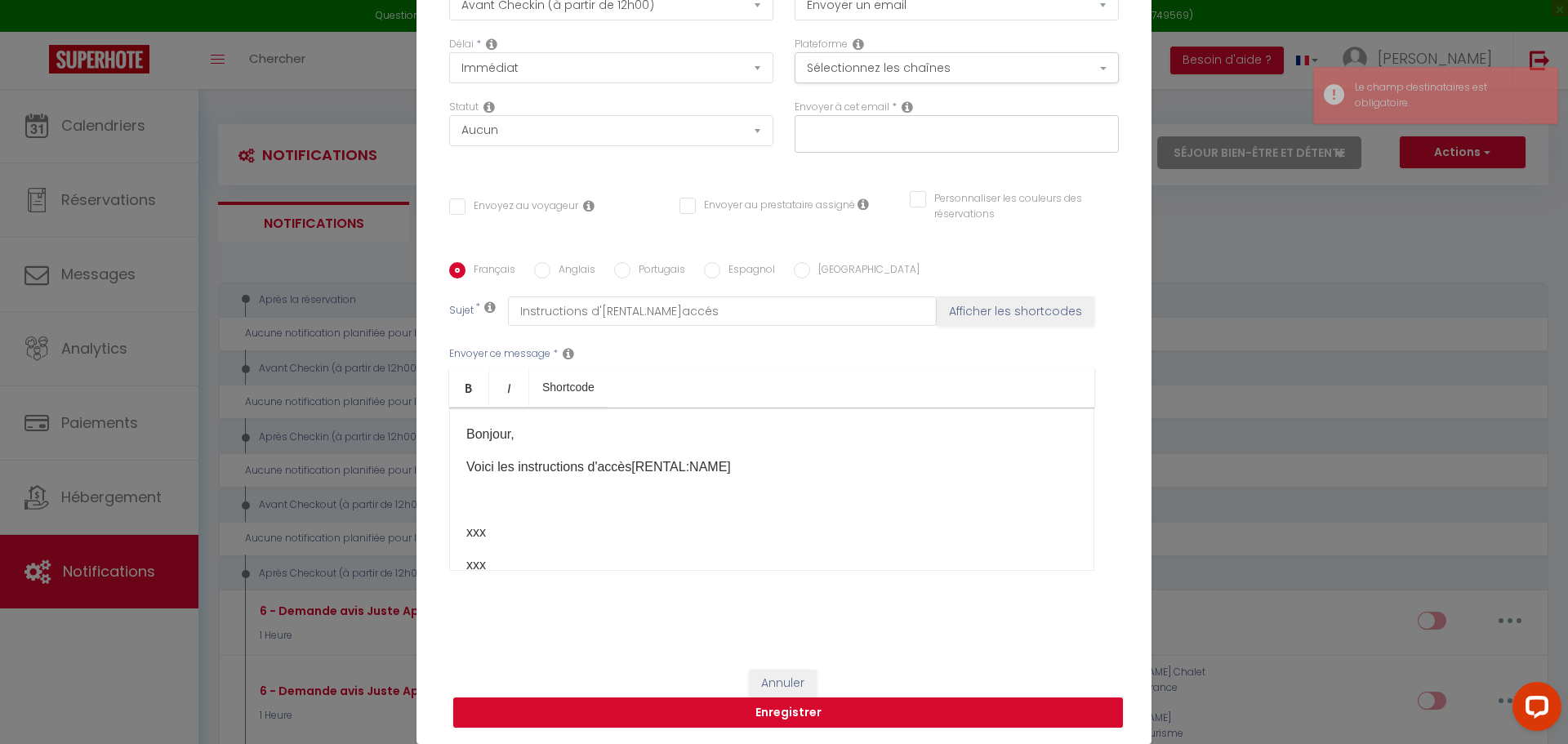
click at [441, 214] on div "Envoyez au voyageur" at bounding box center [554, 214] width 230 height 32
click at [451, 200] on input "Envoyez au voyageur" at bounding box center [513, 207] width 129 height 16
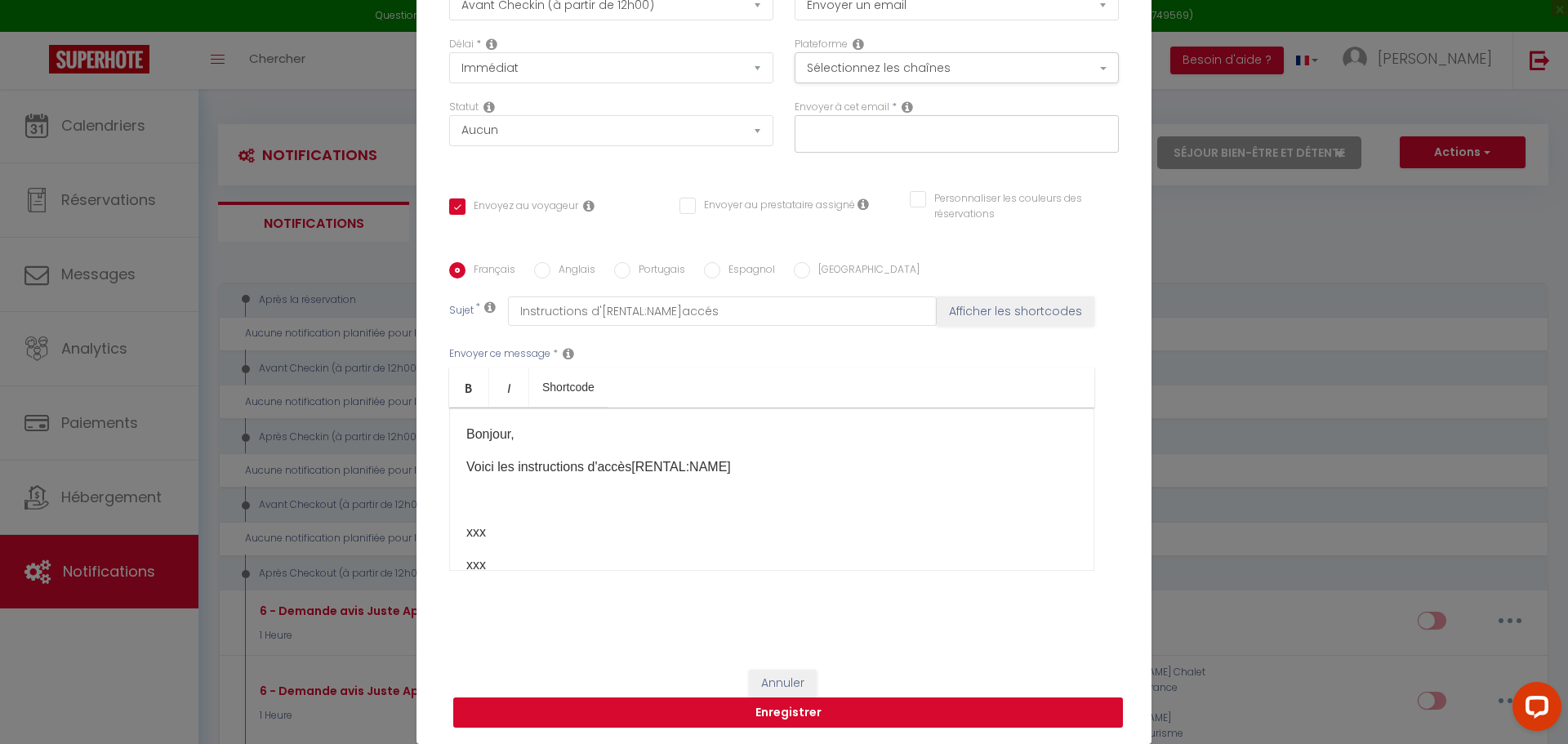
click at [870, 707] on button "Enregistrer" at bounding box center [788, 713] width 670 height 31
click at [879, 123] on input "text" at bounding box center [953, 130] width 308 height 21
click at [736, 724] on button "Enregistrer" at bounding box center [788, 713] width 670 height 31
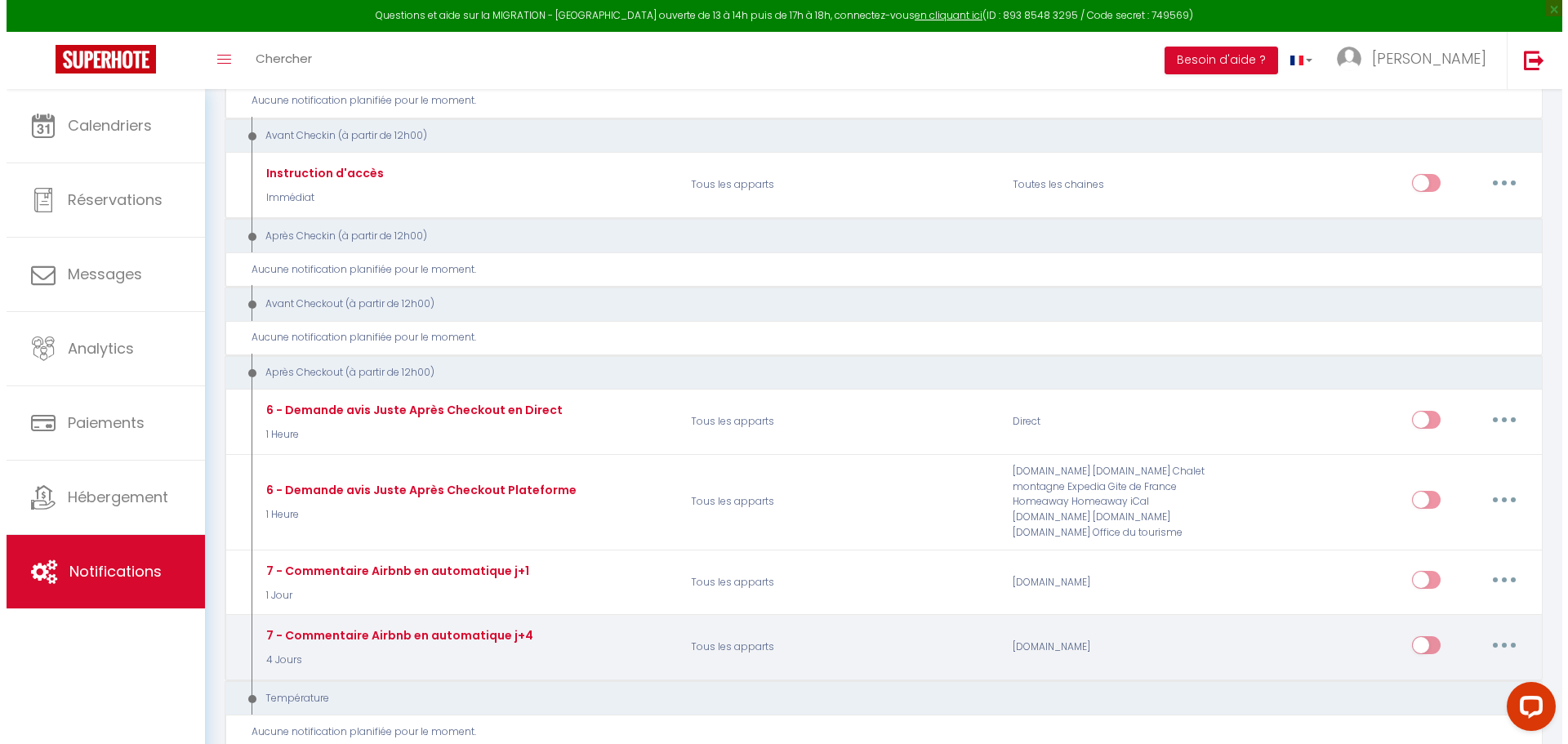
scroll to position [0, 0]
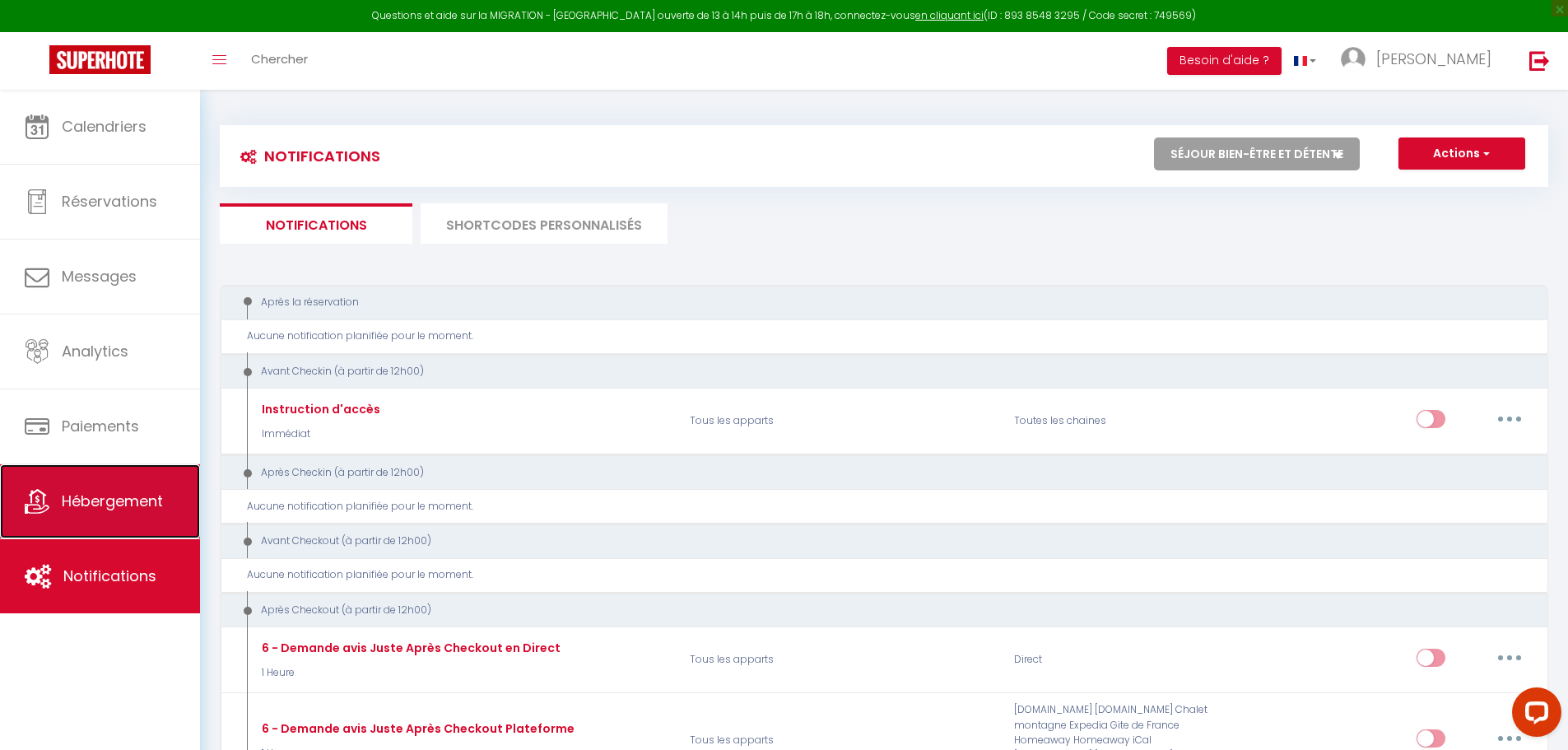
click at [67, 497] on span "Hébergement" at bounding box center [112, 501] width 101 height 20
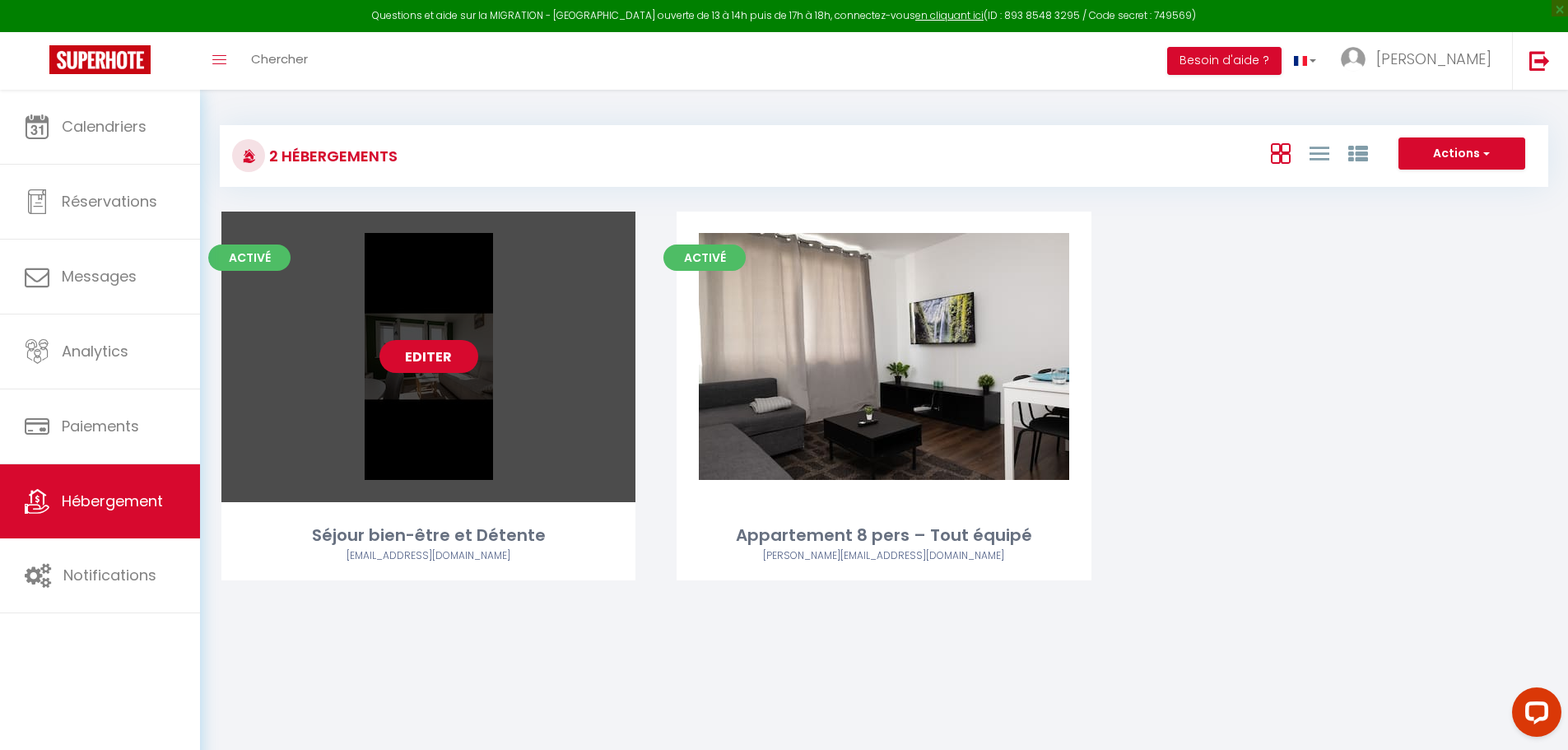
click at [426, 358] on link "Editer" at bounding box center [428, 357] width 98 height 33
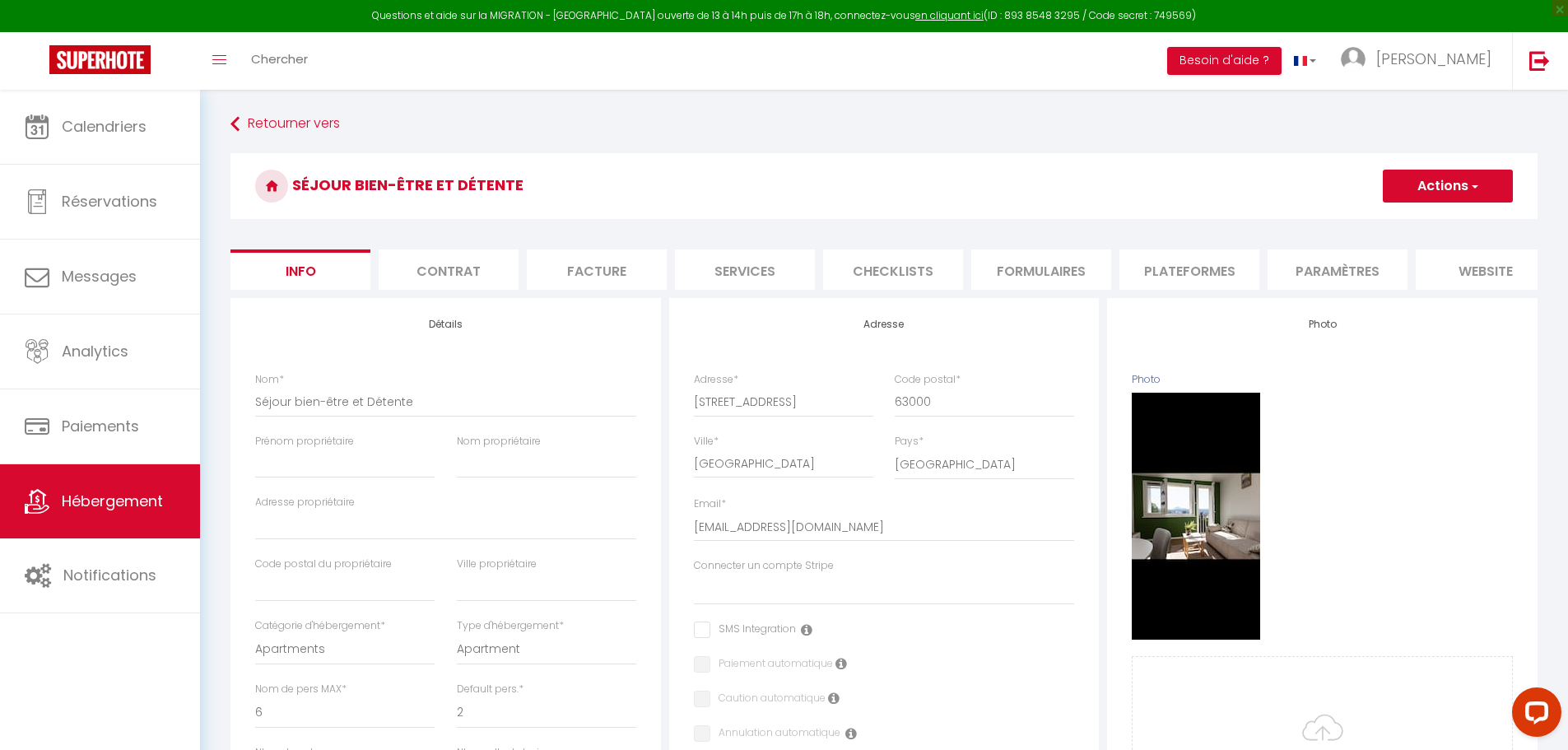
click at [1020, 261] on li "Formulaires" at bounding box center [1041, 269] width 140 height 40
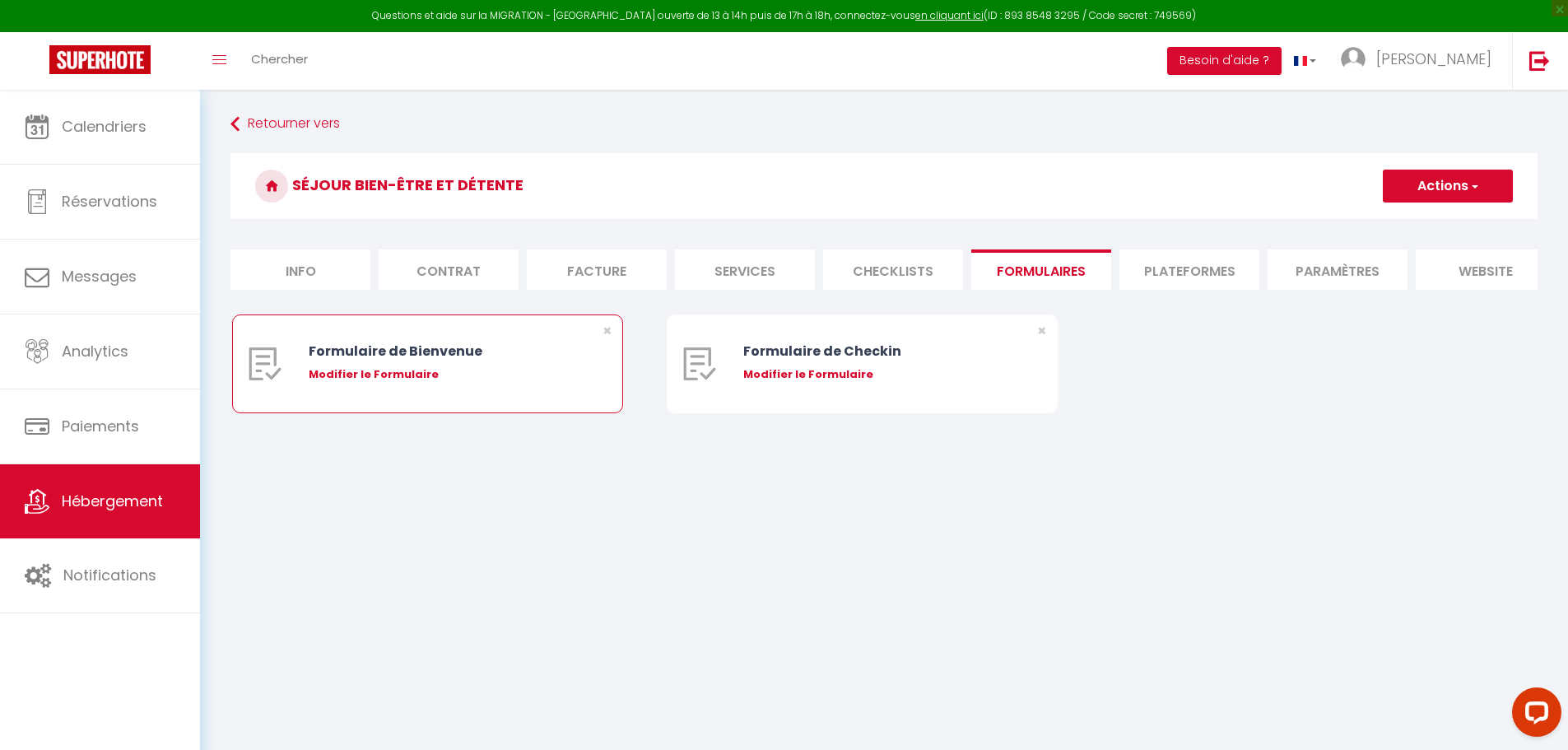
click at [350, 377] on div "Formulaire de Bienvenue Modifier le Formulaire" at bounding box center [444, 364] width 271 height 97
drag, startPoint x: 376, startPoint y: 386, endPoint x: 384, endPoint y: 546, distance: 160.2
click at [384, 546] on body "Questions et aide sur la MIGRATION - [GEOGRAPHIC_DATA] ouverte de 13 à 14h puis…" at bounding box center [784, 465] width 1568 height 750
click at [379, 559] on body "Questions et aide sur la MIGRATION - [GEOGRAPHIC_DATA] ouverte de 13 à 14h puis…" at bounding box center [784, 465] width 1568 height 750
click at [483, 380] on div "Modifier le Formulaire" at bounding box center [444, 374] width 271 height 17
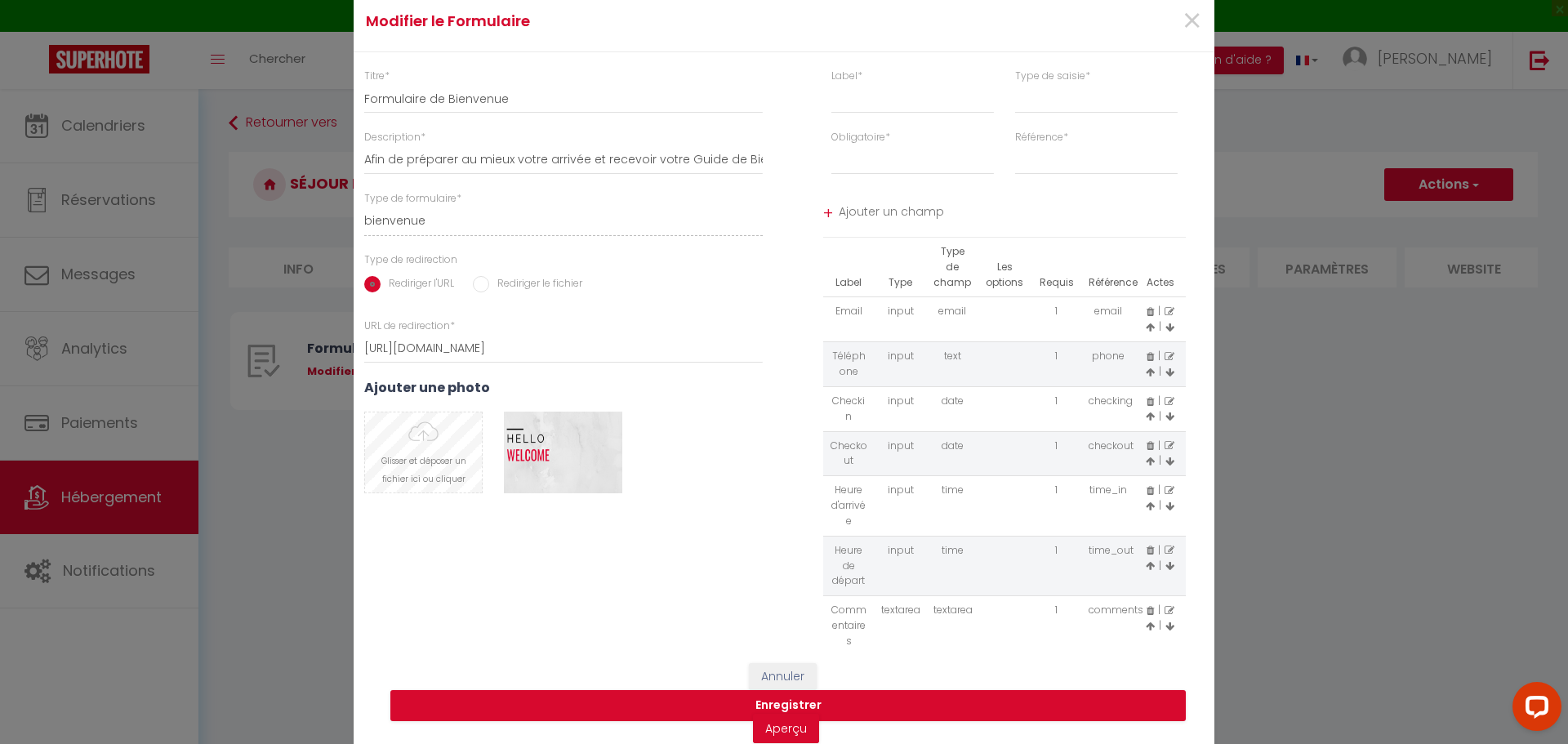
click at [422, 474] on input "file" at bounding box center [423, 452] width 117 height 80
click at [431, 470] on input "file" at bounding box center [423, 452] width 117 height 80
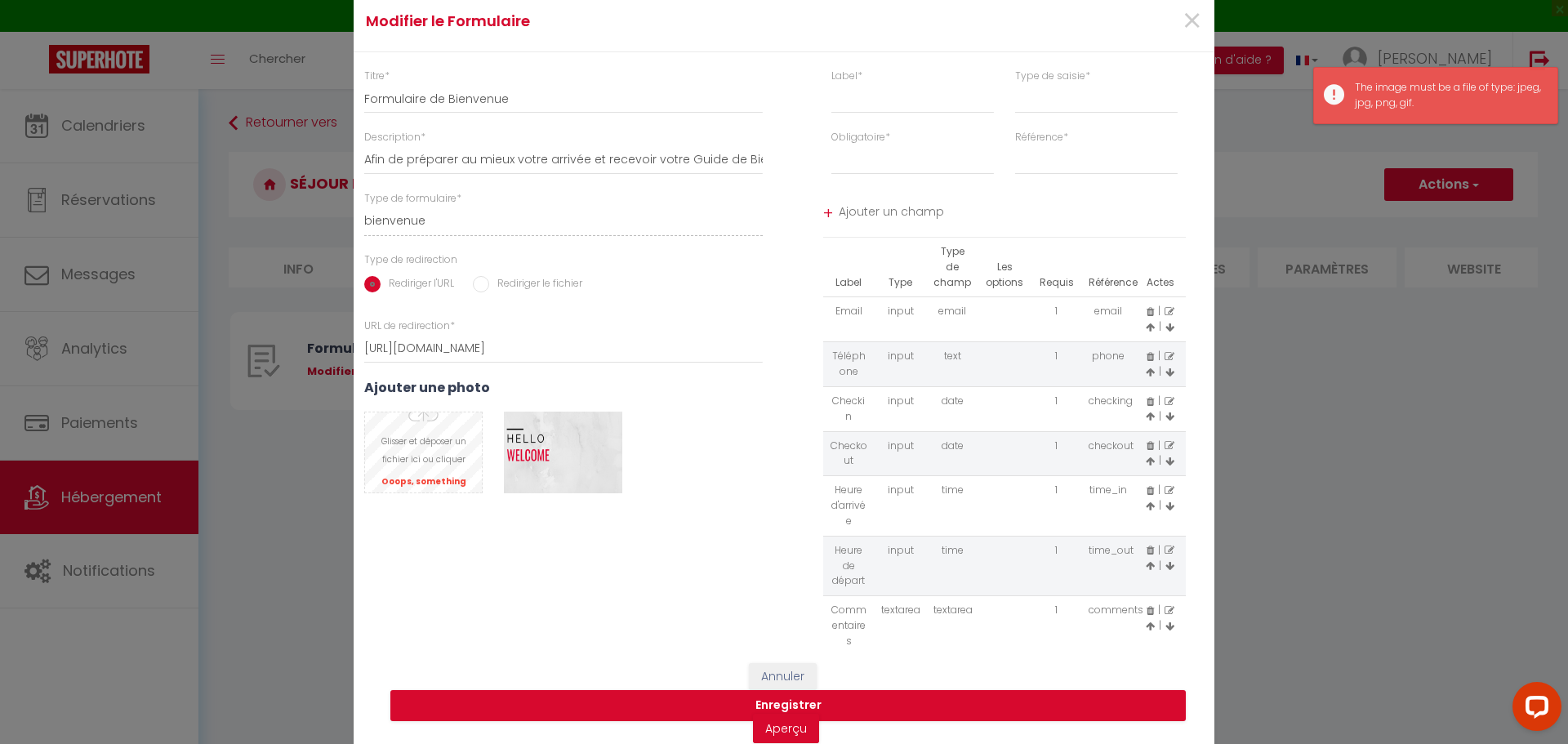
click at [408, 464] on input "file" at bounding box center [423, 452] width 117 height 80
click at [449, 472] on input "file" at bounding box center [423, 452] width 117 height 80
click at [1497, 652] on div "Modifier le Formulaire × Titre * Formulaire de Bienvenue Description * Afin de …" at bounding box center [784, 372] width 1568 height 744
click at [1185, 18] on span "×" at bounding box center [1192, 21] width 20 height 49
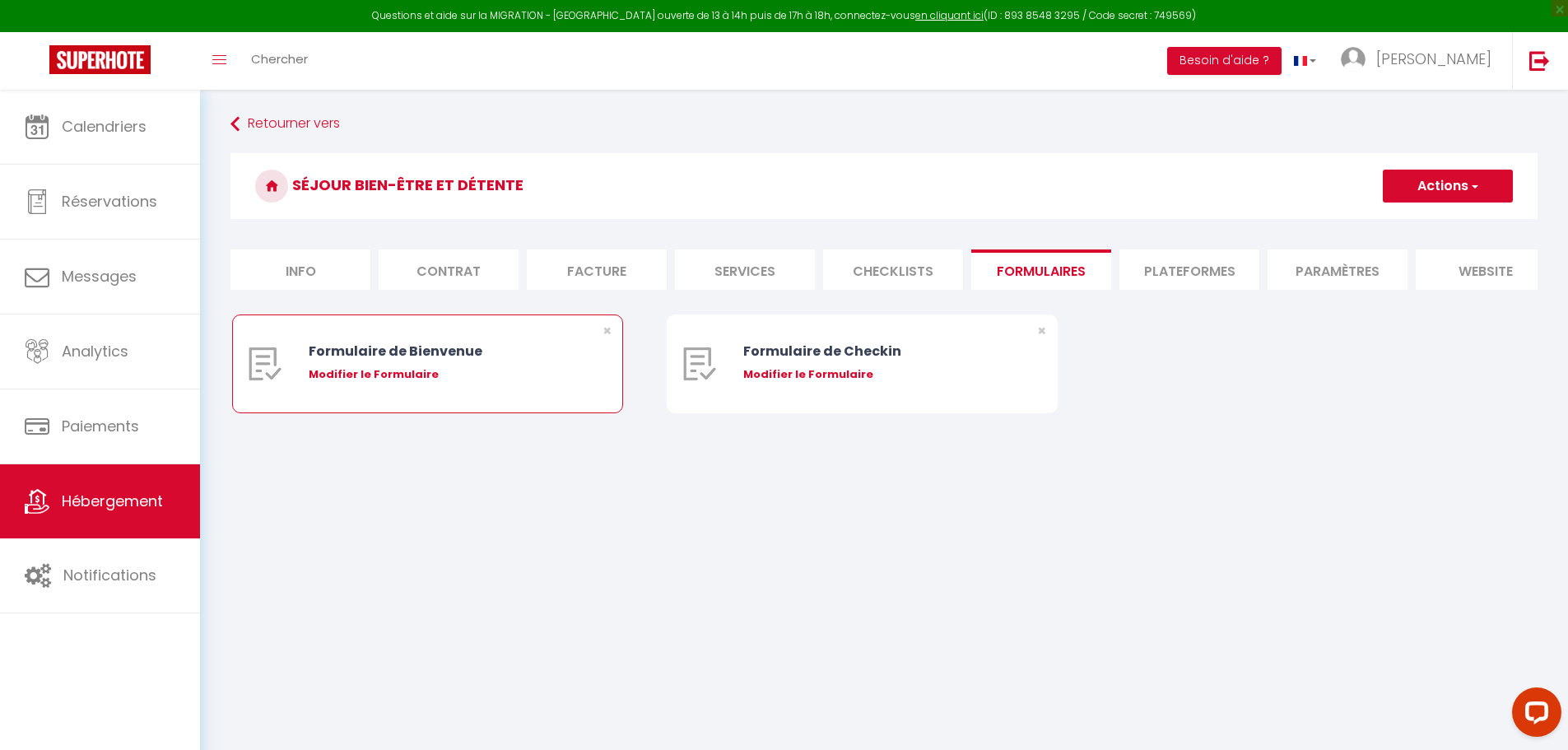
click at [496, 413] on div "Formulaire de Bienvenue Modifier le Formulaire" at bounding box center [444, 364] width 271 height 97
click at [392, 381] on div "Modifier le Formulaire" at bounding box center [444, 374] width 271 height 17
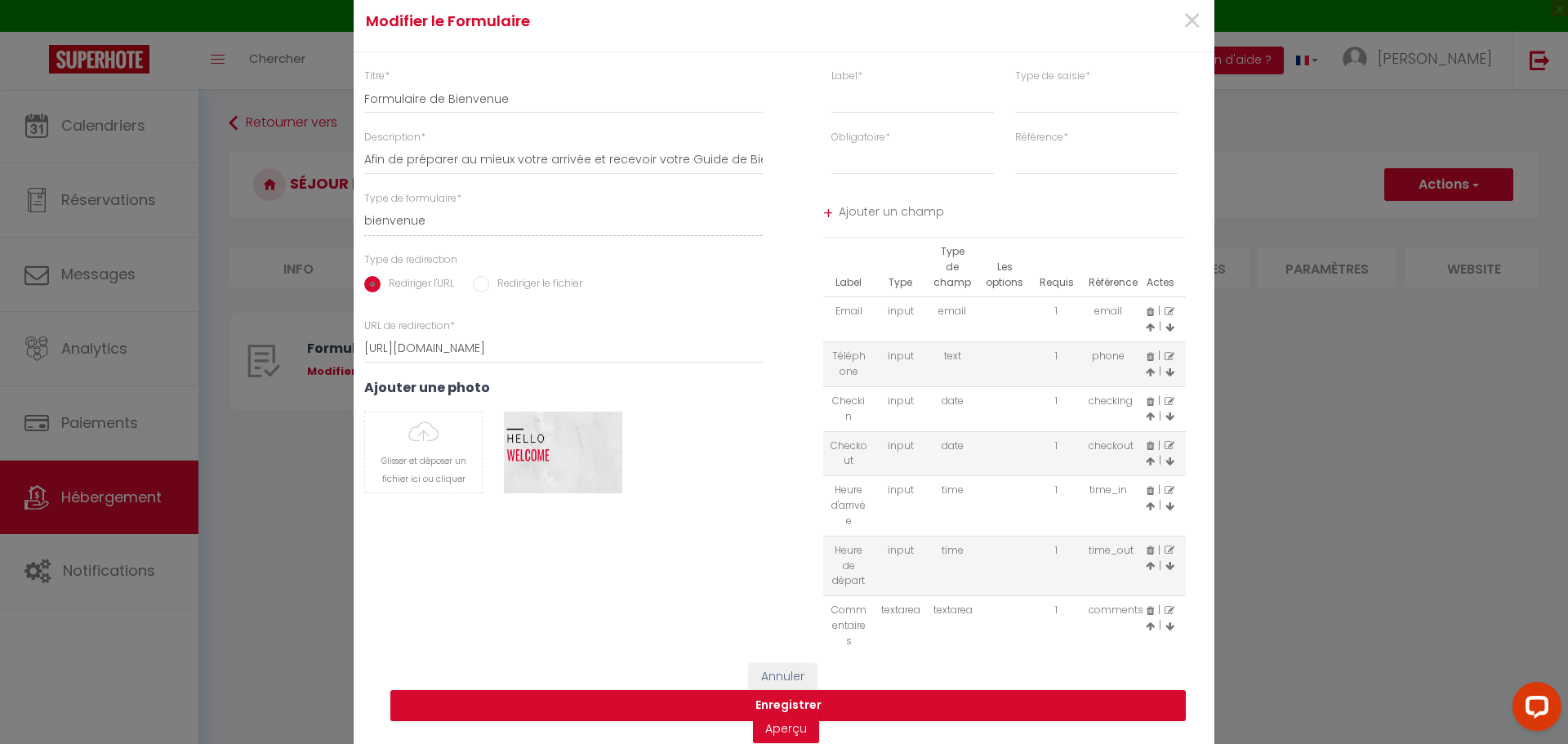
click at [389, 405] on div "Ajouter une photo Glisser et déposer un fichier ici ou cliquer Ooops, something…" at bounding box center [564, 444] width 420 height 129
click at [472, 285] on input "Rediriger le fichier" at bounding box center [481, 284] width 16 height 16
click at [428, 321] on label "Télécharger un fichier" at bounding box center [440, 334] width 152 height 31
click at [364, 318] on input "Télécharger un fichier" at bounding box center [364, 318] width 0 height 0
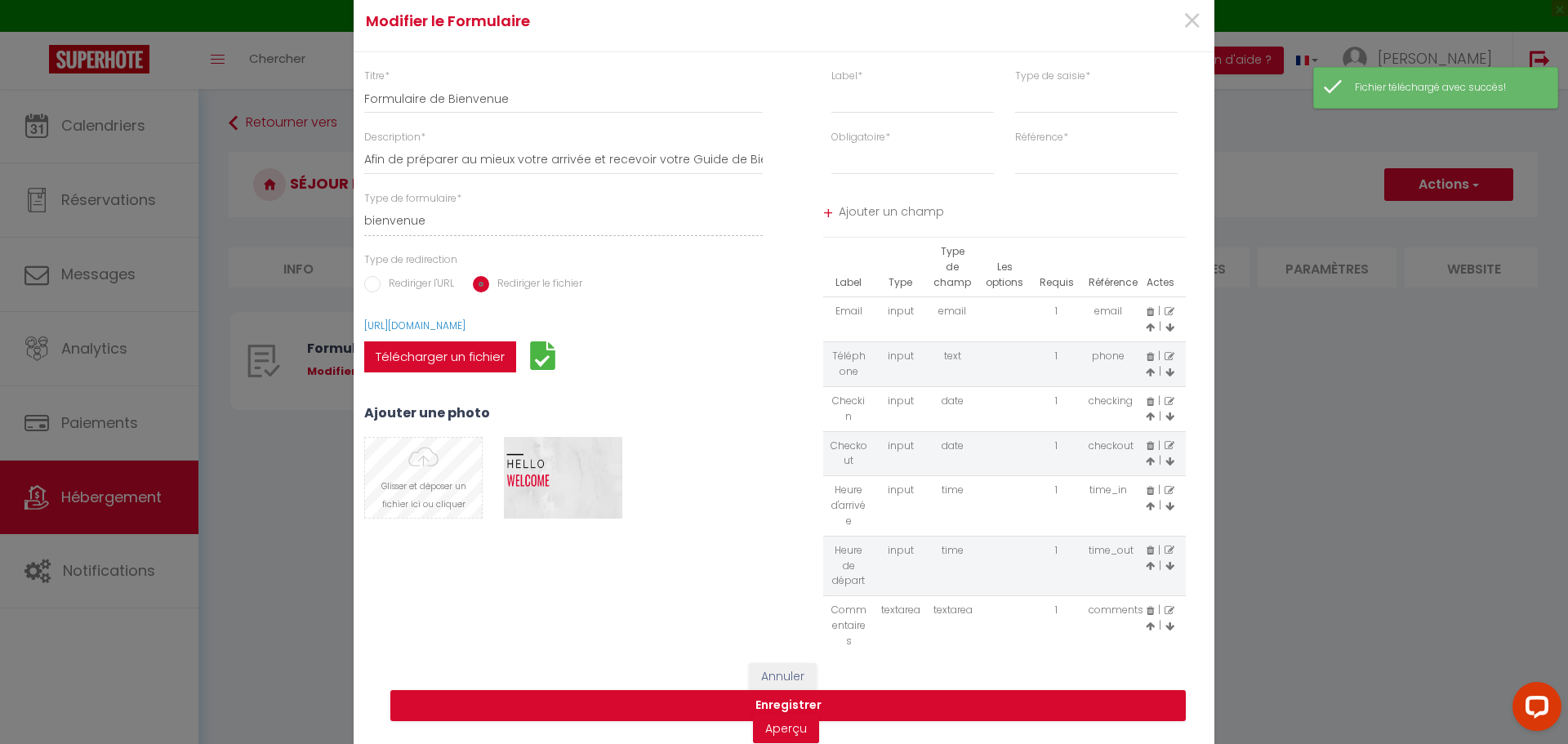
click at [431, 461] on input "file" at bounding box center [423, 478] width 117 height 80
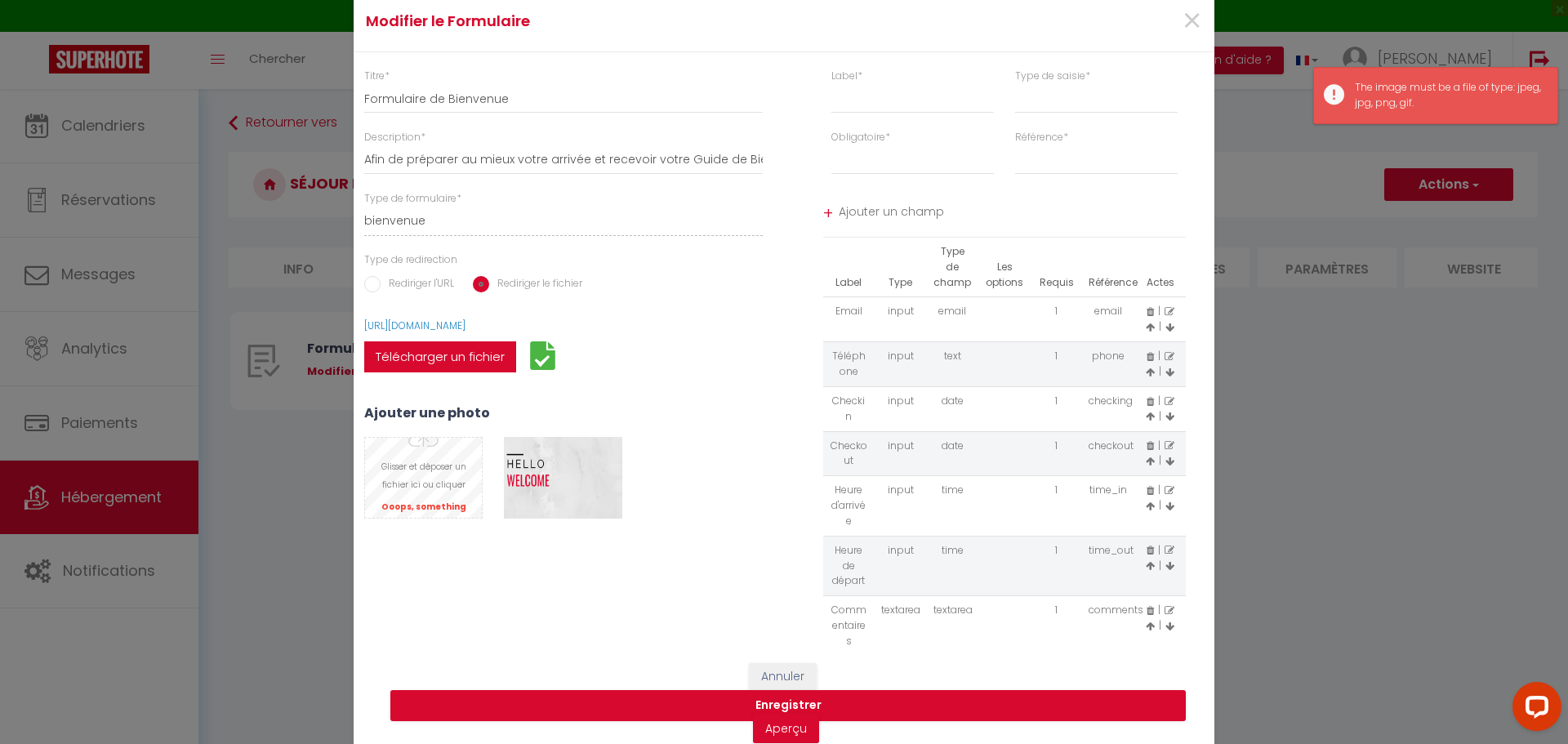
click at [428, 460] on input "file" at bounding box center [423, 478] width 117 height 80
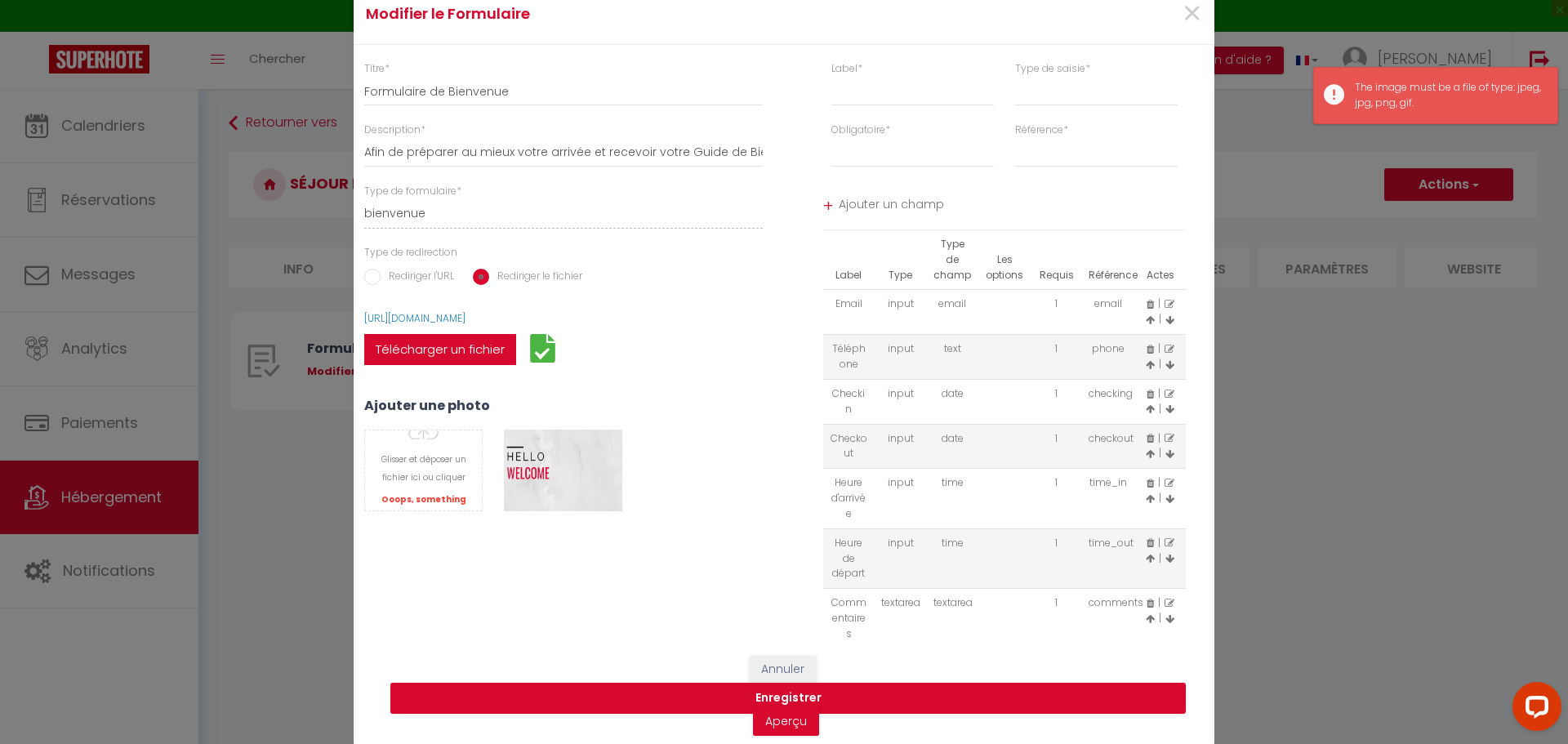
scroll to position [9, 0]
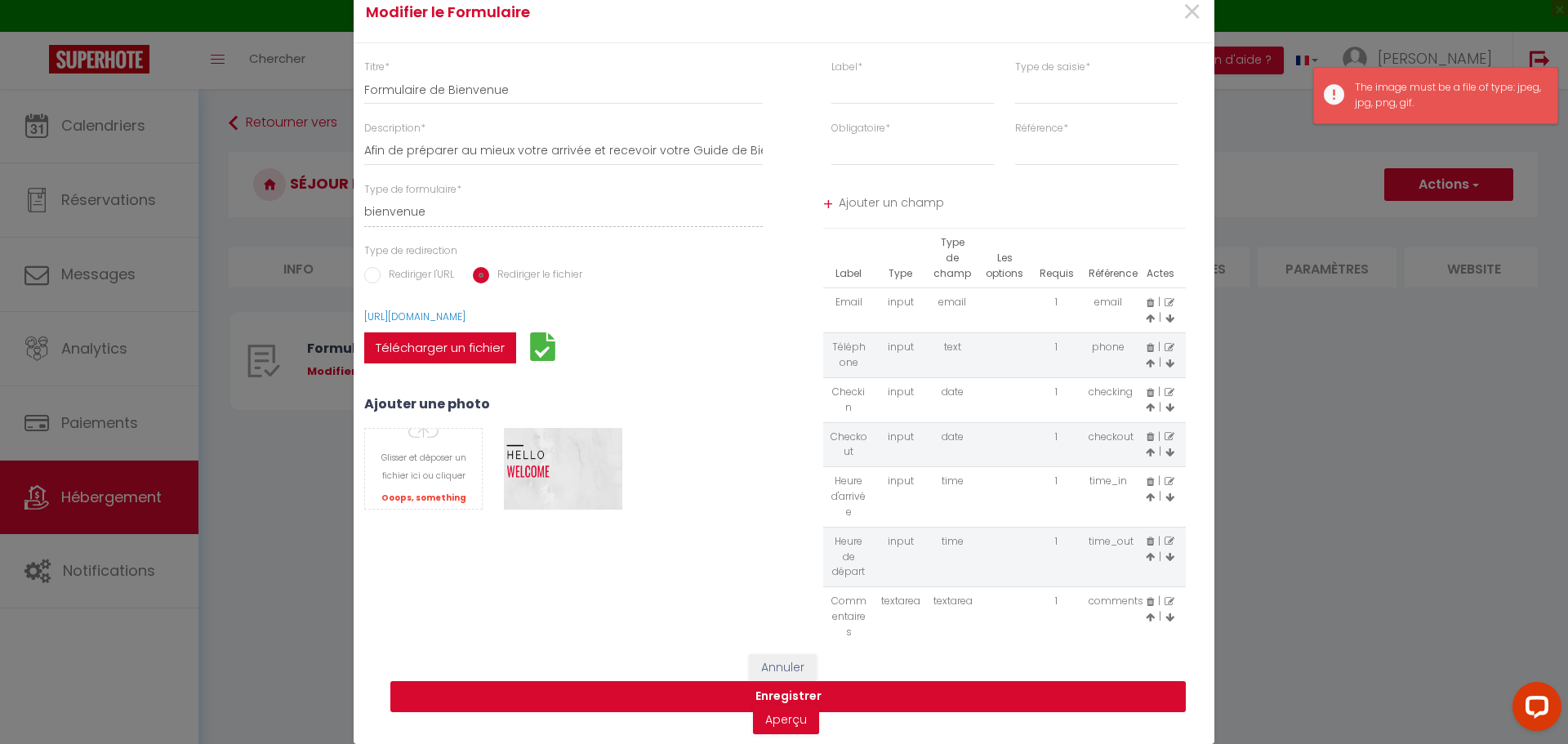
click at [815, 686] on button "Enregistrer" at bounding box center [788, 697] width 795 height 31
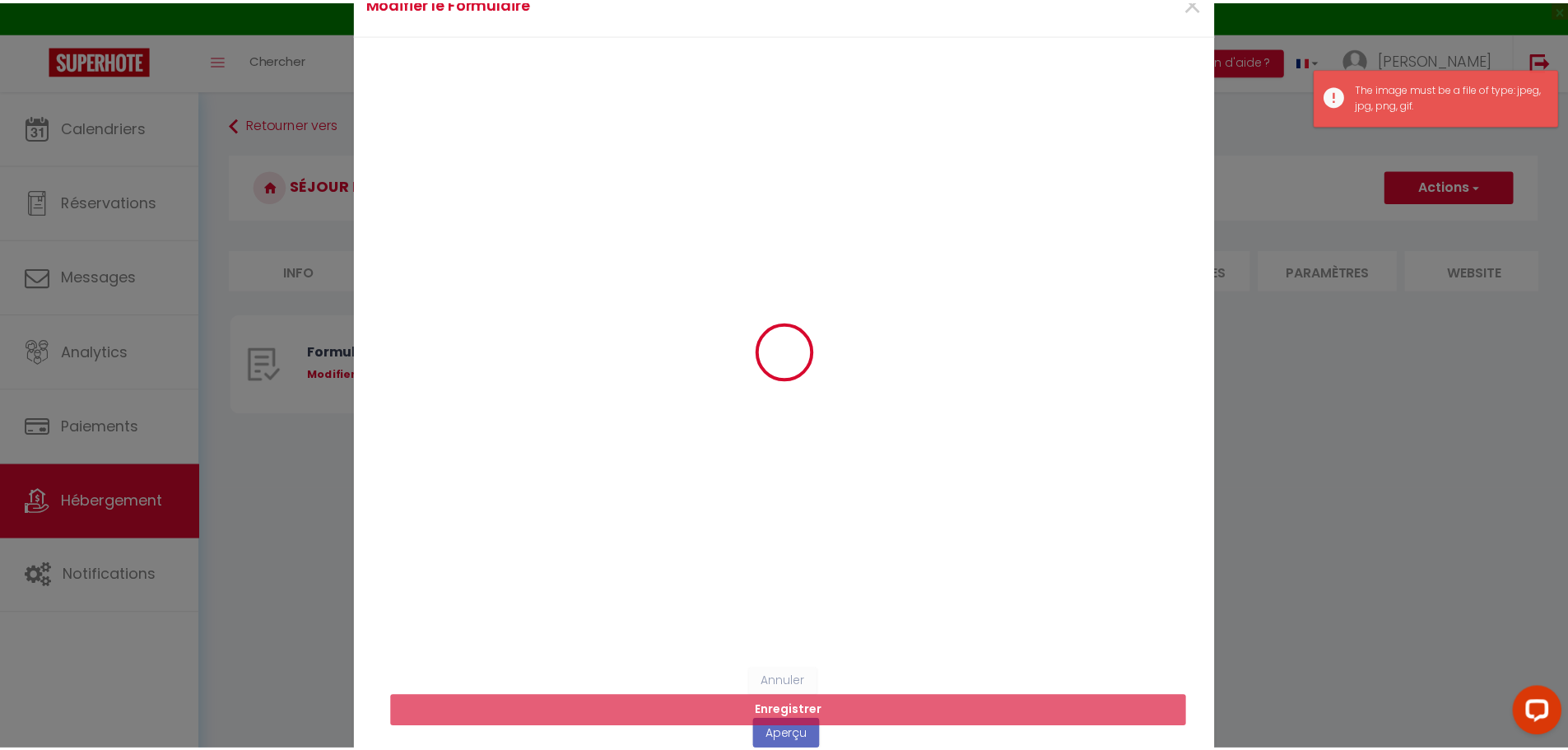
scroll to position [0, 0]
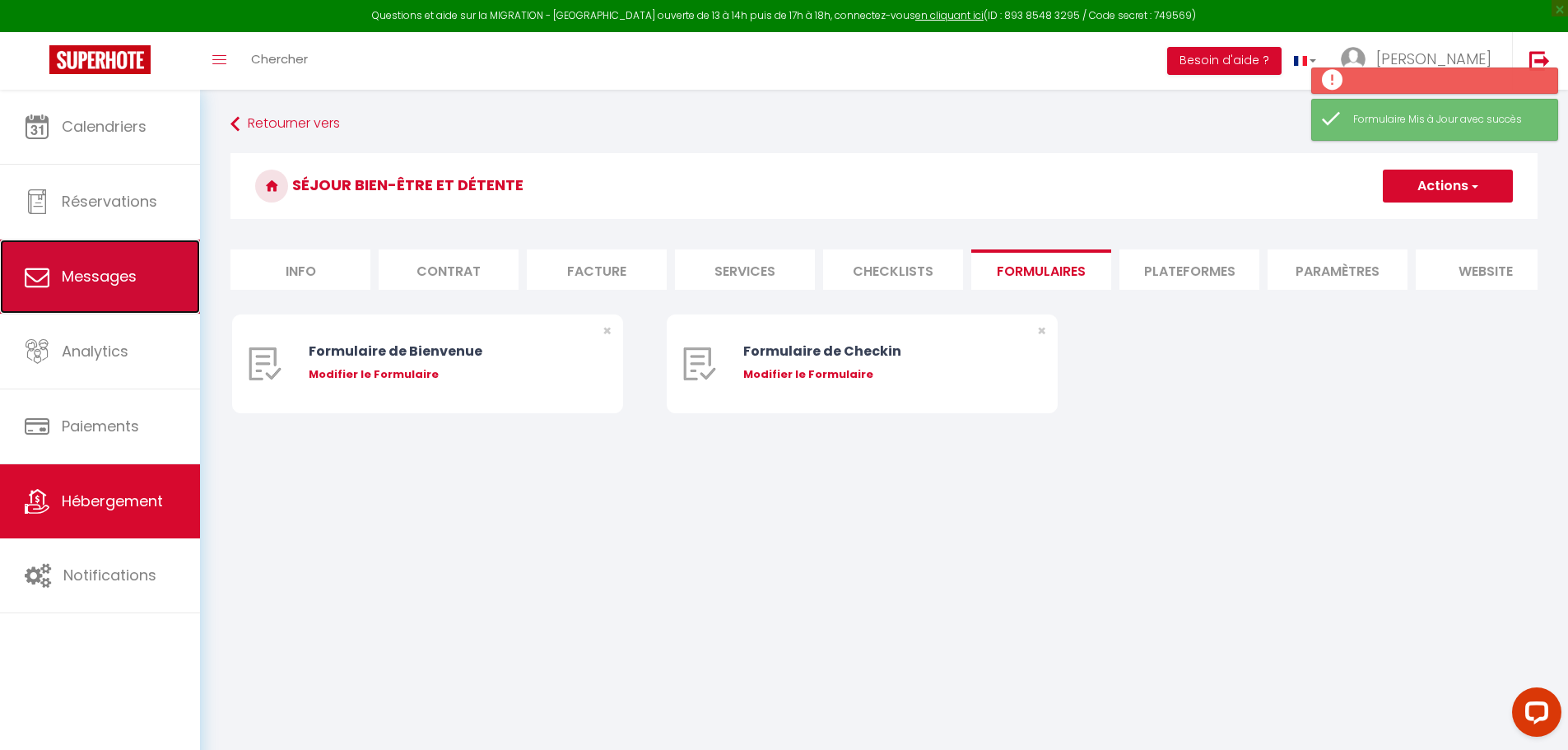
click at [8, 282] on link "Messages" at bounding box center [100, 277] width 200 height 74
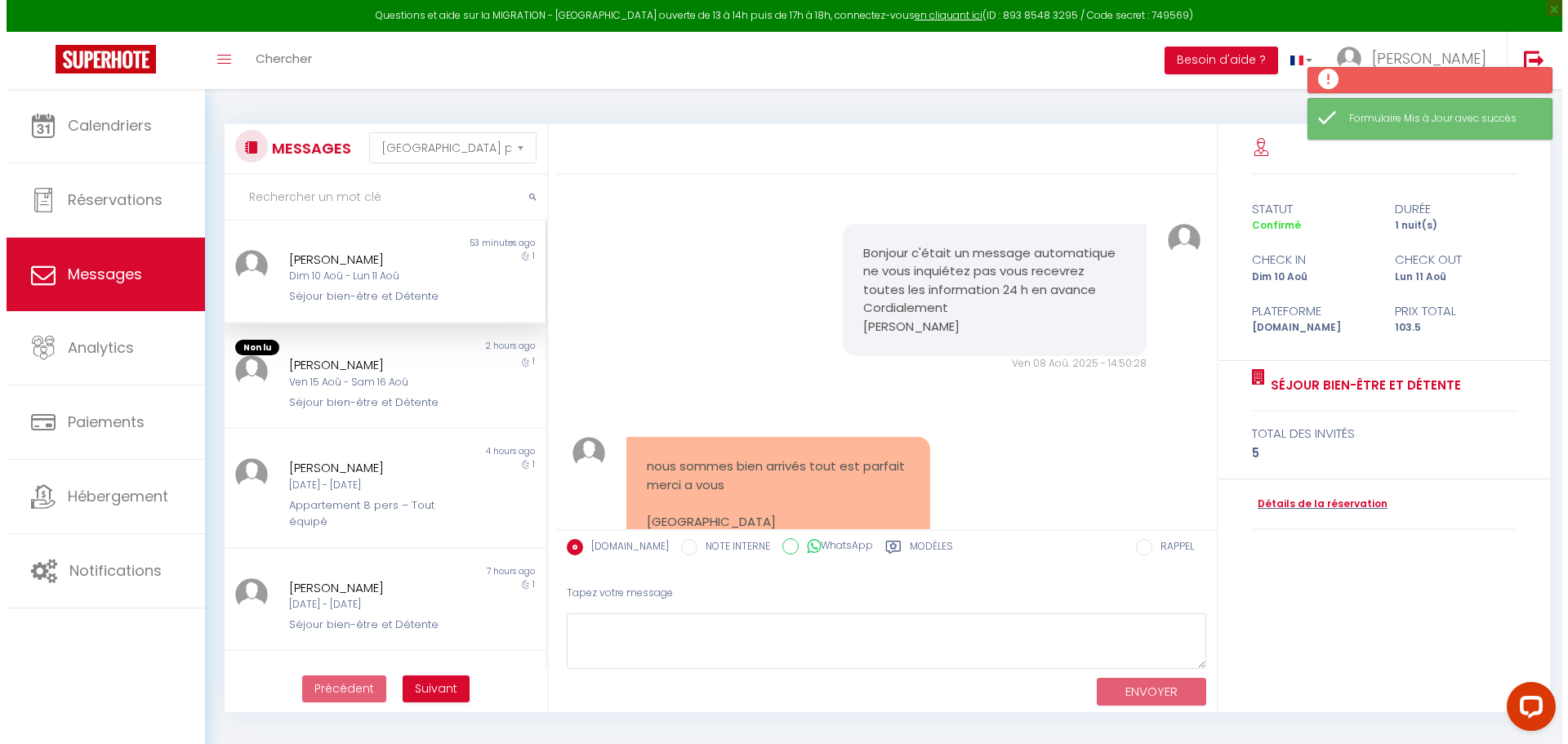
scroll to position [580, 0]
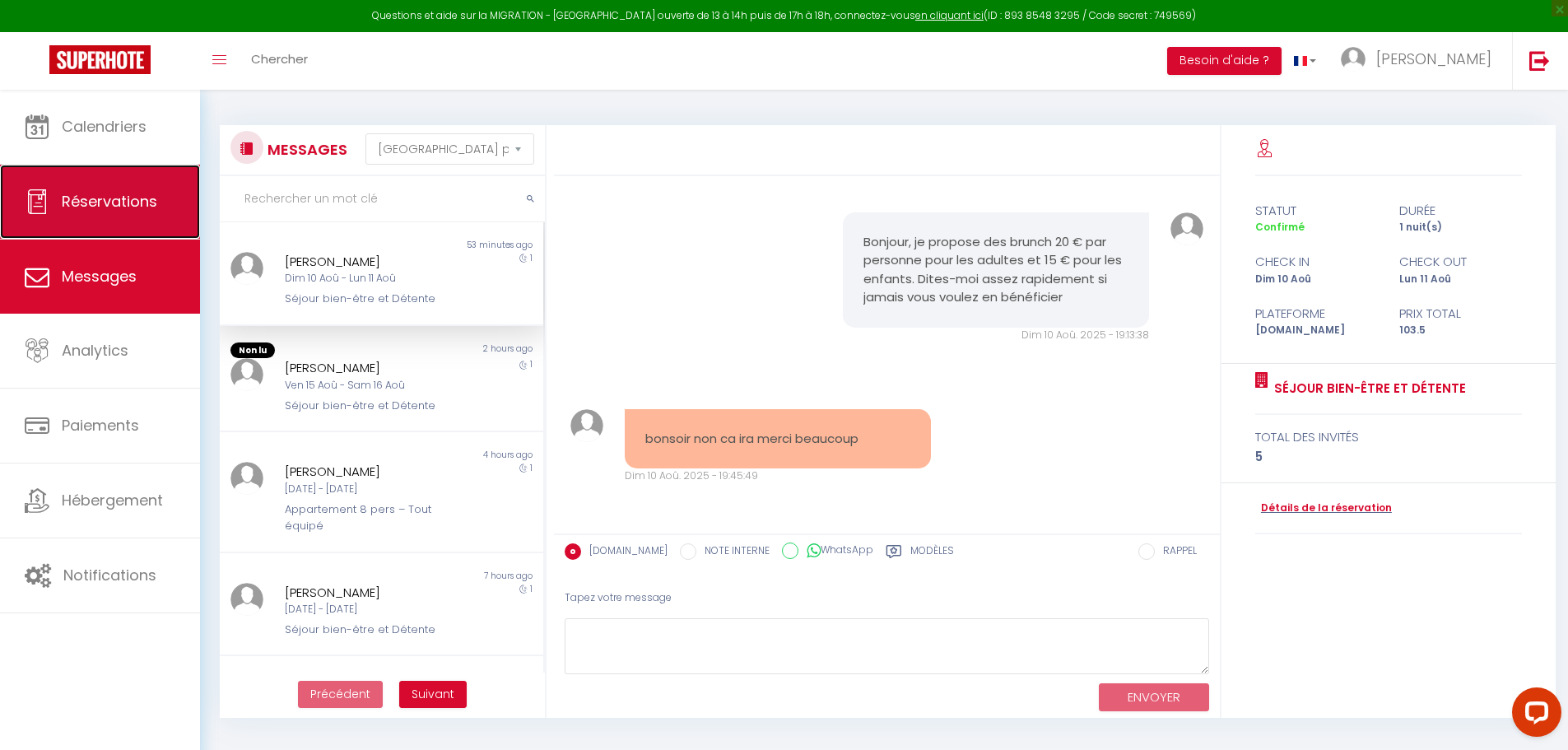
click at [35, 212] on icon at bounding box center [37, 201] width 25 height 25
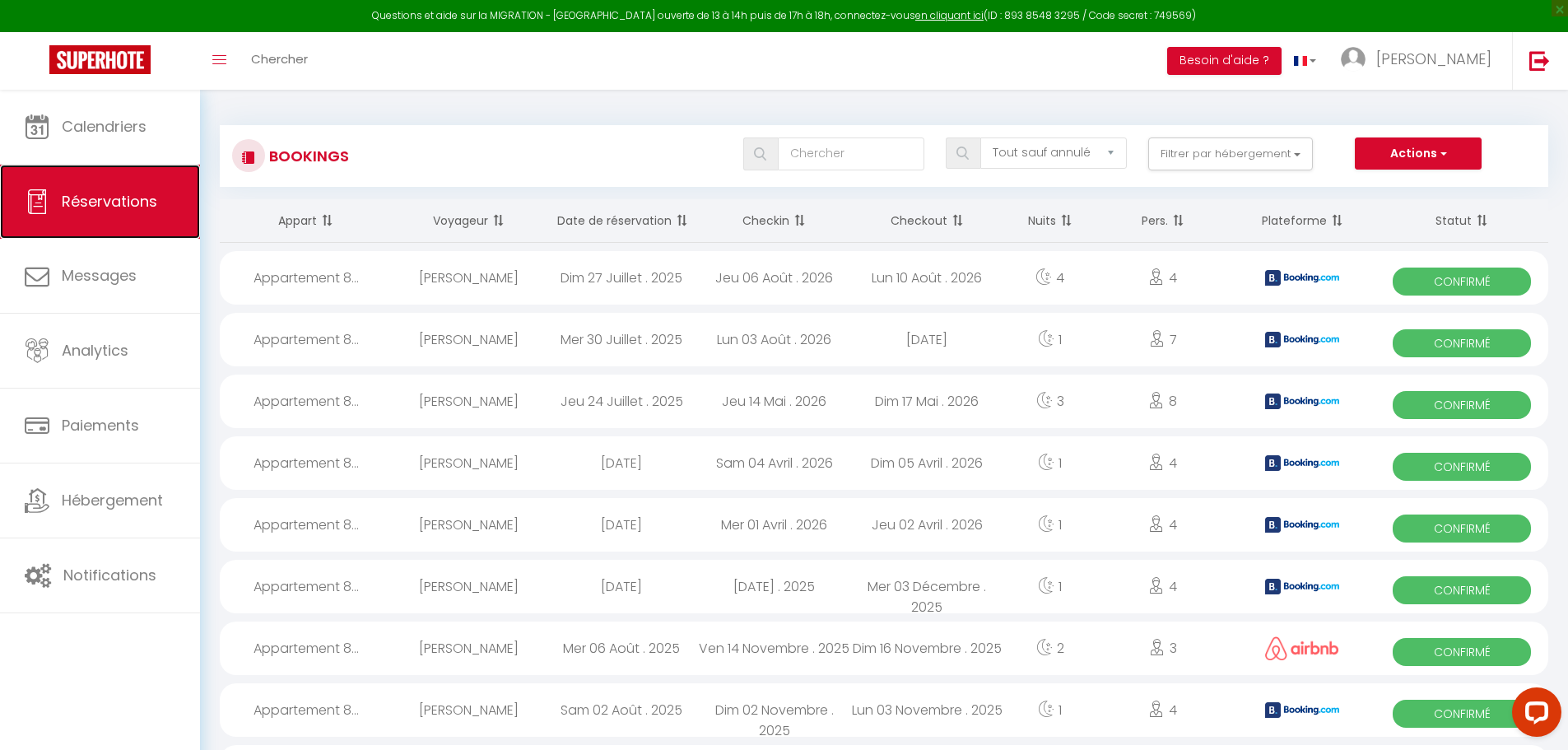
click at [36, 165] on link "Réservations" at bounding box center [100, 201] width 200 height 74
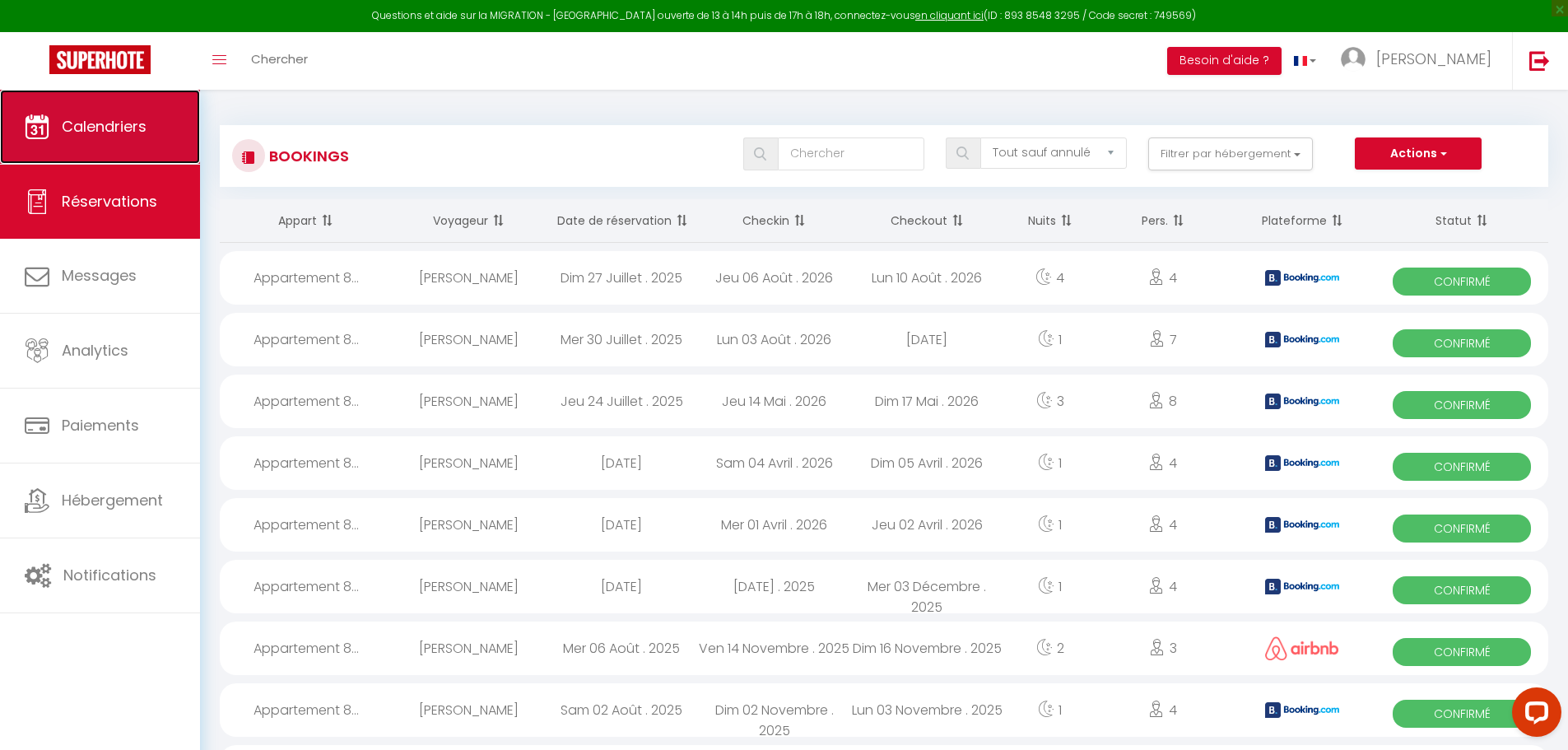
click at [43, 120] on icon at bounding box center [37, 126] width 25 height 25
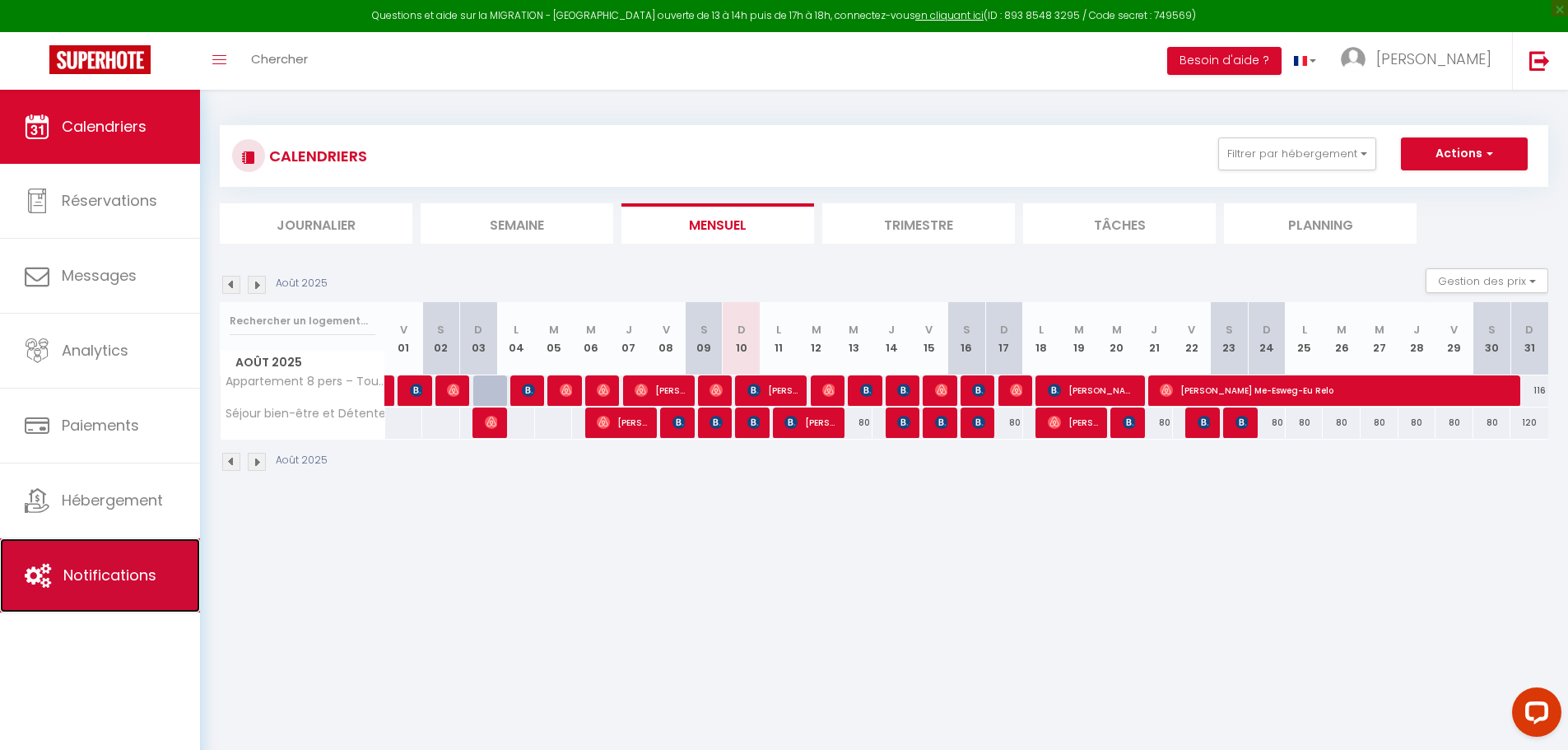
click at [81, 572] on span "Notifications" at bounding box center [109, 574] width 93 height 20
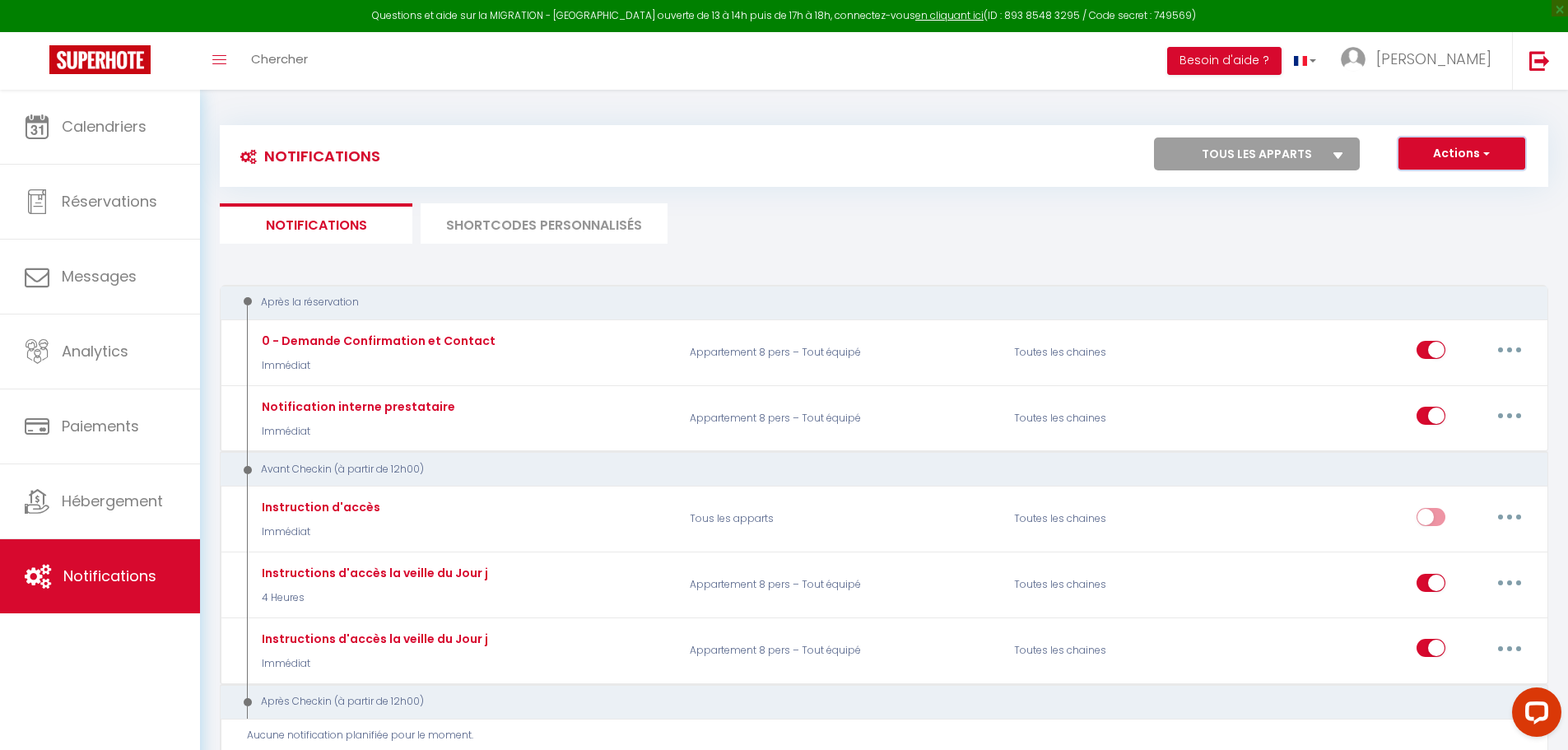
click at [1442, 150] on button "Actions" at bounding box center [1461, 154] width 127 height 33
click at [1421, 185] on link "Nouvelle Notification" at bounding box center [1438, 188] width 171 height 21
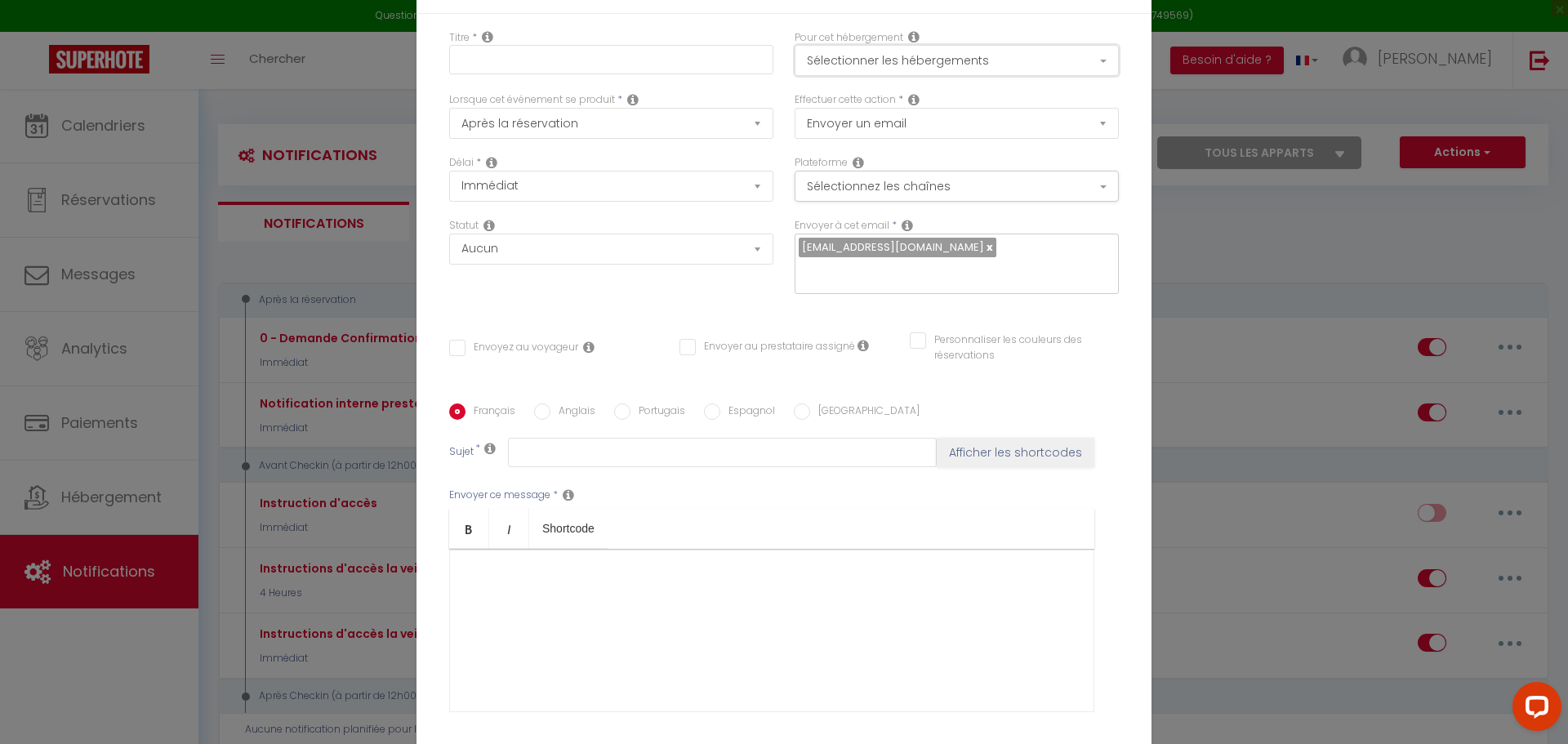
click at [843, 67] on button "Sélectionner les hébergements" at bounding box center [956, 60] width 324 height 31
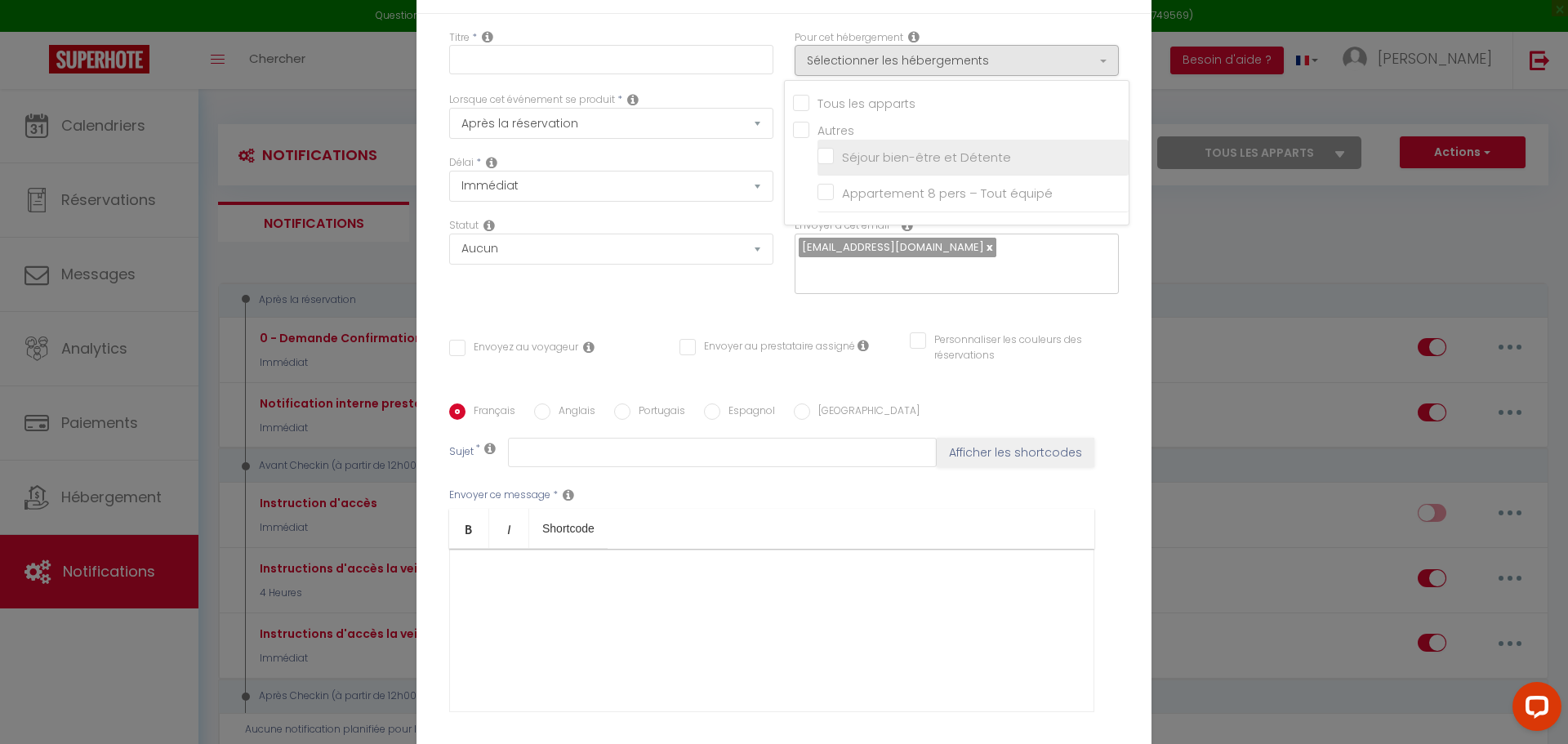
click at [826, 161] on input "Séjour bien-être et Détente" at bounding box center [972, 158] width 311 height 16
click at [841, 403] on div "Français Anglais Portugais Espagnol [GEOGRAPHIC_DATA]" at bounding box center [784, 412] width 670 height 18
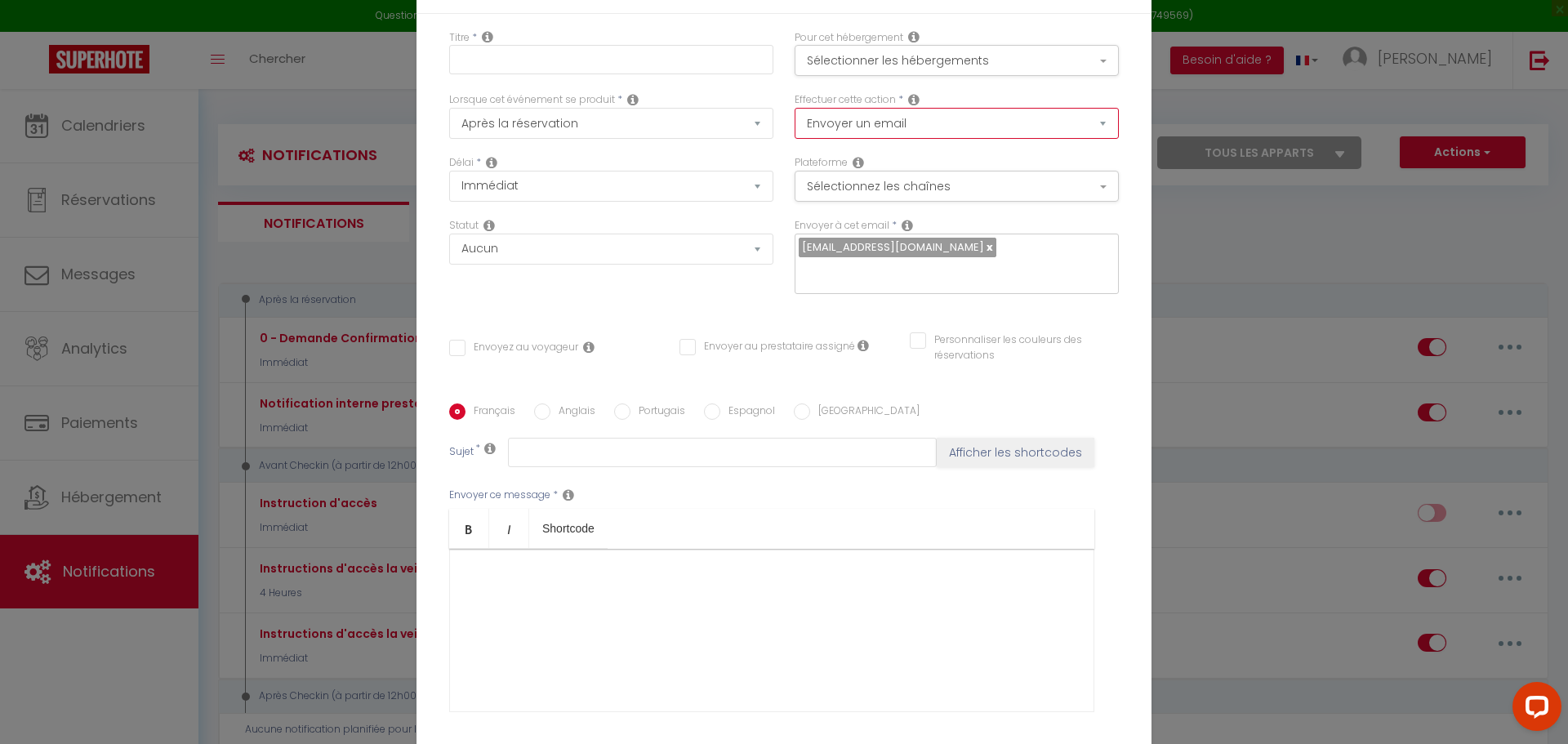
click at [898, 139] on select "Envoyer un email Envoyer un SMS Envoyer une notification push" at bounding box center [956, 123] width 324 height 31
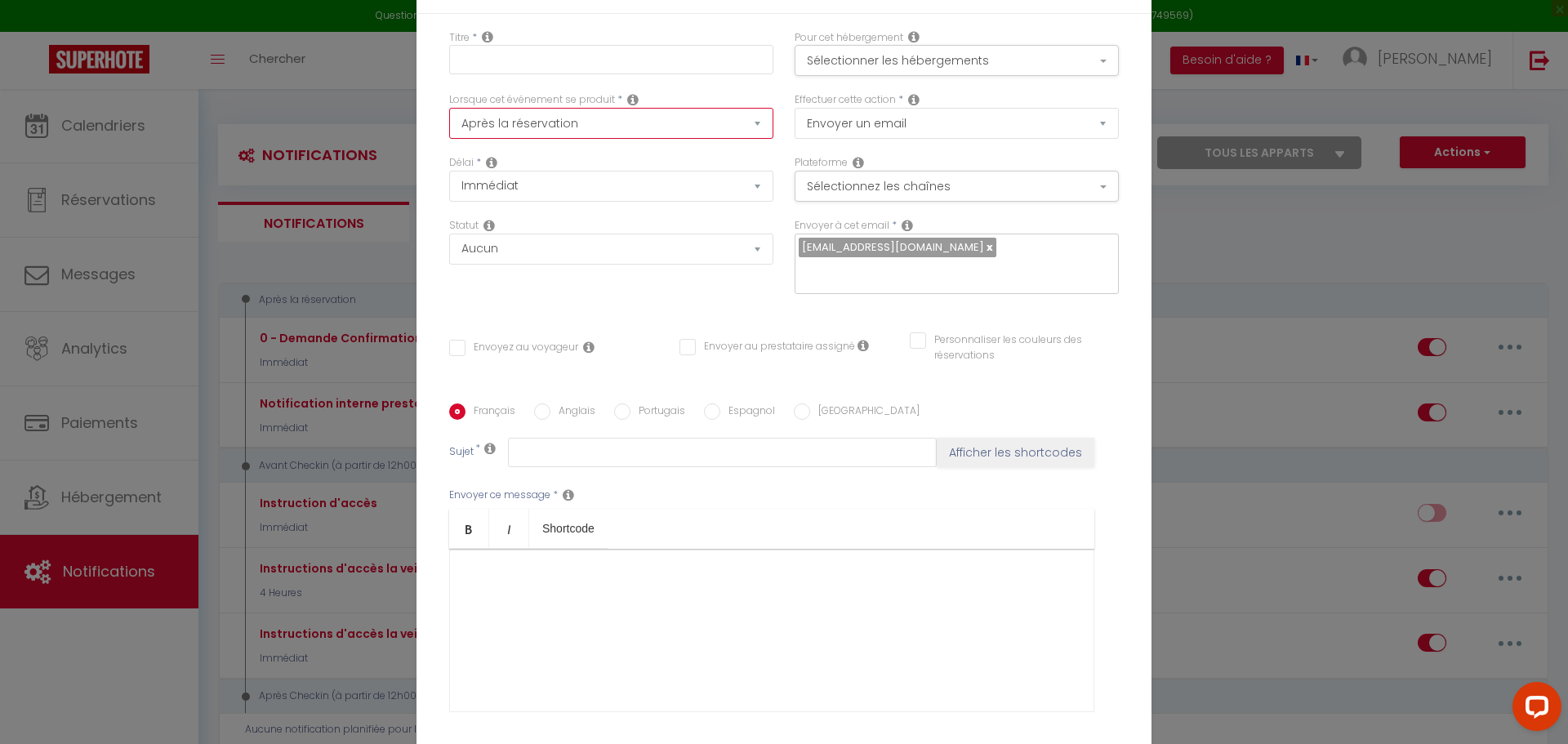
click at [699, 135] on select "Après la réservation Avant Checkin (à partir de 12h00) Après Checkin (à partir …" at bounding box center [610, 123] width 324 height 31
click at [675, 74] on input "text" at bounding box center [610, 59] width 324 height 29
click at [545, 597] on div at bounding box center [771, 630] width 645 height 163
click at [648, 439] on input "text" at bounding box center [722, 452] width 429 height 29
drag, startPoint x: 487, startPoint y: 606, endPoint x: 550, endPoint y: 578, distance: 68.9
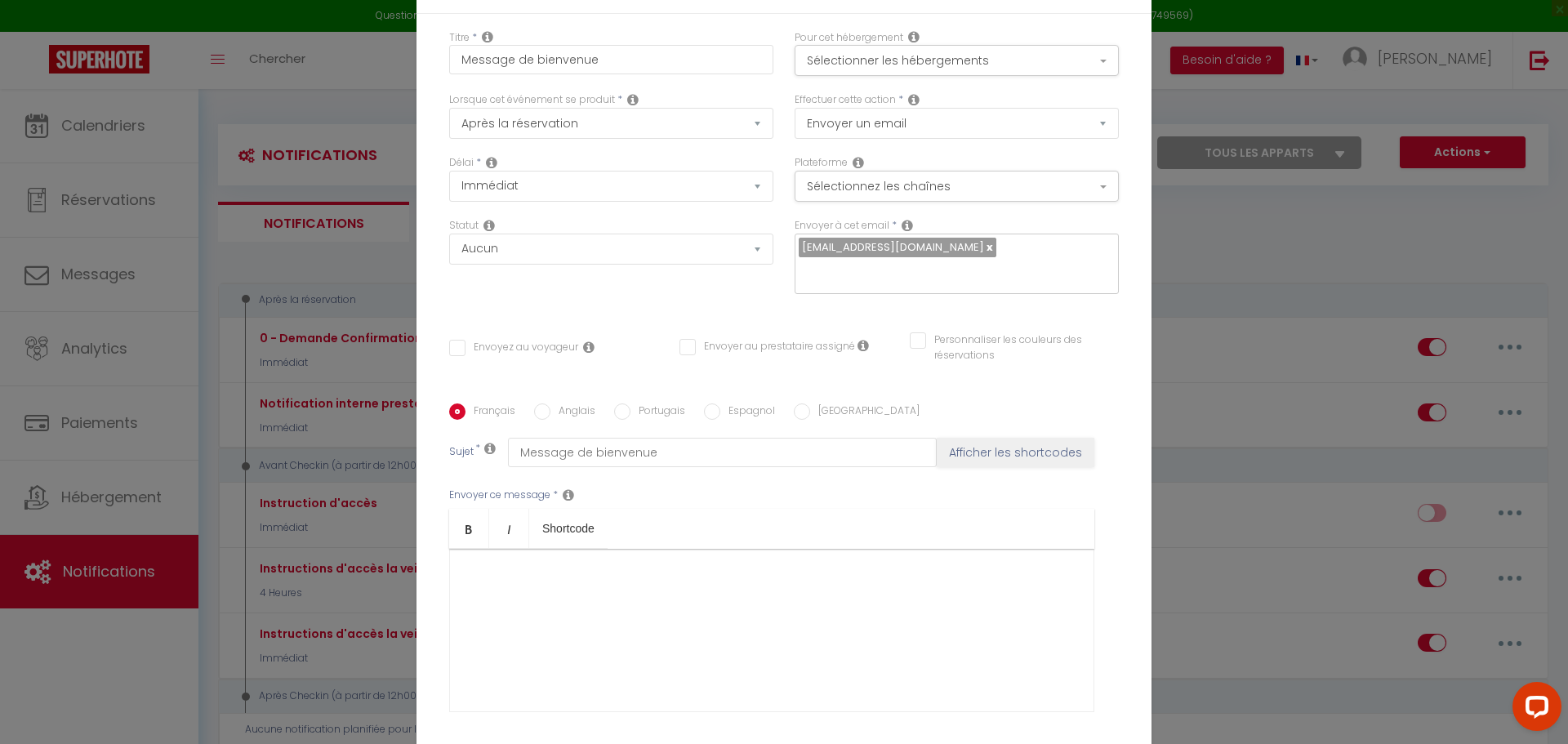
click at [510, 594] on div at bounding box center [771, 630] width 645 height 163
drag, startPoint x: 550, startPoint y: 578, endPoint x: 661, endPoint y: 621, distance: 119.0
click at [659, 620] on div at bounding box center [771, 630] width 645 height 163
click at [769, 438] on input "Message de bienvenue" at bounding box center [722, 452] width 429 height 29
click at [895, 610] on div at bounding box center [771, 630] width 645 height 163
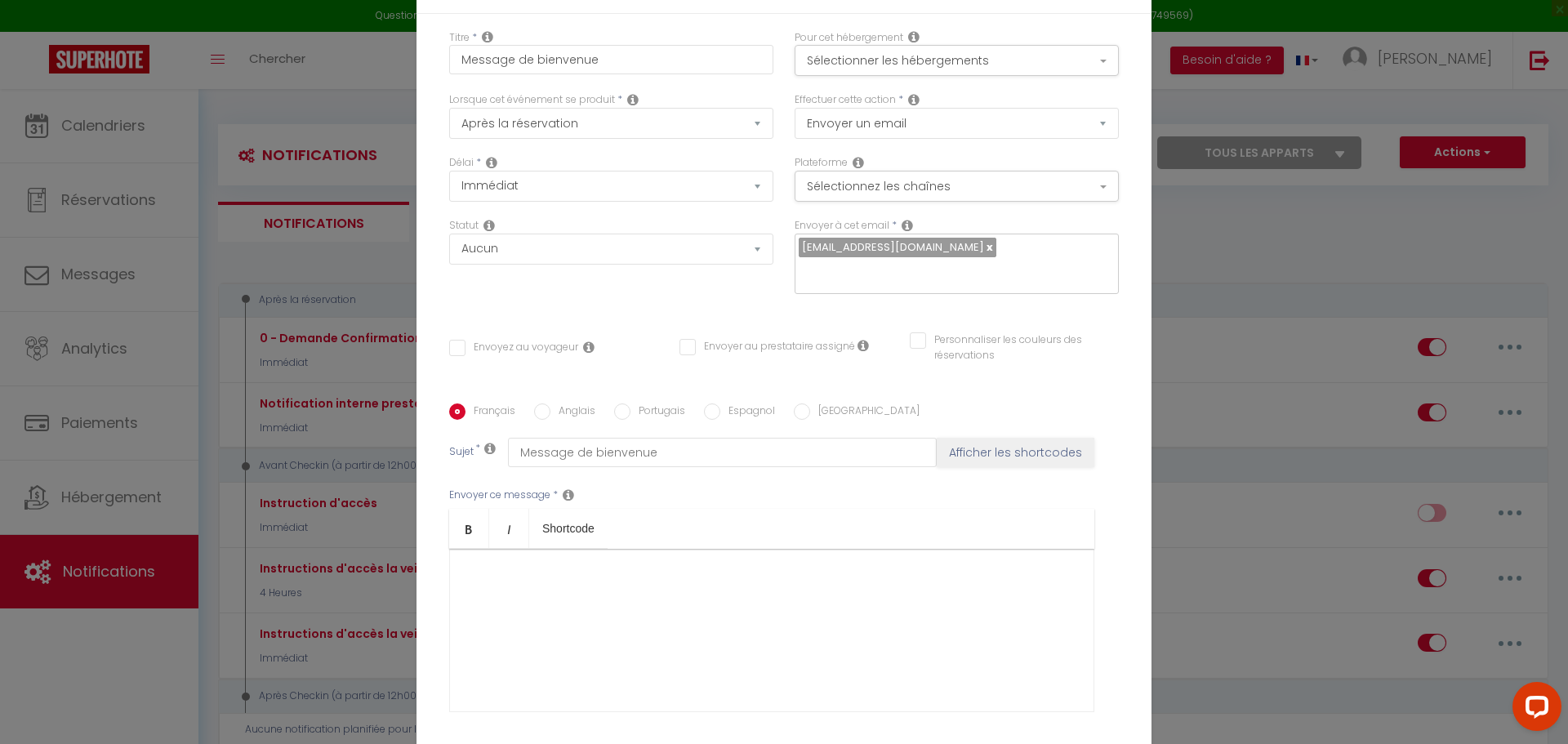
click at [446, 332] on div "Envoyez au voyageur Envoyer au prestataire assigné Personnaliser les couleurs d…" at bounding box center [784, 356] width 691 height 47
click at [454, 339] on input "Envoyez au voyageur" at bounding box center [513, 347] width 129 height 16
click at [663, 278] on div "Statut Aucun Si la réservation est payée Si réservation non payée Si la caution…" at bounding box center [611, 264] width 346 height 92
click at [663, 264] on select "Aucun Si la réservation est payée Si réservation non payée Si la caution a été …" at bounding box center [610, 249] width 324 height 31
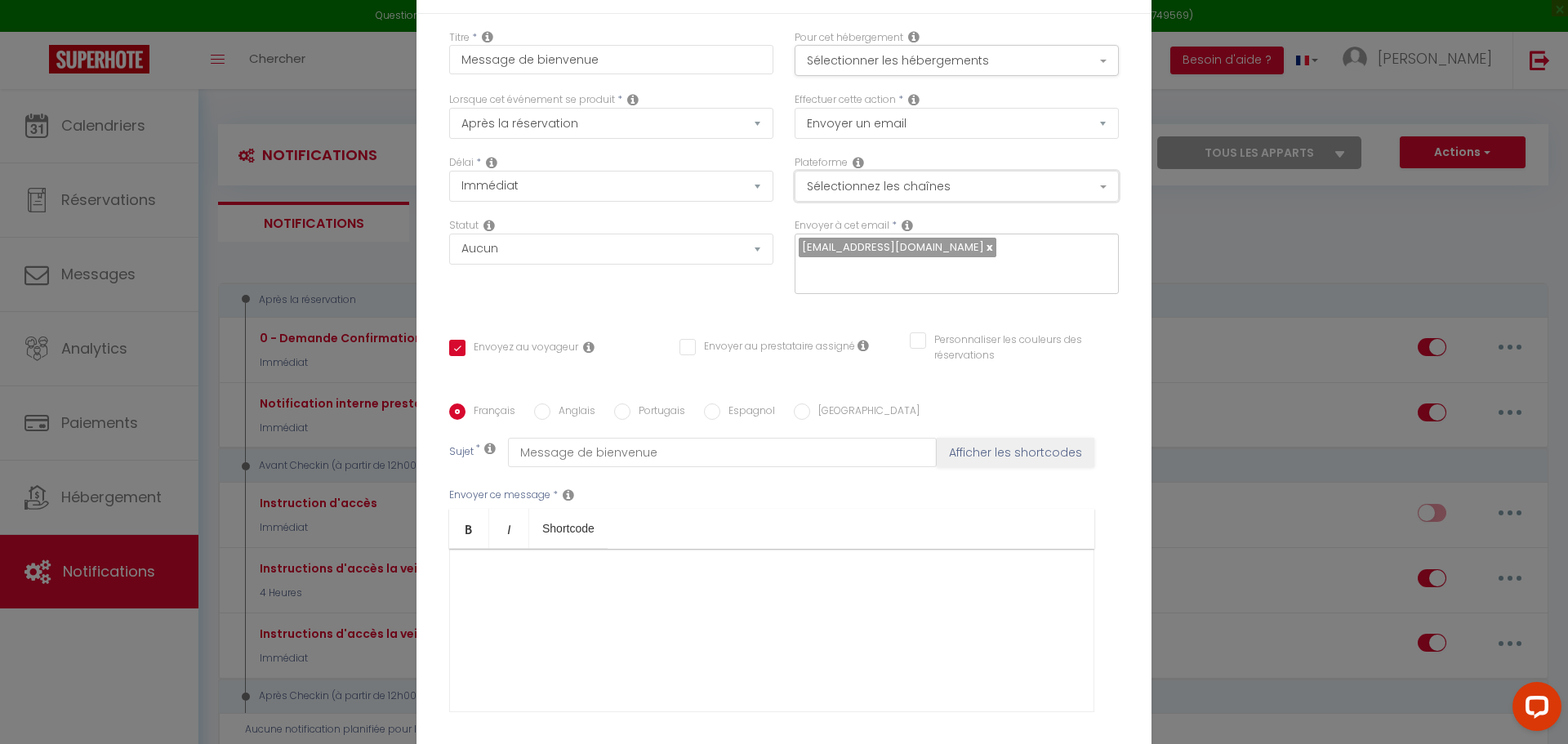
click at [928, 194] on button "Sélectionnez les chaînes" at bounding box center [956, 186] width 324 height 31
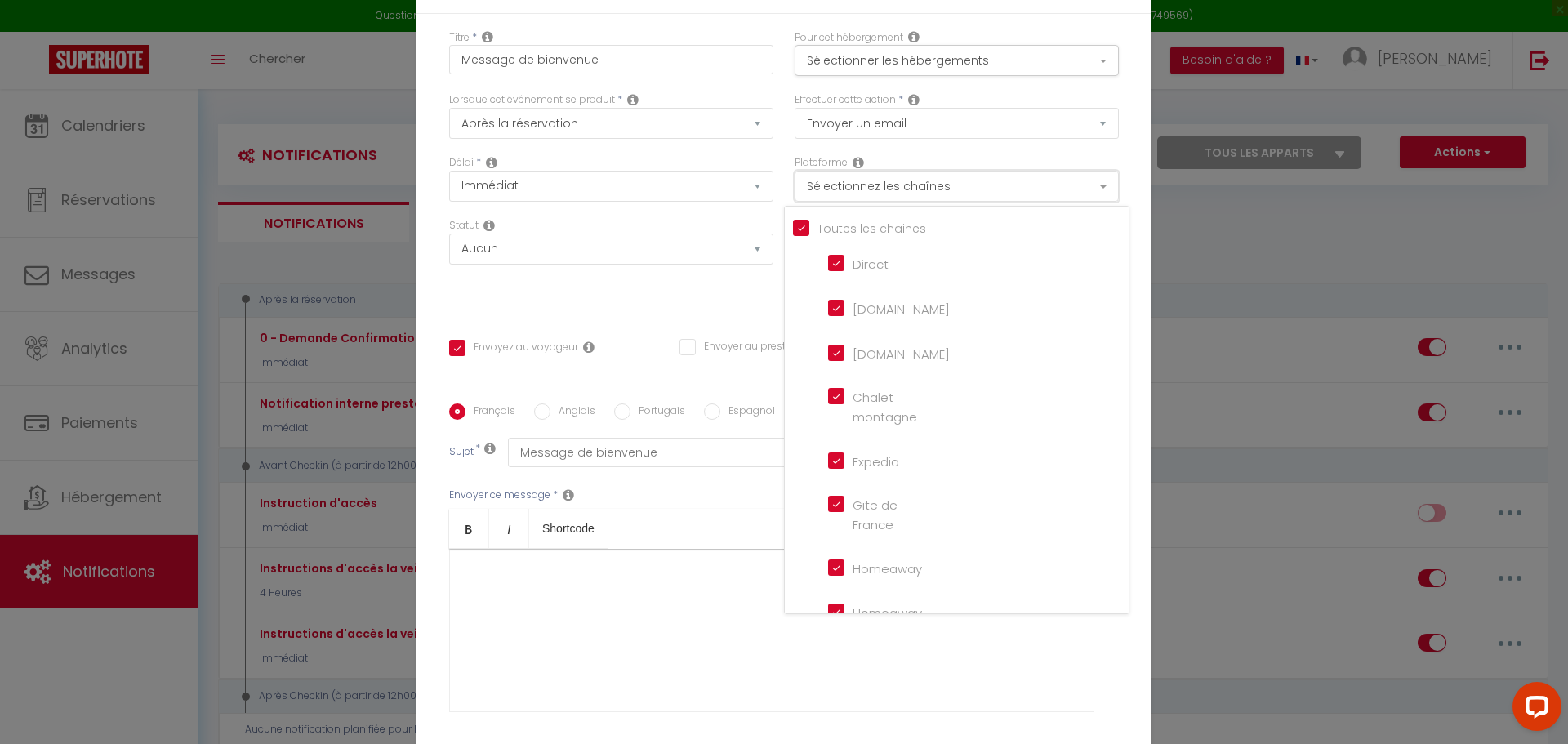
click at [920, 201] on button "Sélectionnez les chaînes" at bounding box center [956, 186] width 324 height 31
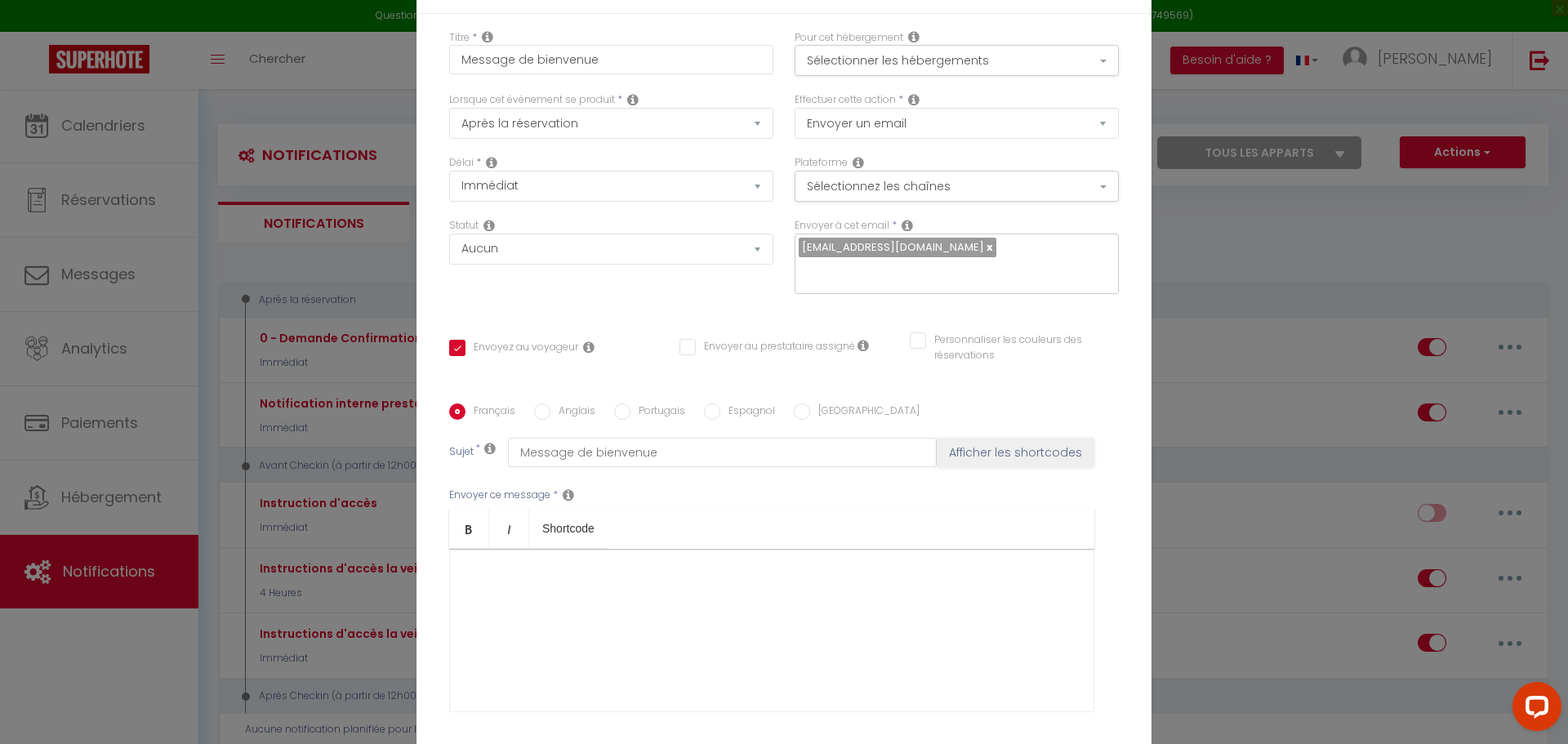
drag, startPoint x: 1430, startPoint y: 579, endPoint x: 1529, endPoint y: 449, distance: 163.4
click at [1433, 563] on div "Notification × Titre * Message de bienvenue Pour cet hébergement Sélectionner l…" at bounding box center [784, 372] width 1568 height 744
click at [662, 440] on input "Message de bienvenue" at bounding box center [722, 452] width 429 height 29
click at [684, 129] on select "Après la réservation Avant Checkin (à partir de 12h00) Après Checkin (à partir …" at bounding box center [610, 123] width 324 height 31
click at [691, 121] on select "Après la réservation Avant Checkin (à partir de 12h00) Après Checkin (à partir …" at bounding box center [610, 123] width 324 height 31
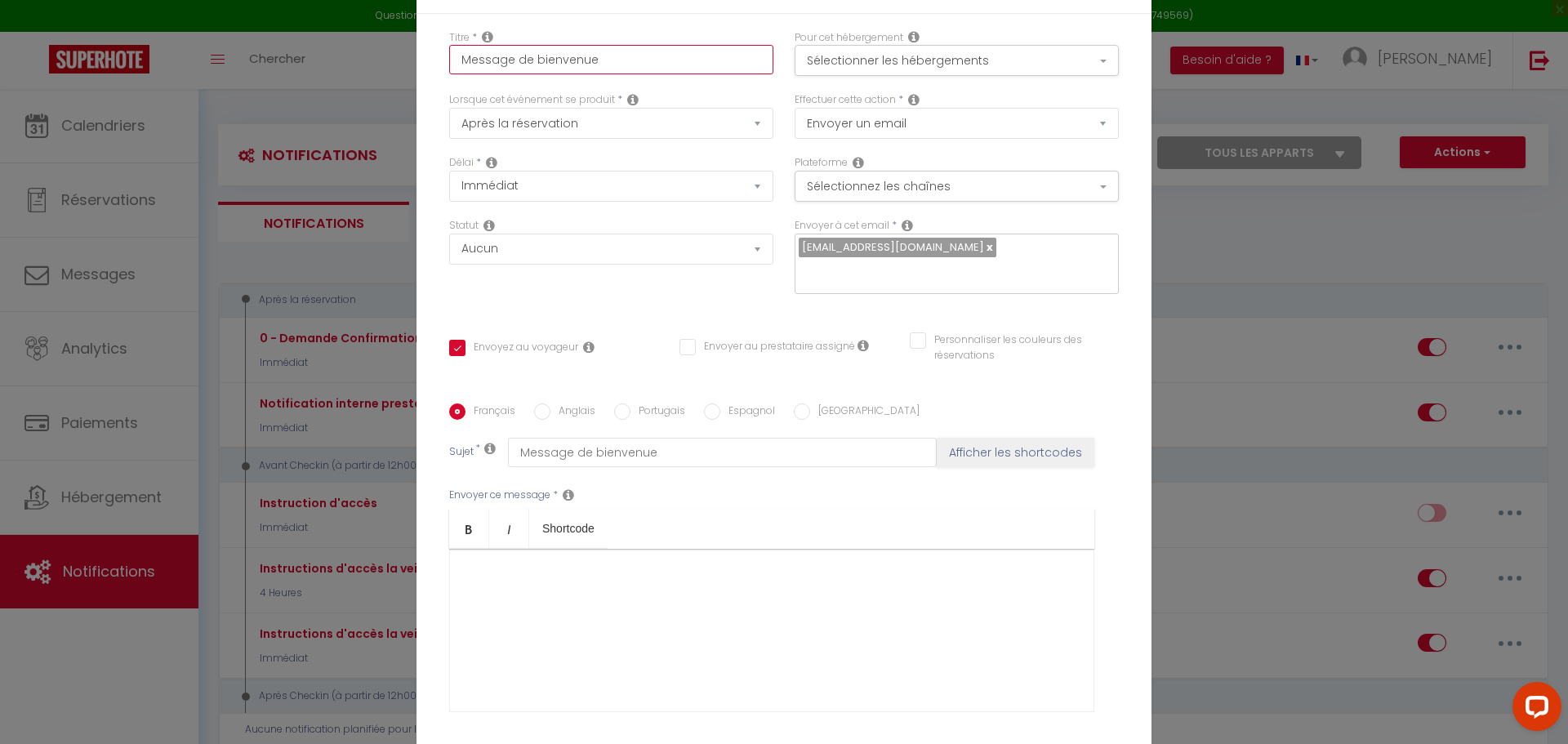
click at [670, 57] on input "Message de bienvenue" at bounding box center [610, 59] width 324 height 29
click at [670, 74] on input "Message de bienvenue" at bounding box center [610, 59] width 324 height 29
click at [753, 628] on div at bounding box center [771, 630] width 645 height 163
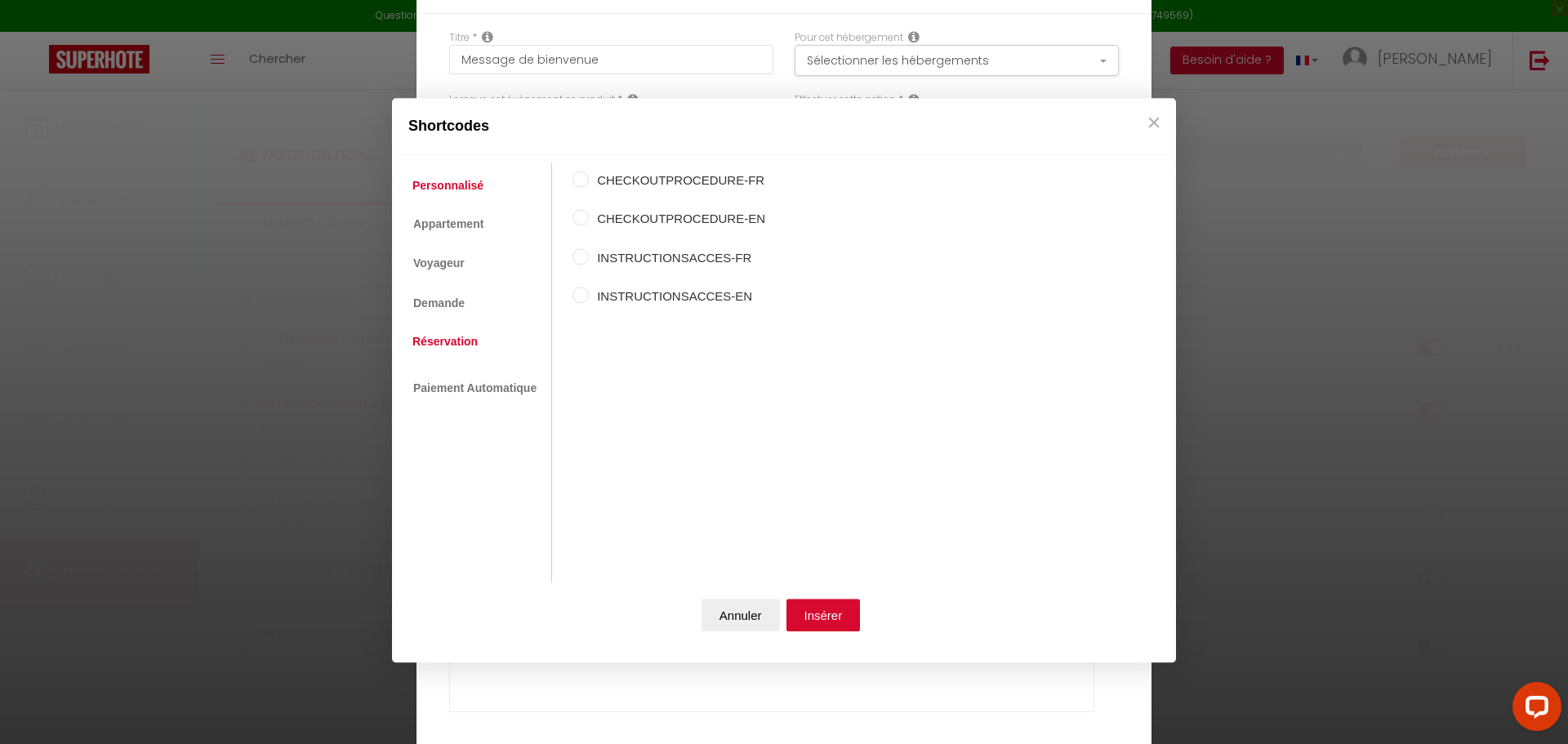
click at [480, 334] on link "Réservation" at bounding box center [445, 341] width 82 height 29
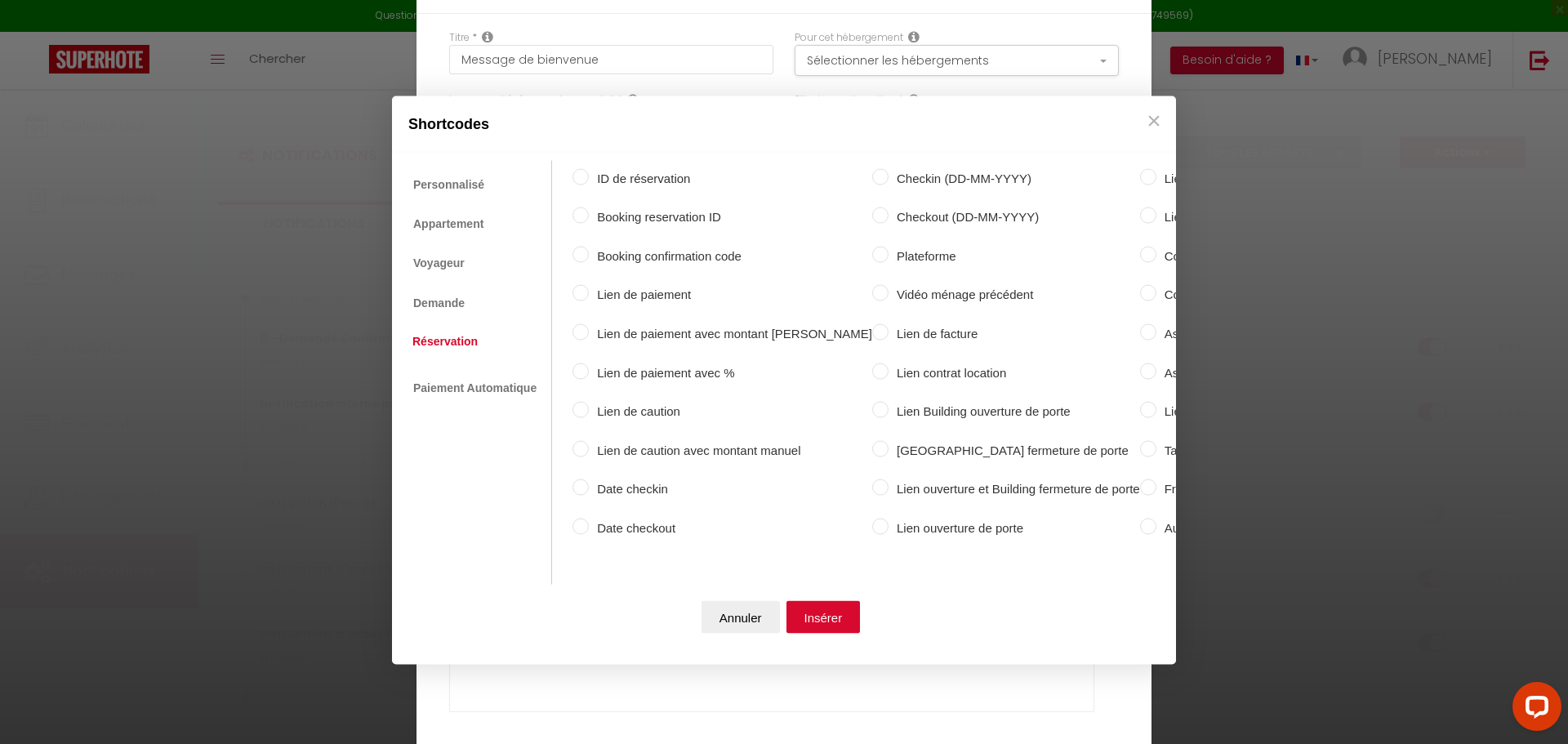
click at [496, 208] on ul "Personnalisé Appartement Voyageur Demande Réservation Lien De Paiement Paiement…" at bounding box center [476, 372] width 152 height 425
click at [481, 216] on link "Appartement" at bounding box center [447, 222] width 87 height 29
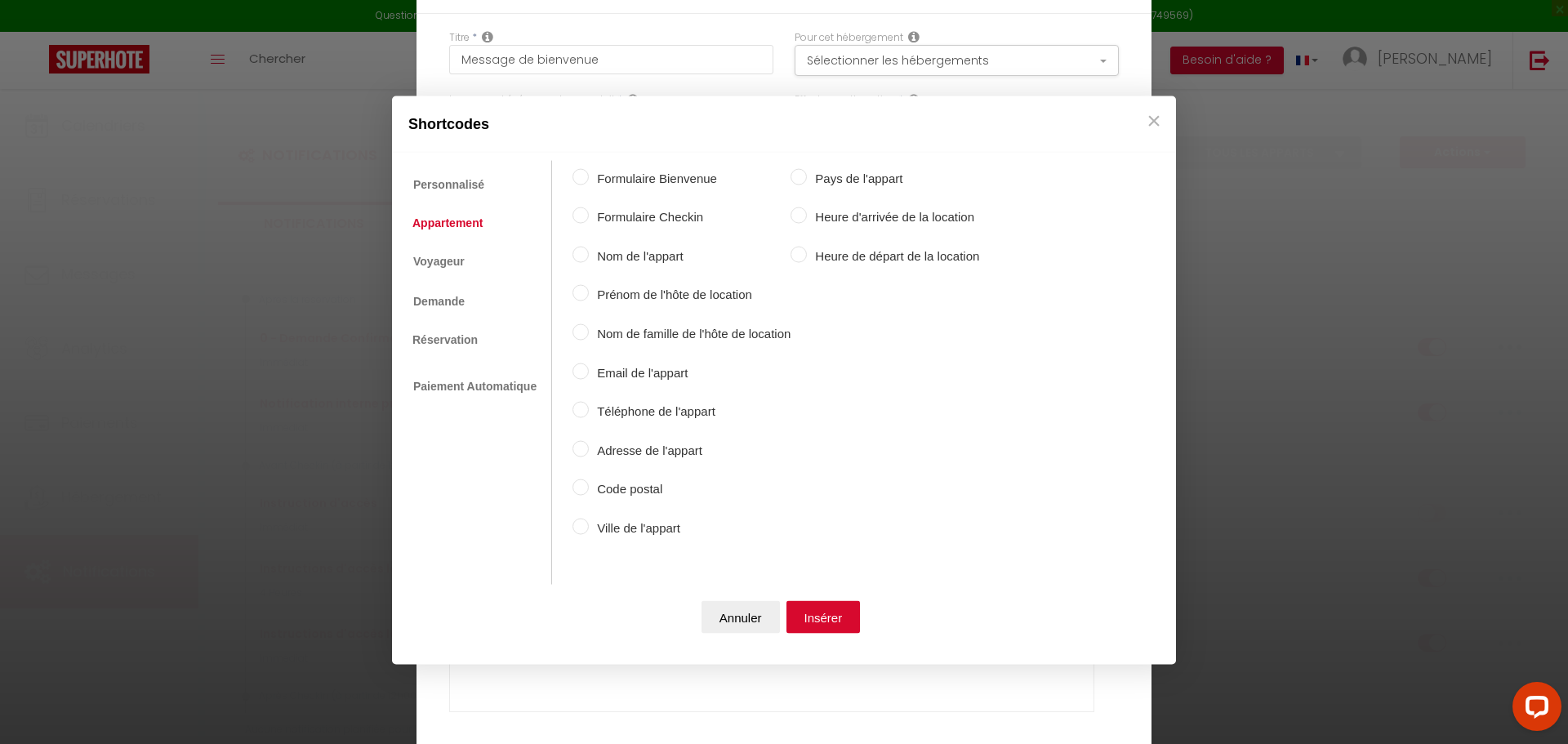
click at [587, 178] on input "Formulaire Bienvenue" at bounding box center [581, 176] width 16 height 16
click at [826, 622] on button "Insérer" at bounding box center [823, 617] width 74 height 33
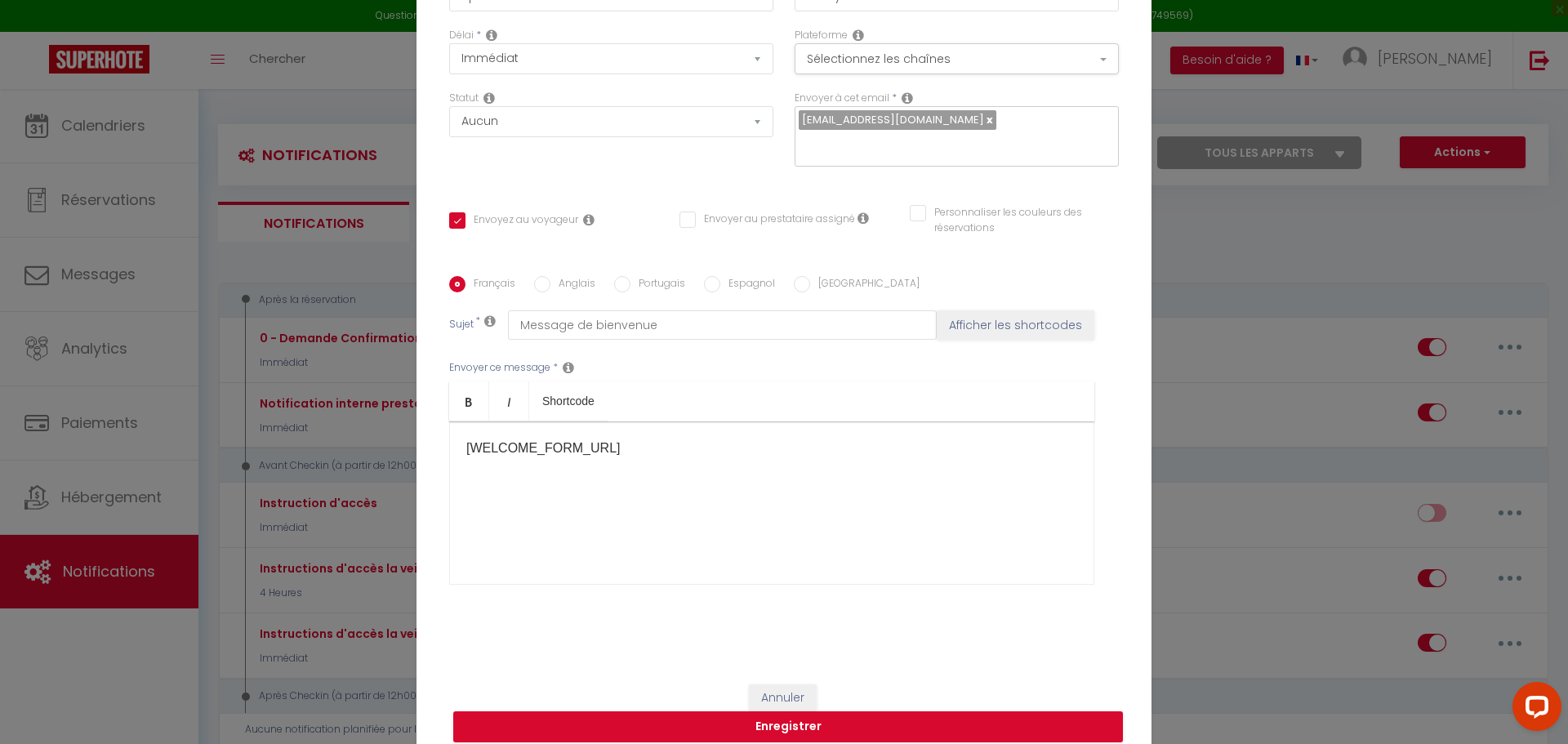
scroll to position [129, 0]
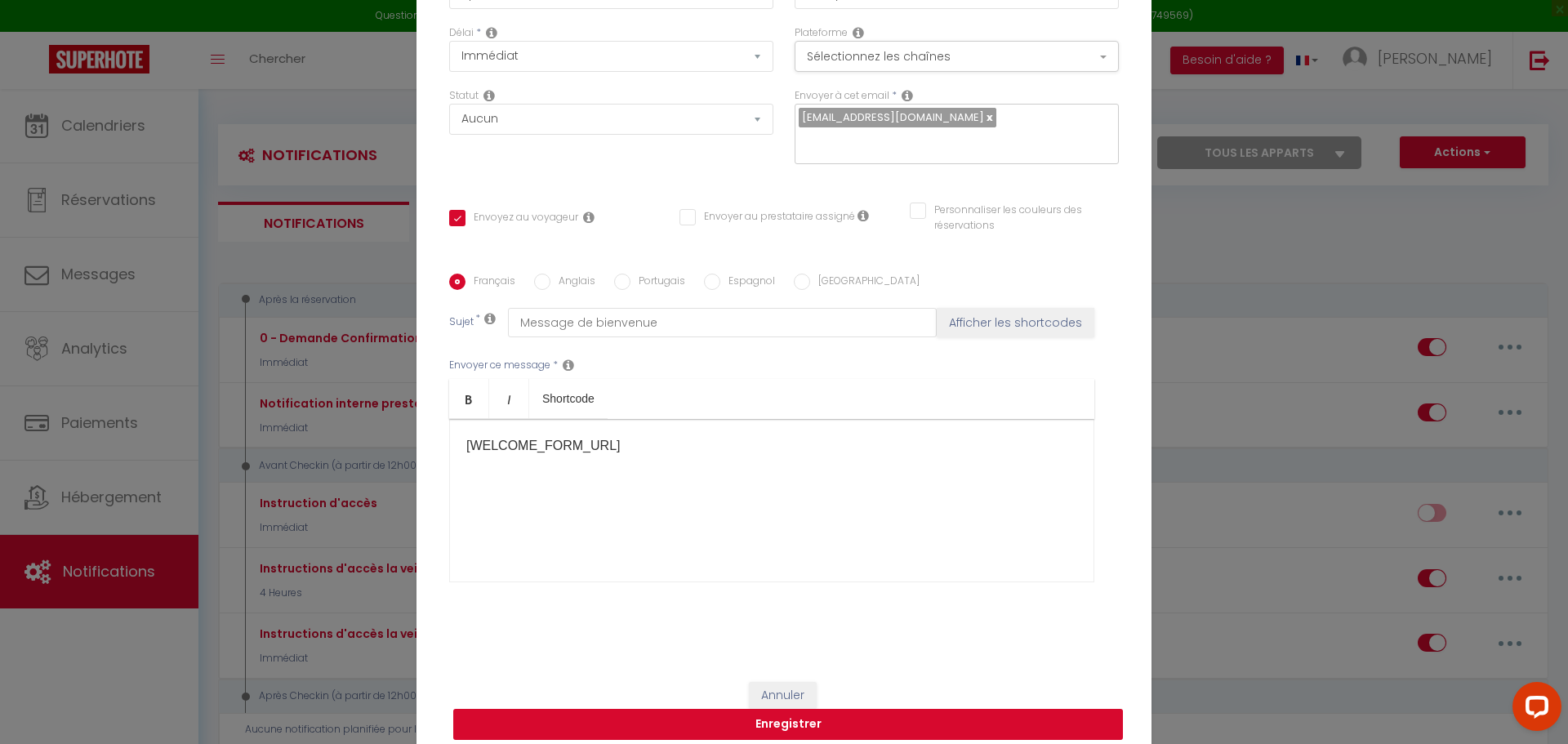
click at [773, 712] on button "Enregistrer" at bounding box center [788, 724] width 670 height 31
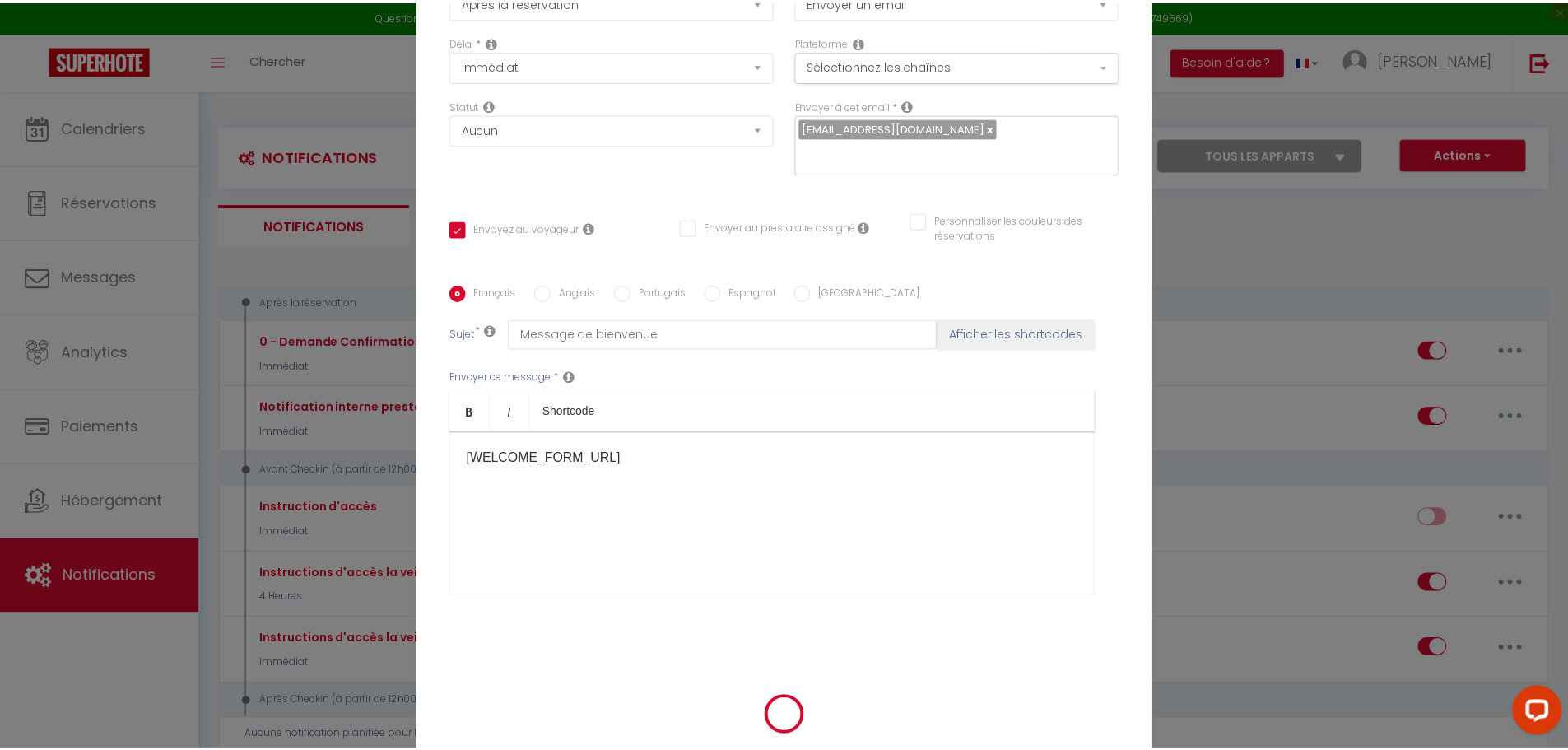
scroll to position [122, 0]
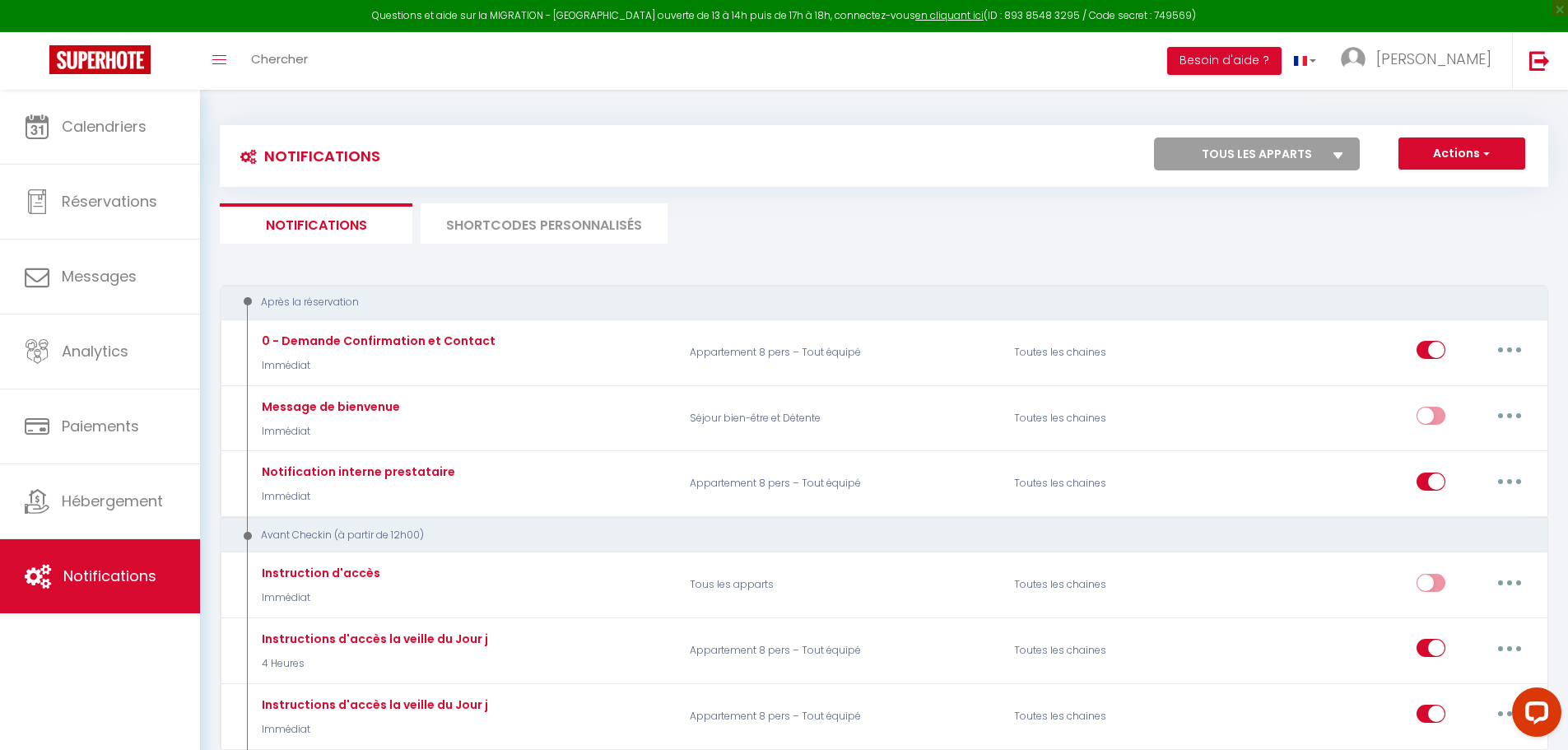
click at [1255, 157] on select "Tous les apparts Séjour bien-être et Détente Appartement 8 pers – Tout équipé" at bounding box center [1256, 154] width 206 height 33
click at [1153, 138] on select "Tous les apparts Séjour bien-être et Détente Appartement 8 pers – Tout équipé" at bounding box center [1256, 154] width 206 height 33
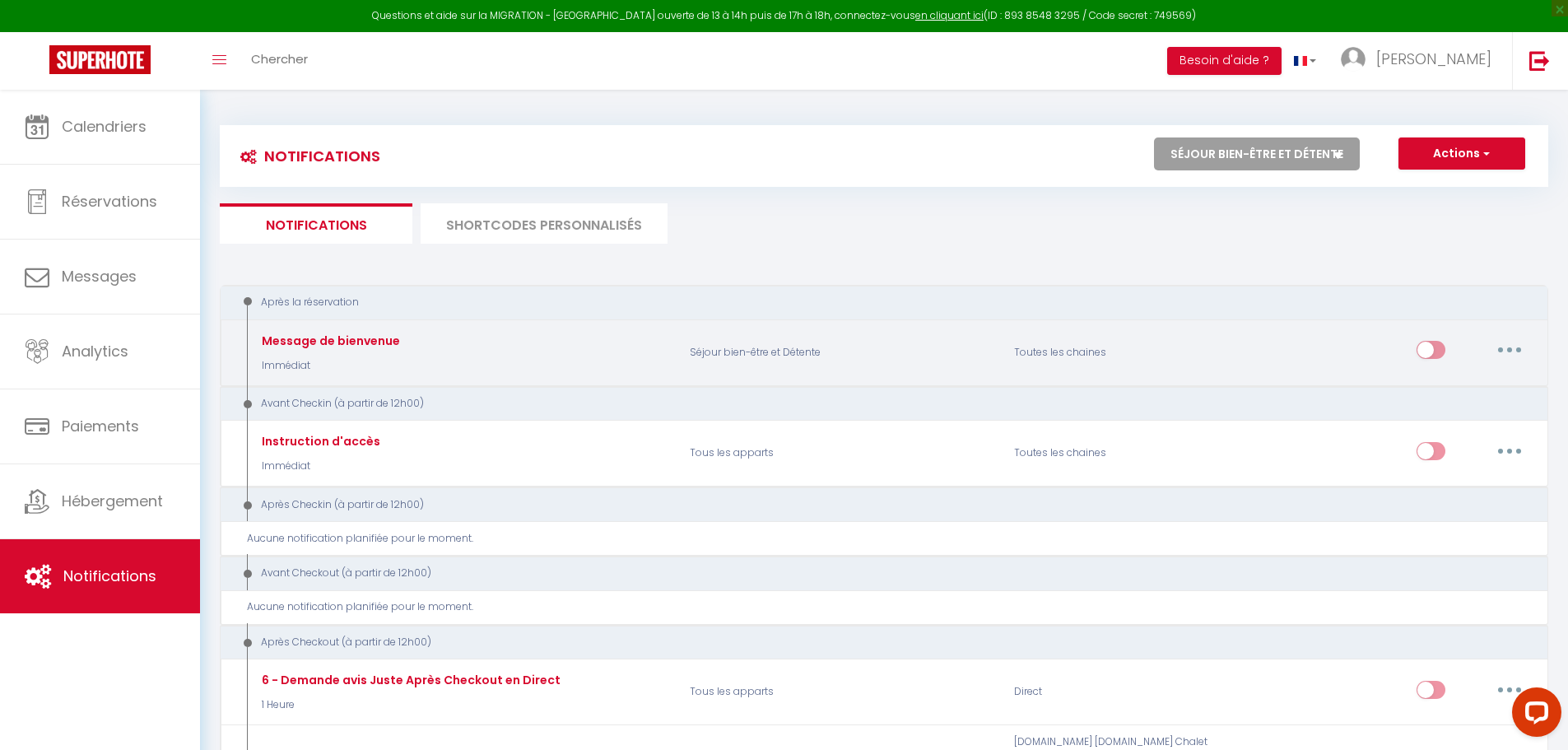
click at [1427, 353] on input "checkbox" at bounding box center [1430, 353] width 28 height 25
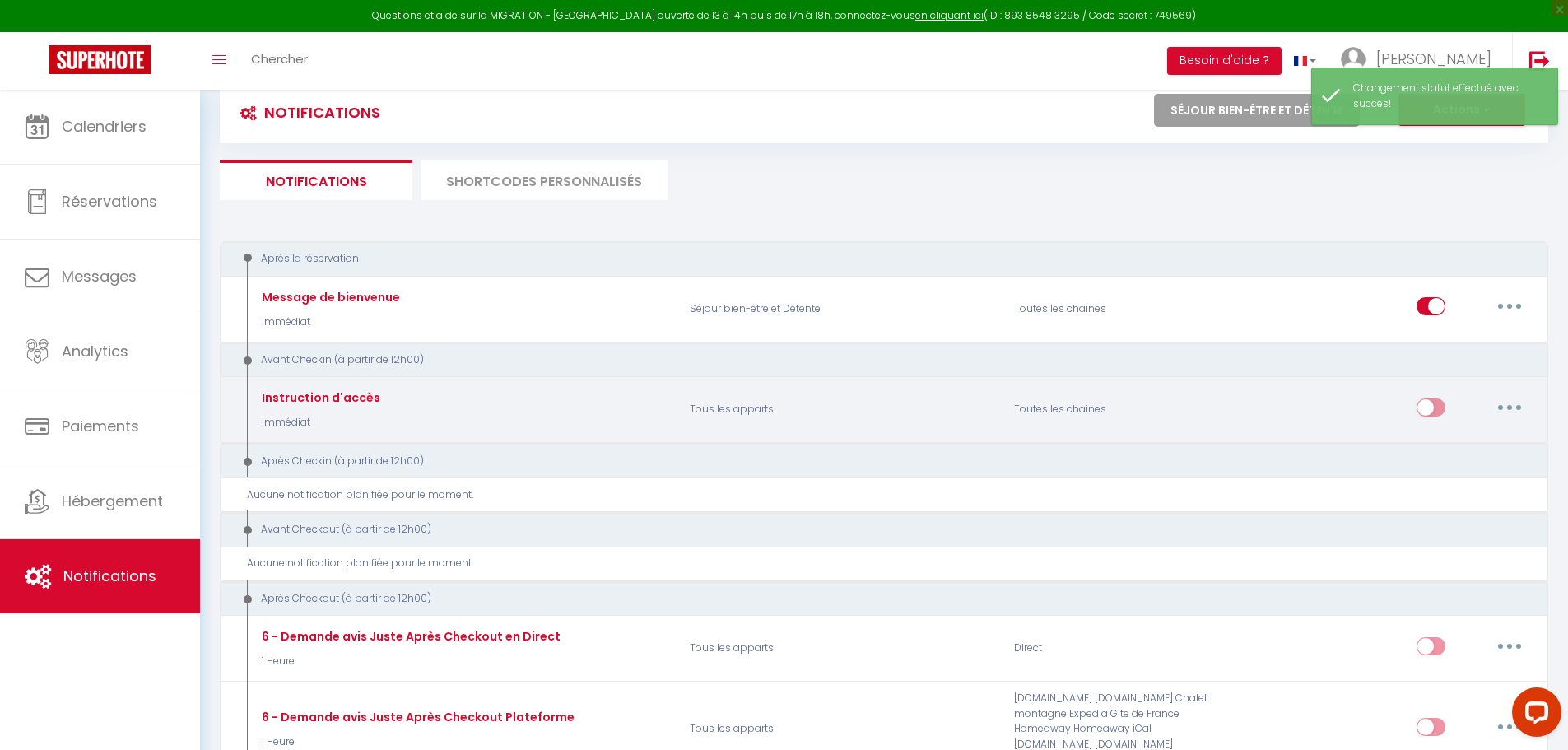
scroll to position [83, 0]
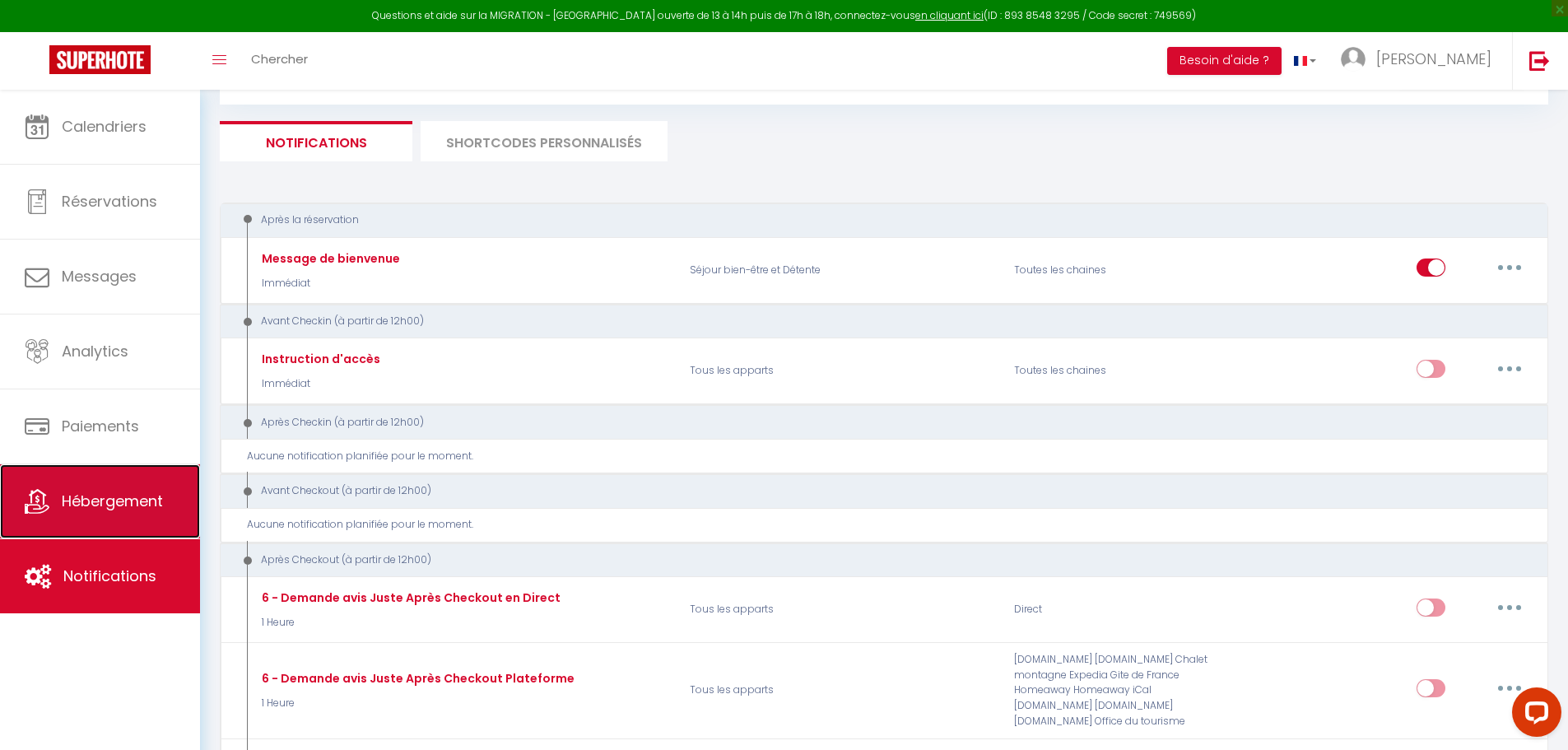
click at [69, 485] on link "Hébergement" at bounding box center [100, 501] width 200 height 74
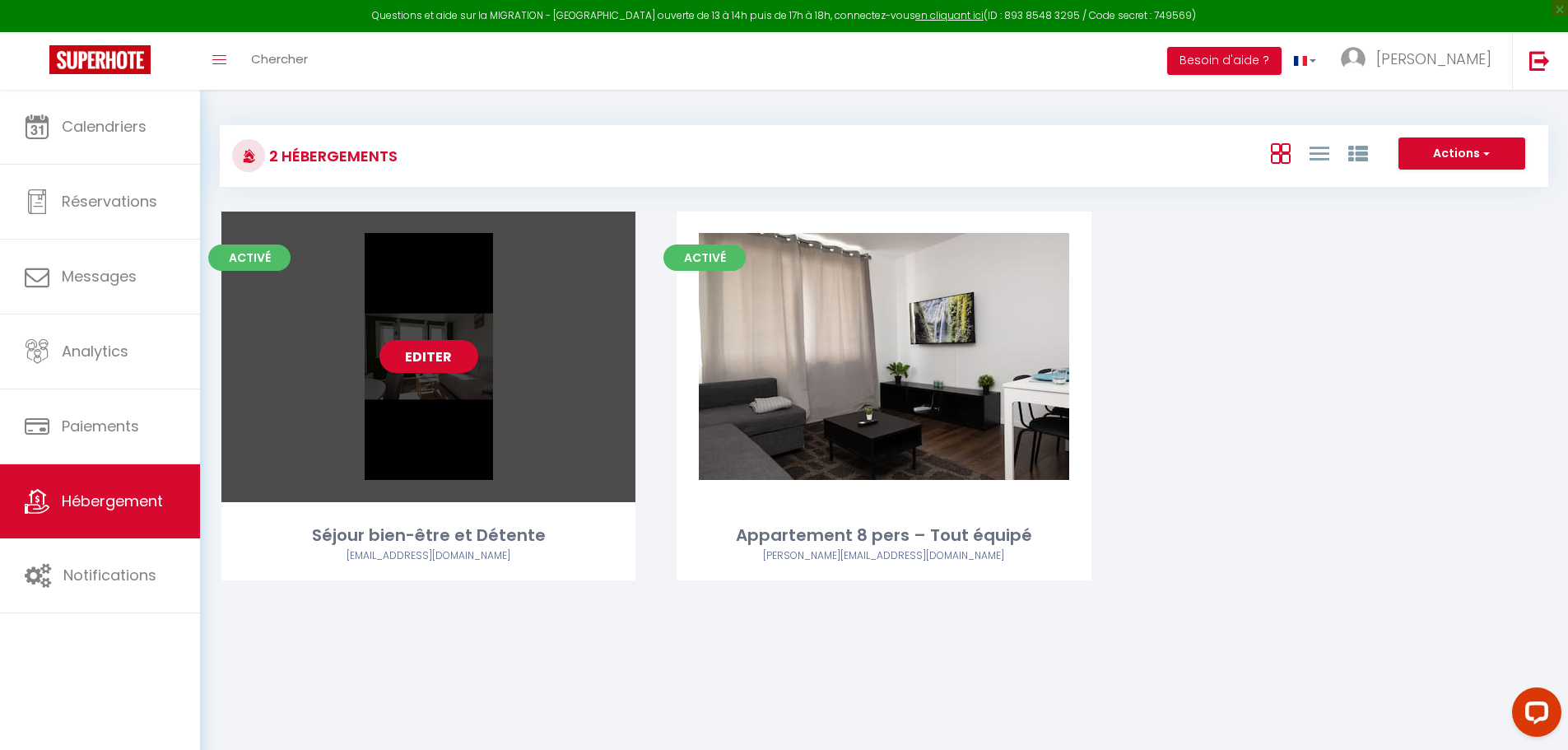
click at [442, 398] on div "Editer" at bounding box center [428, 357] width 414 height 290
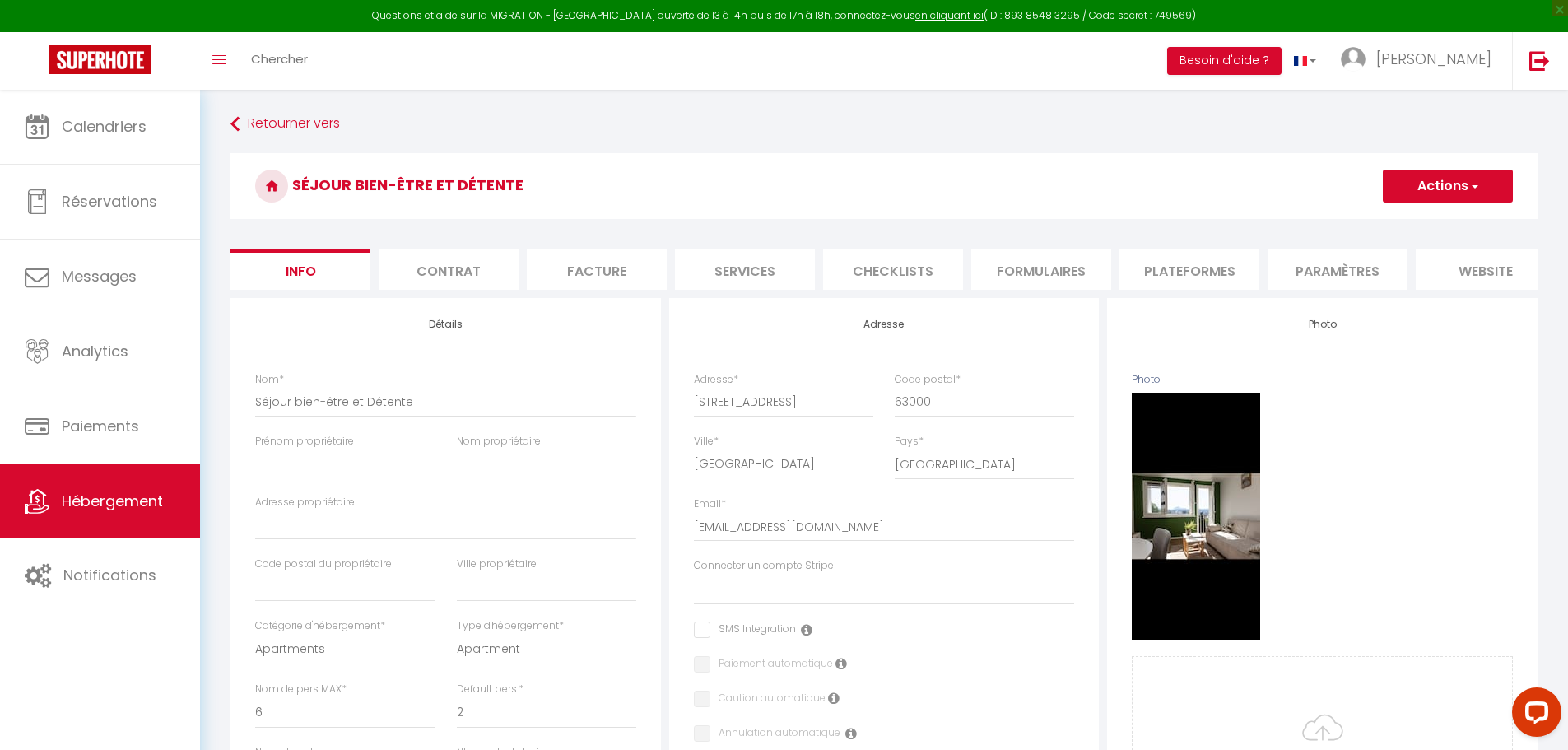
click at [1058, 262] on li "Formulaires" at bounding box center [1041, 269] width 140 height 40
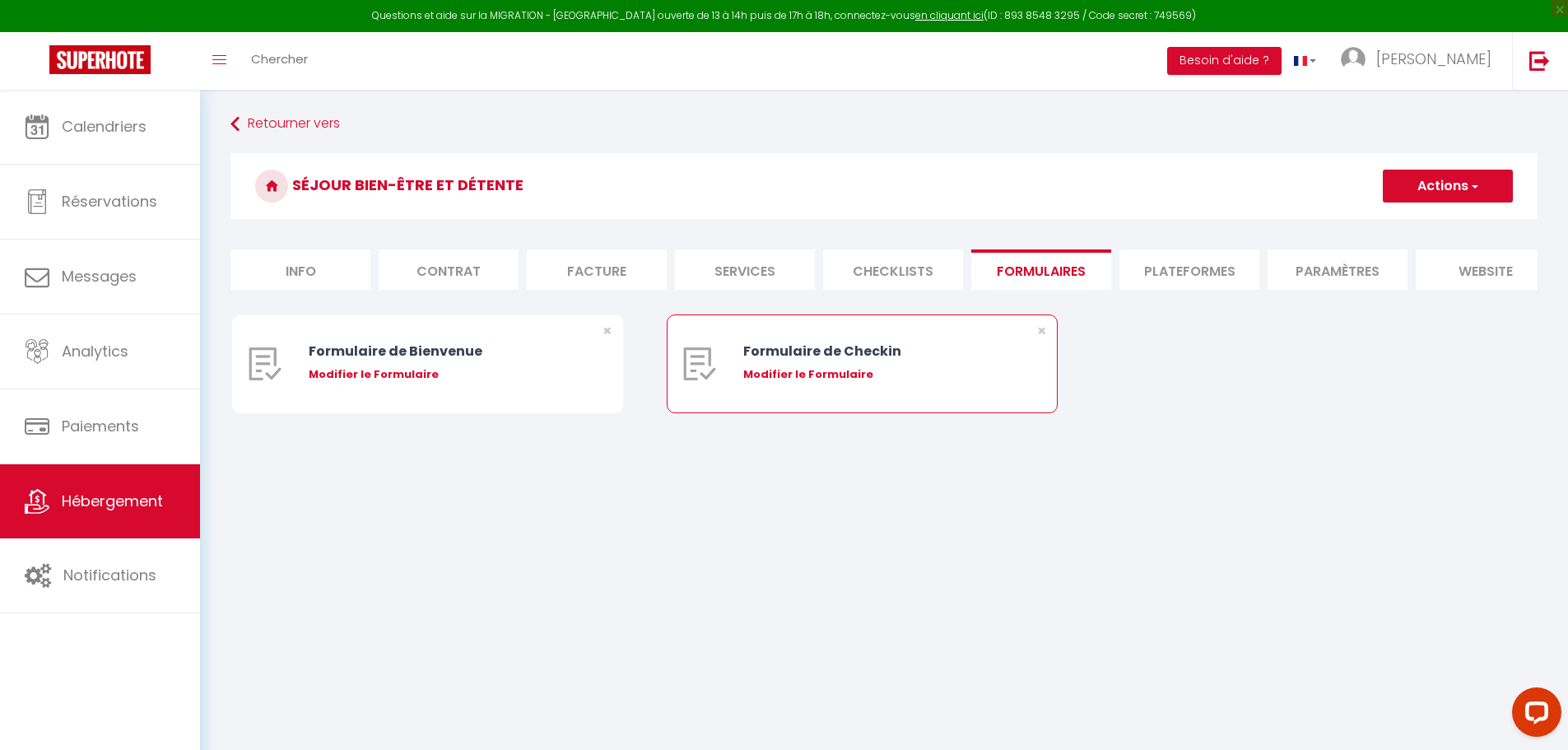
click at [756, 382] on div "Modifier le Formulaire" at bounding box center [879, 374] width 271 height 17
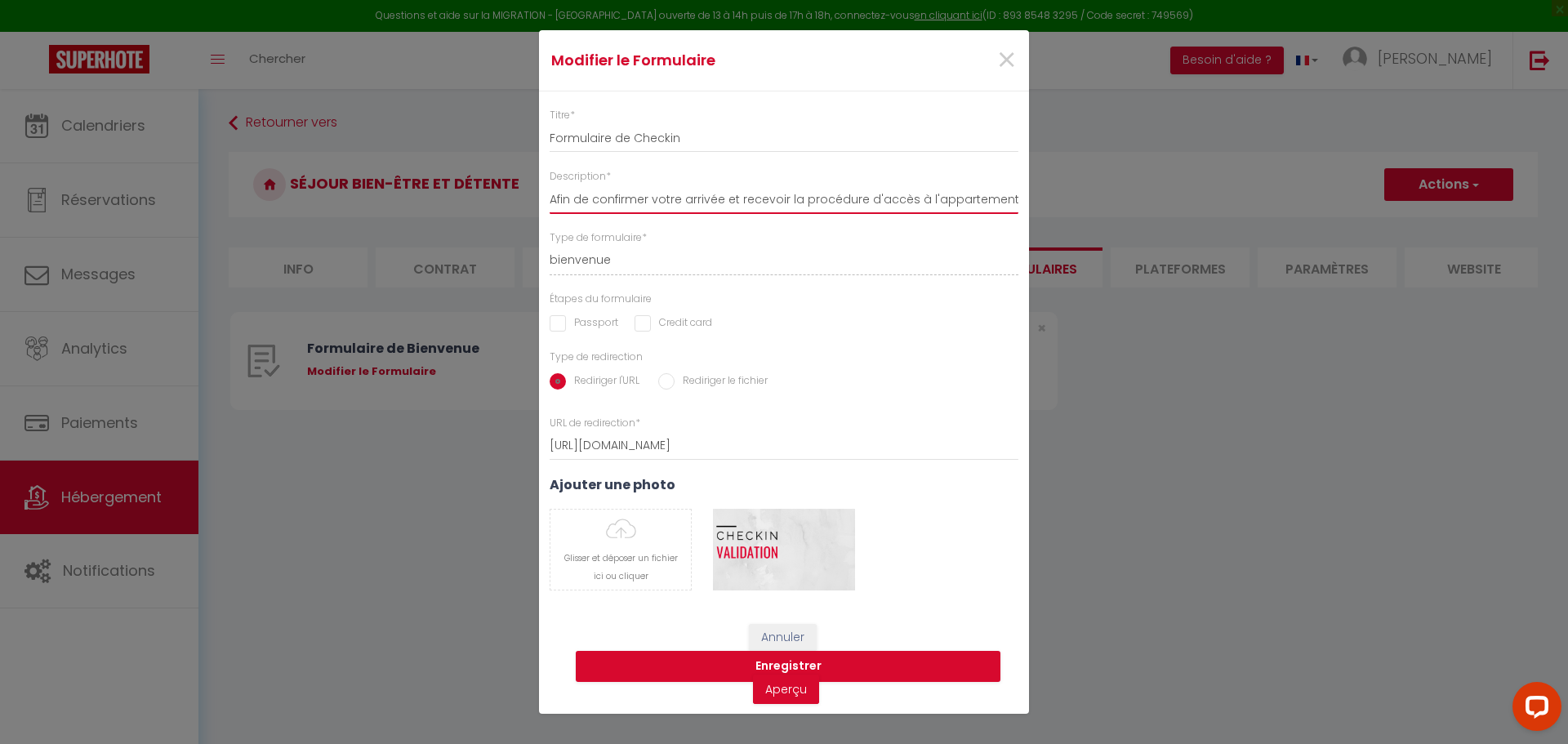
click at [762, 196] on input "Afin de confirmer votre arrivée et recevoir la procédure d'accès à l'appartemen…" at bounding box center [784, 199] width 469 height 29
click at [765, 196] on input "Afin de confirmer votre arrivée et recevoir la procédure d'accès à l'appartemen…" at bounding box center [784, 199] width 469 height 29
click at [955, 186] on input "Afin de confirmer votre arrivée et recevoir la procédure d'accès à l'appartemen…" at bounding box center [784, 199] width 469 height 29
click at [956, 190] on input "rtement, je vous remercie de remplir le formulaire suivant" at bounding box center [784, 199] width 469 height 29
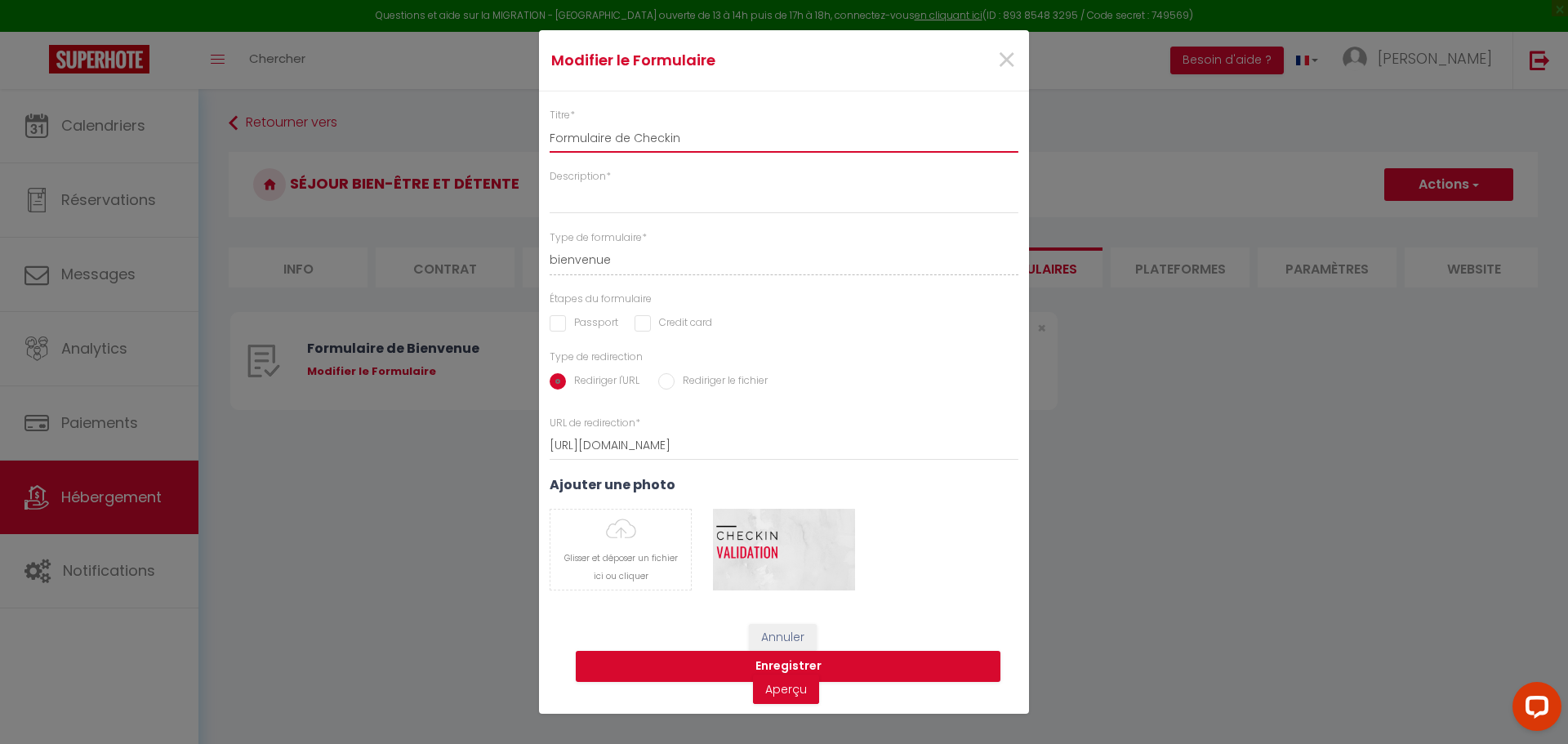
click at [836, 141] on input "Formulaire de Checkin" at bounding box center [784, 138] width 469 height 29
drag, startPoint x: 810, startPoint y: 230, endPoint x: 849, endPoint y: 138, distance: 99.9
click at [829, 196] on div "Titre * Formulaire de Guide d'arrivé Description * Type de formulaire * bienven…" at bounding box center [784, 356] width 490 height 498
click at [826, 191] on input "Description *" at bounding box center [784, 199] width 469 height 29
click at [796, 190] on input "Description *" at bounding box center [784, 199] width 469 height 29
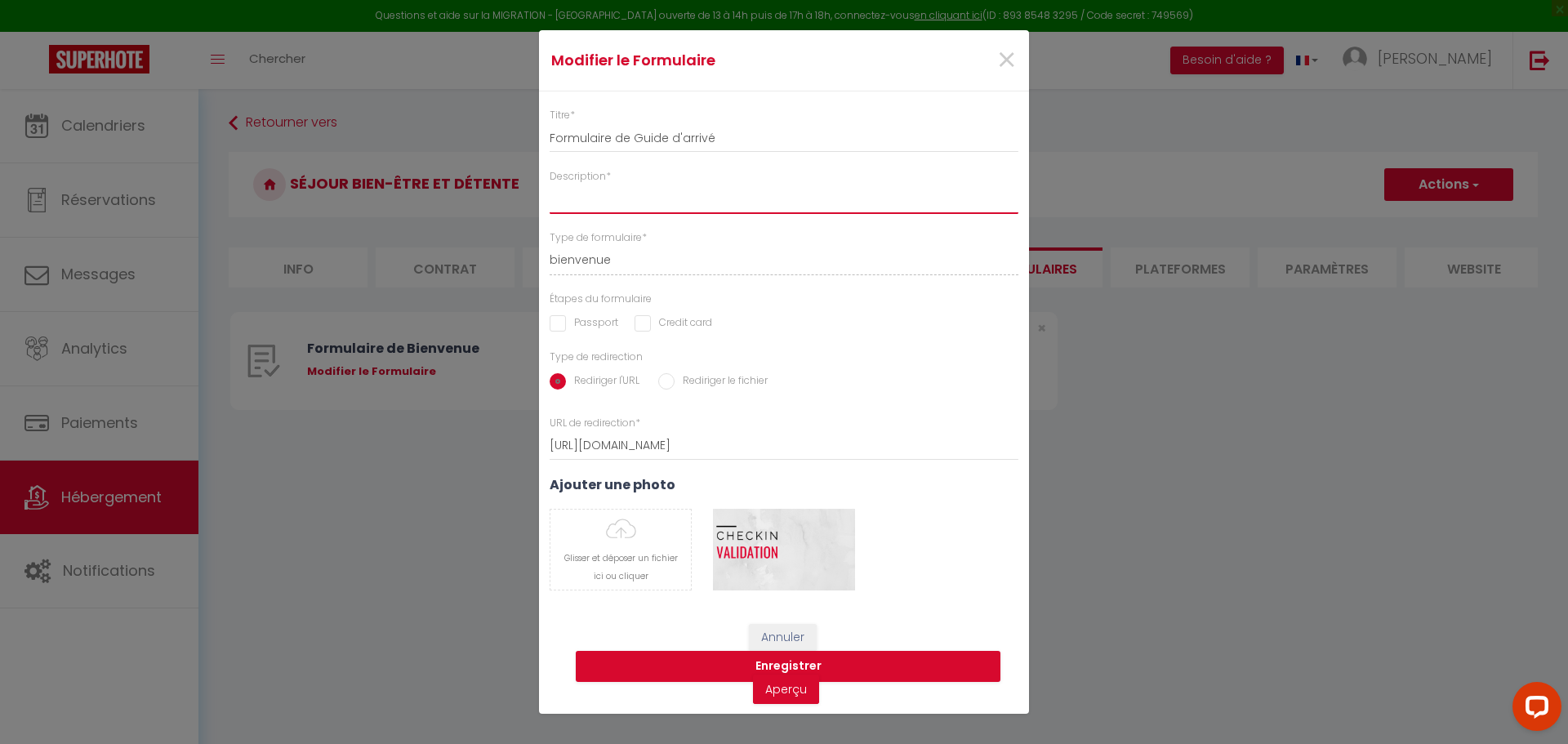
click at [796, 191] on input "Description *" at bounding box center [784, 199] width 469 height 29
drag, startPoint x: 597, startPoint y: 198, endPoint x: 738, endPoint y: 180, distance: 142.1
click at [738, 180] on div "Description * Guide d'arrivé" at bounding box center [784, 191] width 469 height 45
click at [598, 199] on input "Guide d'arrivé" at bounding box center [784, 199] width 469 height 29
click at [755, 433] on input "[URL][DOMAIN_NAME]" at bounding box center [784, 446] width 469 height 29
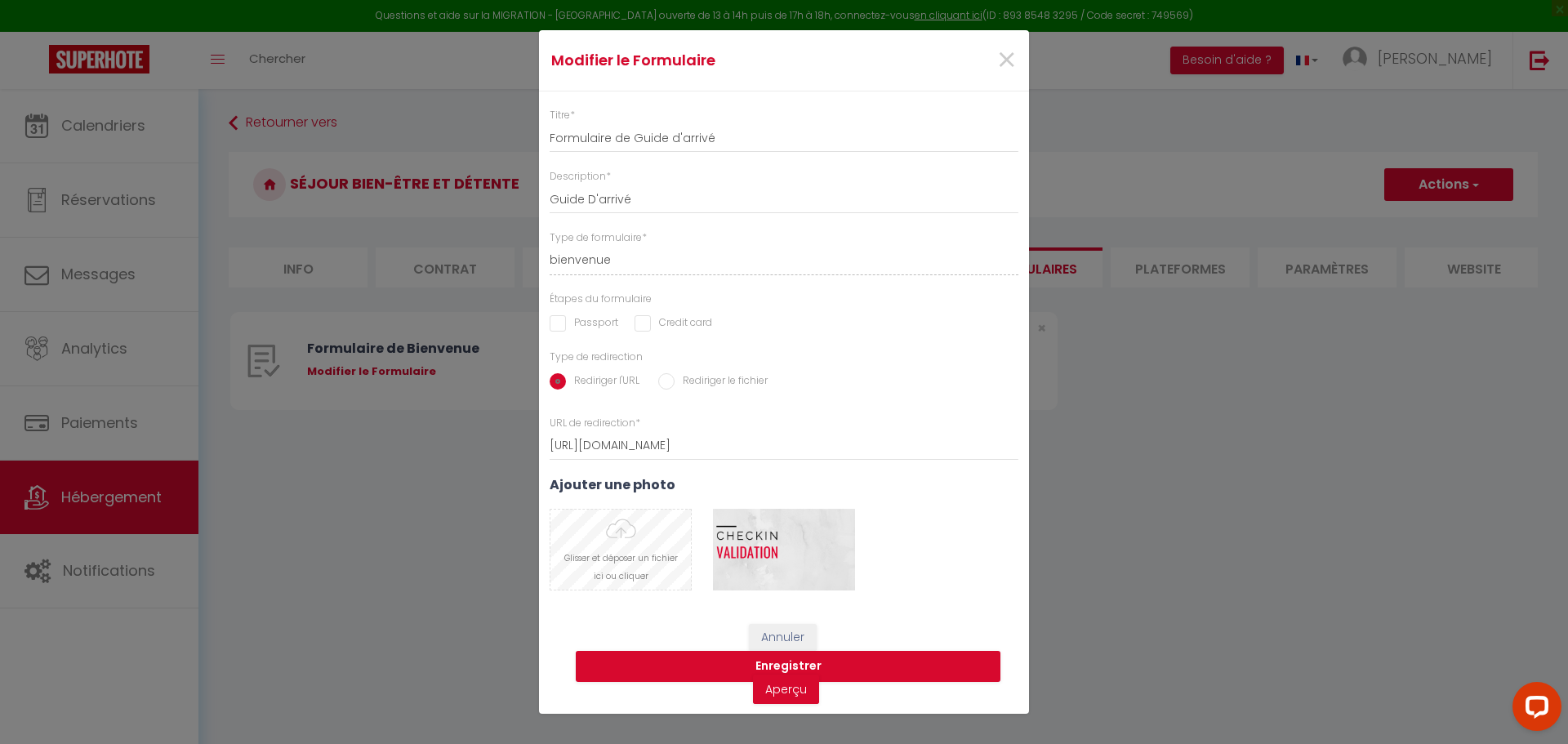
click at [608, 574] on input "file" at bounding box center [620, 550] width 140 height 80
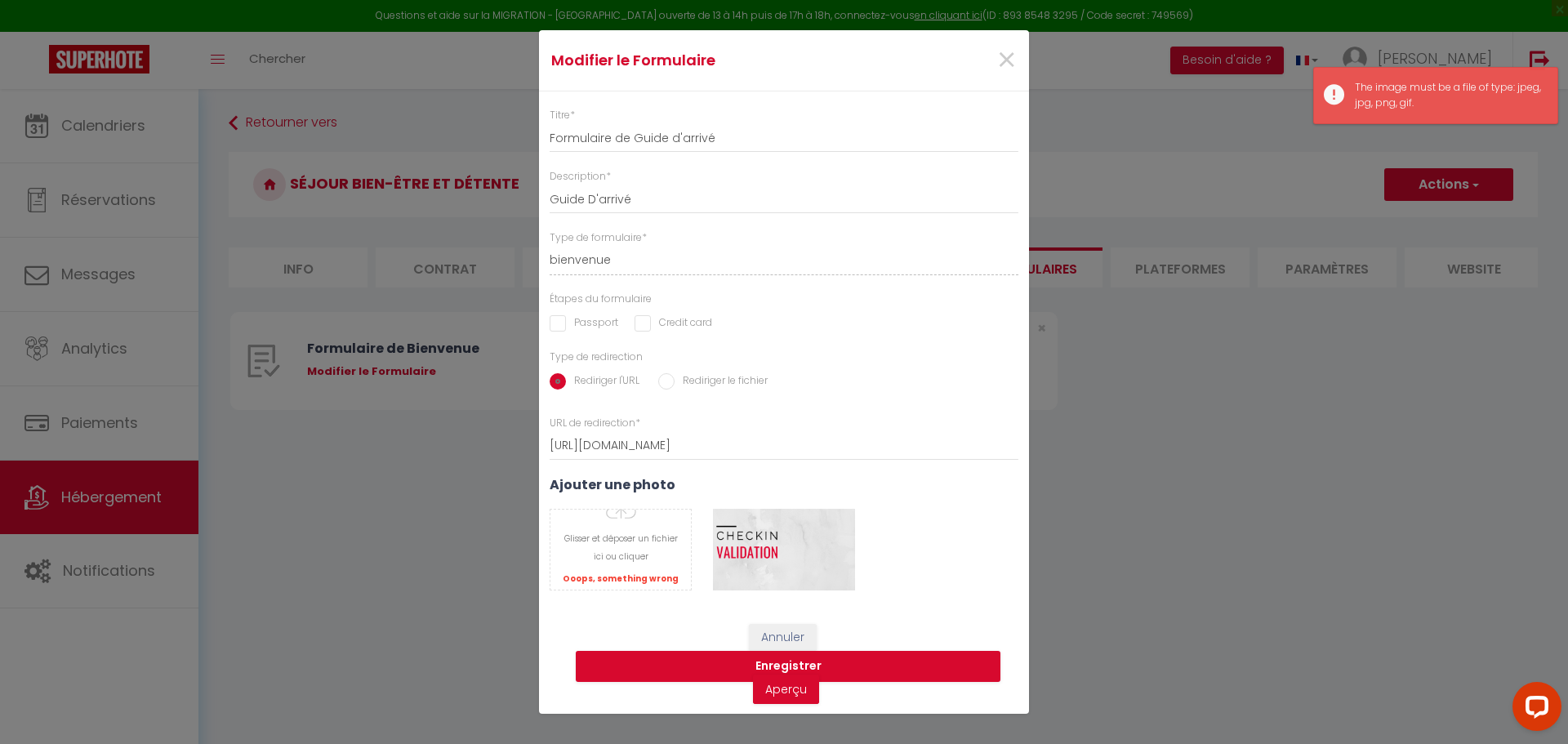
click at [671, 379] on input "Rediriger le fichier" at bounding box center [667, 381] width 16 height 16
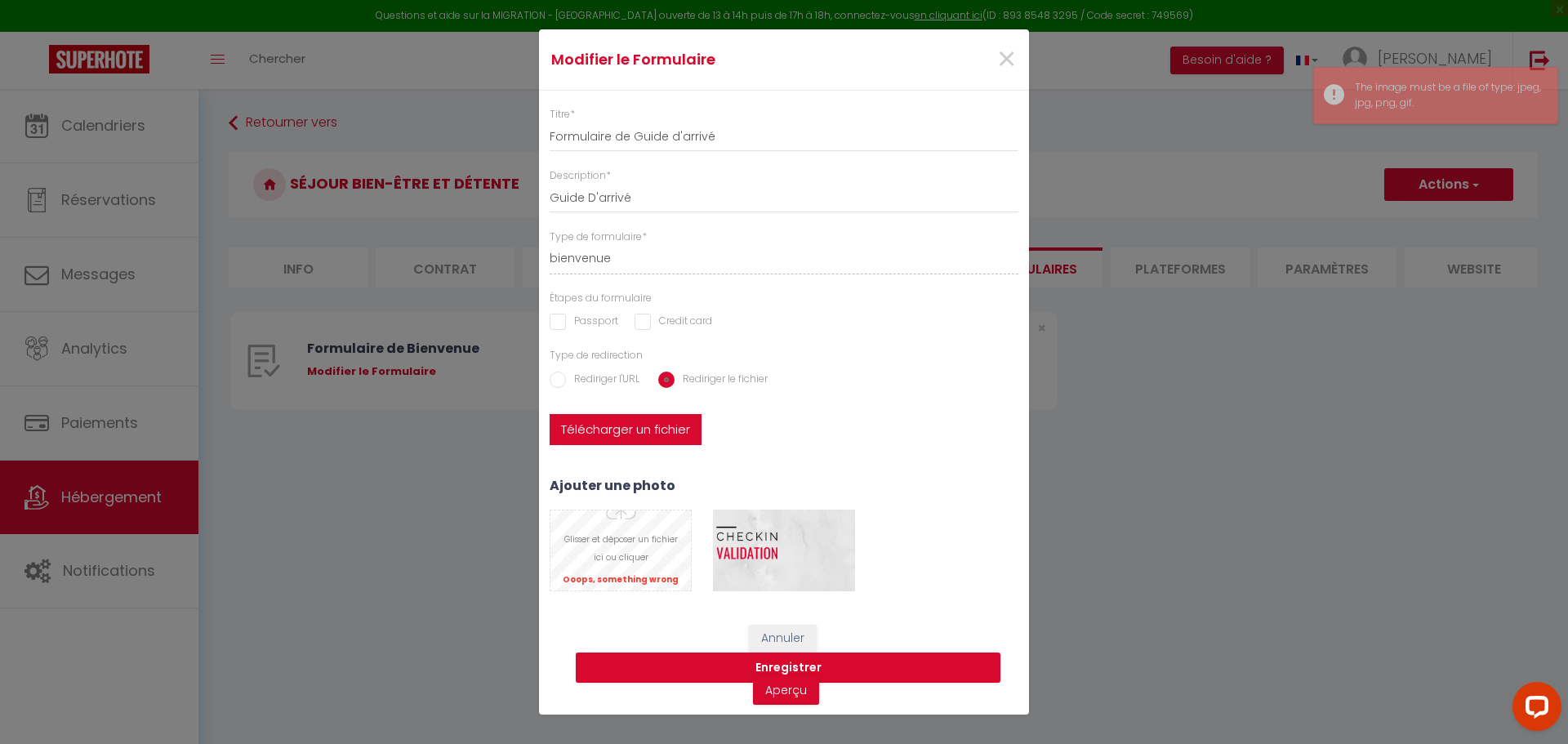
click at [608, 579] on input "file" at bounding box center [620, 551] width 140 height 80
click at [636, 434] on label "Télécharger un fichier" at bounding box center [626, 429] width 152 height 31
click at [550, 414] on input "Télécharger un fichier" at bounding box center [550, 414] width 0 height 0
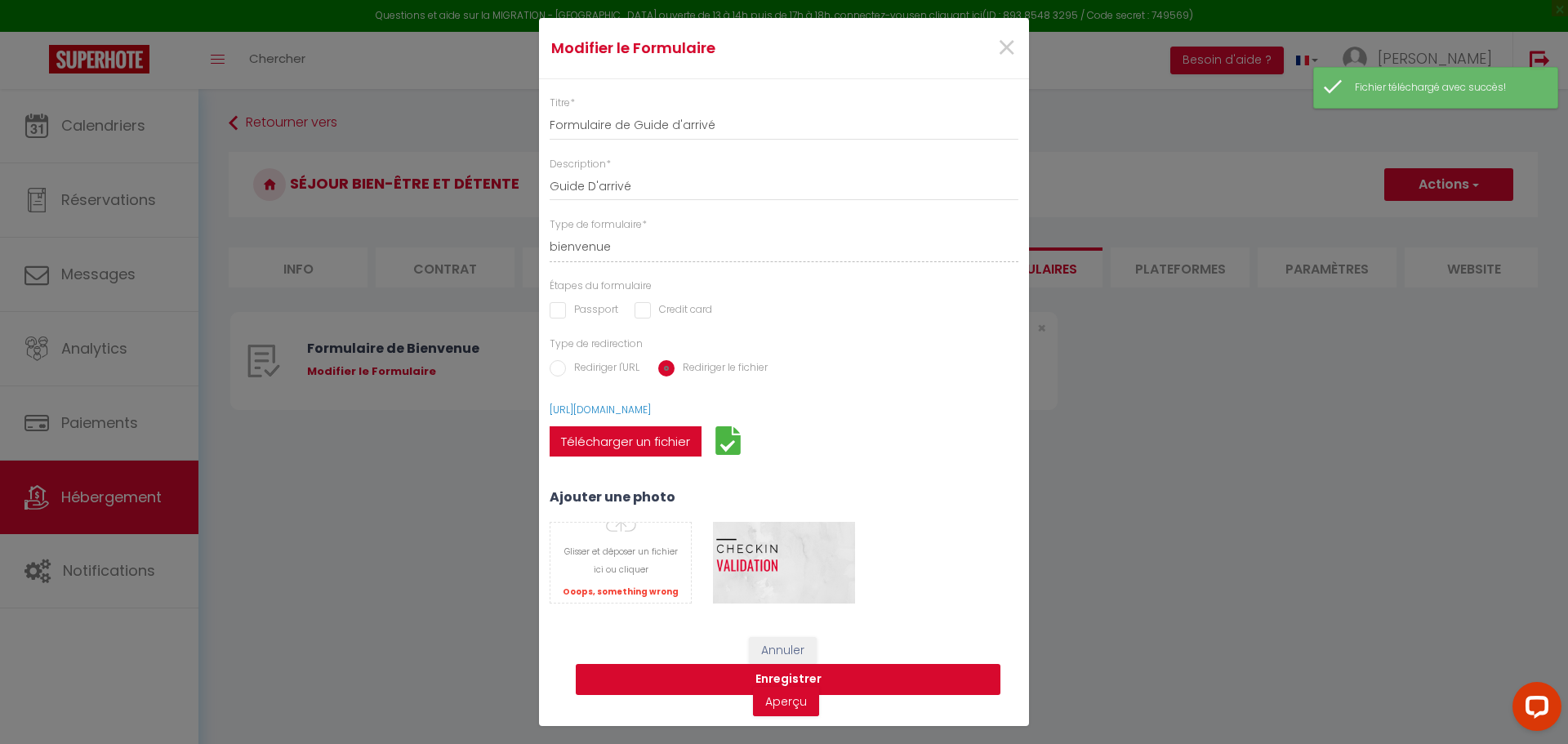
click at [838, 687] on button "Enregistrer" at bounding box center [788, 679] width 425 height 31
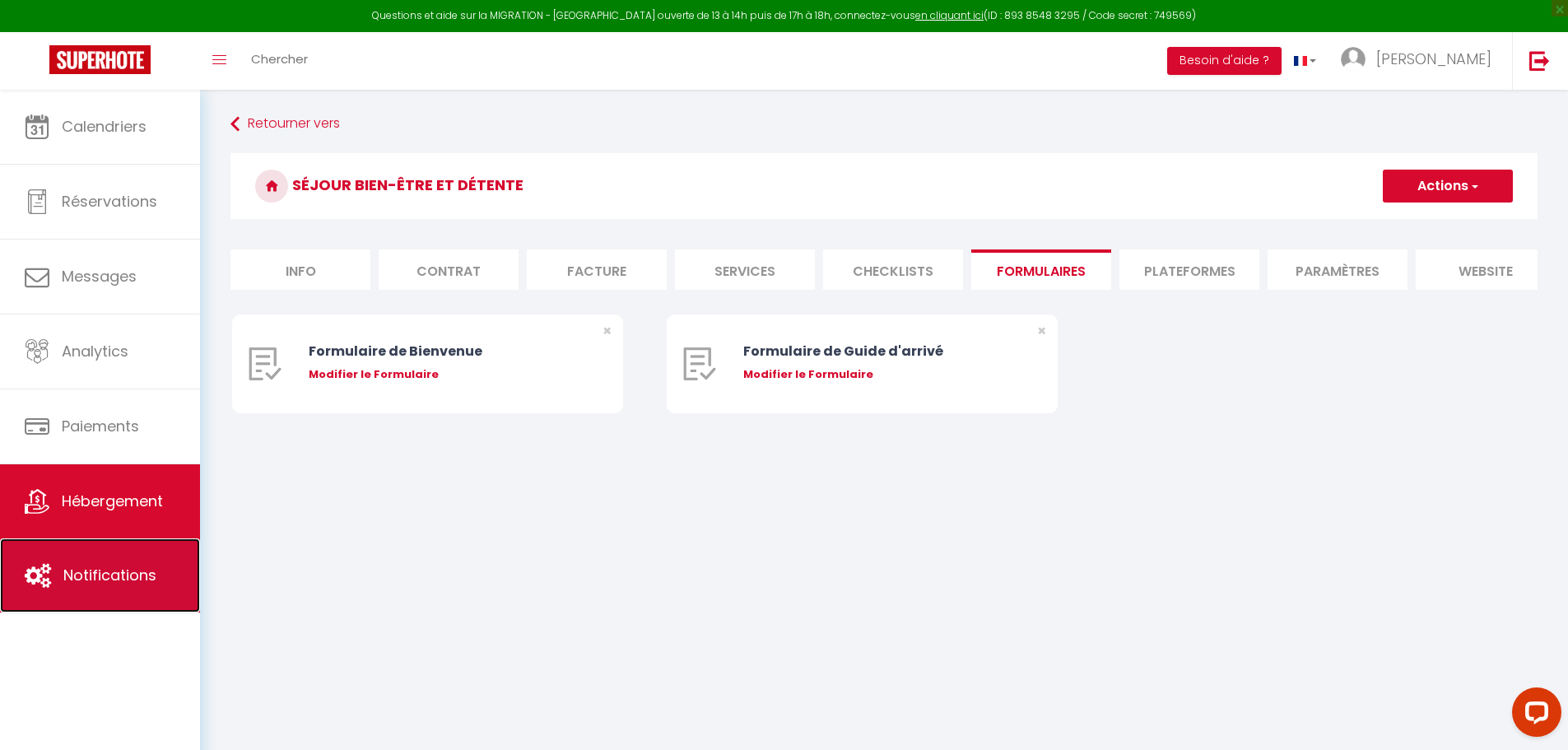
click at [86, 560] on link "Notifications" at bounding box center [100, 575] width 200 height 74
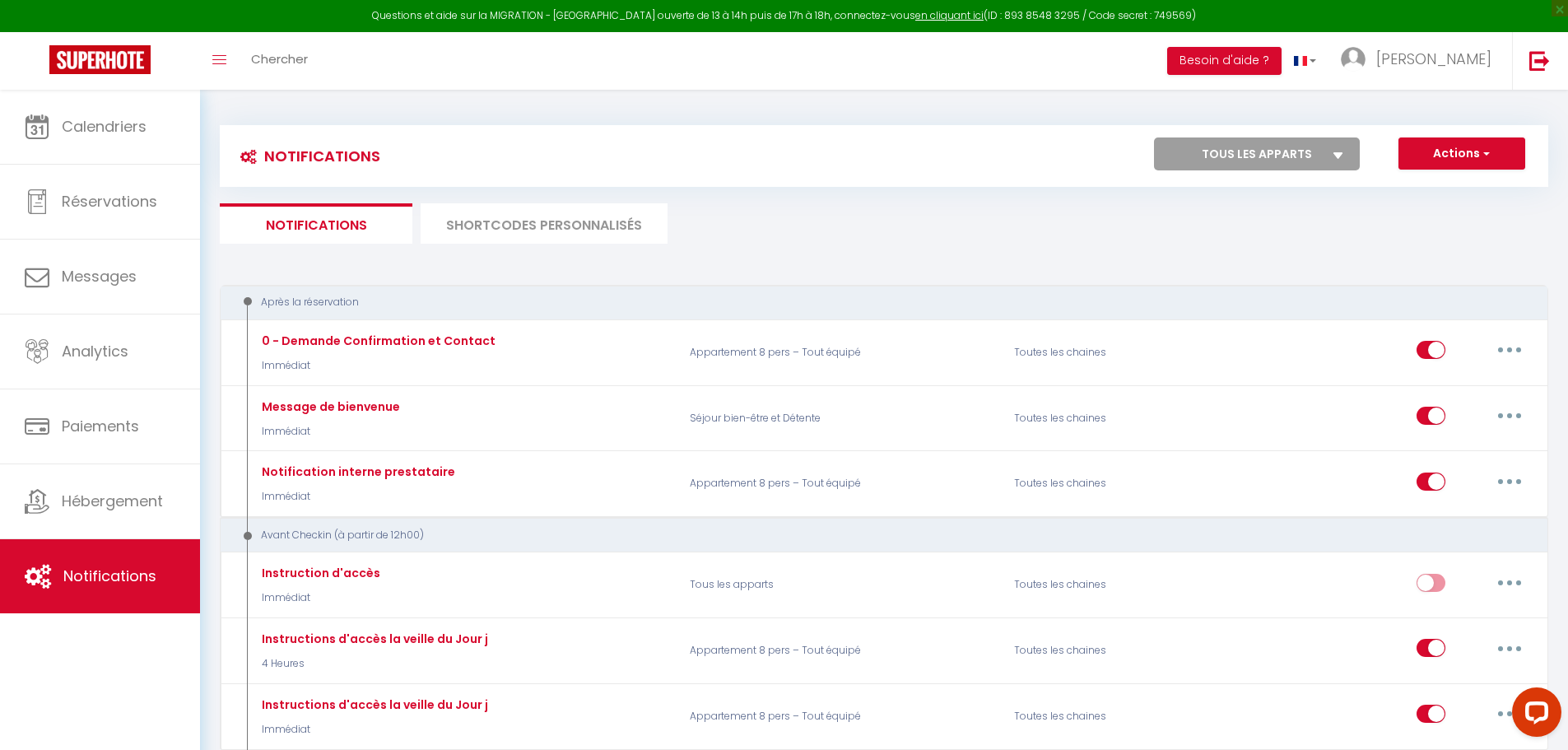
click at [1213, 142] on select "Tous les apparts Séjour bien-être et Détente Appartement 8 pers – Tout équipé" at bounding box center [1256, 154] width 206 height 33
click at [1153, 138] on select "Tous les apparts Séjour bien-être et Détente Appartement 8 pers – Tout équipé" at bounding box center [1256, 154] width 206 height 33
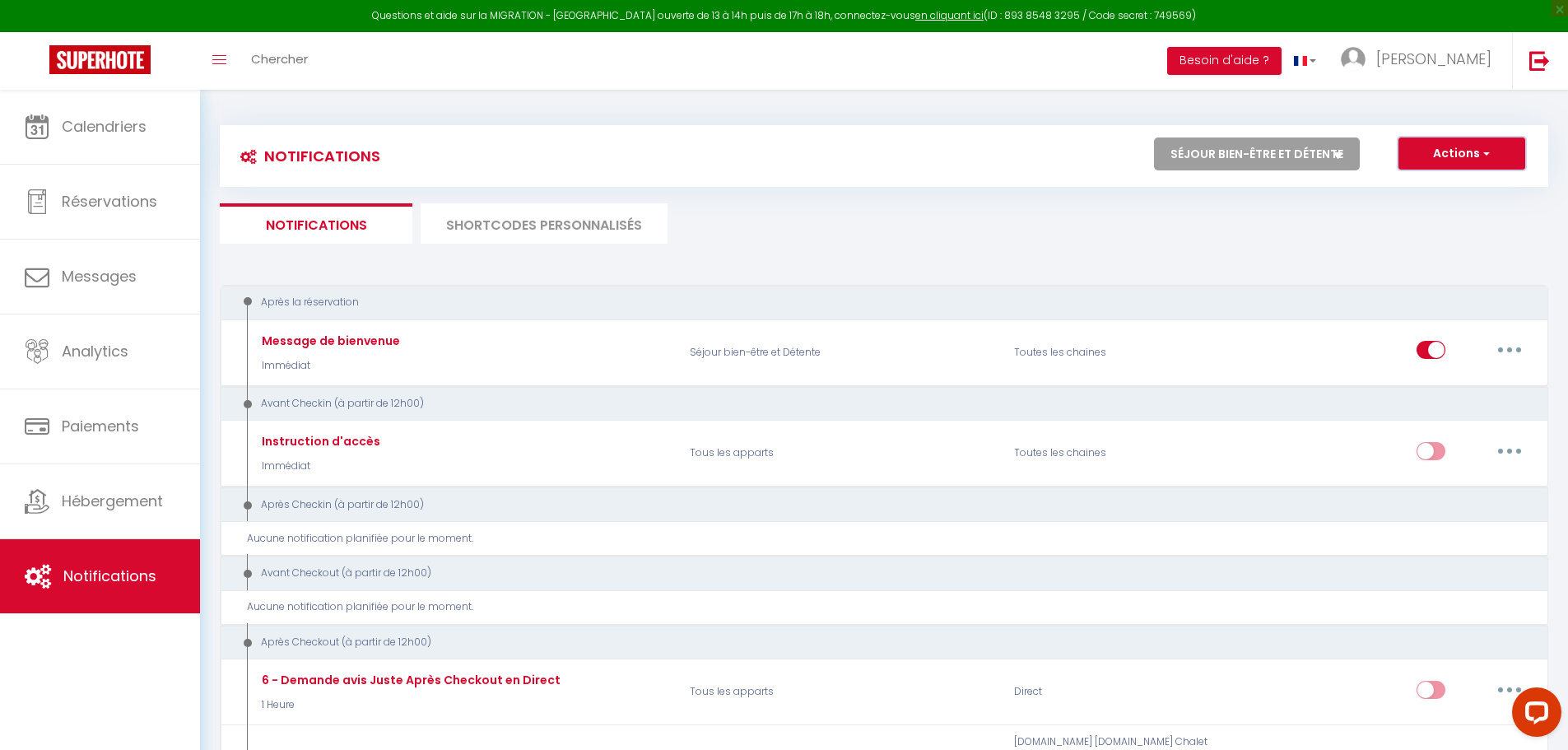
click at [1465, 153] on button "Actions" at bounding box center [1461, 154] width 127 height 33
click at [1406, 182] on link "Nouvelle Notification" at bounding box center [1438, 188] width 171 height 21
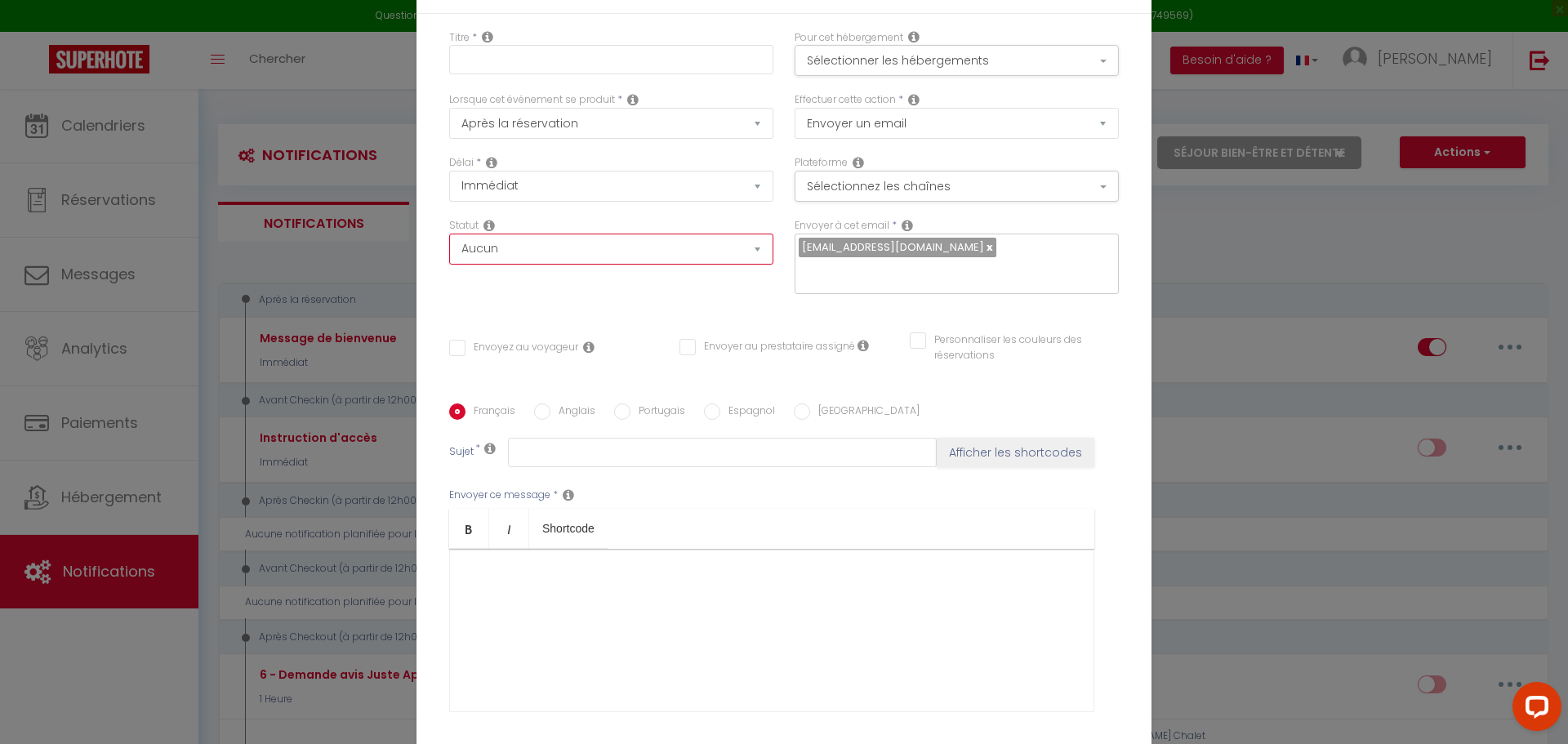
click at [613, 248] on select "Aucun Si la réservation est payée Si réservation non payée Si la caution a été …" at bounding box center [610, 249] width 324 height 31
click at [839, 181] on button "Sélectionnez les chaînes" at bounding box center [956, 186] width 324 height 31
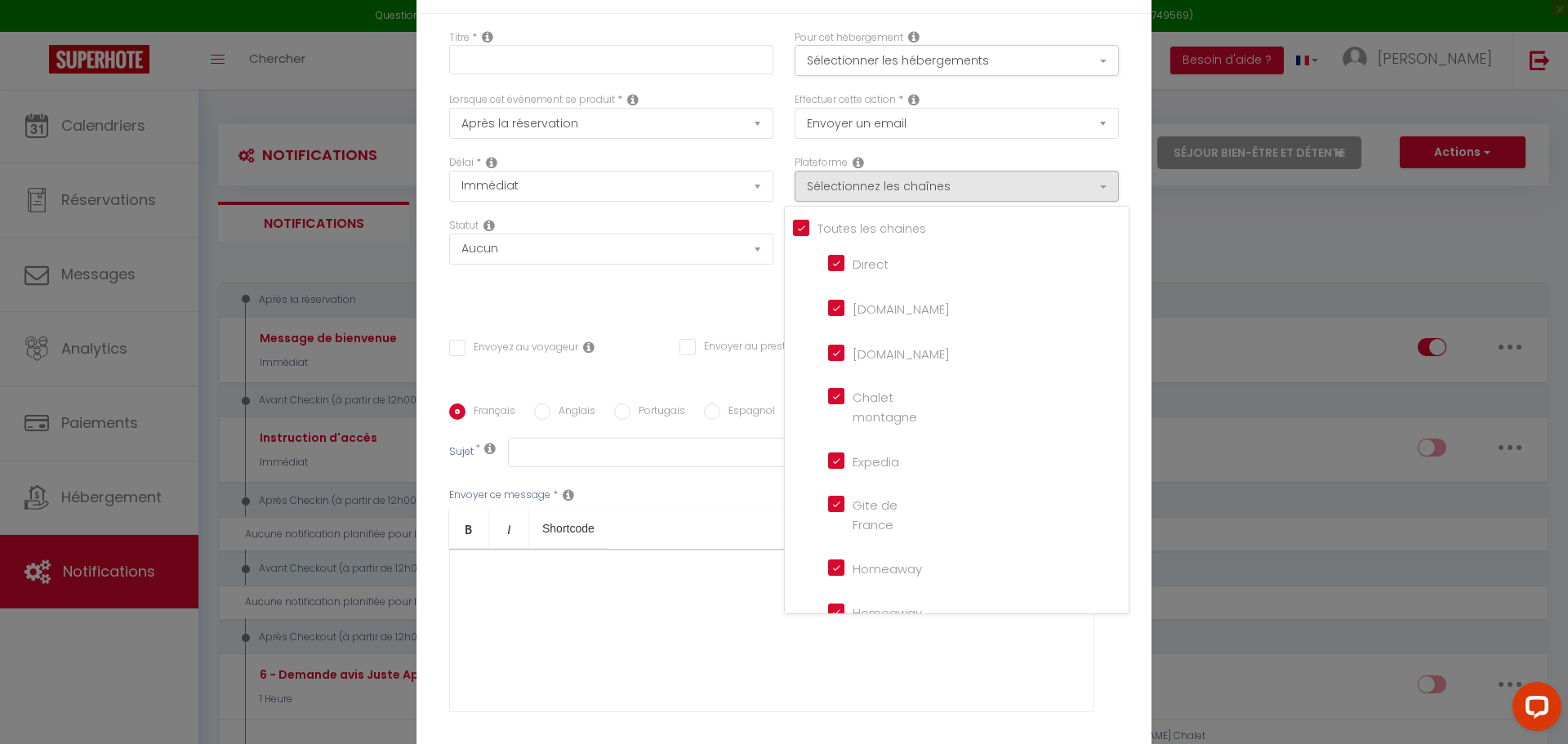
click at [866, 155] on div "Effectuer cette action * Envoyer un email Envoyer un SMS Envoyer une notificati…" at bounding box center [957, 123] width 346 height 63
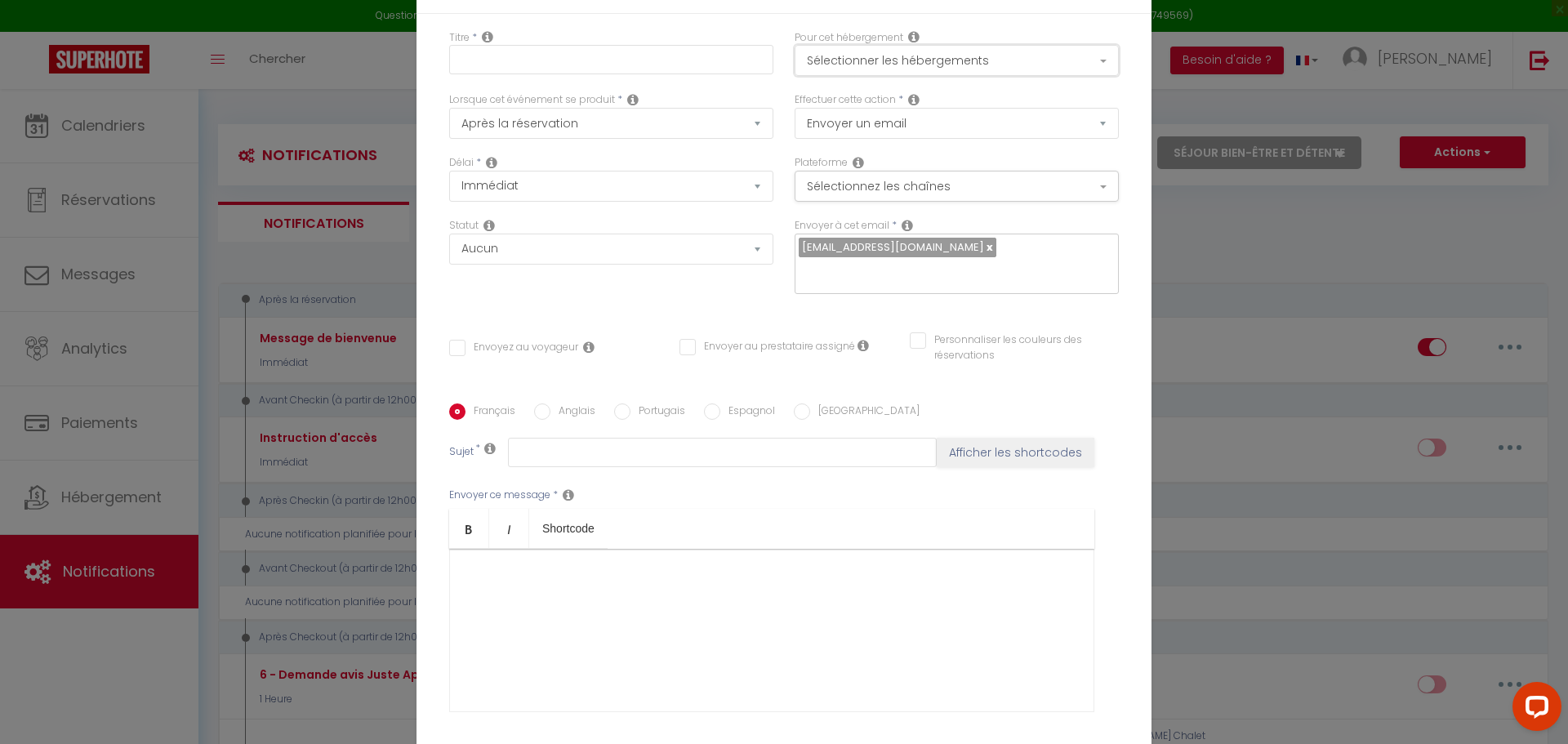
click at [949, 66] on button "Sélectionner les hébergements" at bounding box center [956, 60] width 324 height 31
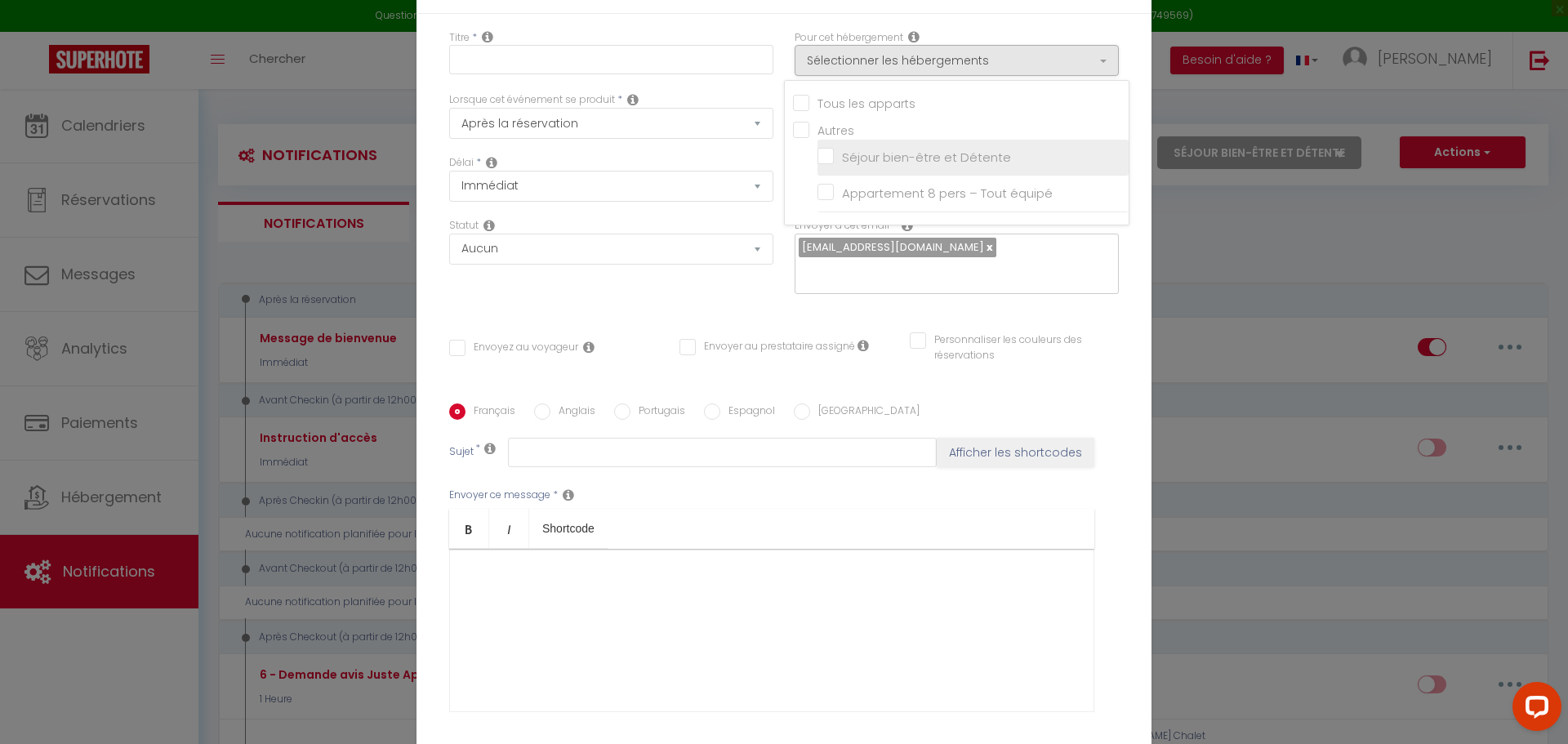
click at [826, 166] on input "Séjour bien-être et Détente" at bounding box center [972, 158] width 311 height 16
drag, startPoint x: 870, startPoint y: 324, endPoint x: 858, endPoint y: 301, distance: 25.9
click at [869, 332] on div "Envoyez au voyageur Envoyer au prestataire assigné Personnaliser les couleurs d…" at bounding box center [784, 356] width 691 height 47
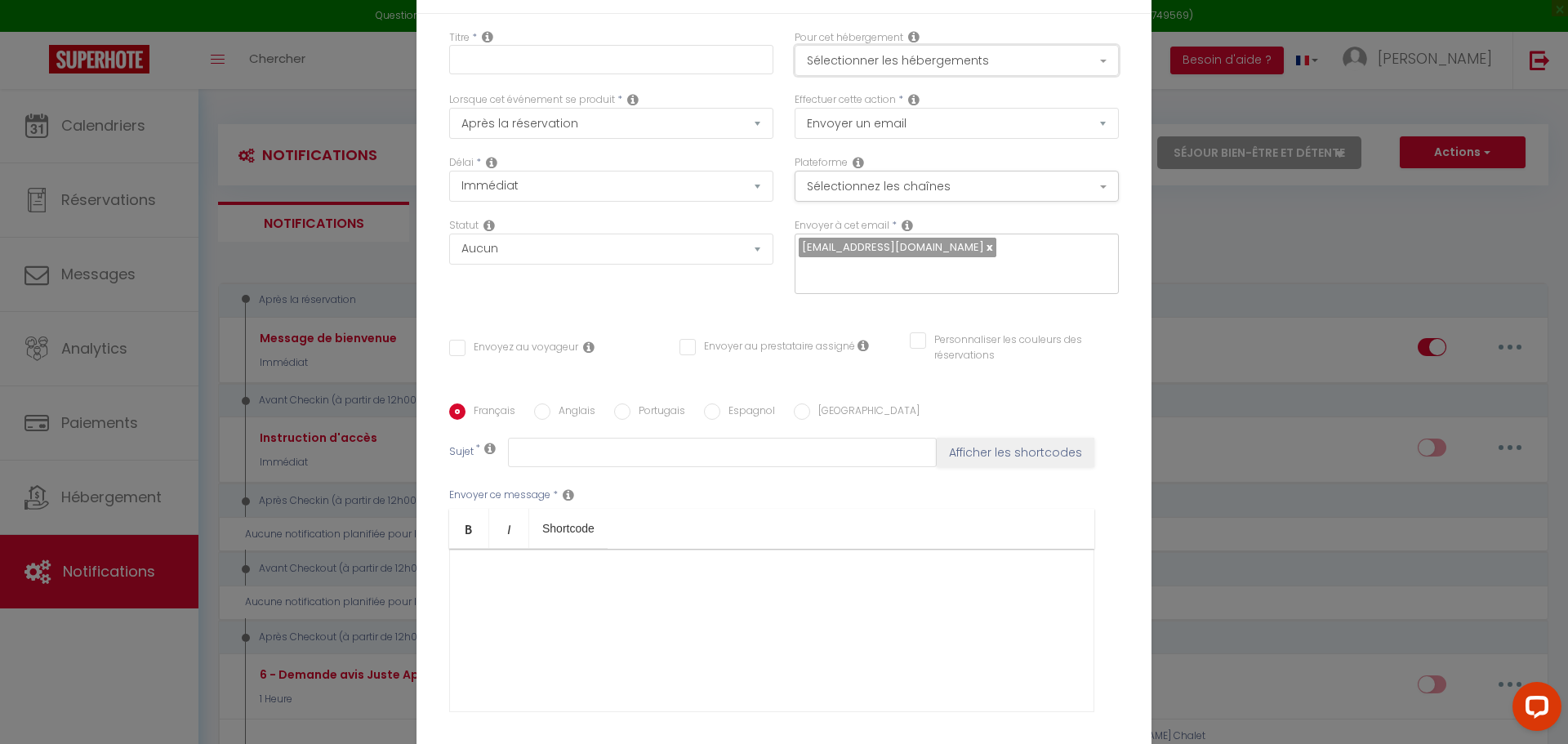
click at [836, 71] on button "Sélectionner les hébergements" at bounding box center [956, 60] width 324 height 31
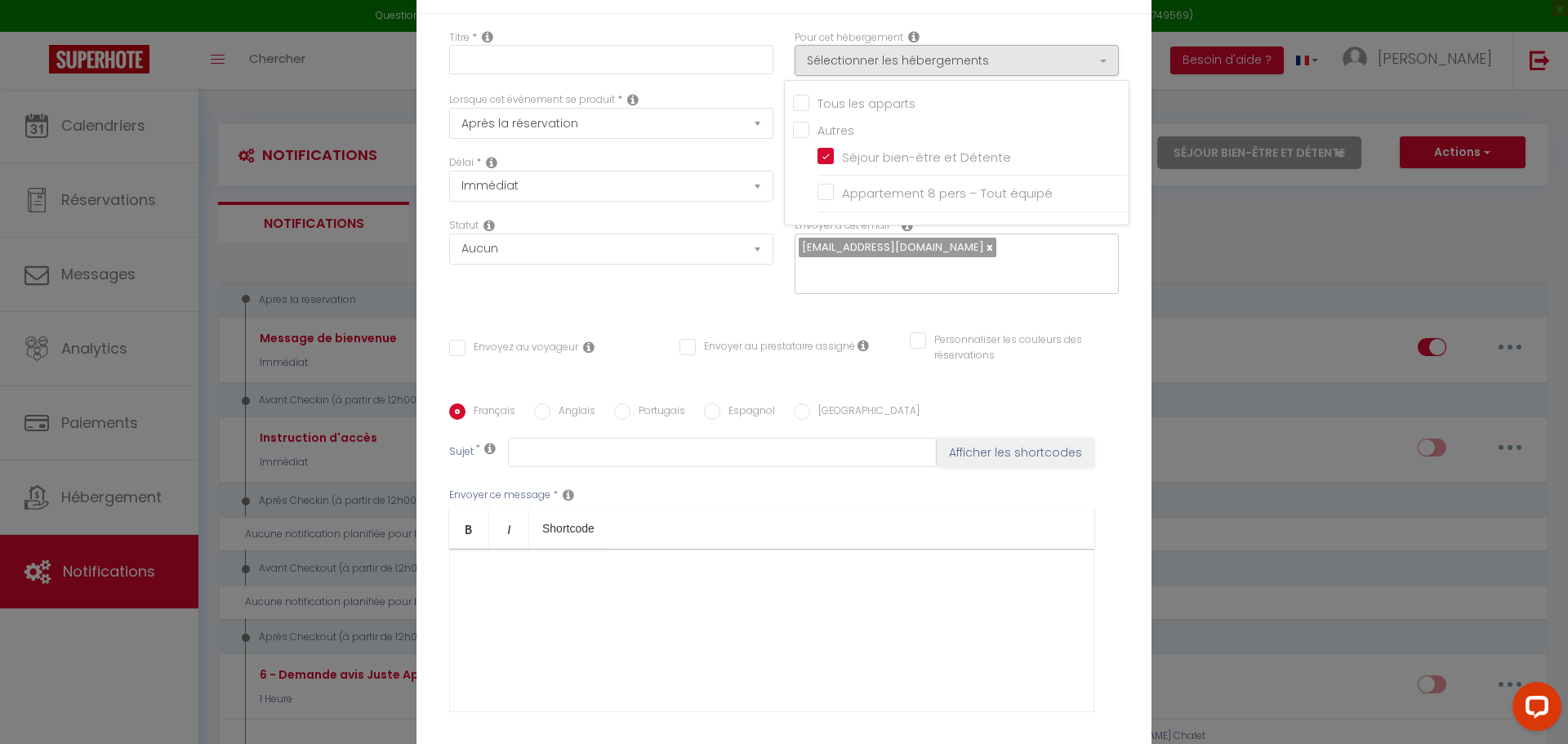
click at [650, 306] on div "Titre * Pour cet hébergement Sélectionner les hébergements Tous les apparts Aut…" at bounding box center [784, 404] width 735 height 781
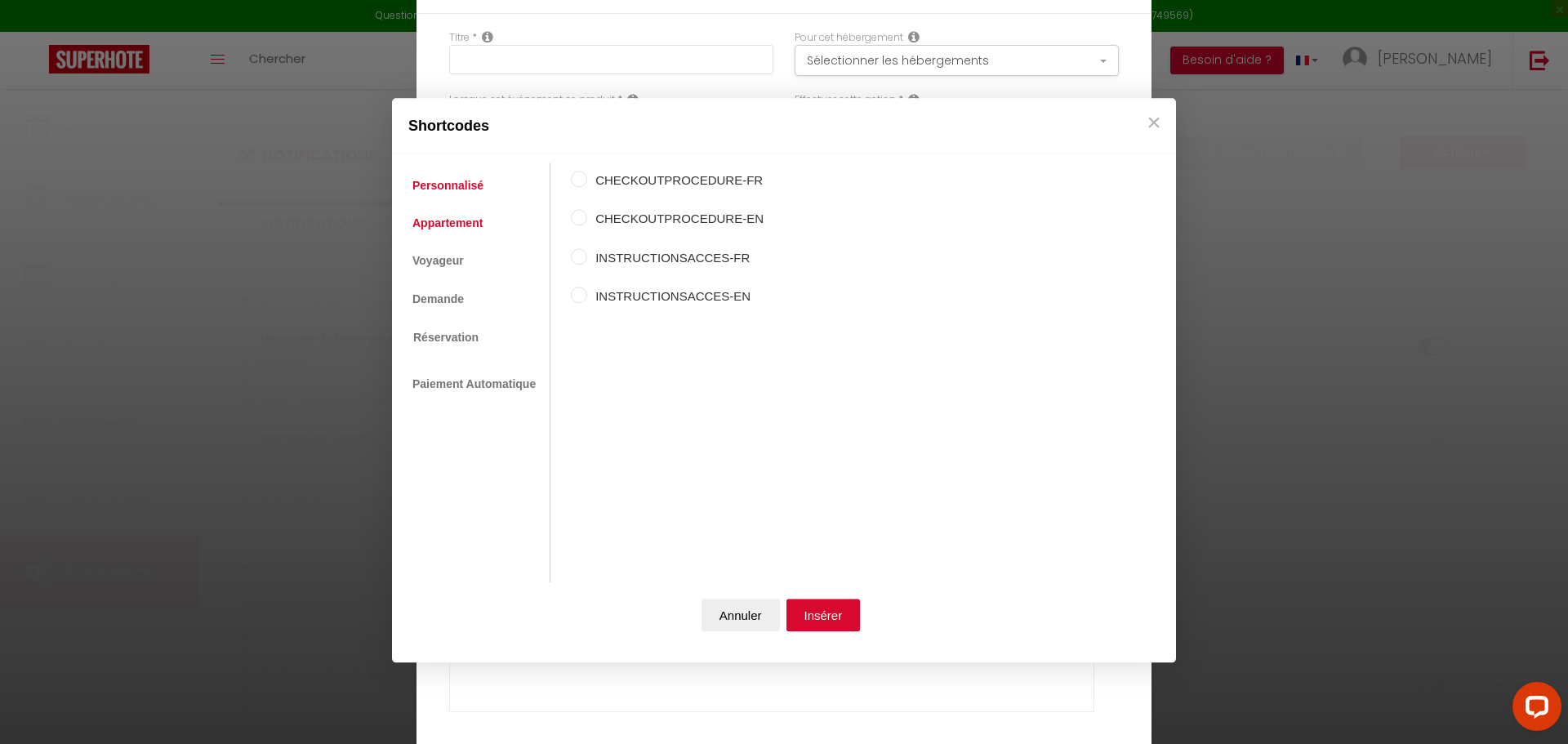
click at [441, 222] on link "Appartement" at bounding box center [447, 222] width 87 height 29
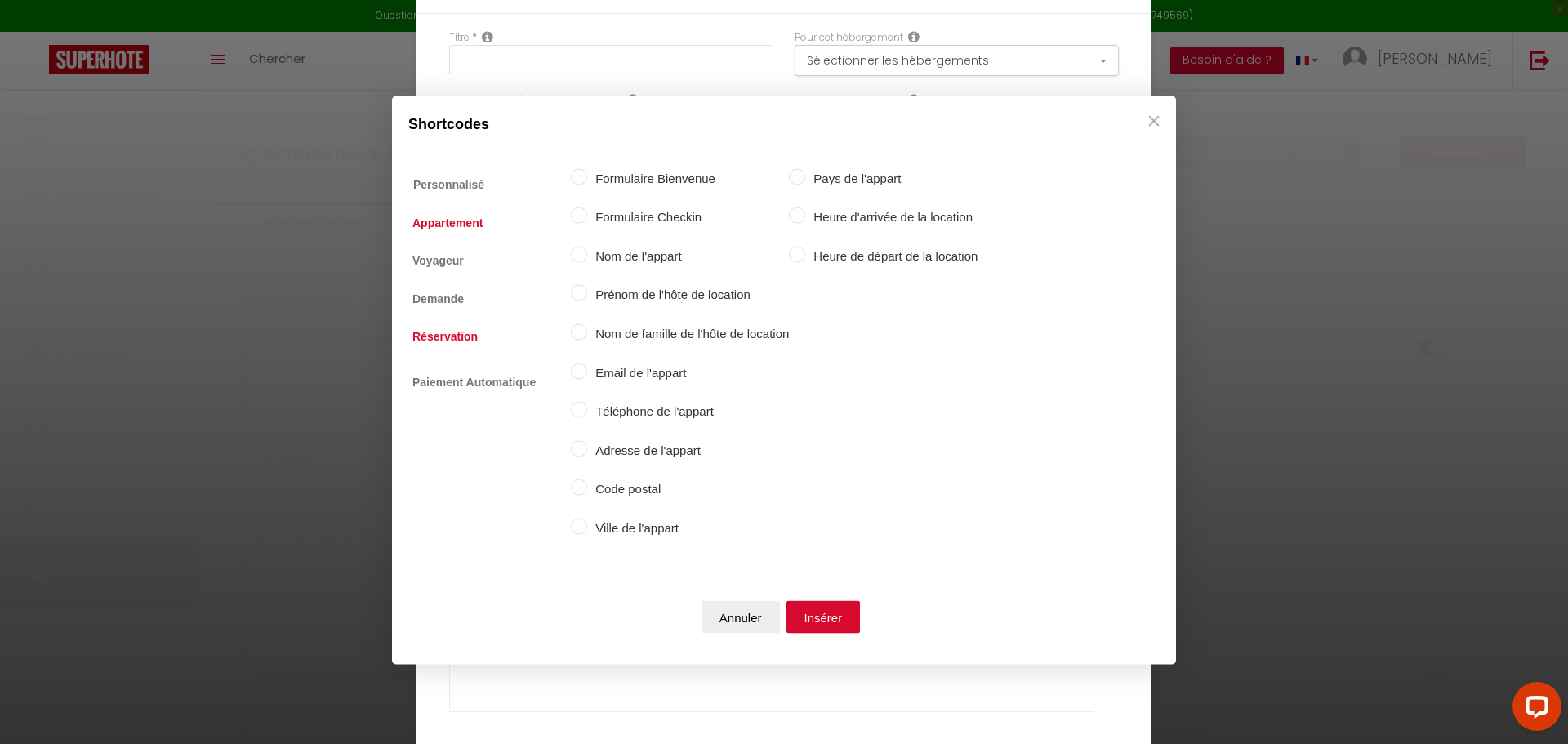
click at [446, 326] on link "Réservation" at bounding box center [445, 336] width 82 height 29
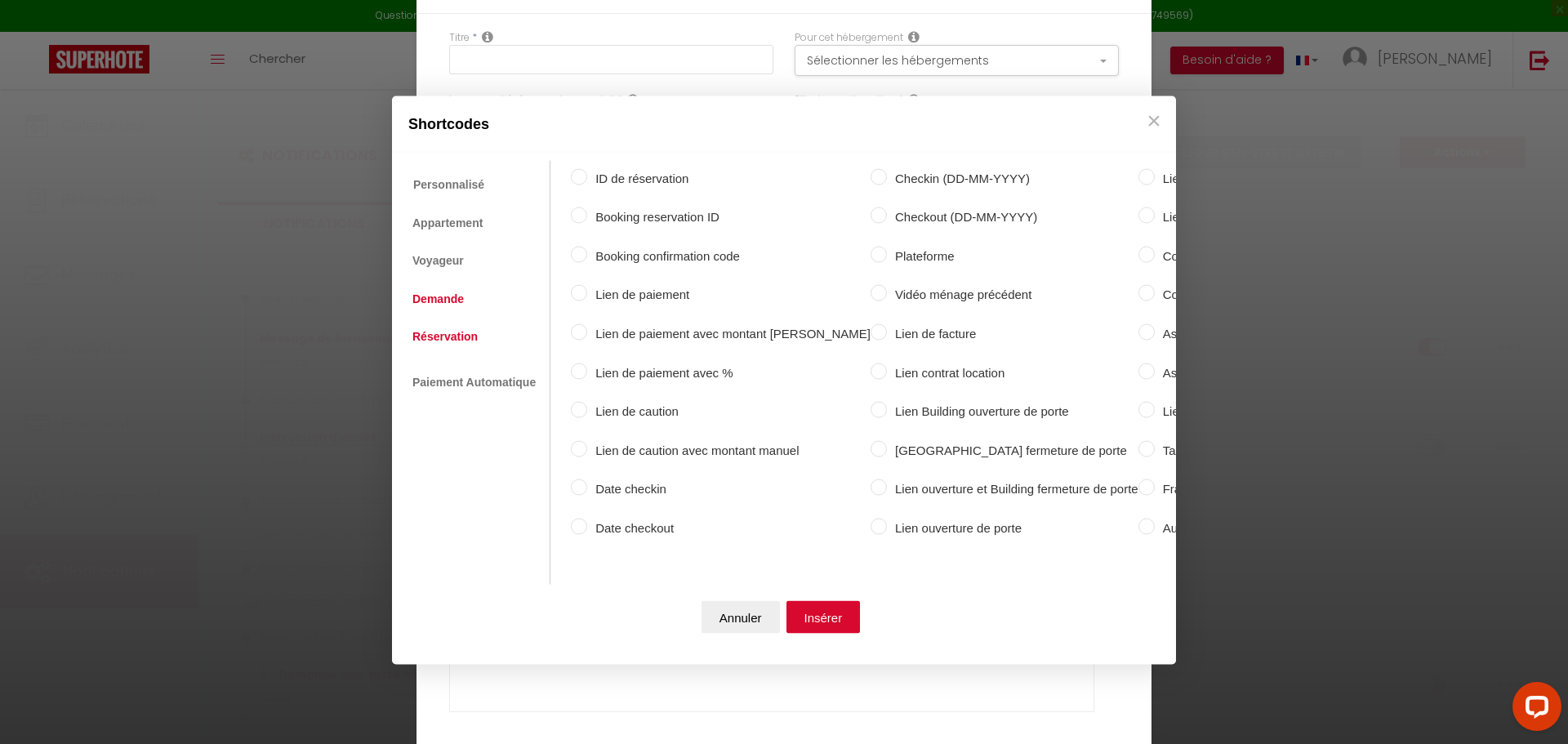
click at [447, 291] on link "Demande" at bounding box center [438, 298] width 67 height 29
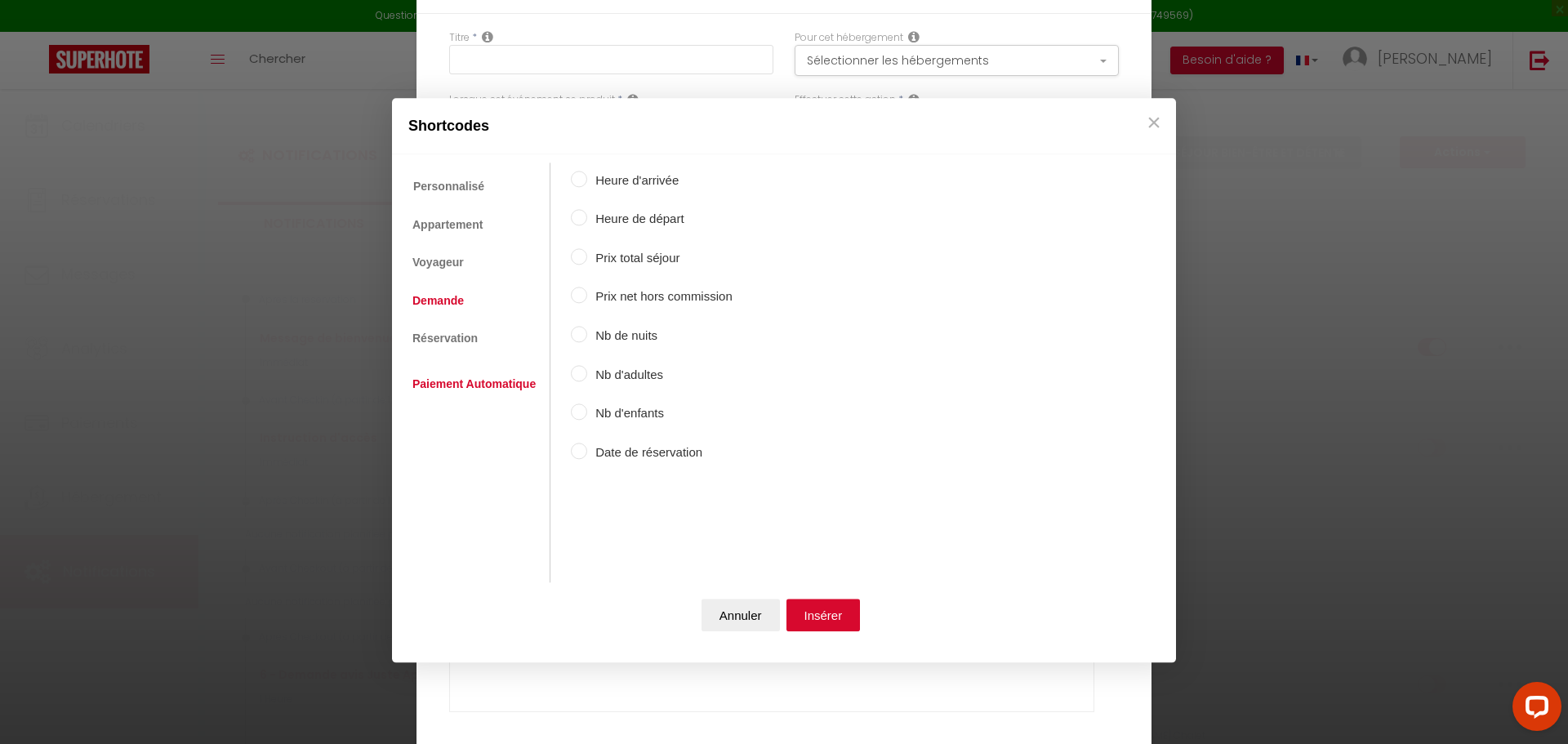
click at [450, 375] on link "Paiement Automatique" at bounding box center [473, 385] width 140 height 29
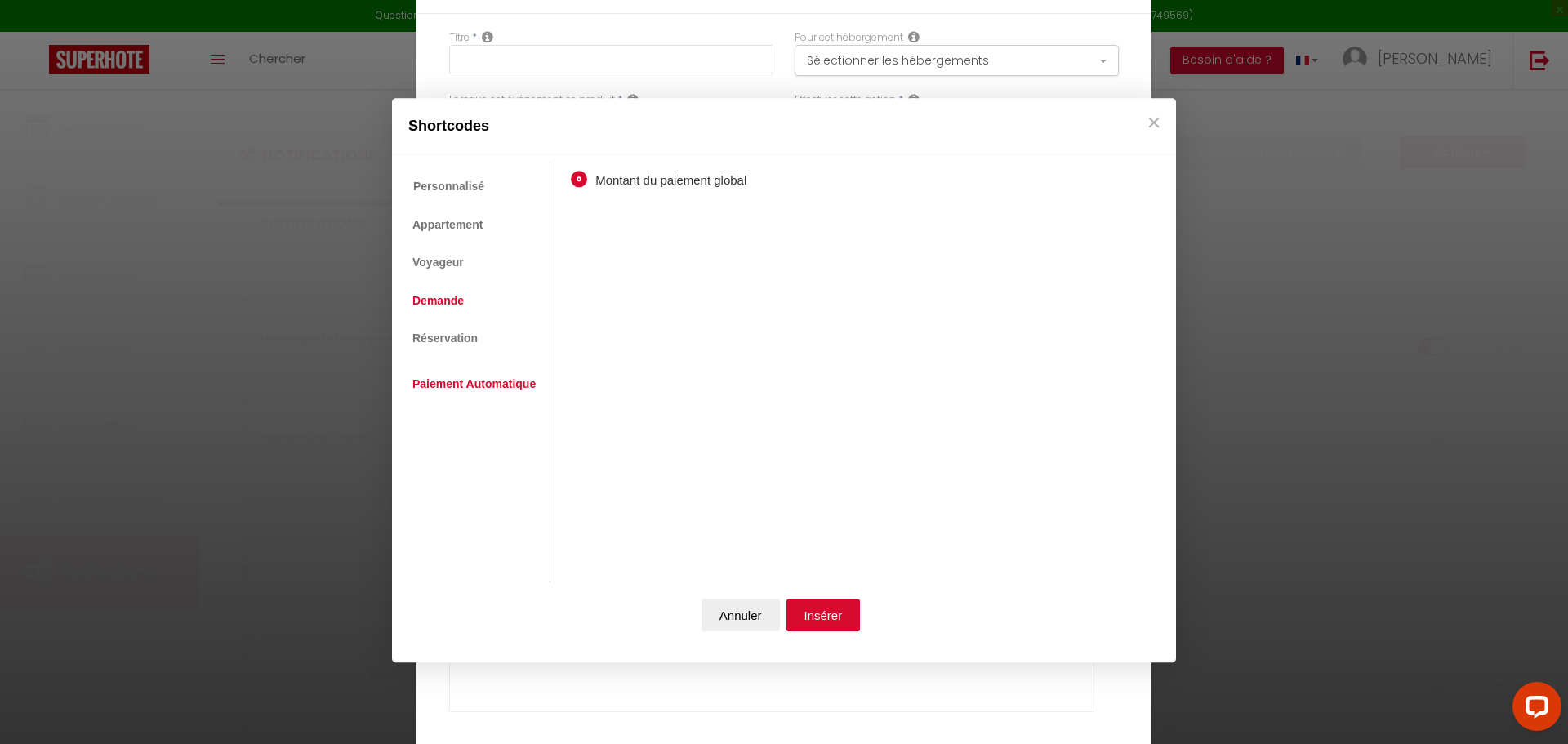
click at [449, 301] on link "Demande" at bounding box center [438, 300] width 67 height 29
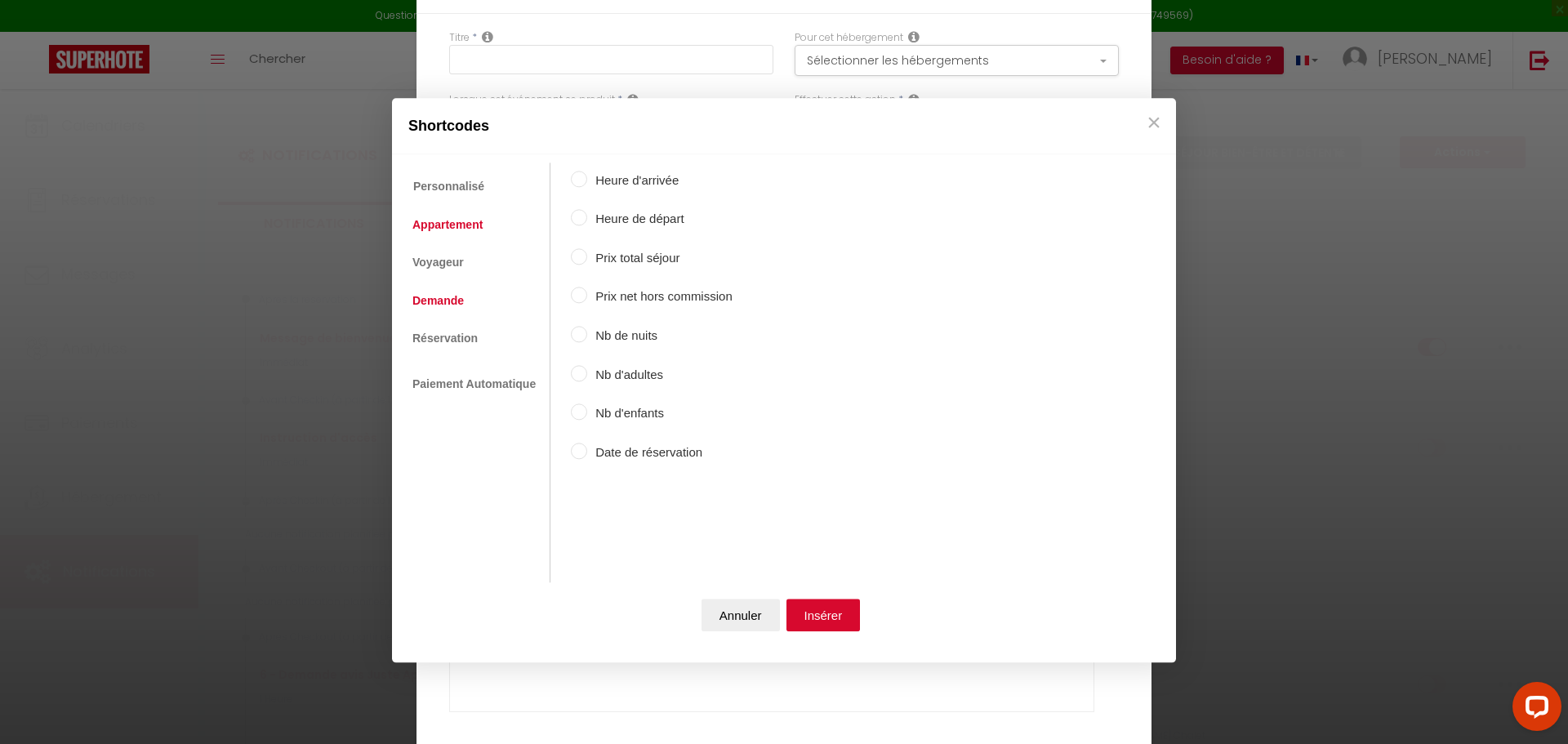
click at [441, 222] on link "Appartement" at bounding box center [447, 224] width 87 height 29
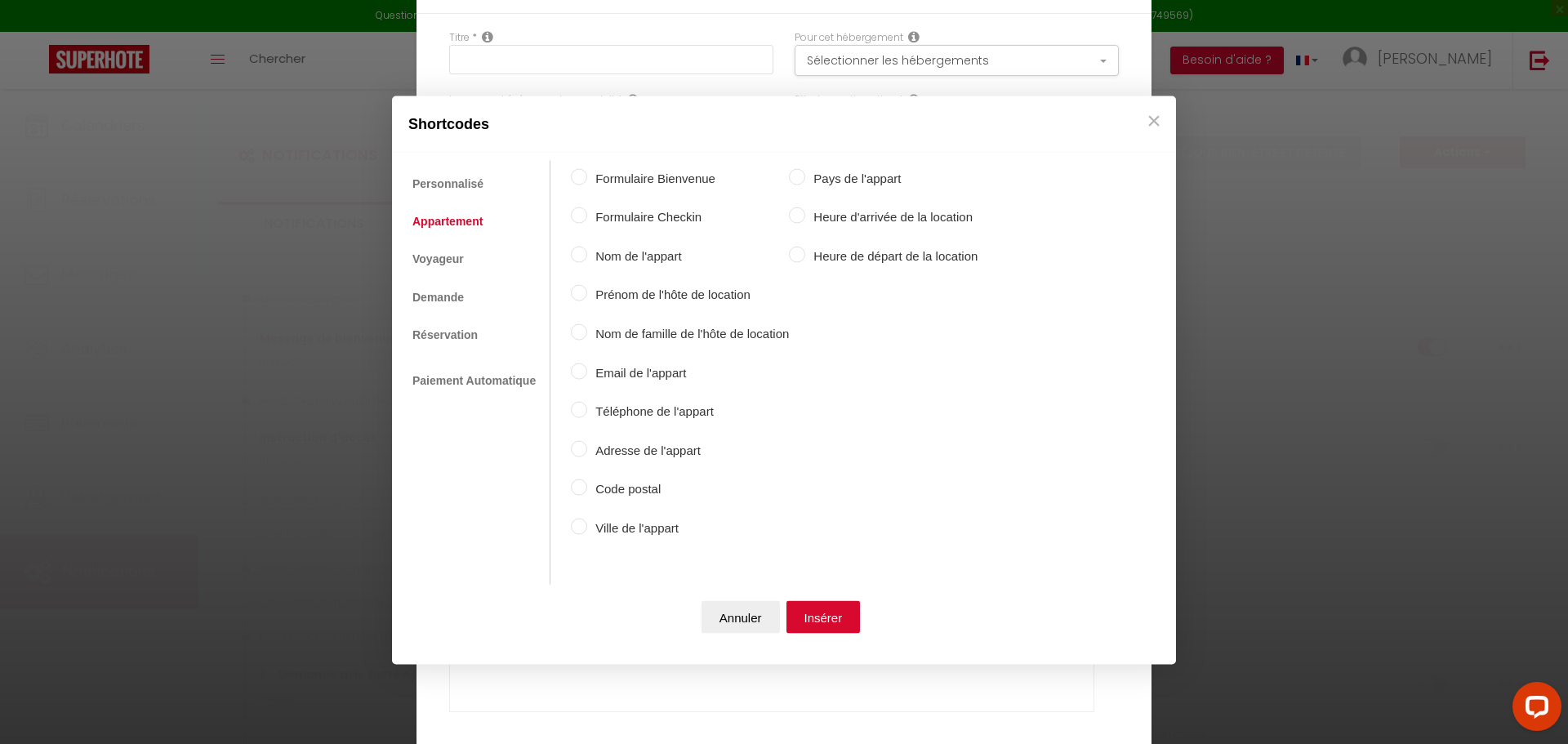
click at [580, 215] on input "Formulaire Checkin" at bounding box center [579, 215] width 16 height 16
click at [798, 620] on button "Insérer" at bounding box center [823, 617] width 74 height 33
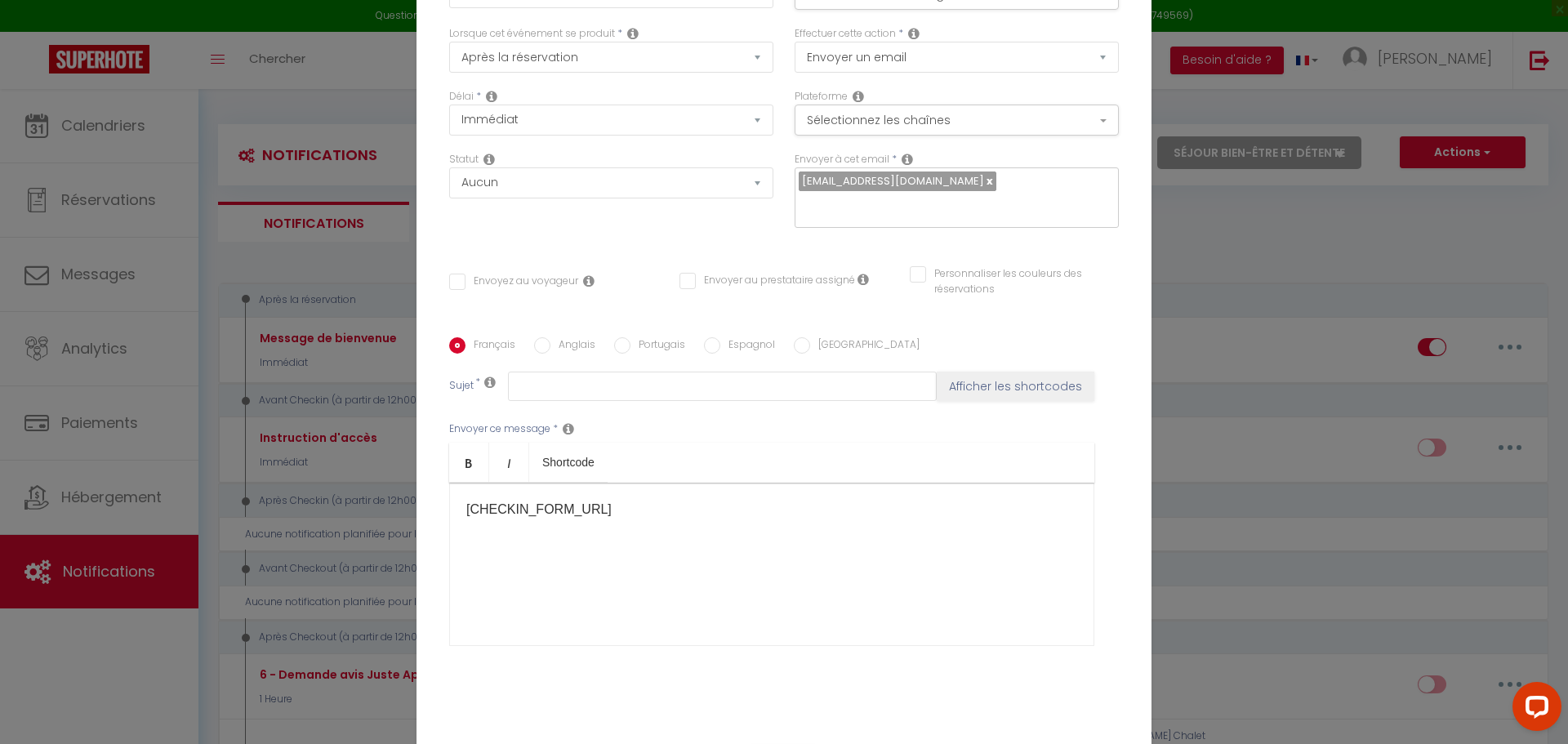
scroll to position [129, 0]
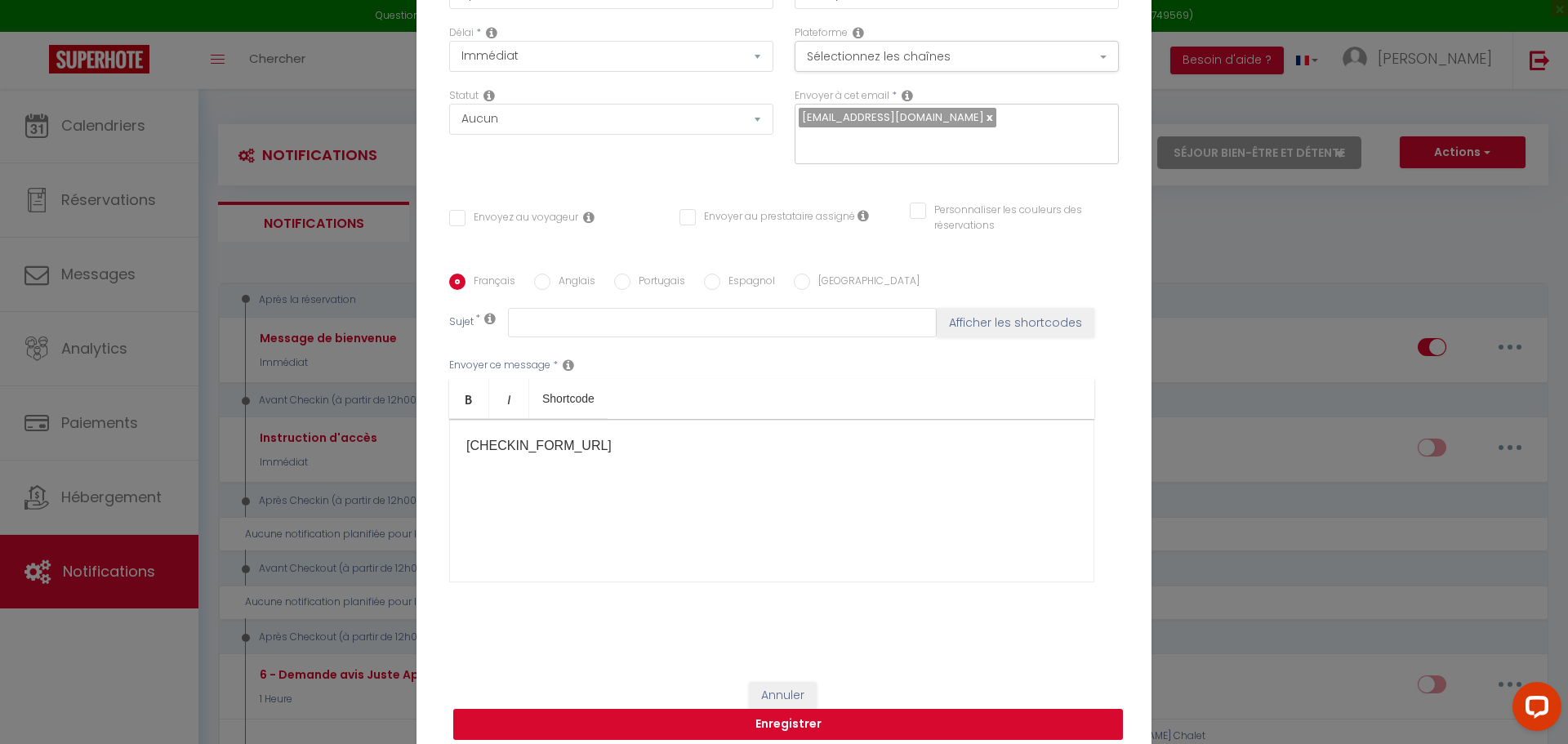
click at [747, 712] on button "Enregistrer" at bounding box center [788, 724] width 670 height 31
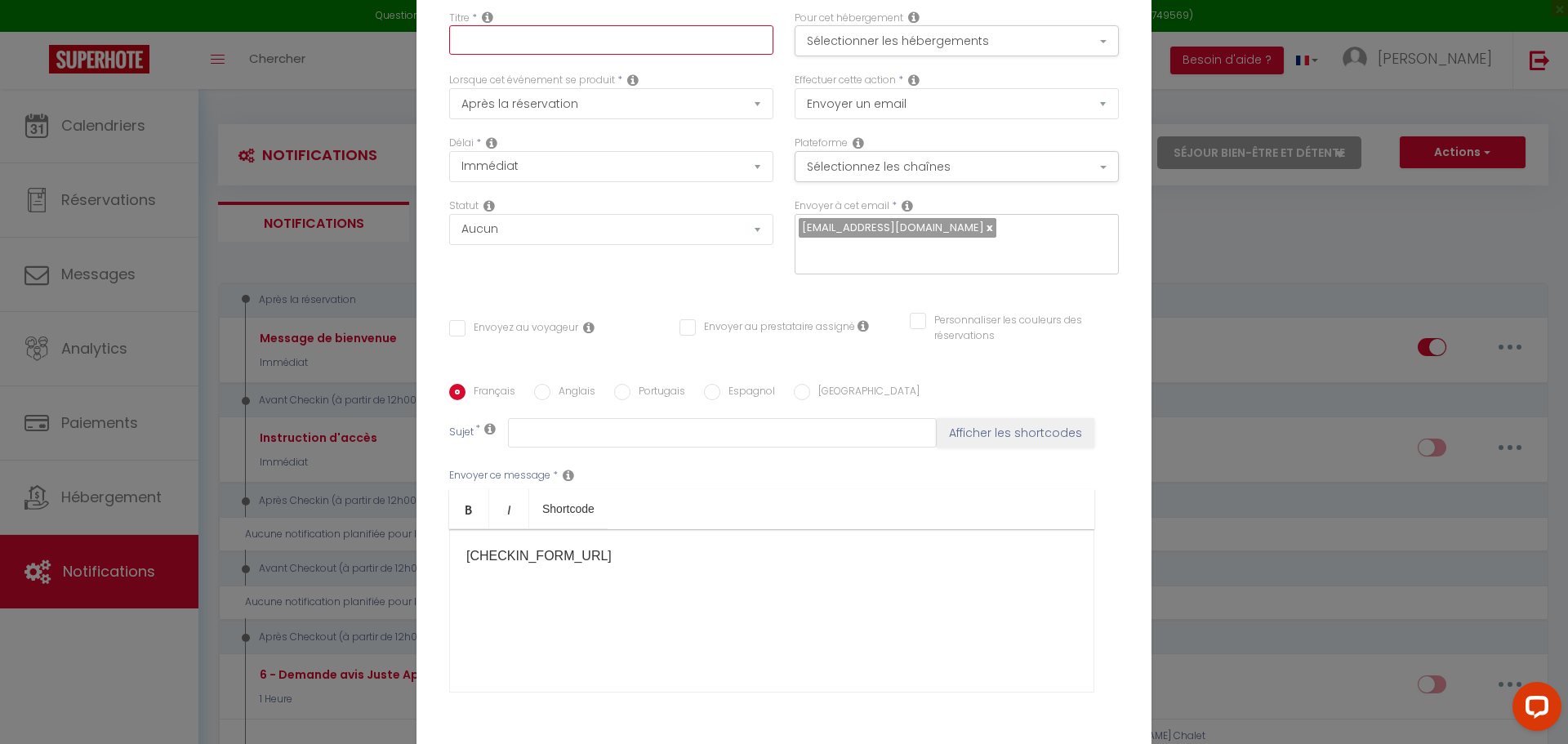
scroll to position [0, 0]
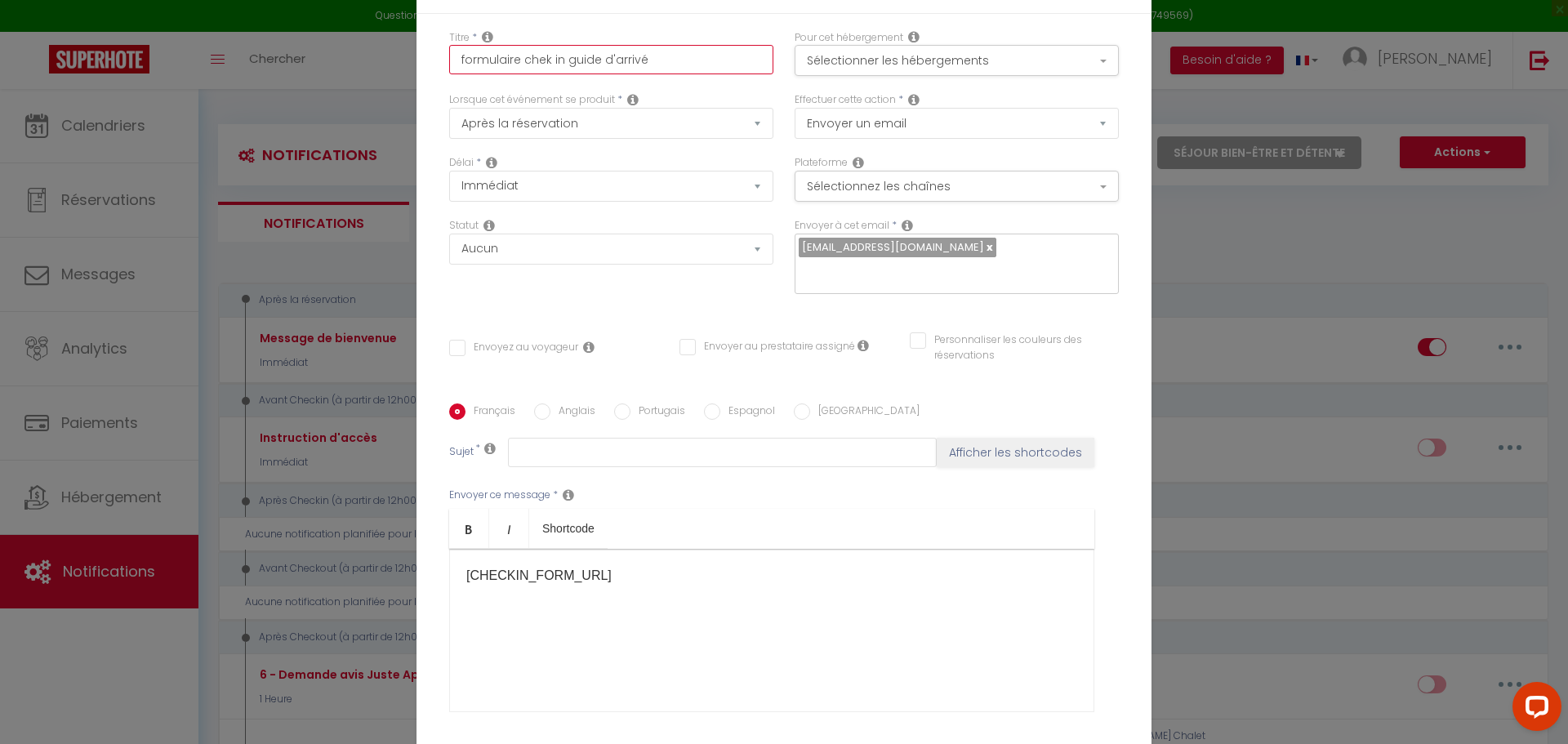
click at [526, 71] on input "formulaire chek in guide d'arrivé" at bounding box center [610, 59] width 324 height 29
drag, startPoint x: 526, startPoint y: 71, endPoint x: 587, endPoint y: 35, distance: 70.8
click at [587, 35] on div "Titre * formulaire chek in guide d'arrivé Pour cet hébergement Sélectionner les…" at bounding box center [784, 404] width 735 height 781
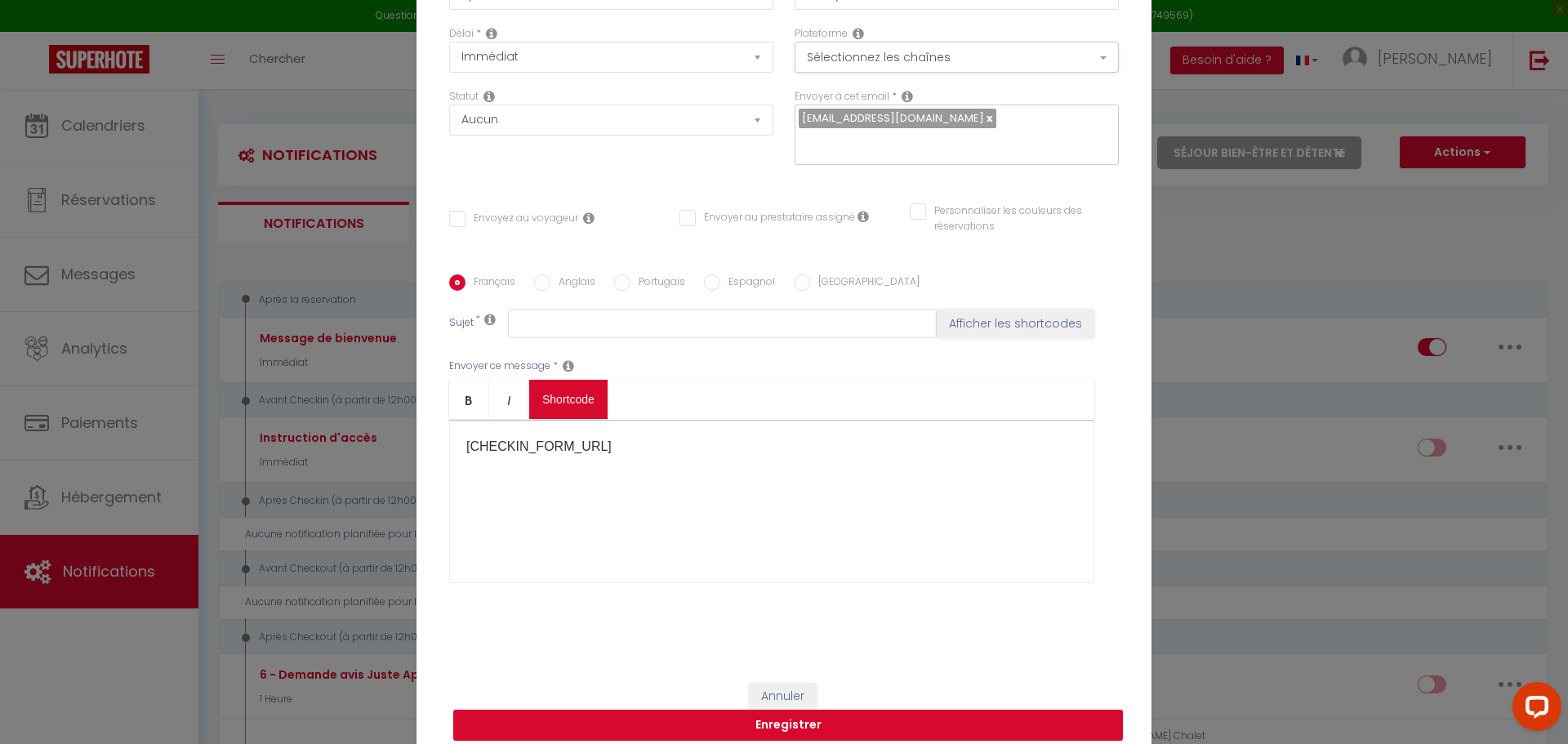
scroll to position [129, 0]
click at [690, 715] on button "Enregistrer" at bounding box center [788, 724] width 670 height 31
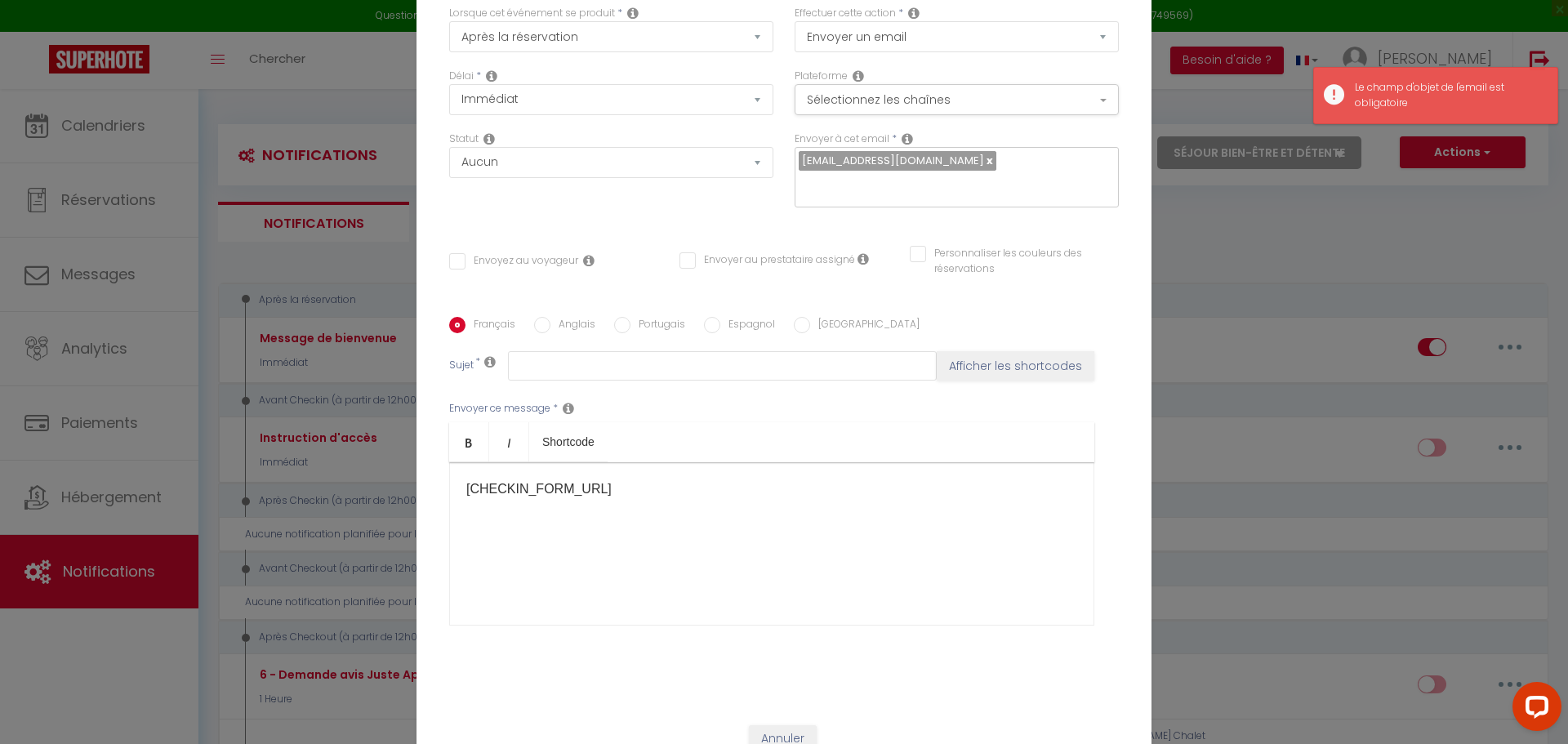
scroll to position [0, 0]
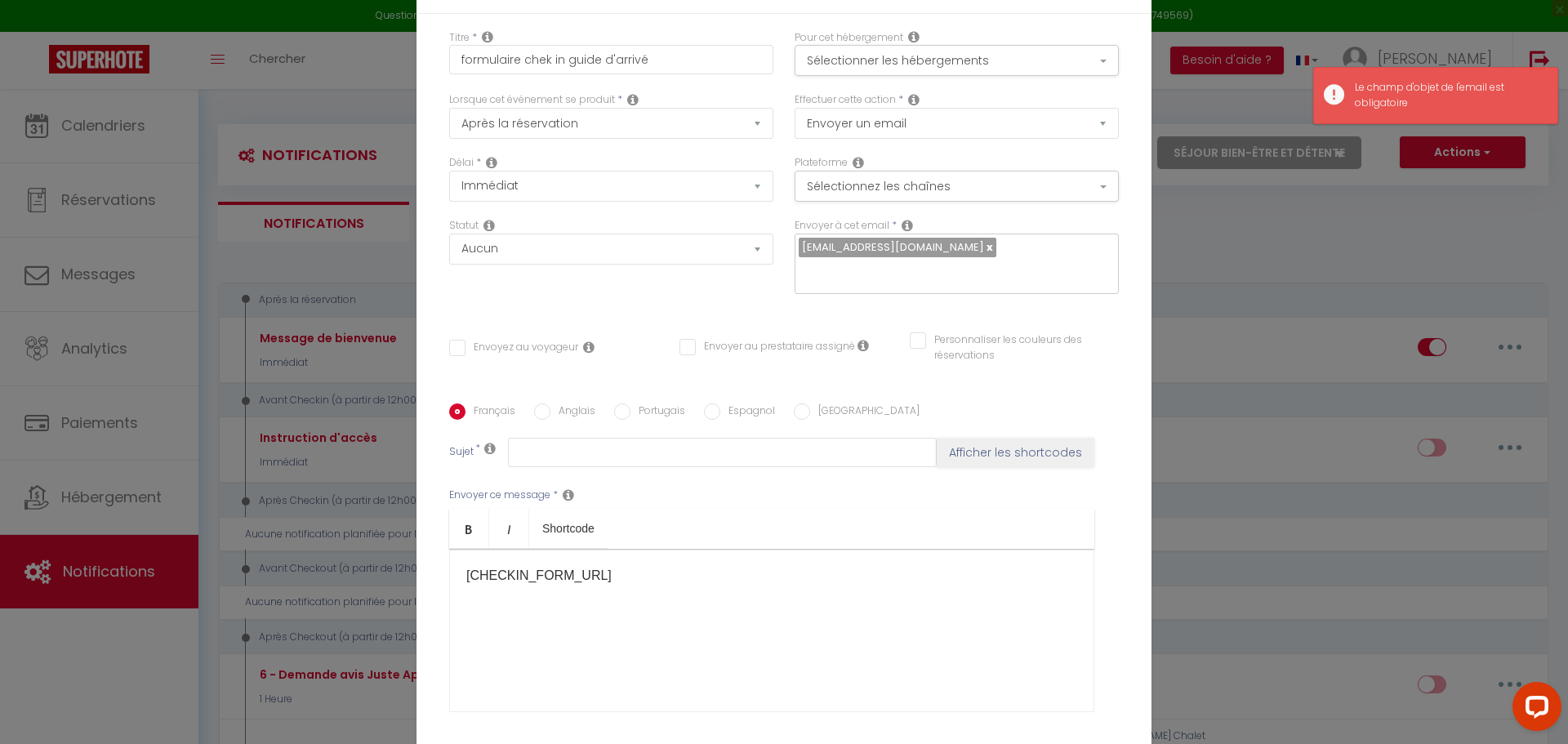
click at [462, 339] on input "Envoyez au voyageur" at bounding box center [513, 347] width 129 height 16
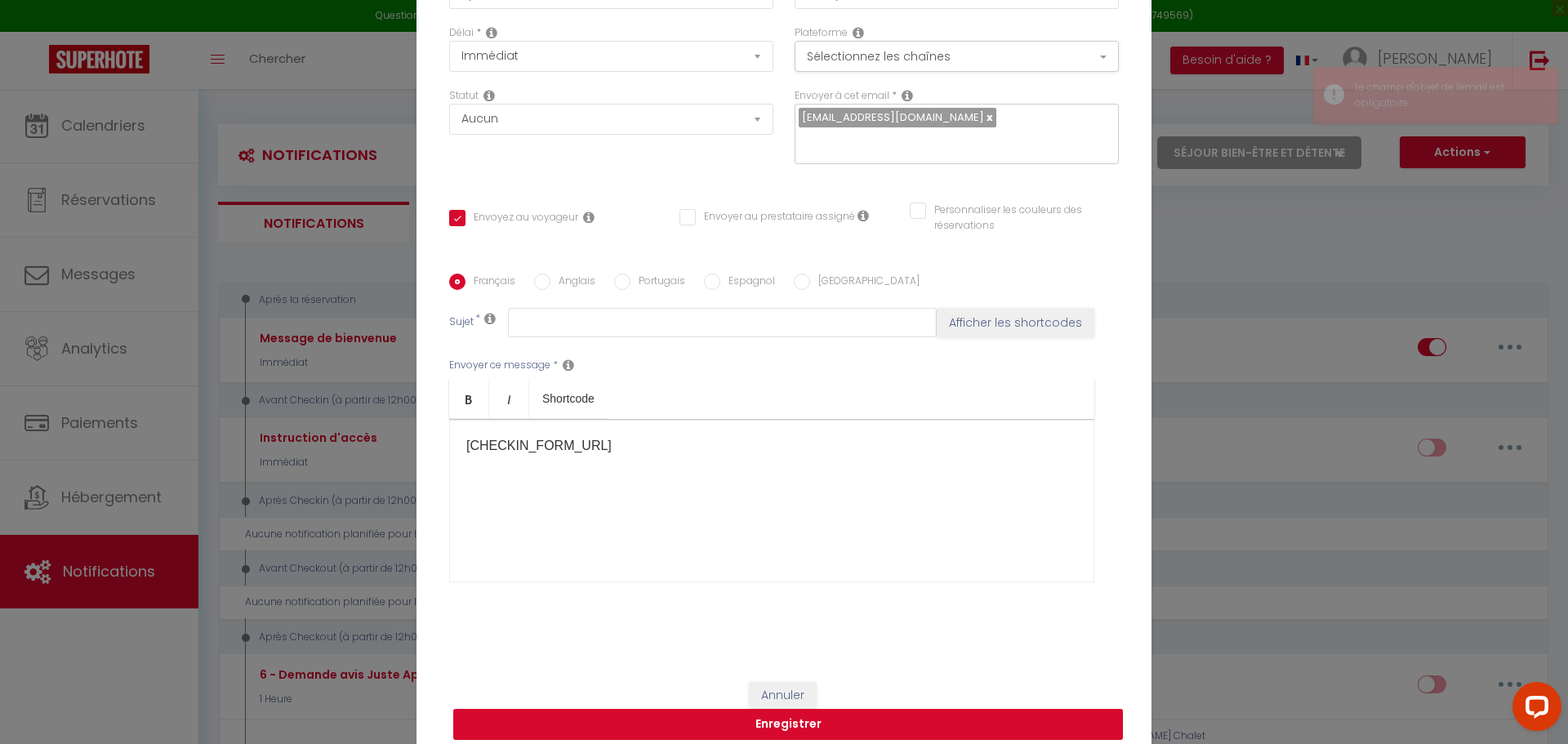
click at [826, 708] on button "Enregistrer" at bounding box center [788, 724] width 670 height 31
click at [820, 711] on button "Enregistrer" at bounding box center [788, 724] width 670 height 31
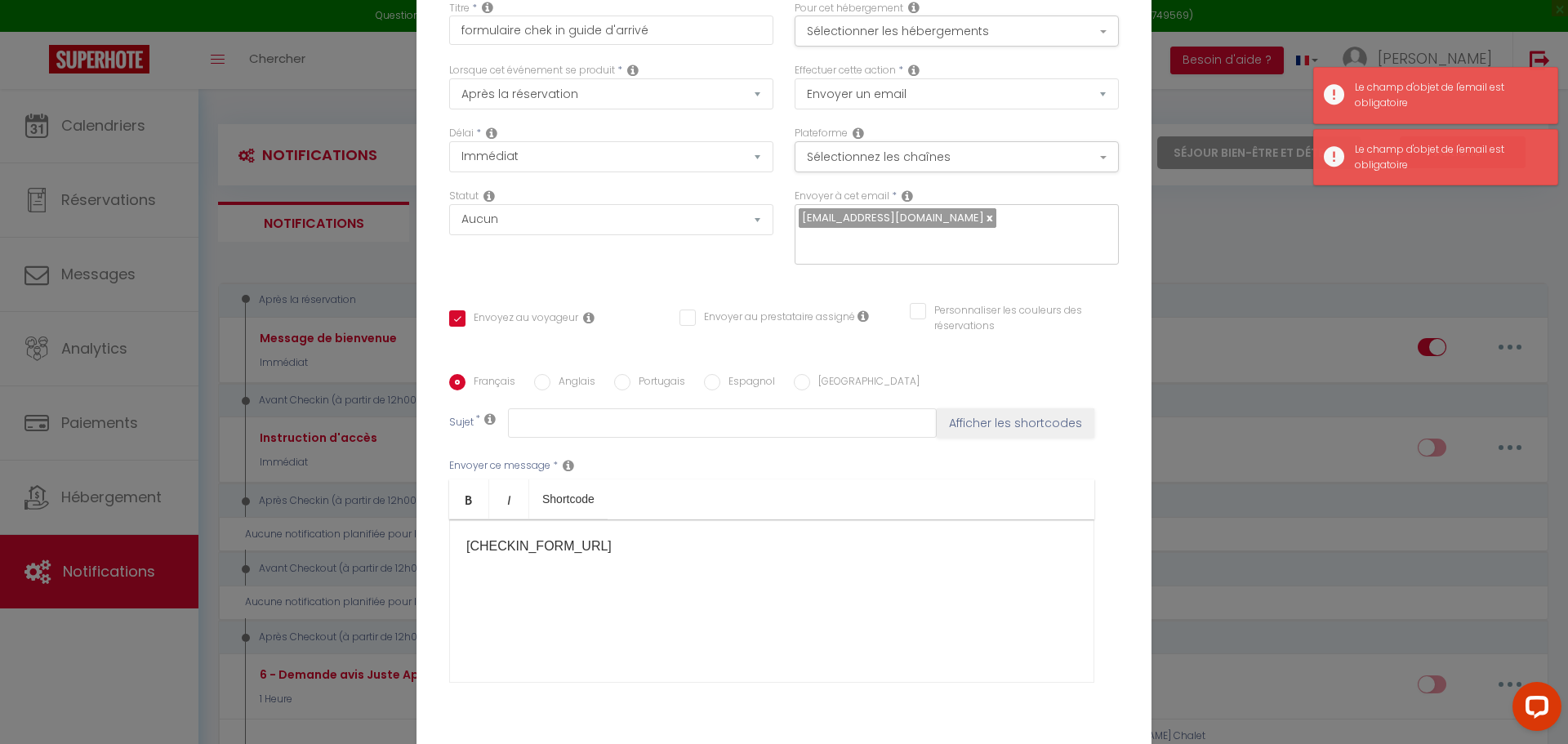
scroll to position [0, 0]
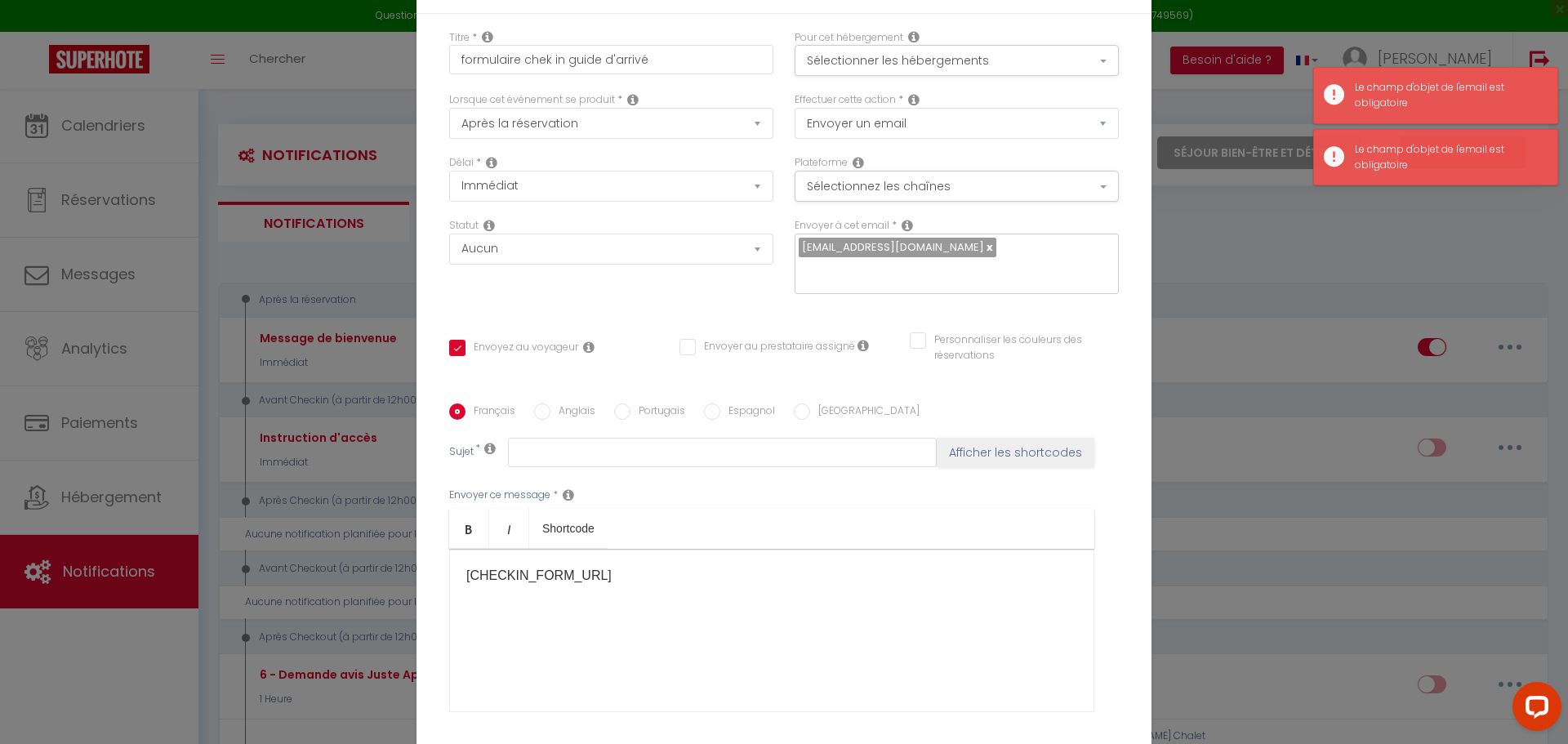
click at [706, 610] on div "[CHECKIN_FORM_URL] ​" at bounding box center [771, 630] width 645 height 163
click at [530, 264] on select "Aucun Si la réservation est payée Si réservation non payée Si la caution a été …" at bounding box center [610, 249] width 324 height 31
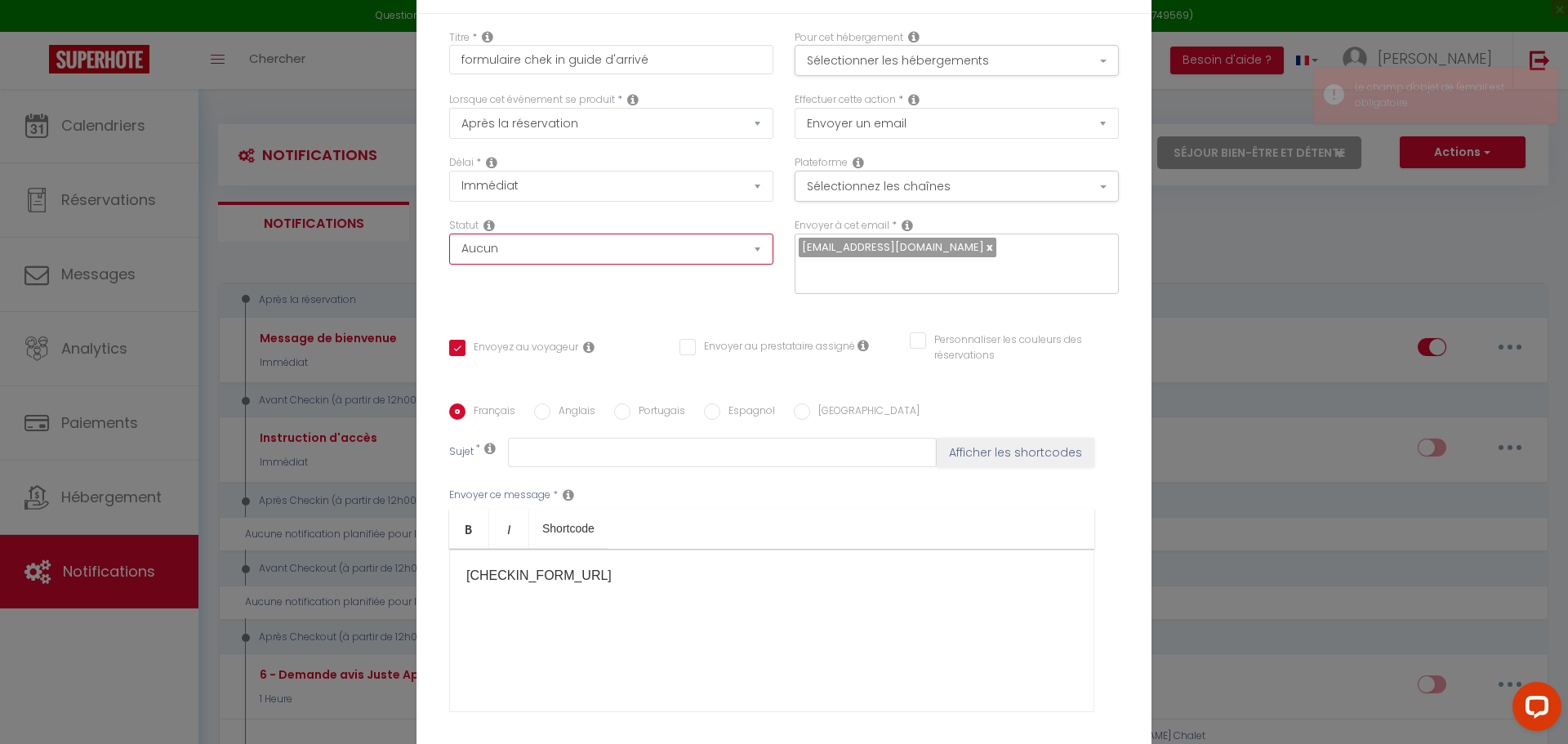
click at [449, 244] on select "Aucun Si la réservation est payée Si réservation non payée Si la caution a été …" at bounding box center [610, 249] width 324 height 31
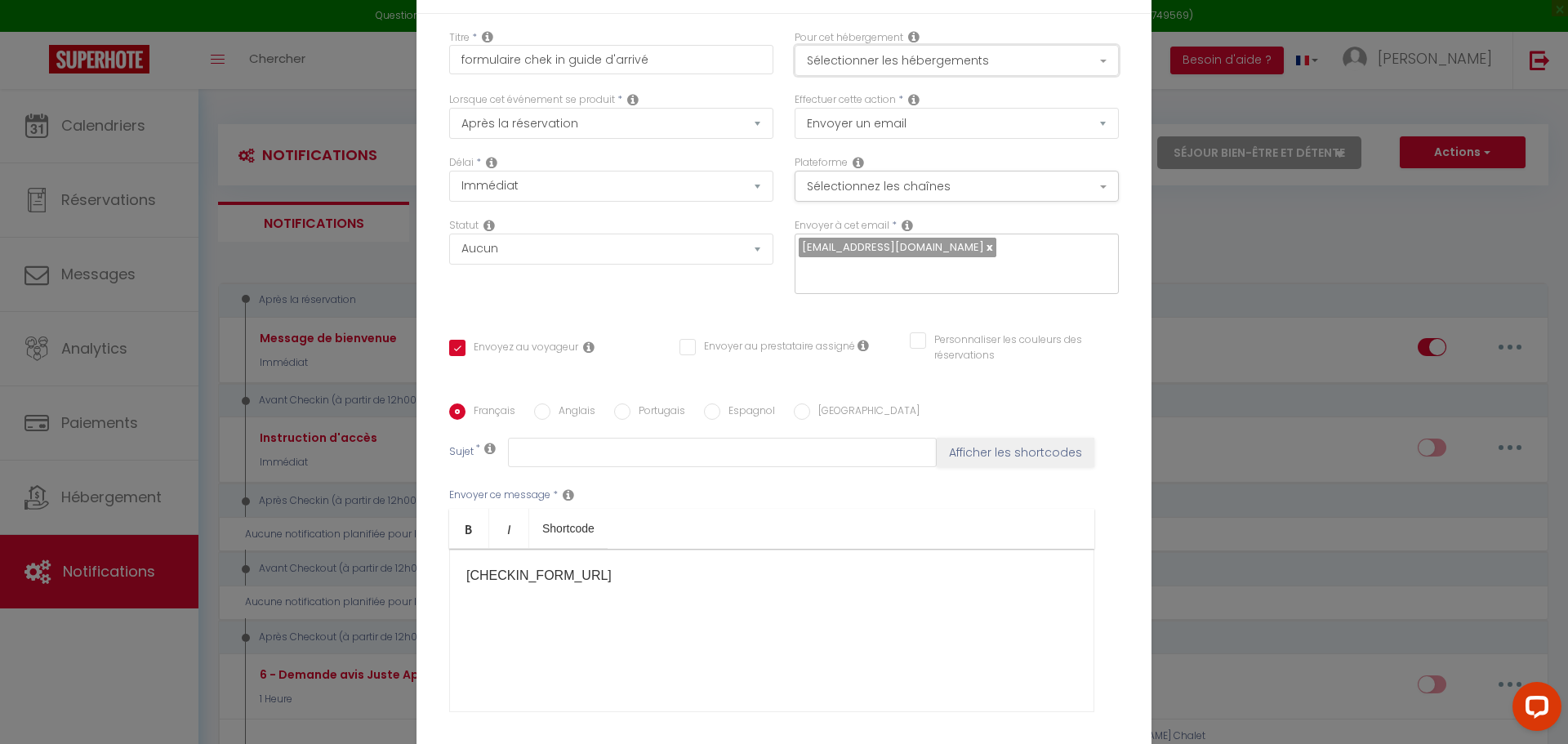
click at [870, 76] on button "Sélectionner les hébergements" at bounding box center [956, 60] width 324 height 31
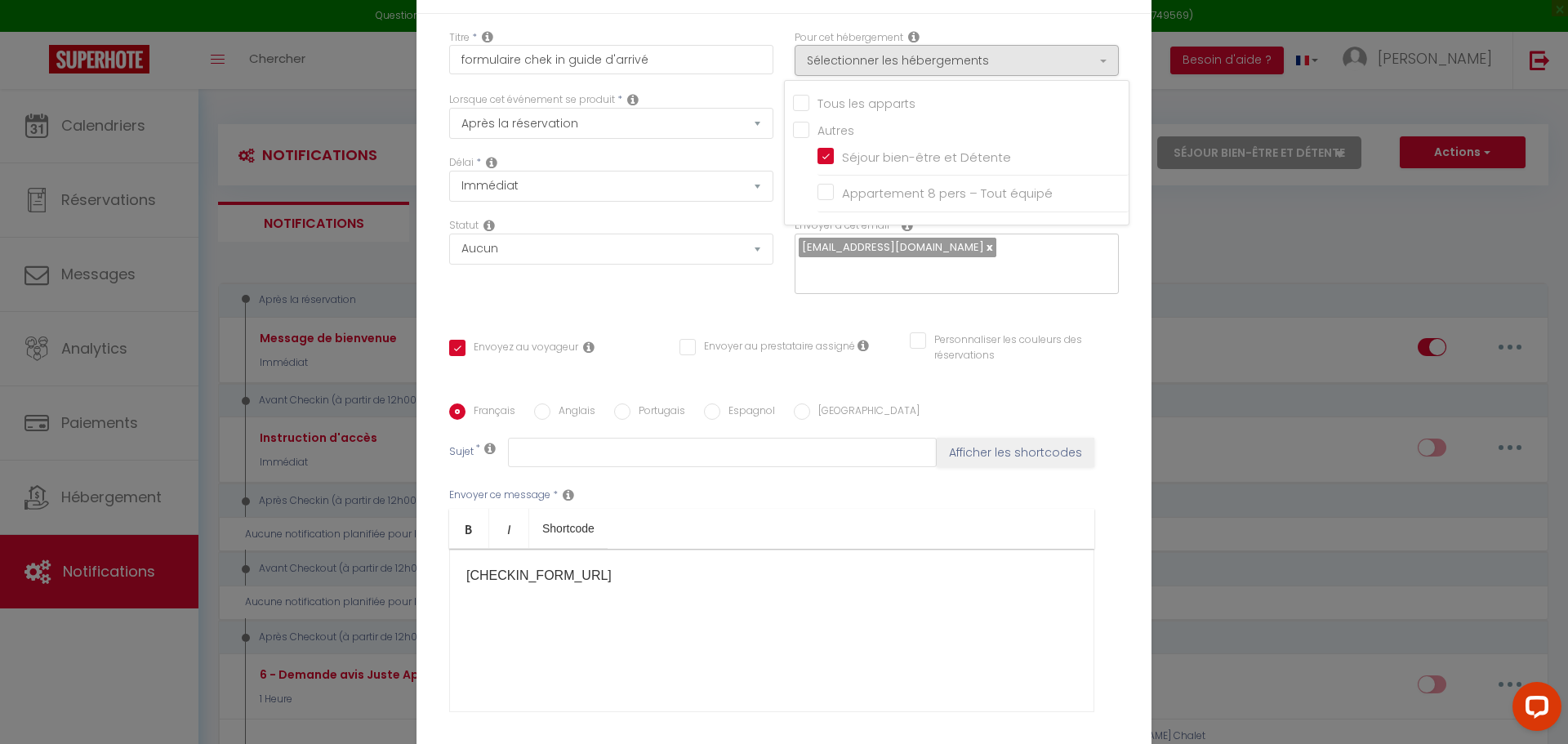
click at [657, 288] on div "Statut Aucun Si la réservation est payée Si réservation non payée Si la caution…" at bounding box center [611, 264] width 346 height 92
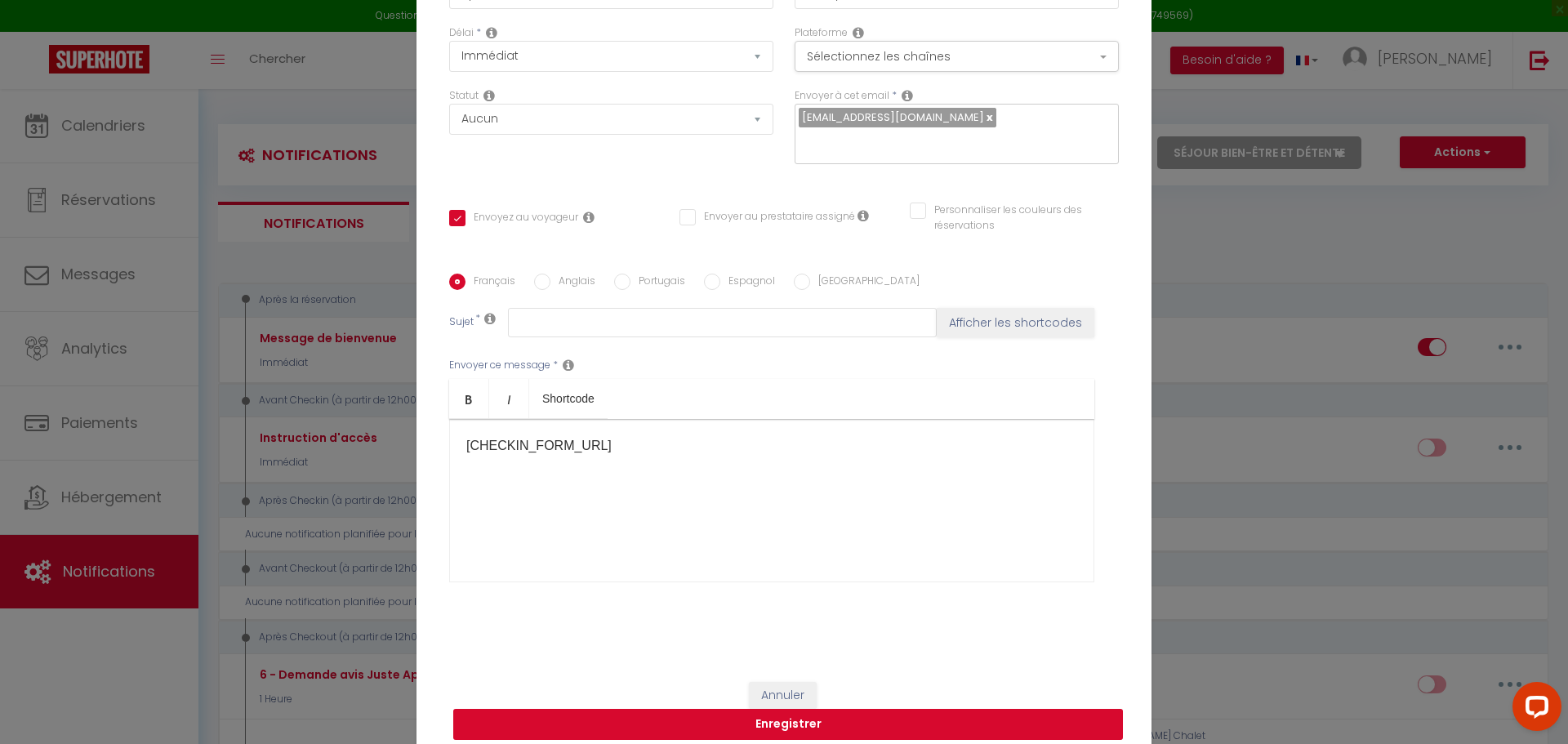
click at [767, 725] on button "Enregistrer" at bounding box center [788, 724] width 670 height 31
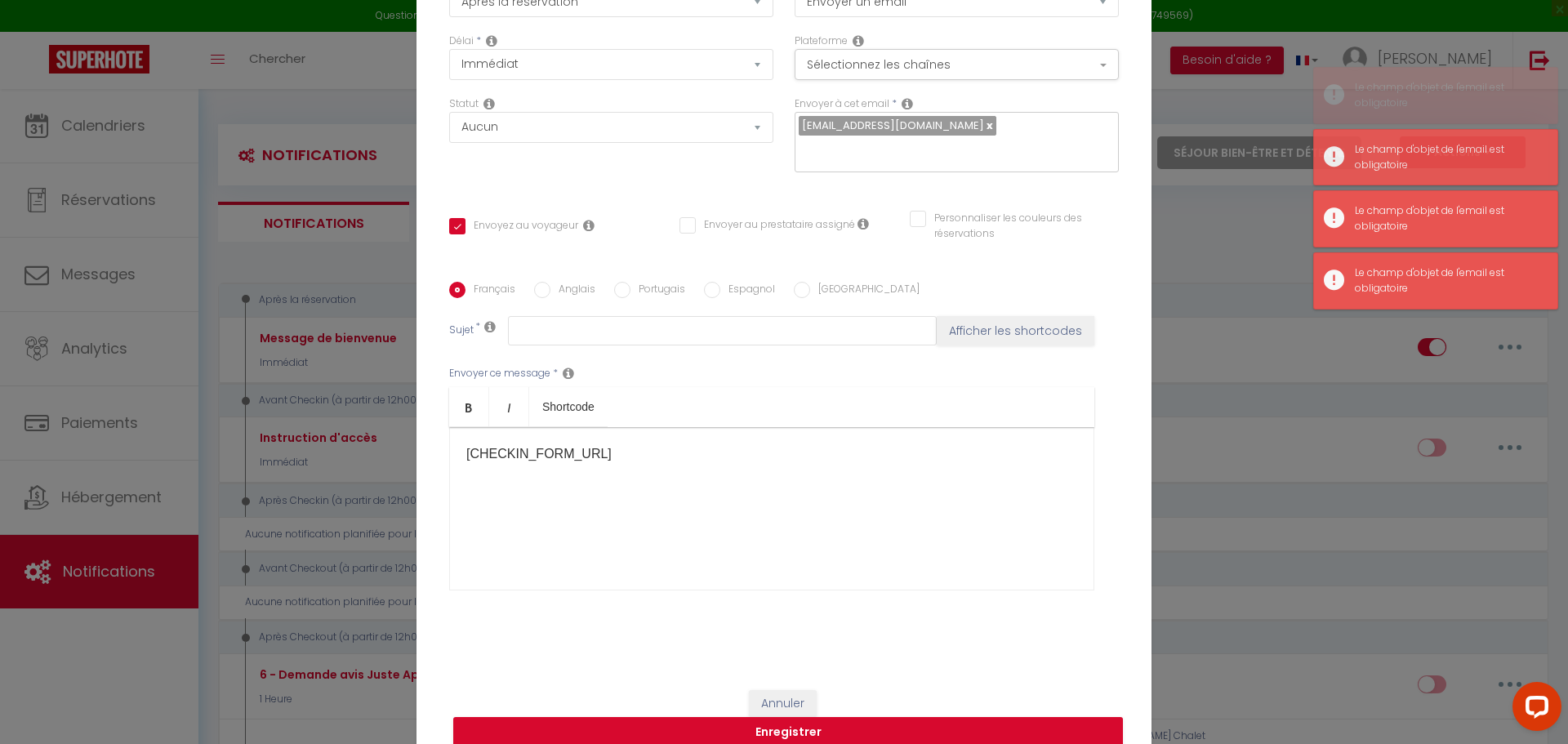
click at [770, 717] on button "Enregistrer" at bounding box center [788, 732] width 670 height 31
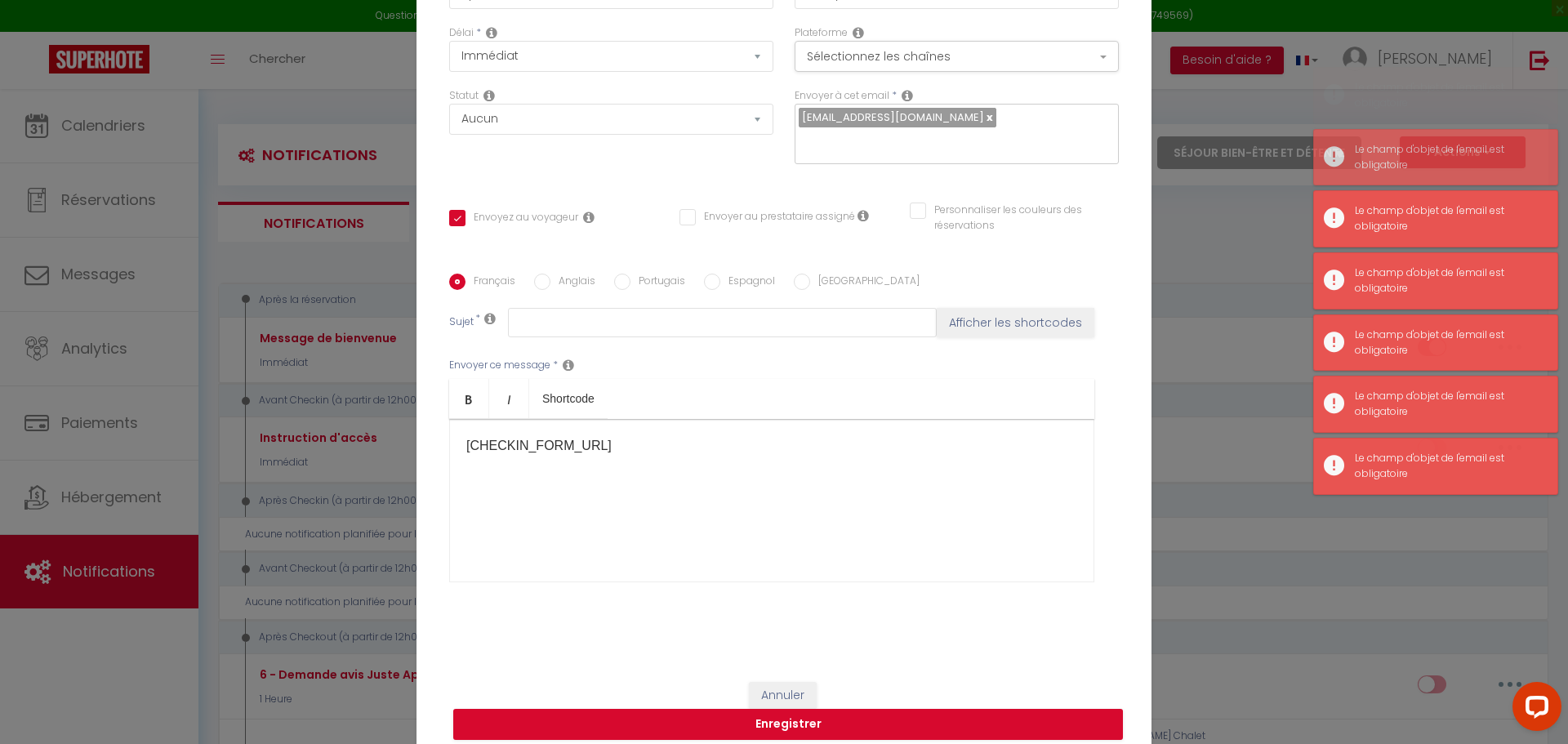
click at [770, 710] on button "Enregistrer" at bounding box center [788, 724] width 670 height 31
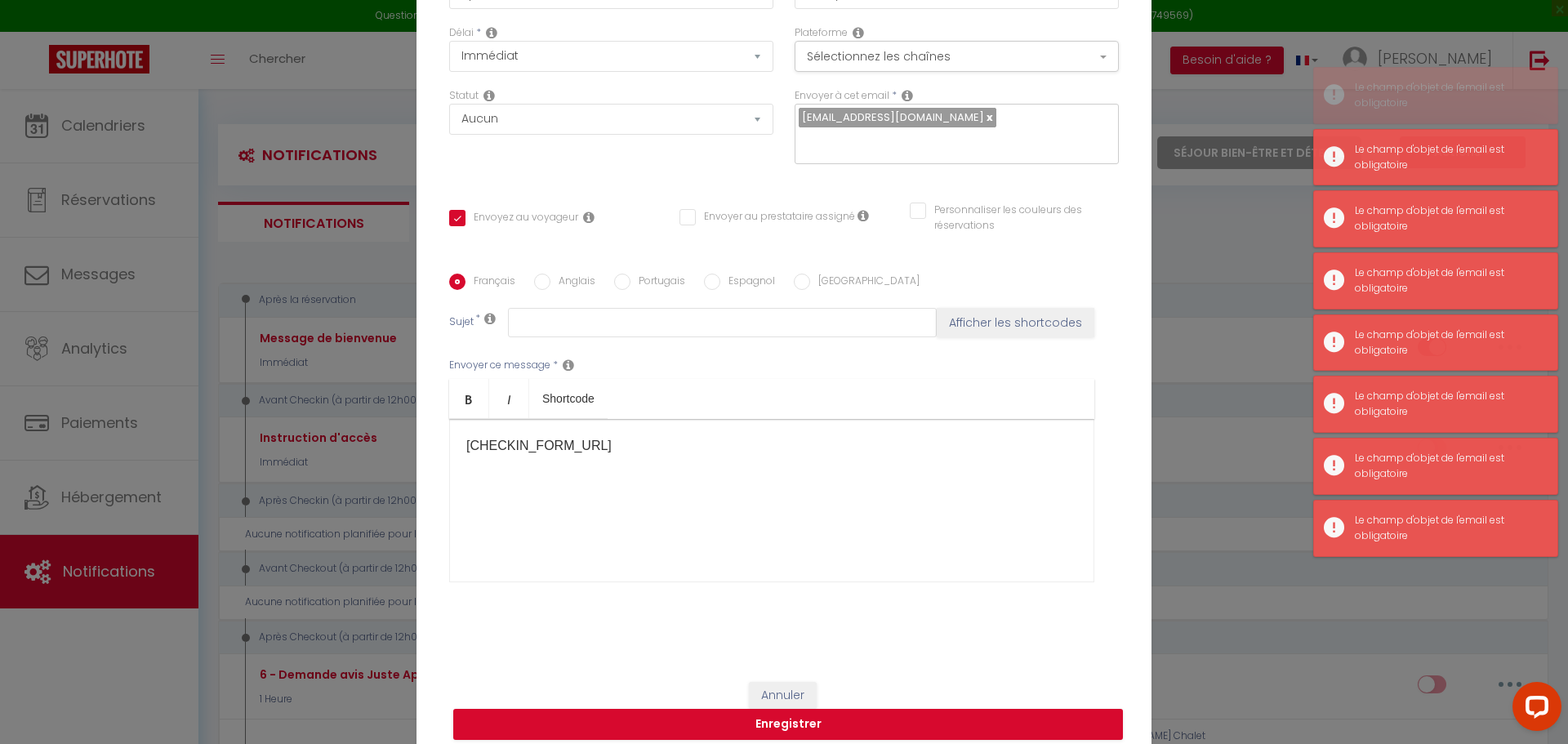
click at [770, 710] on button "Enregistrer" at bounding box center [788, 724] width 670 height 31
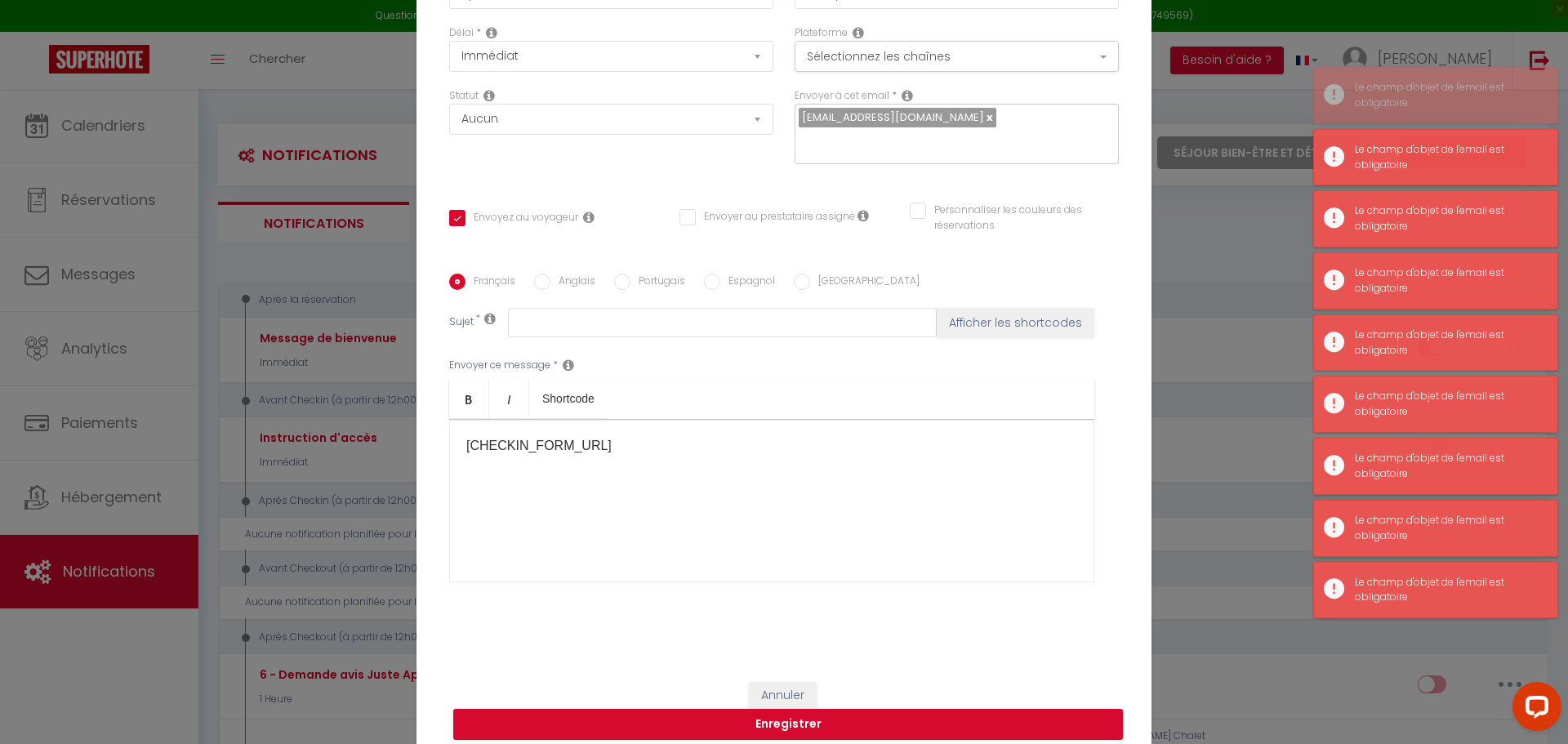
click at [770, 710] on button "Enregistrer" at bounding box center [788, 724] width 670 height 31
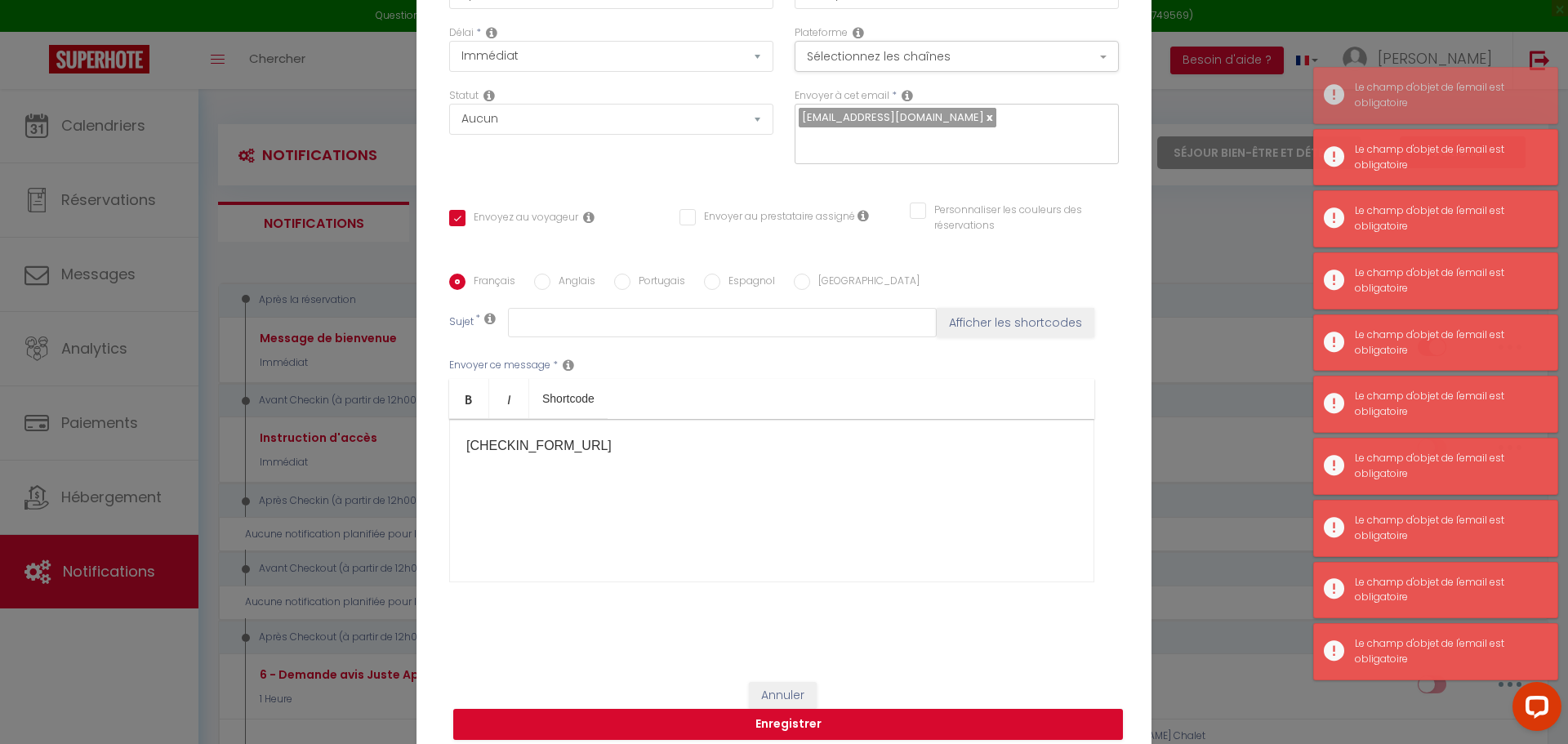
click at [770, 710] on button "Enregistrer" at bounding box center [788, 724] width 670 height 31
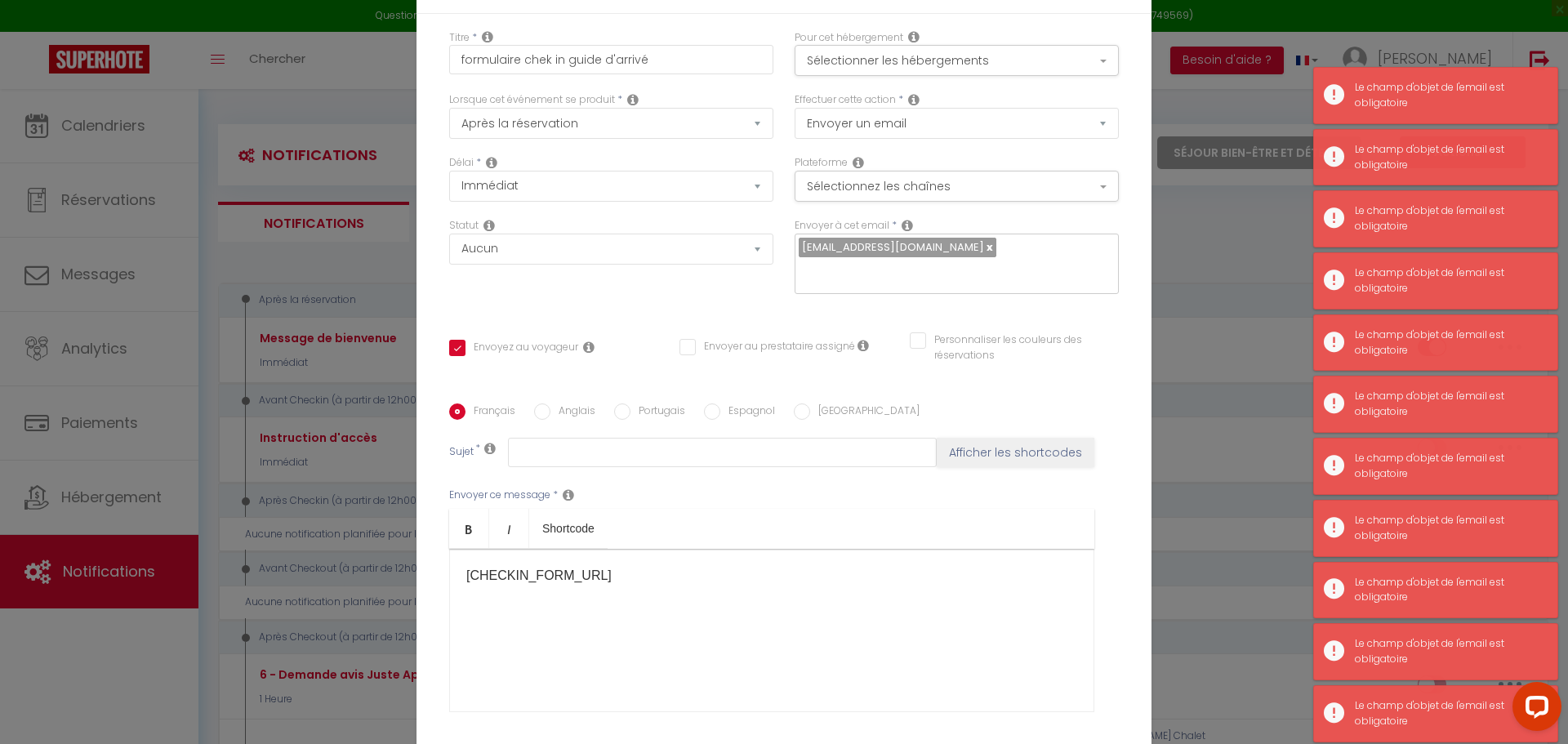
click at [982, 273] on div "[EMAIL_ADDRESS][DOMAIN_NAME]" at bounding box center [956, 264] width 324 height 60
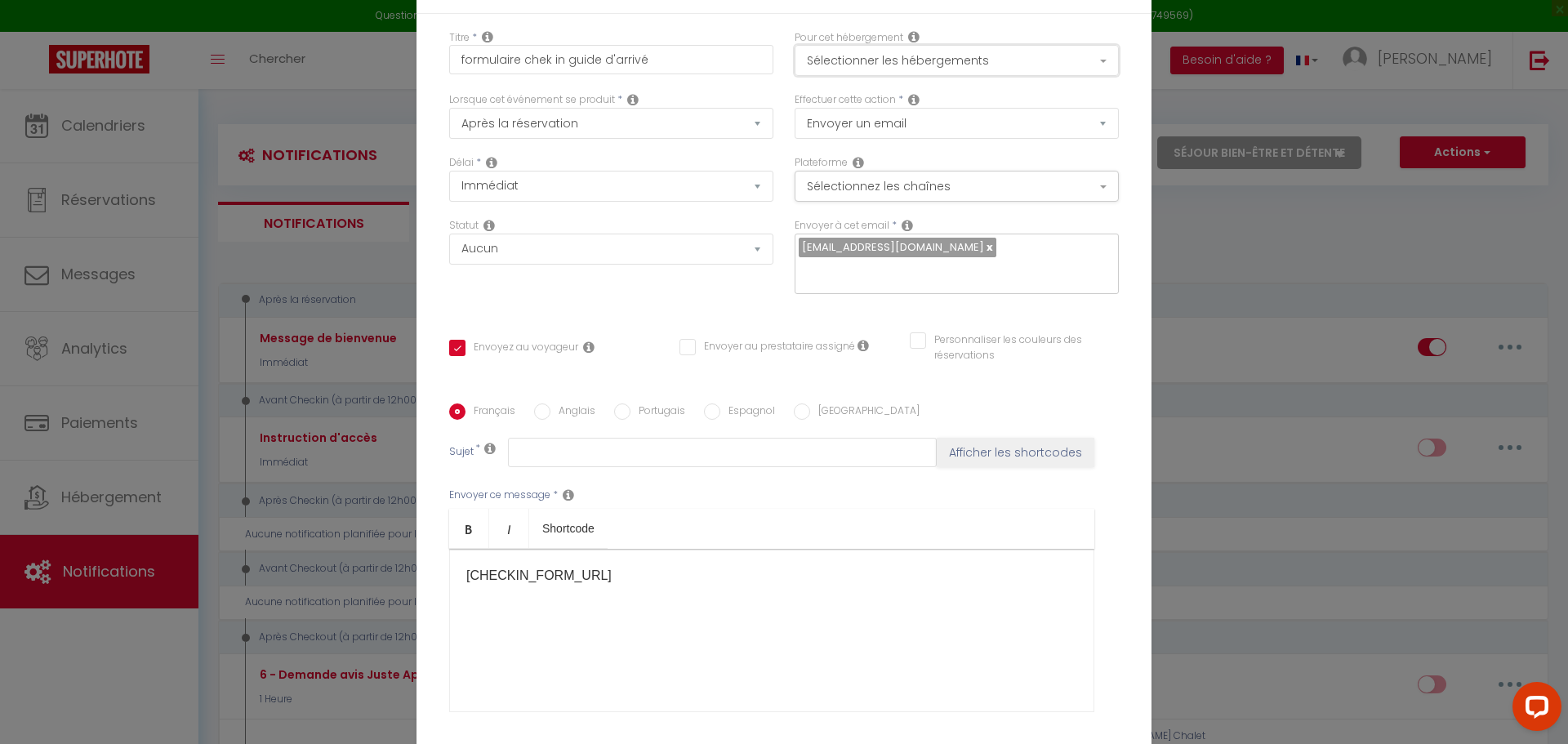
click at [959, 72] on button "Sélectionner les hébergements" at bounding box center [956, 60] width 324 height 31
click at [958, 71] on button "Sélectionner les hébergements" at bounding box center [956, 60] width 324 height 31
click at [981, 262] on input "text" at bounding box center [953, 272] width 308 height 21
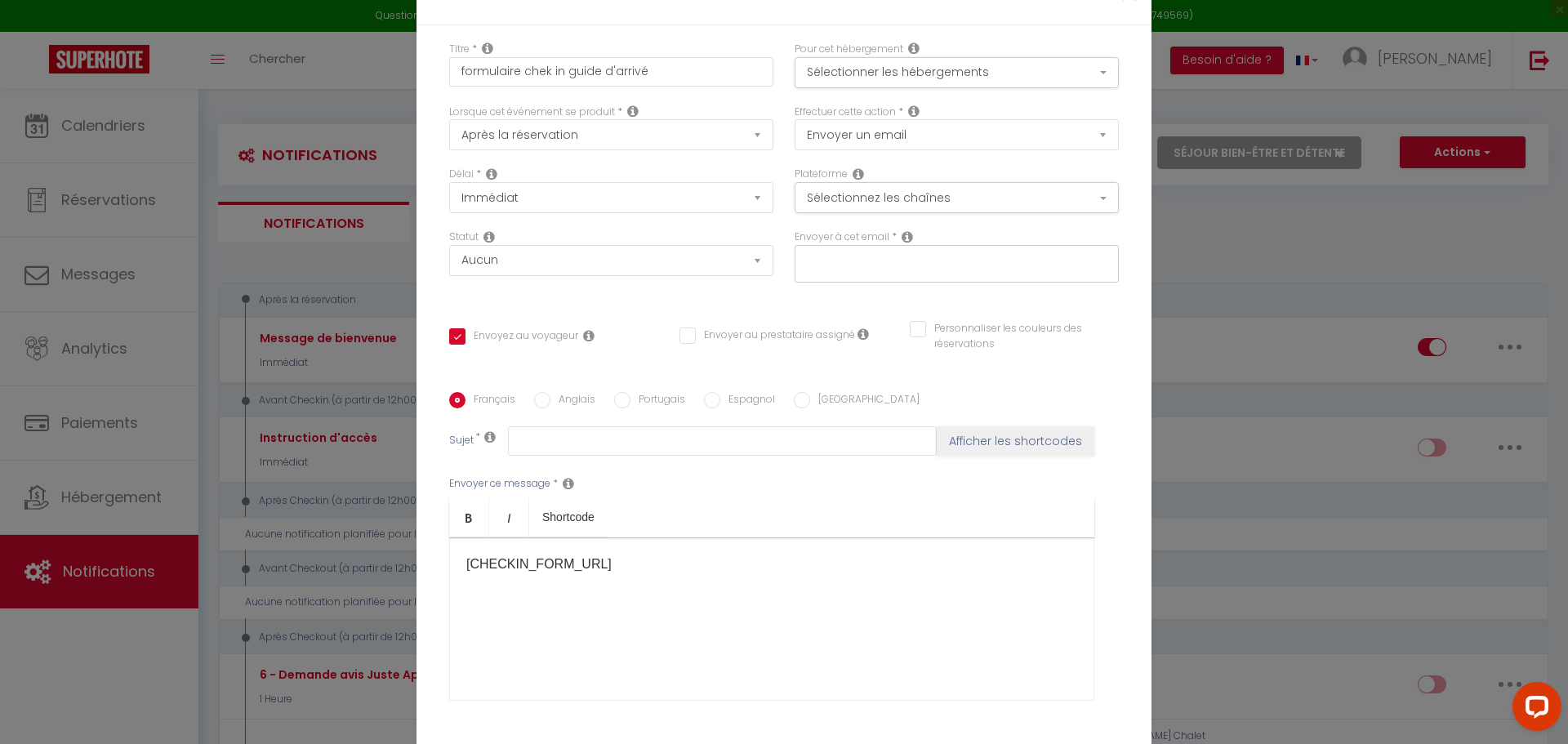
click at [867, 543] on div "[CHECKIN_FORM_URL] ​" at bounding box center [771, 618] width 645 height 163
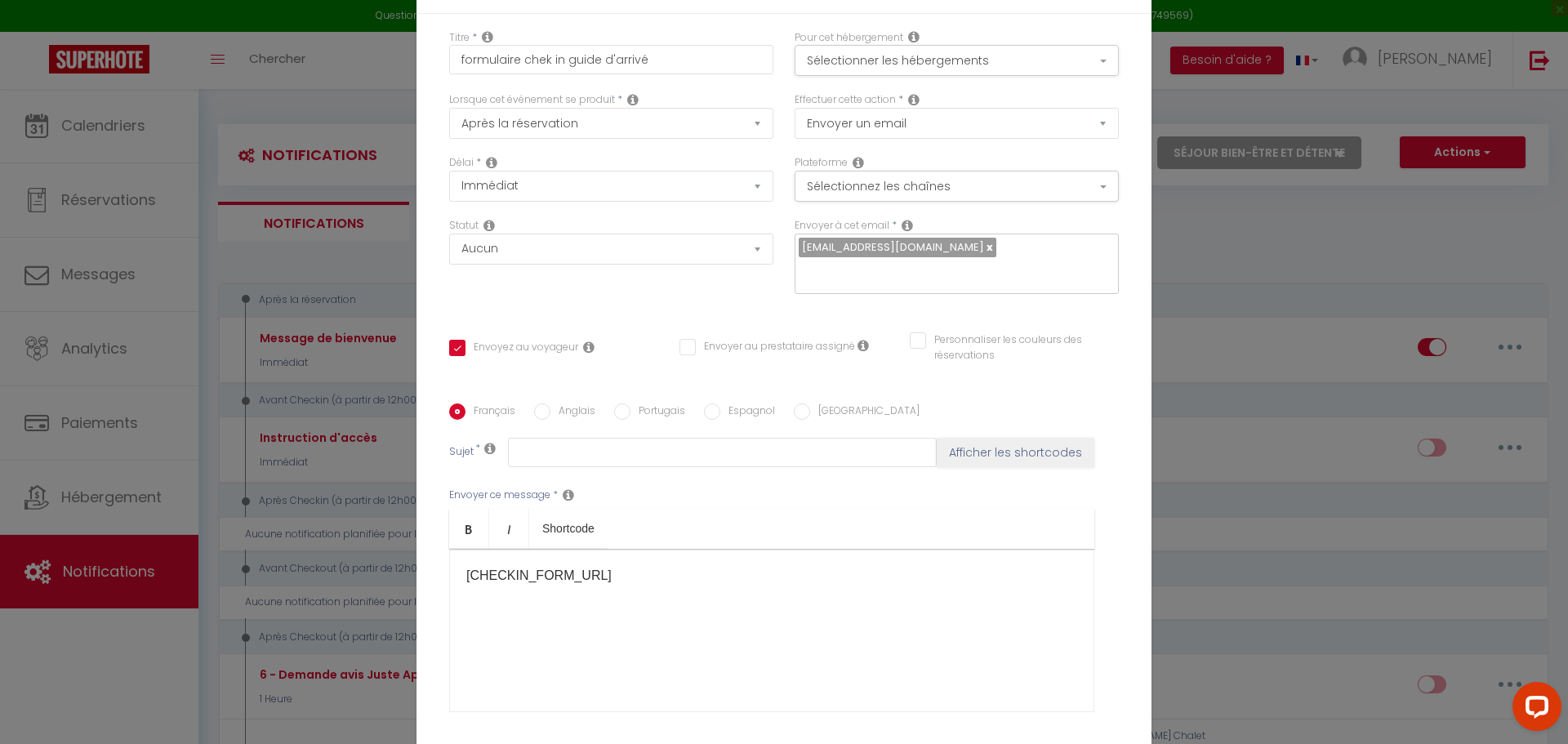
click at [791, 574] on div "[CHECKIN_FORM_URL] ​" at bounding box center [771, 630] width 645 height 163
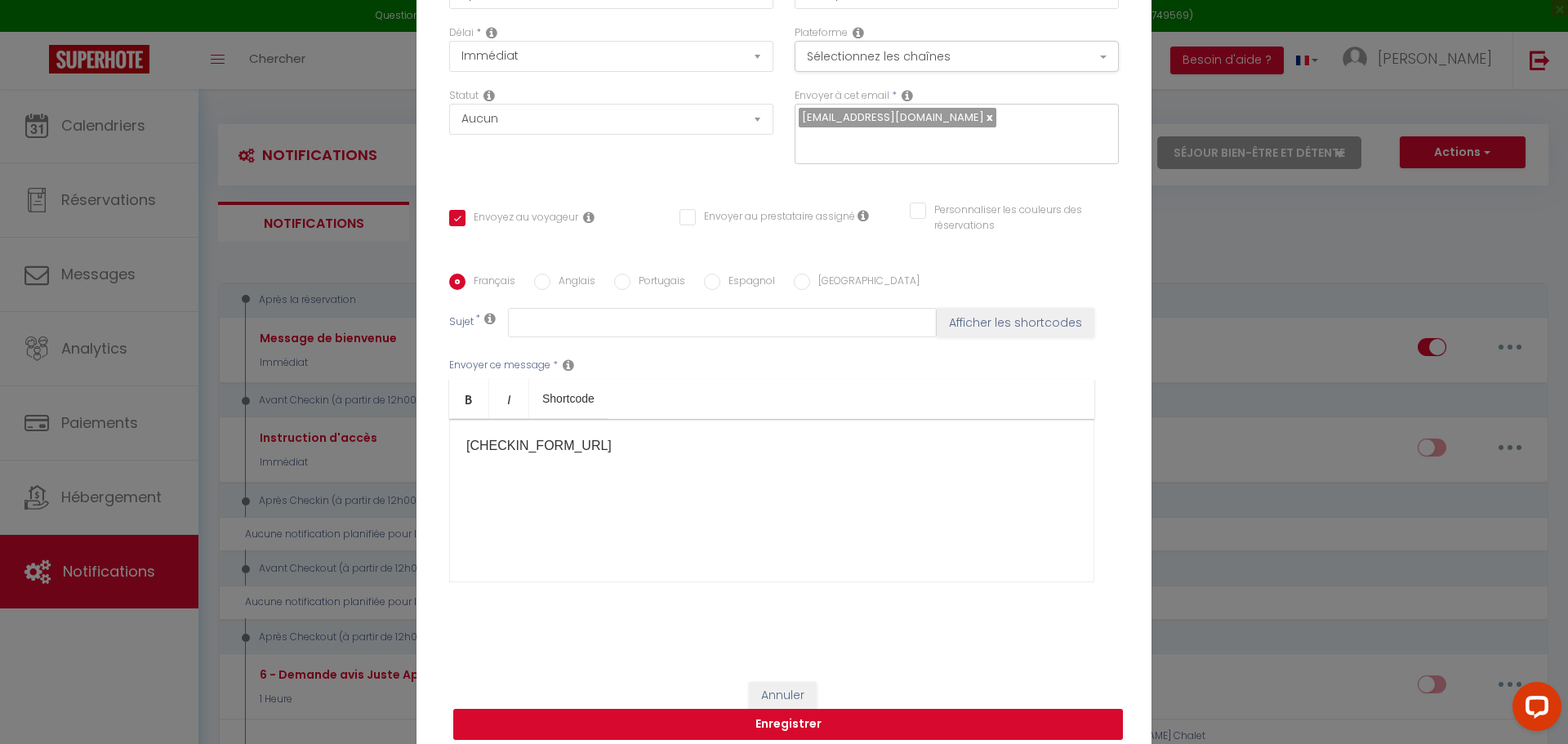
click at [823, 708] on button "Enregistrer" at bounding box center [788, 724] width 670 height 31
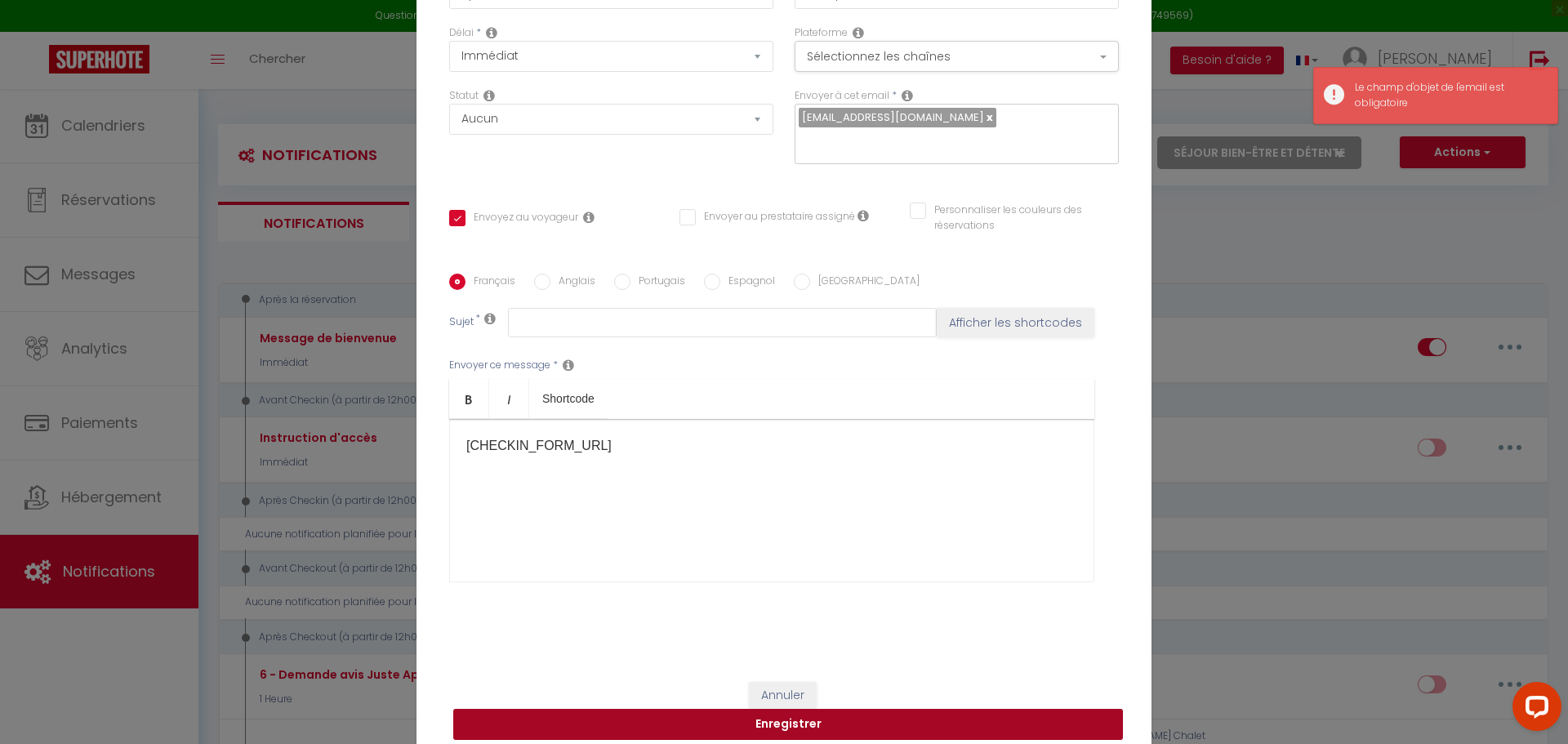
click at [824, 708] on button "Enregistrer" at bounding box center [788, 724] width 670 height 31
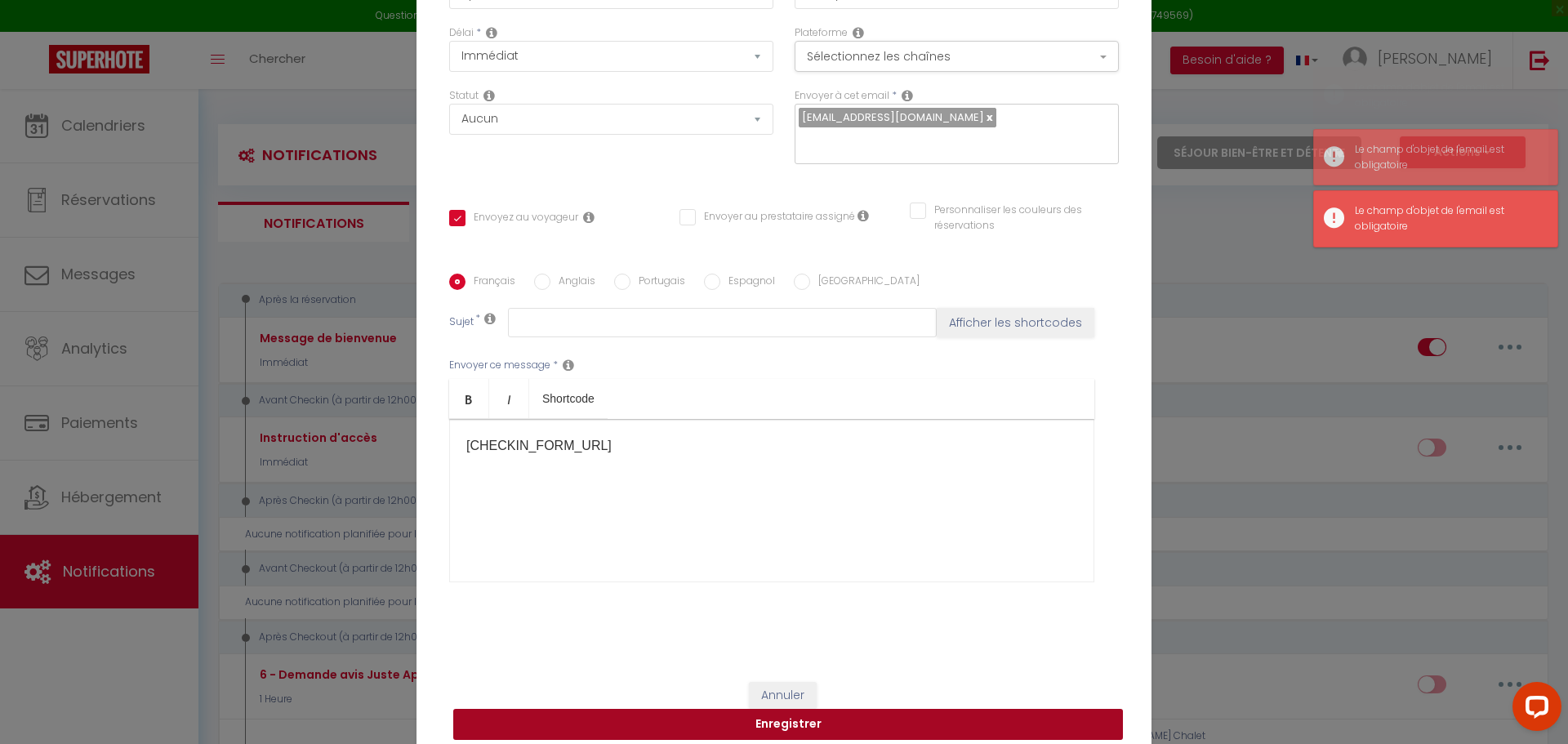
click at [824, 708] on button "Enregistrer" at bounding box center [788, 724] width 670 height 31
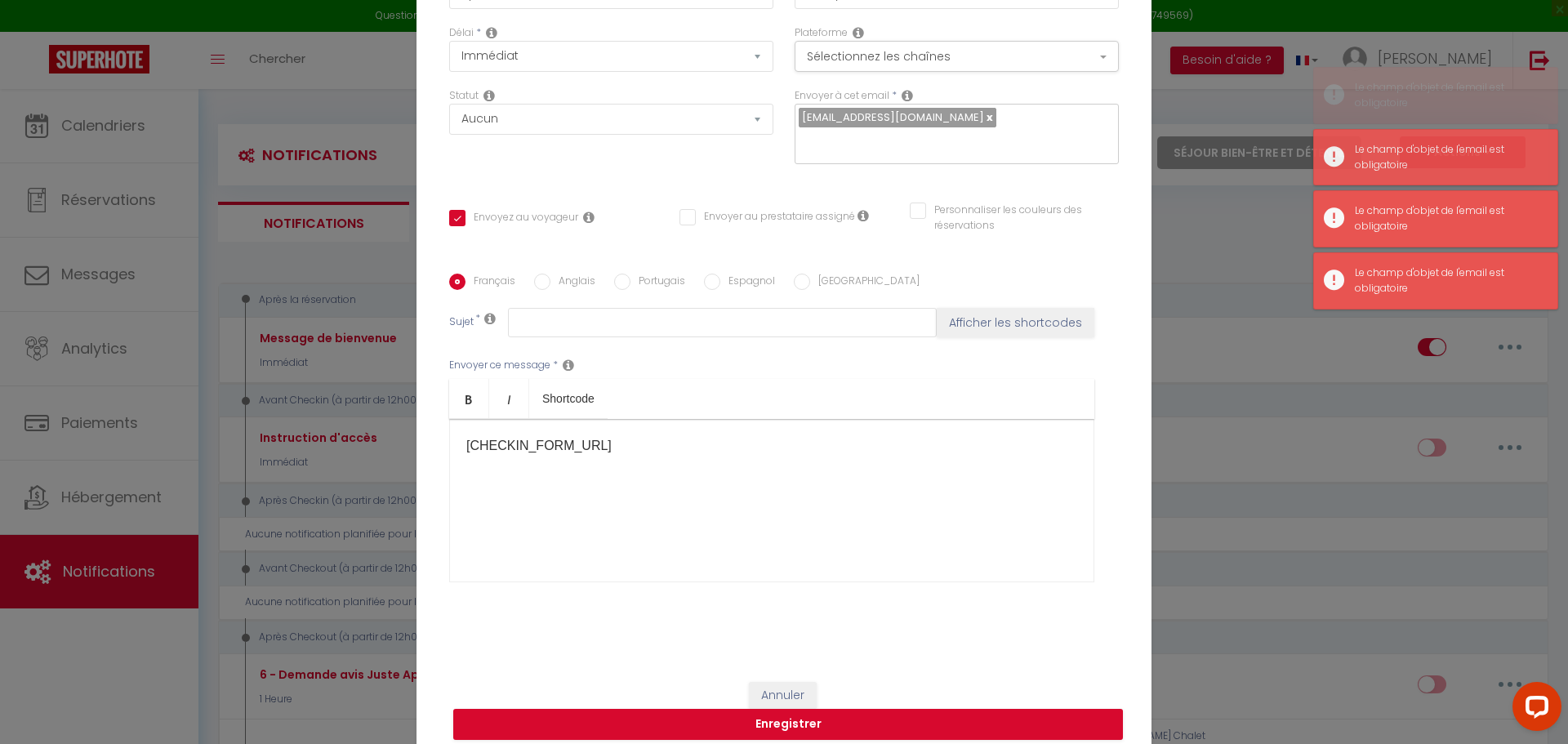
click at [824, 708] on button "Enregistrer" at bounding box center [788, 724] width 670 height 31
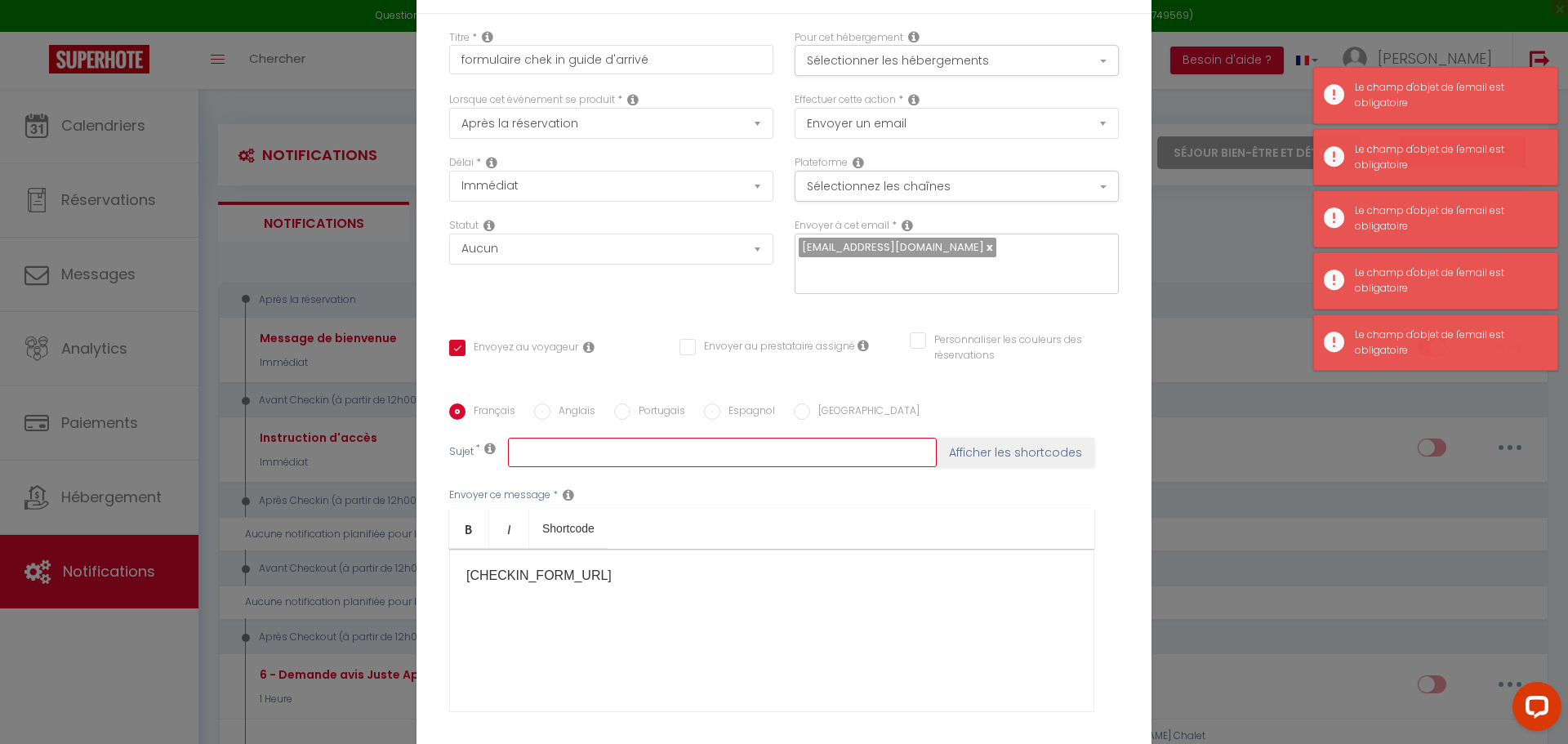
drag, startPoint x: 625, startPoint y: 435, endPoint x: 634, endPoint y: 416, distance: 21.0
click at [632, 418] on div "Français Anglais Portugais Espagnol Italien Sujet * Afficher les shortcodes Env…" at bounding box center [784, 567] width 678 height 329
drag, startPoint x: 1056, startPoint y: 215, endPoint x: 1022, endPoint y: 245, distance: 45.3
click at [1052, 217] on div "Plateforme Sélectionnez les chaînes Toutes les chaines Direct [DOMAIN_NAME] [DO…" at bounding box center [957, 186] width 346 height 63
click at [1015, 262] on input "text" at bounding box center [953, 272] width 308 height 21
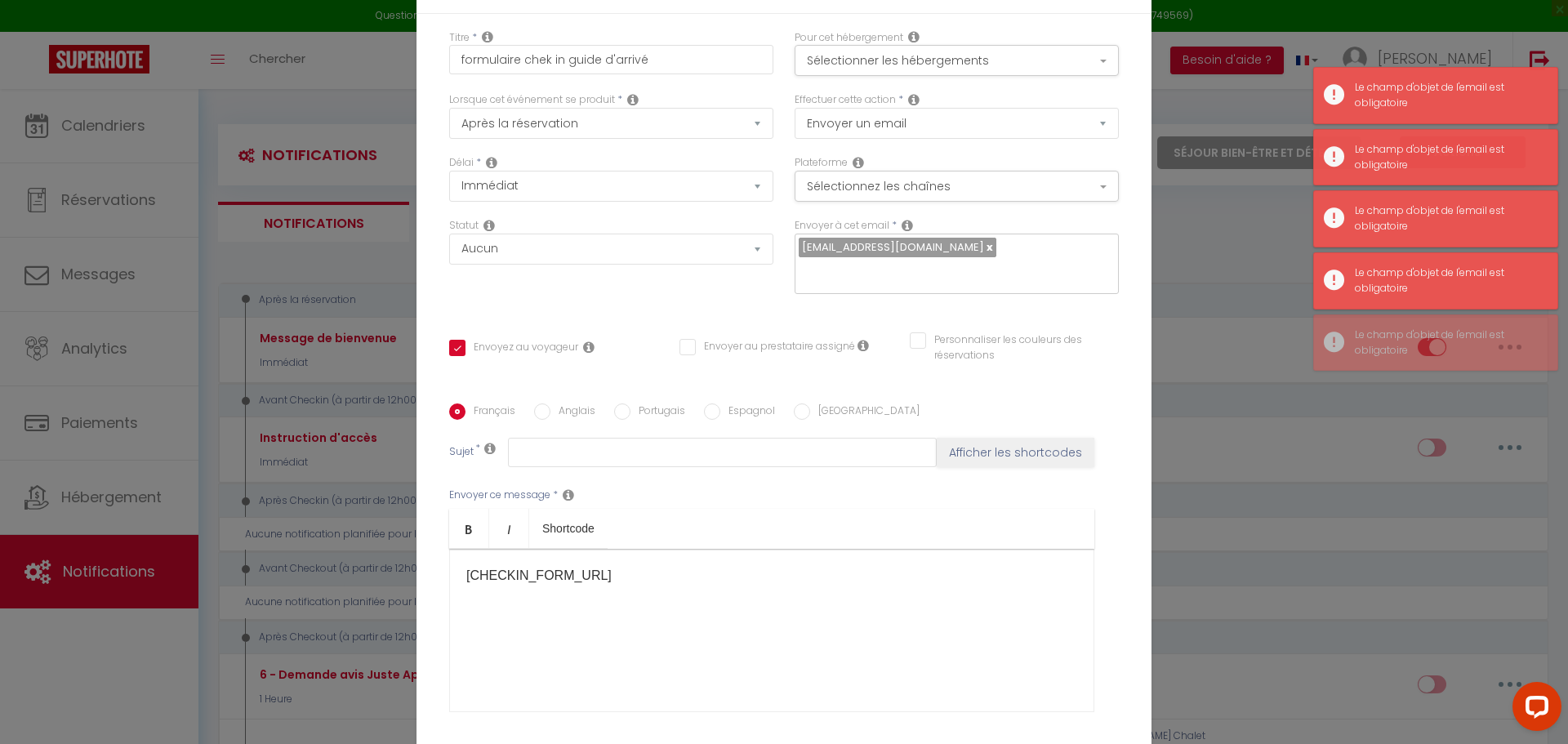
click at [928, 257] on span "[EMAIL_ADDRESS][DOMAIN_NAME]" at bounding box center [898, 247] width 198 height 19
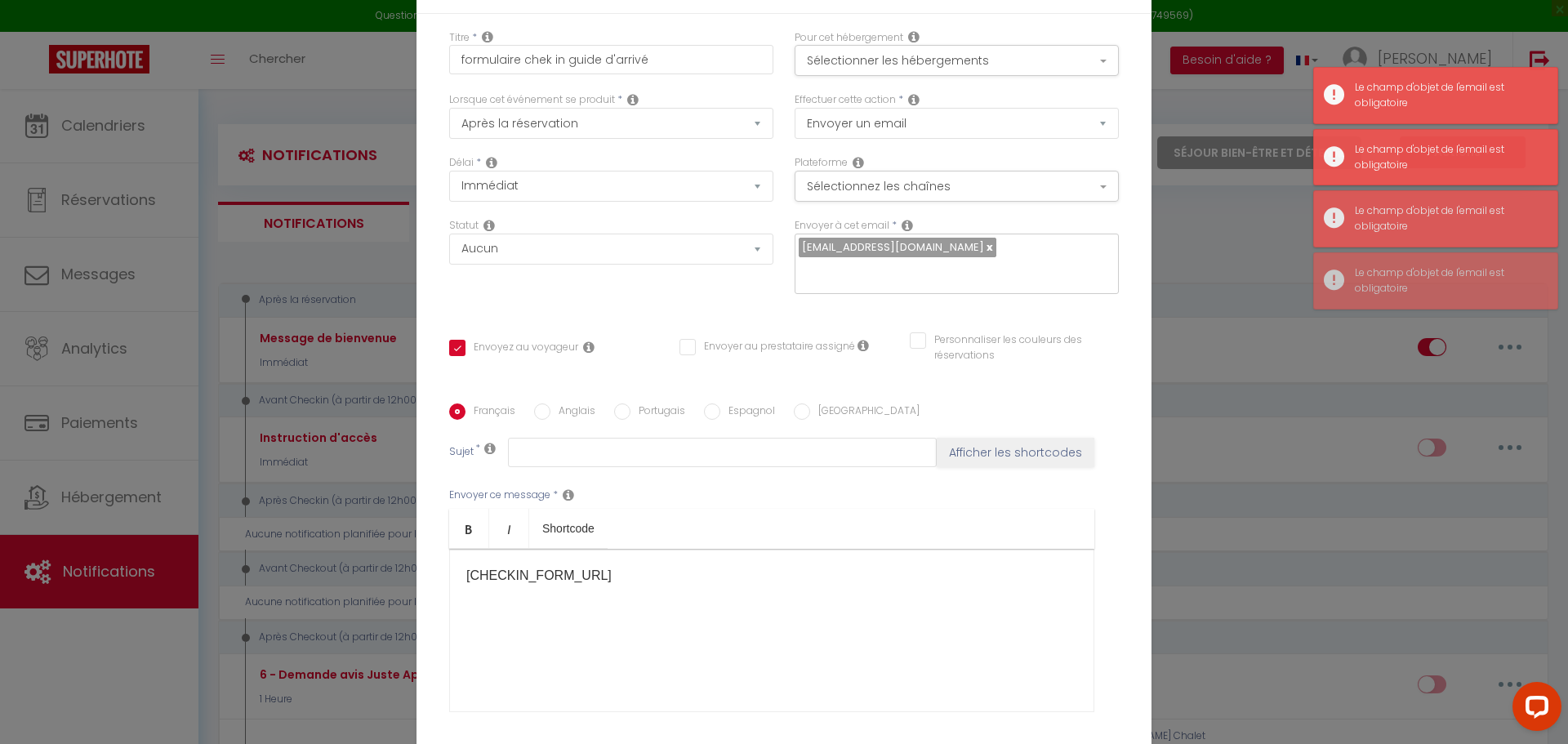
click at [984, 254] on link at bounding box center [989, 246] width 9 height 16
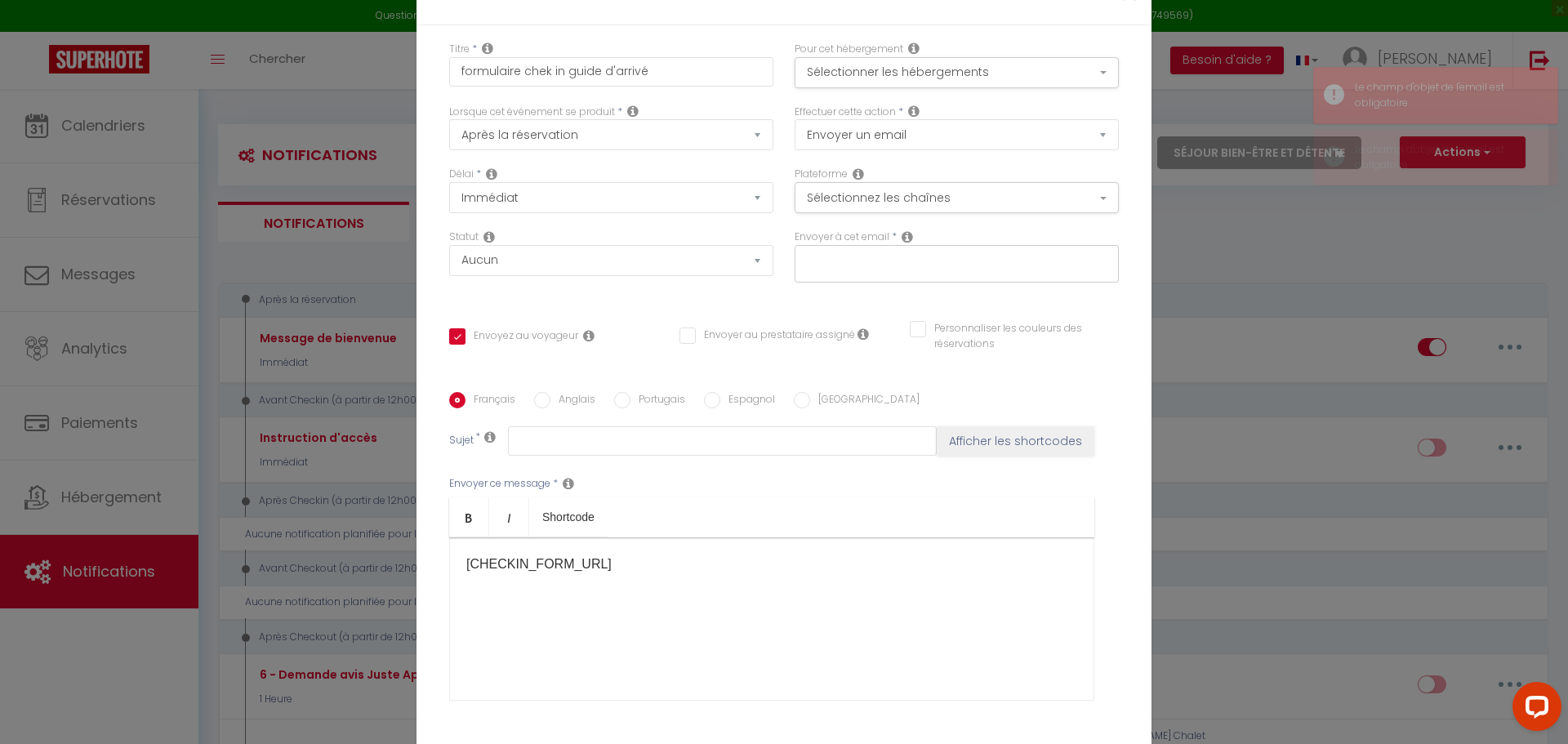
click at [943, 255] on input "text" at bounding box center [953, 260] width 308 height 21
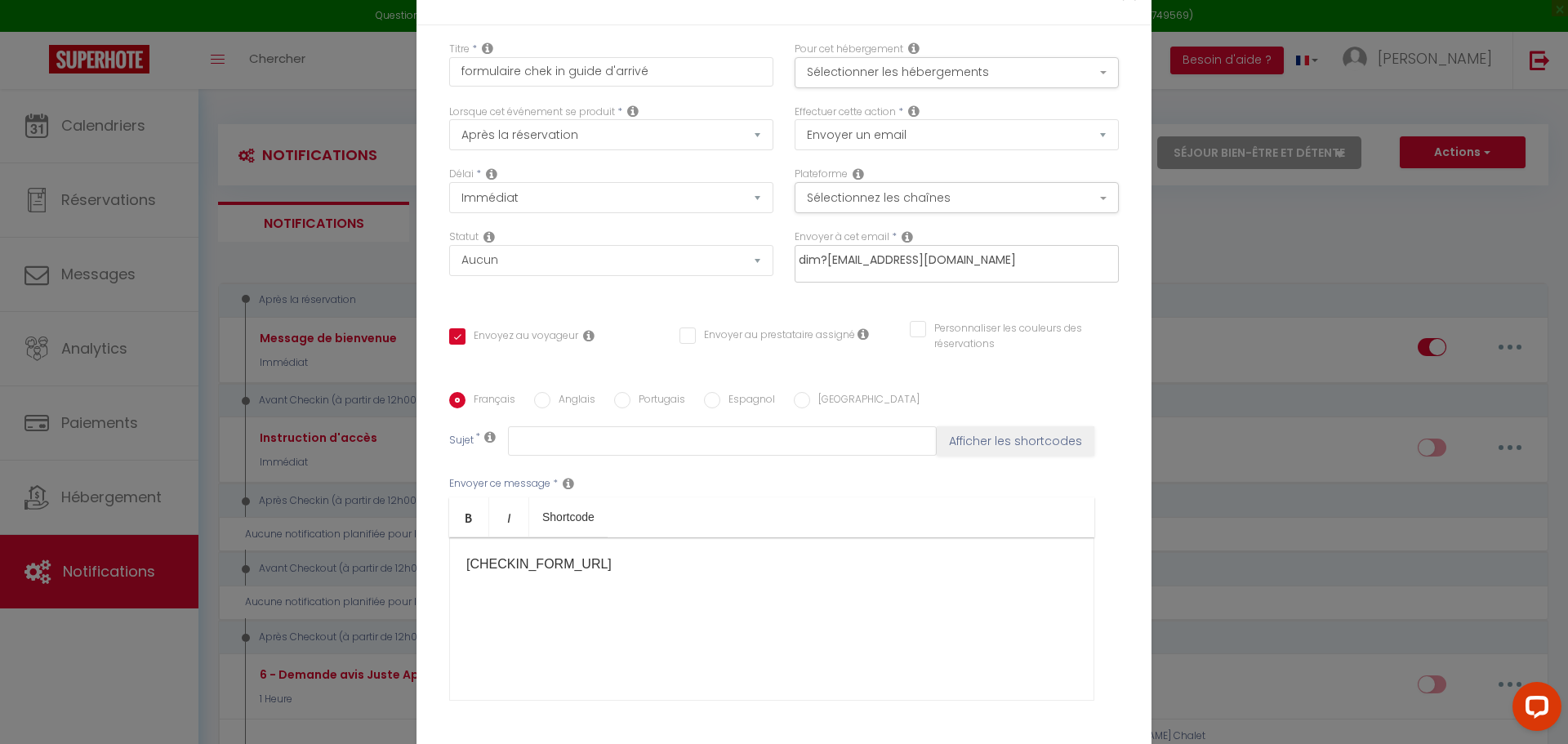
click at [815, 264] on input "dim?[EMAIL_ADDRESS][DOMAIN_NAME]" at bounding box center [953, 260] width 308 height 21
click at [822, 251] on input "dim?[EMAIL_ADDRESS][DOMAIN_NAME]" at bounding box center [953, 260] width 308 height 21
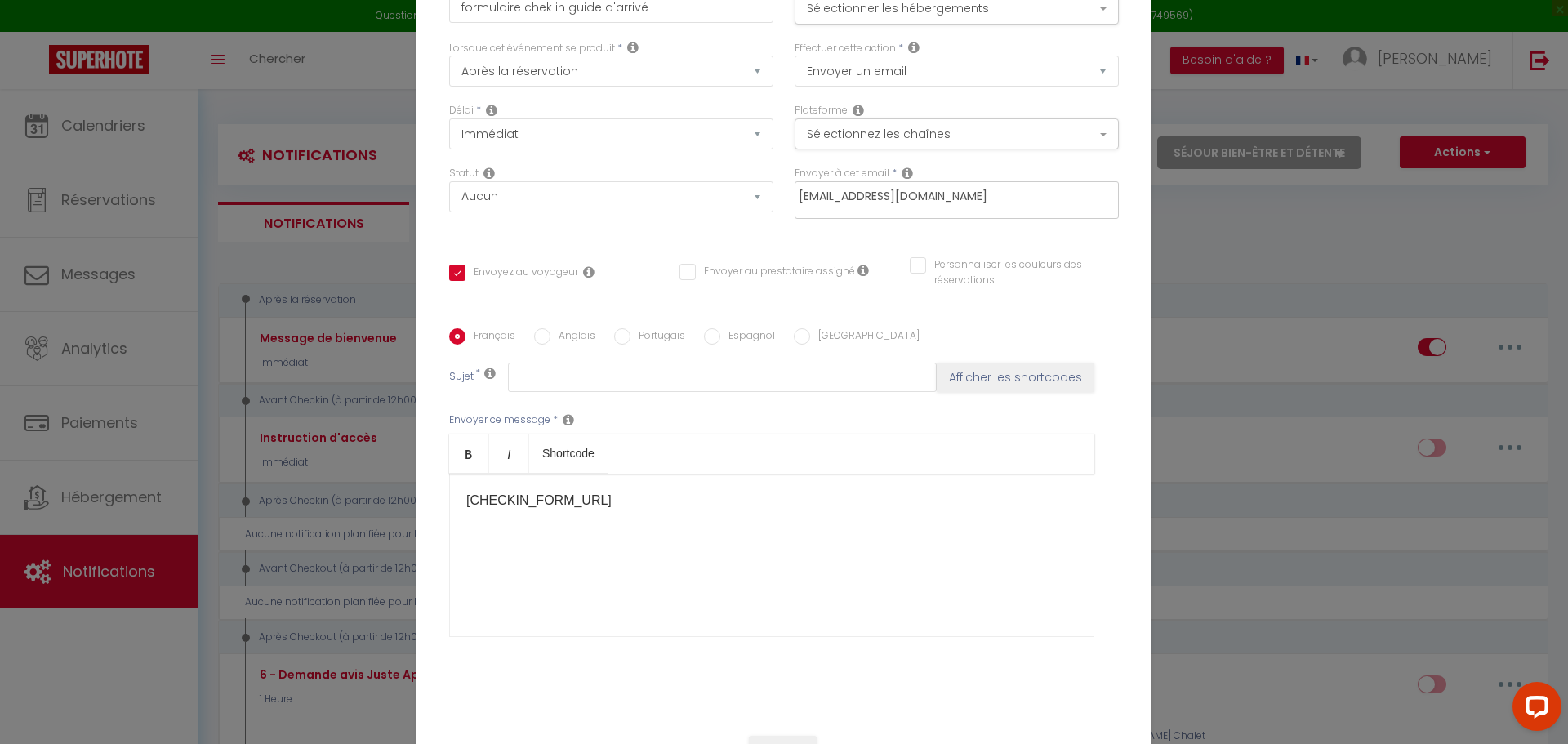
scroll to position [129, 0]
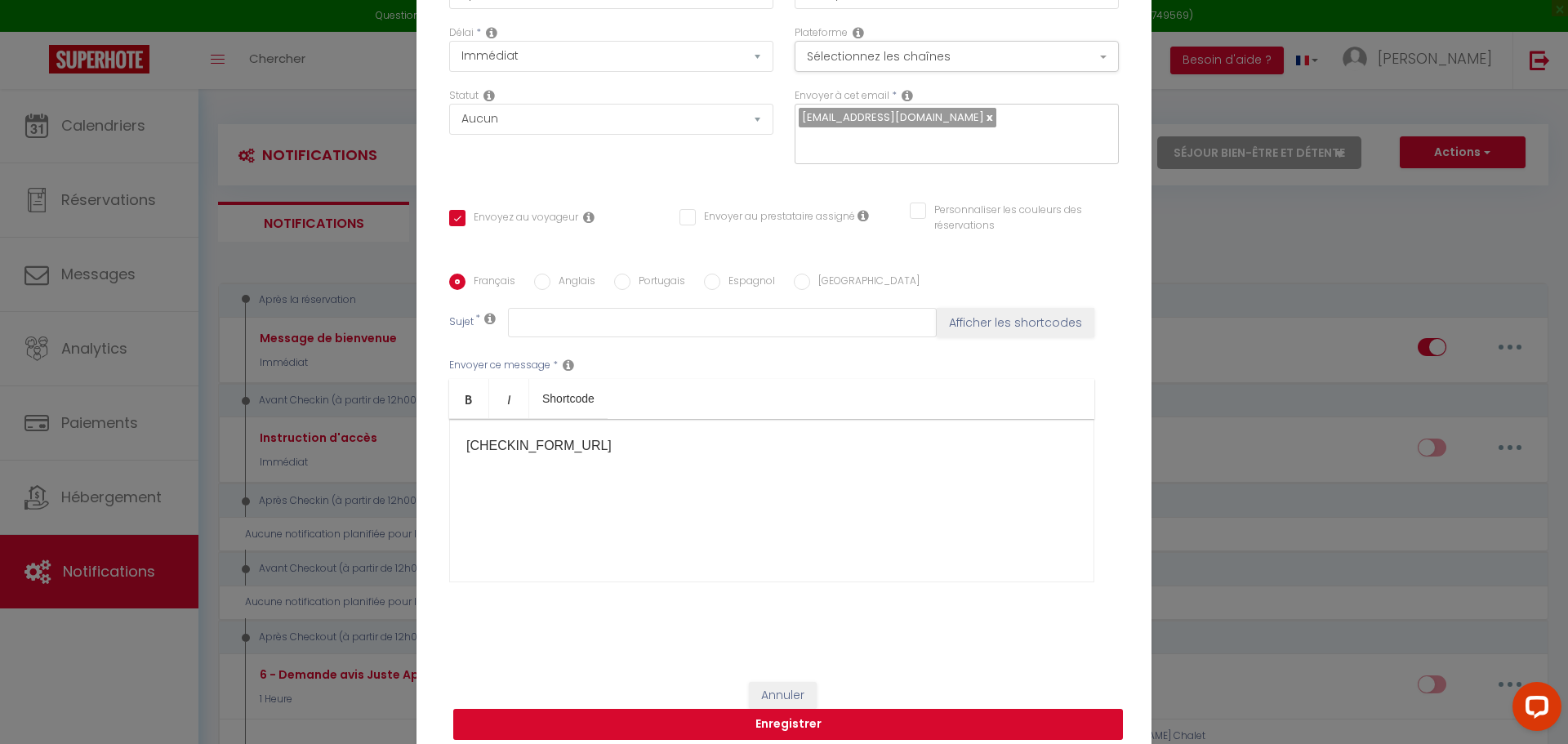
click at [759, 708] on button "Enregistrer" at bounding box center [788, 724] width 670 height 31
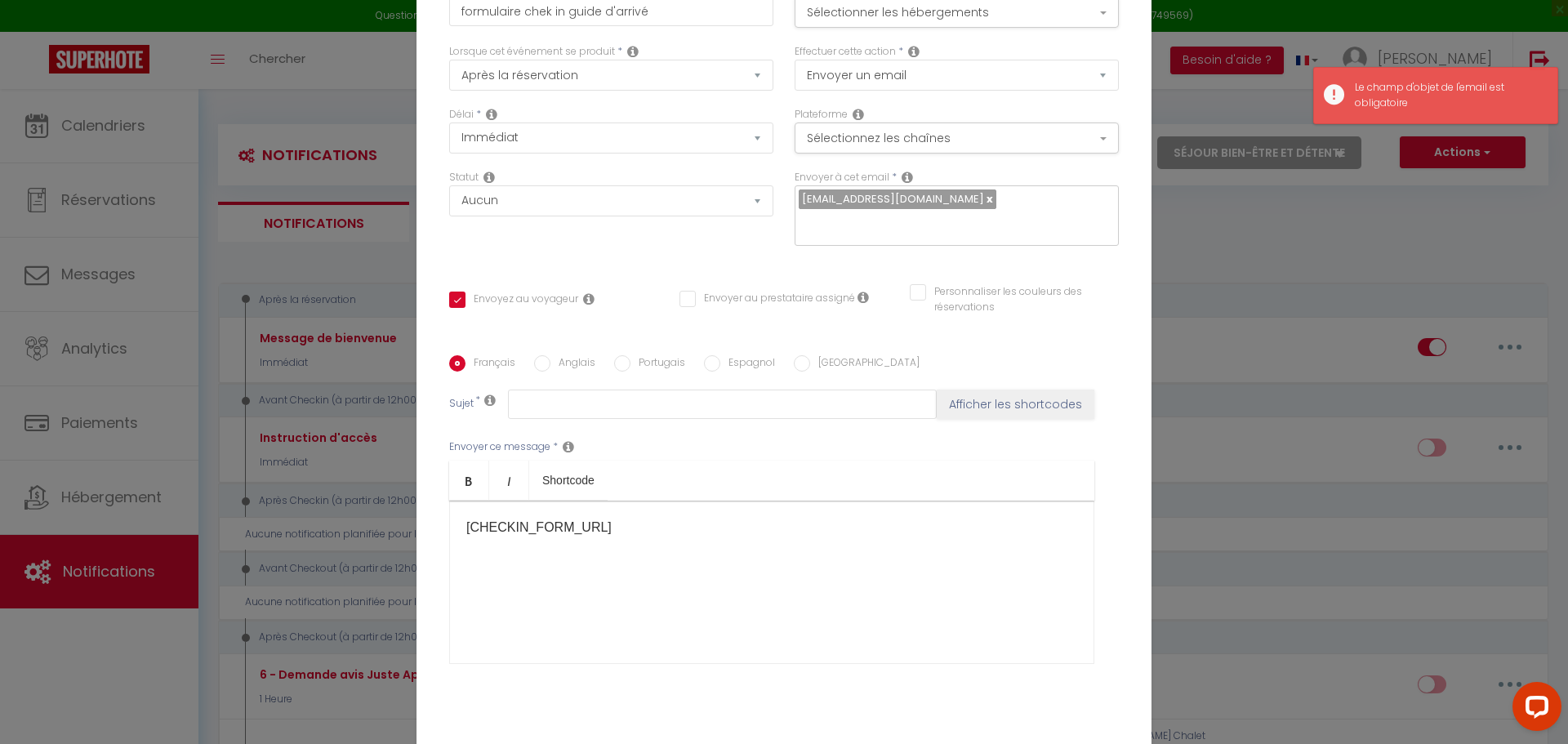
scroll to position [0, 0]
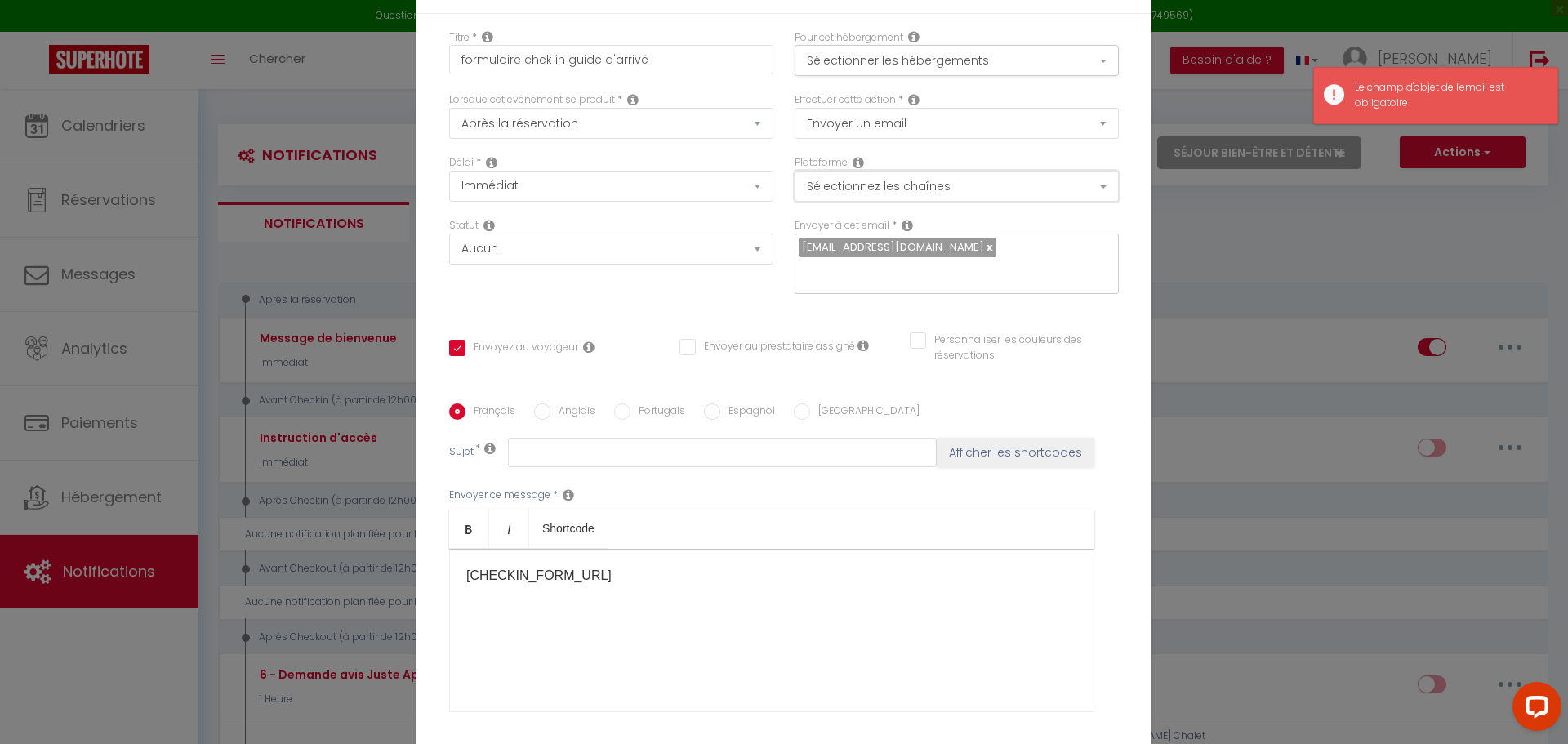
click at [899, 196] on button "Sélectionnez les chaînes" at bounding box center [956, 186] width 324 height 31
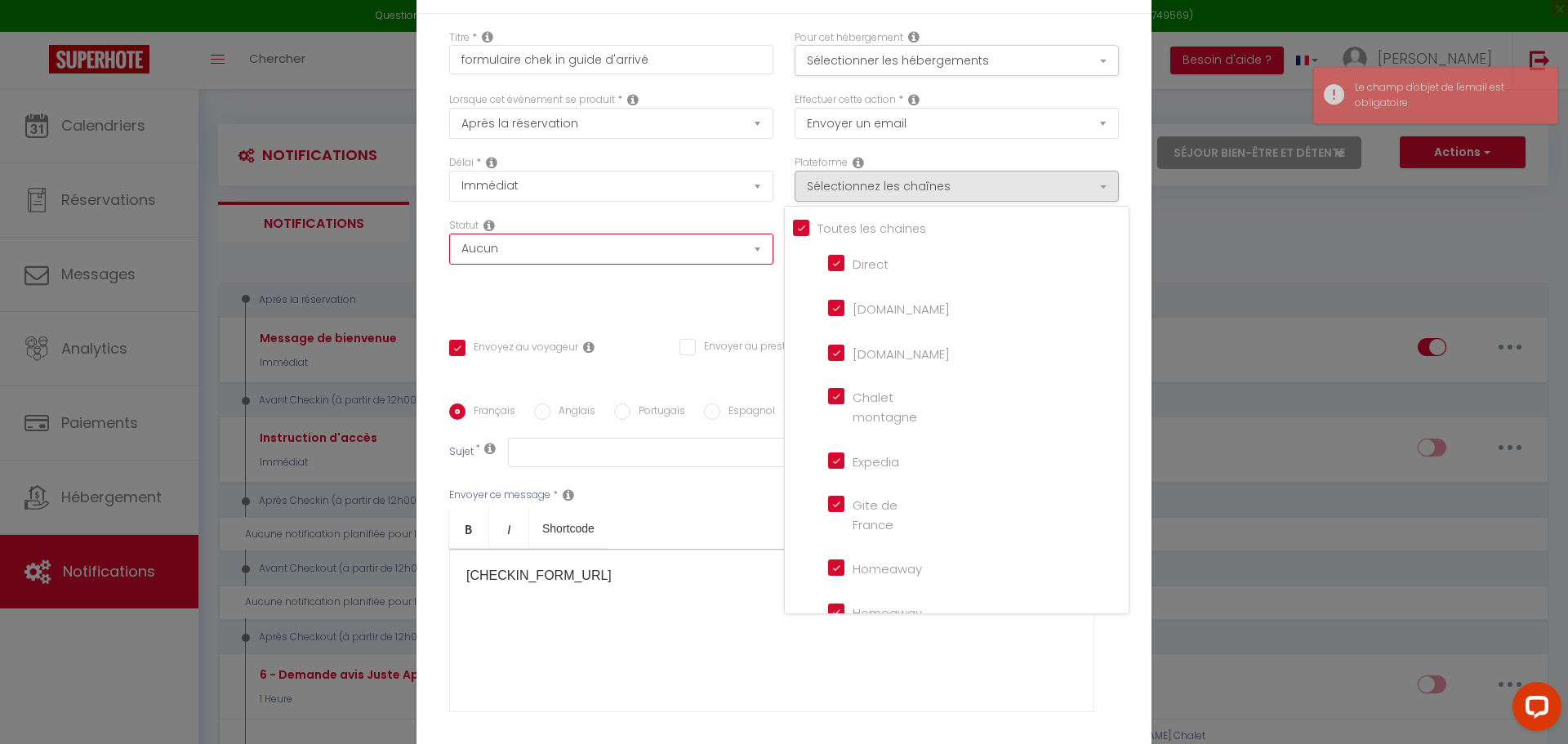
click at [612, 264] on select "Aucun Si la réservation est payée Si réservation non payée Si la caution a été …" at bounding box center [610, 249] width 324 height 31
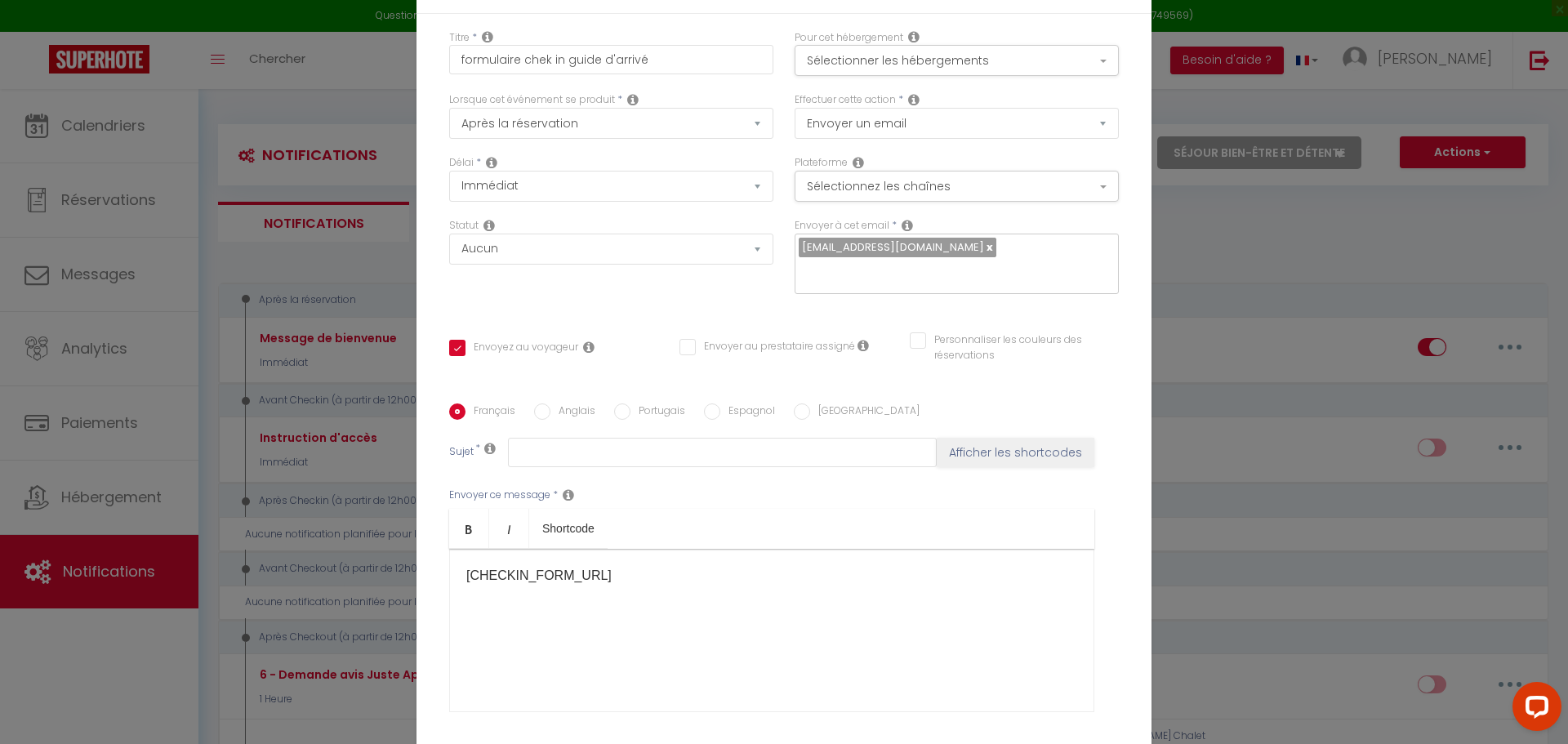
click at [850, 308] on div "Titre * formulaire chek in guide d'arrivé Pour cet hébergement Sélectionner les…" at bounding box center [784, 404] width 735 height 781
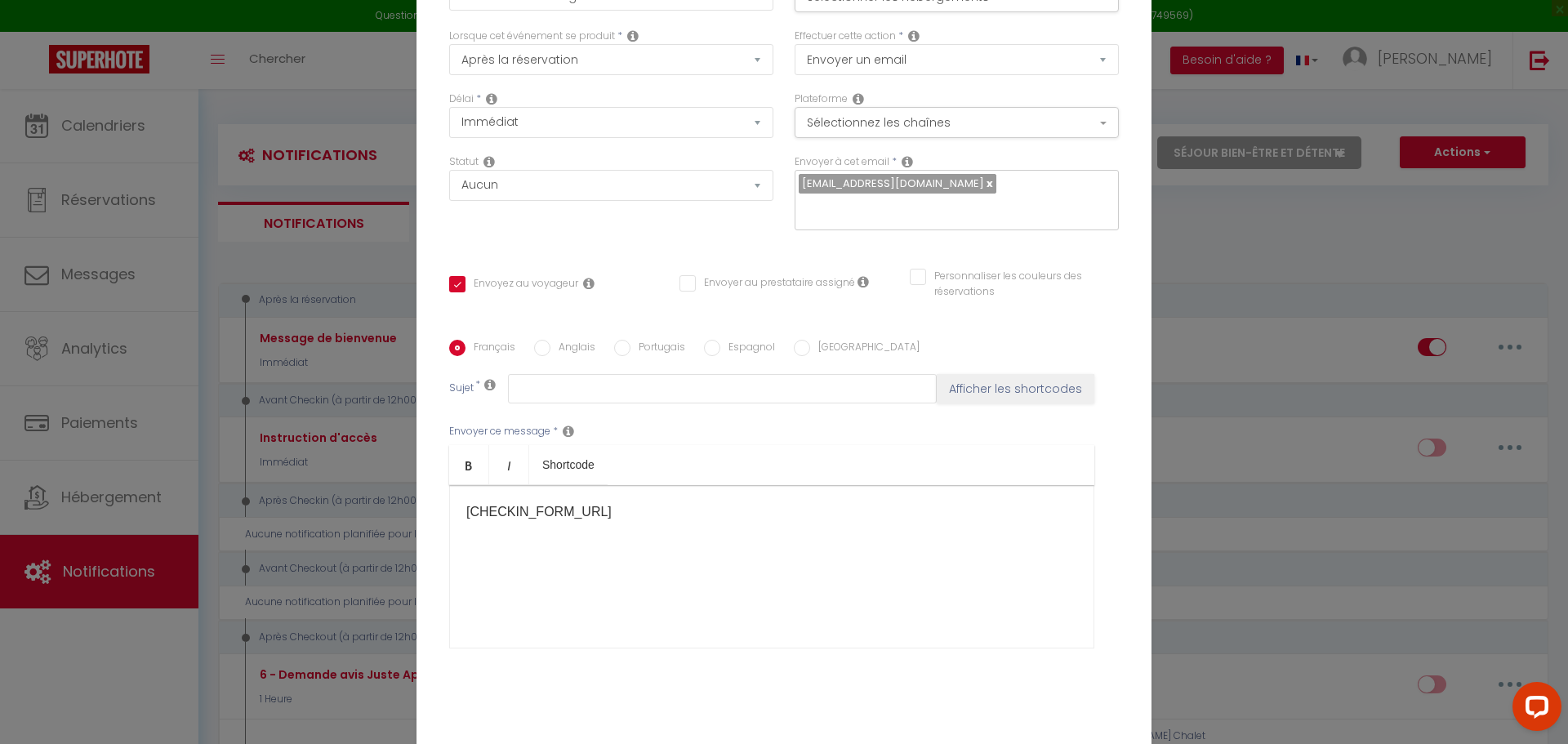
scroll to position [129, 0]
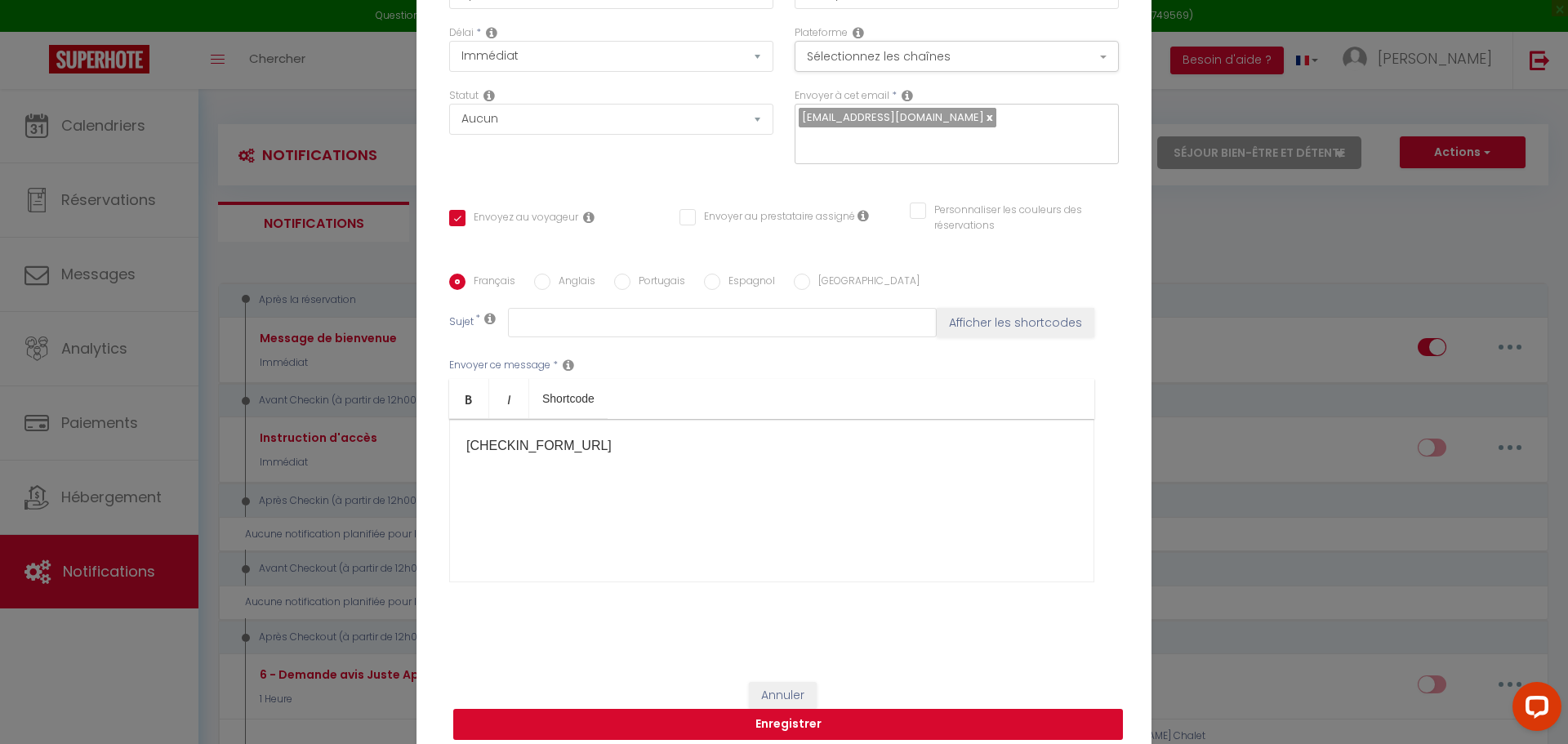
click at [731, 714] on button "Enregistrer" at bounding box center [788, 724] width 670 height 31
click at [731, 708] on button "Enregistrer" at bounding box center [788, 724] width 670 height 31
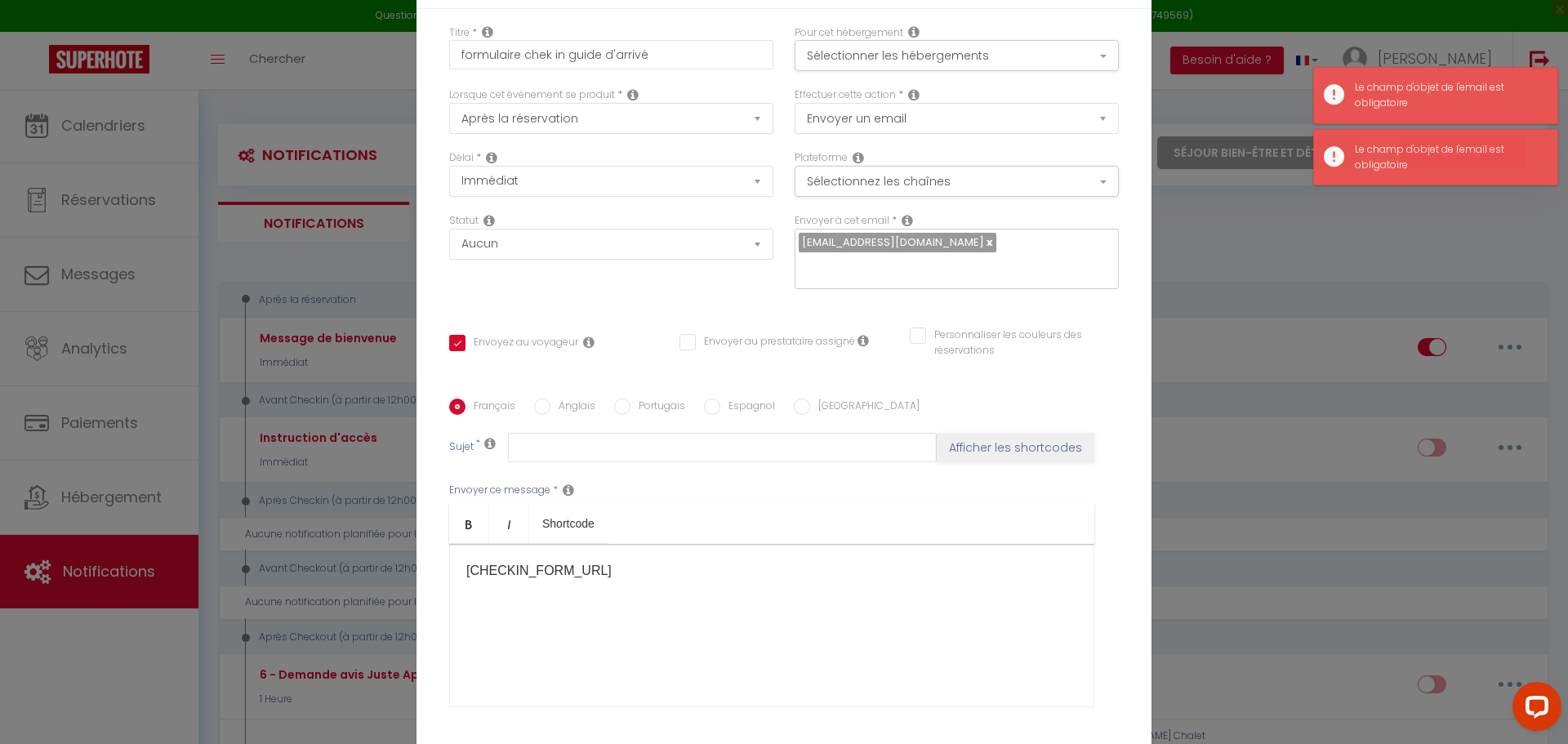
scroll to position [0, 0]
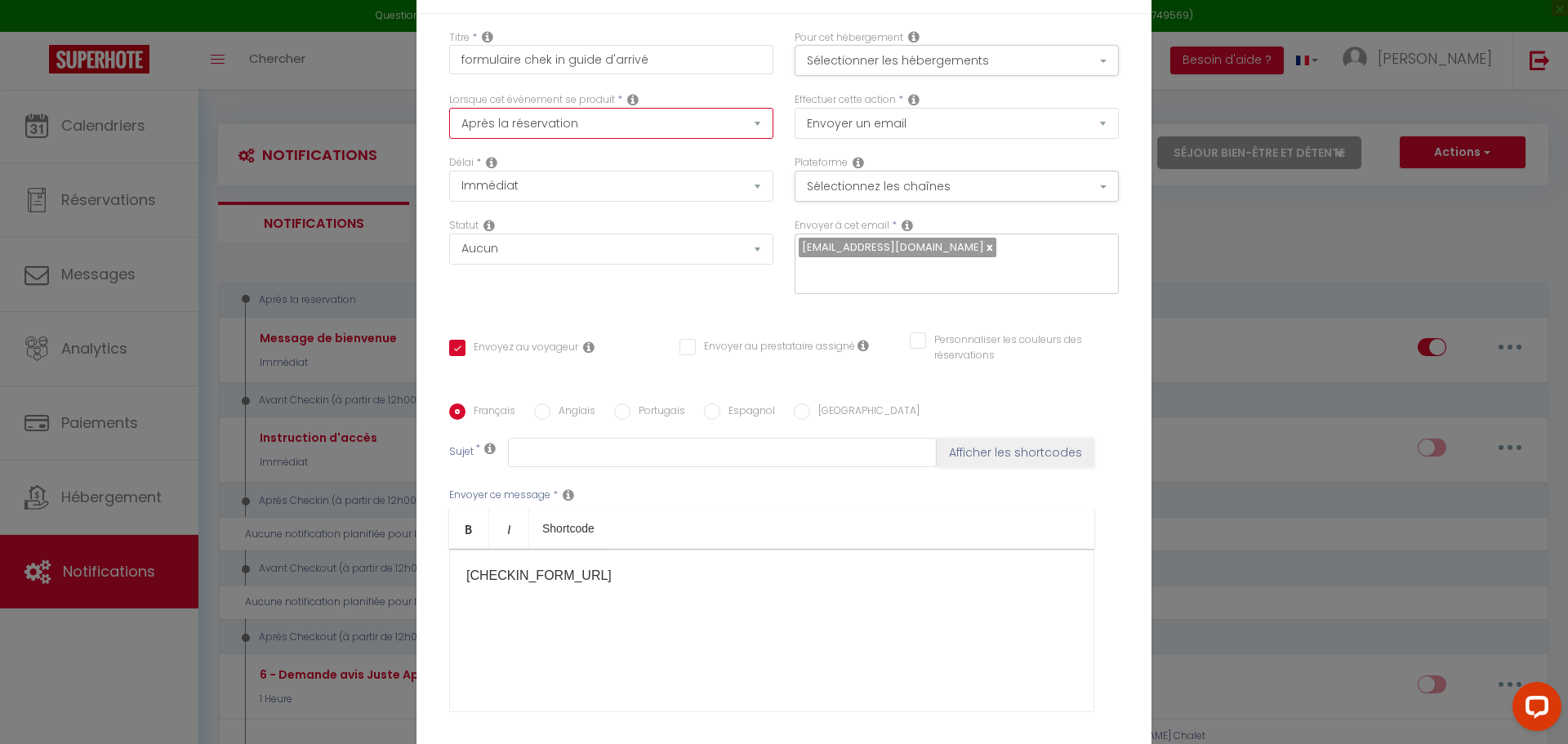
click at [675, 139] on select "Après la réservation Avant Checkin (à partir de 12h00) Après Checkin (à partir …" at bounding box center [610, 123] width 324 height 31
click at [449, 119] on select "Après la réservation Avant Checkin (à partir de 12h00) Après Checkin (à partir …" at bounding box center [610, 123] width 324 height 31
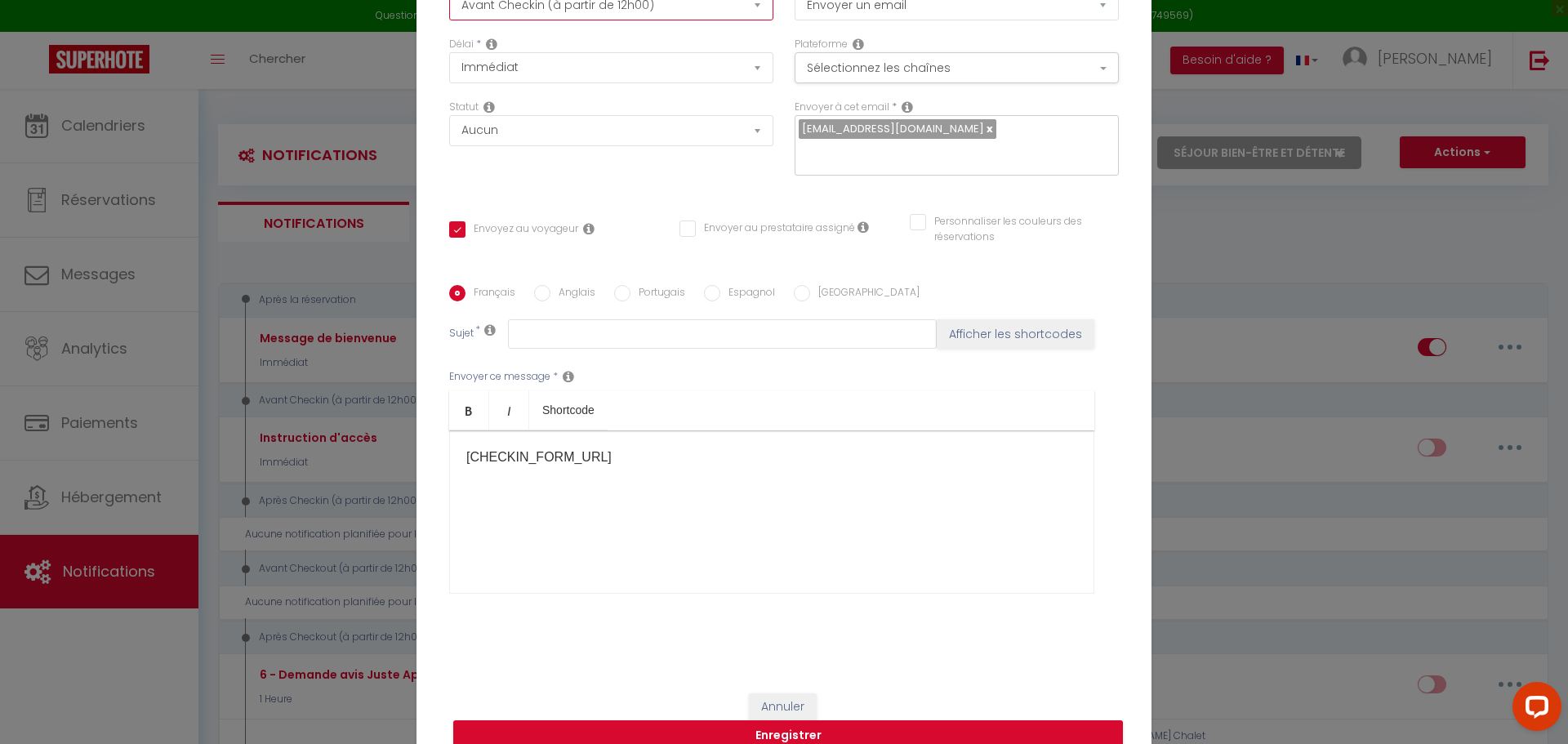
scroll to position [129, 0]
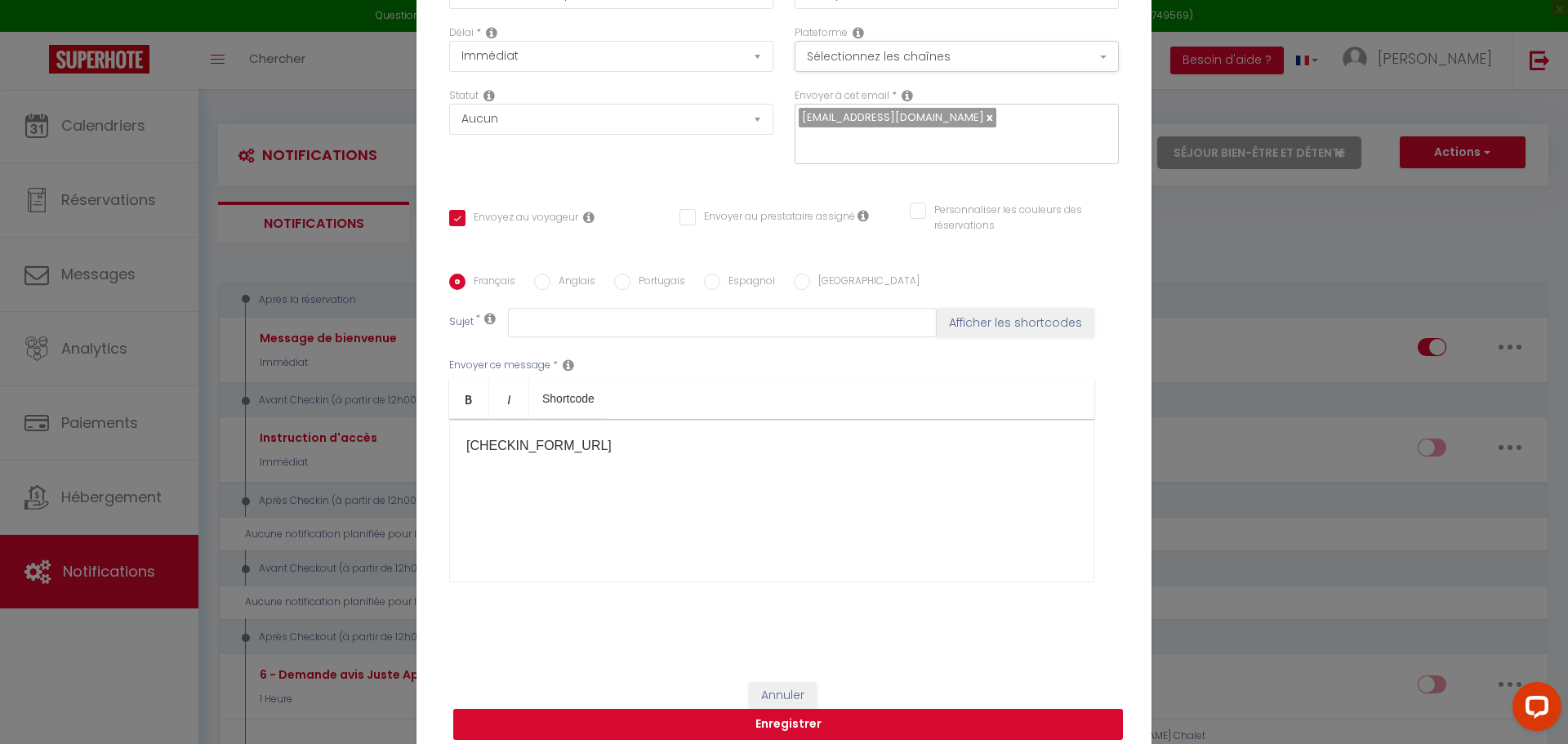
click at [803, 708] on button "Enregistrer" at bounding box center [788, 724] width 670 height 31
click at [894, 153] on div "Envoyer à cet email * [EMAIL_ADDRESS][DOMAIN_NAME]" at bounding box center [957, 134] width 346 height 92
click at [896, 125] on span "[EMAIL_ADDRESS][DOMAIN_NAME]" at bounding box center [893, 117] width 182 height 16
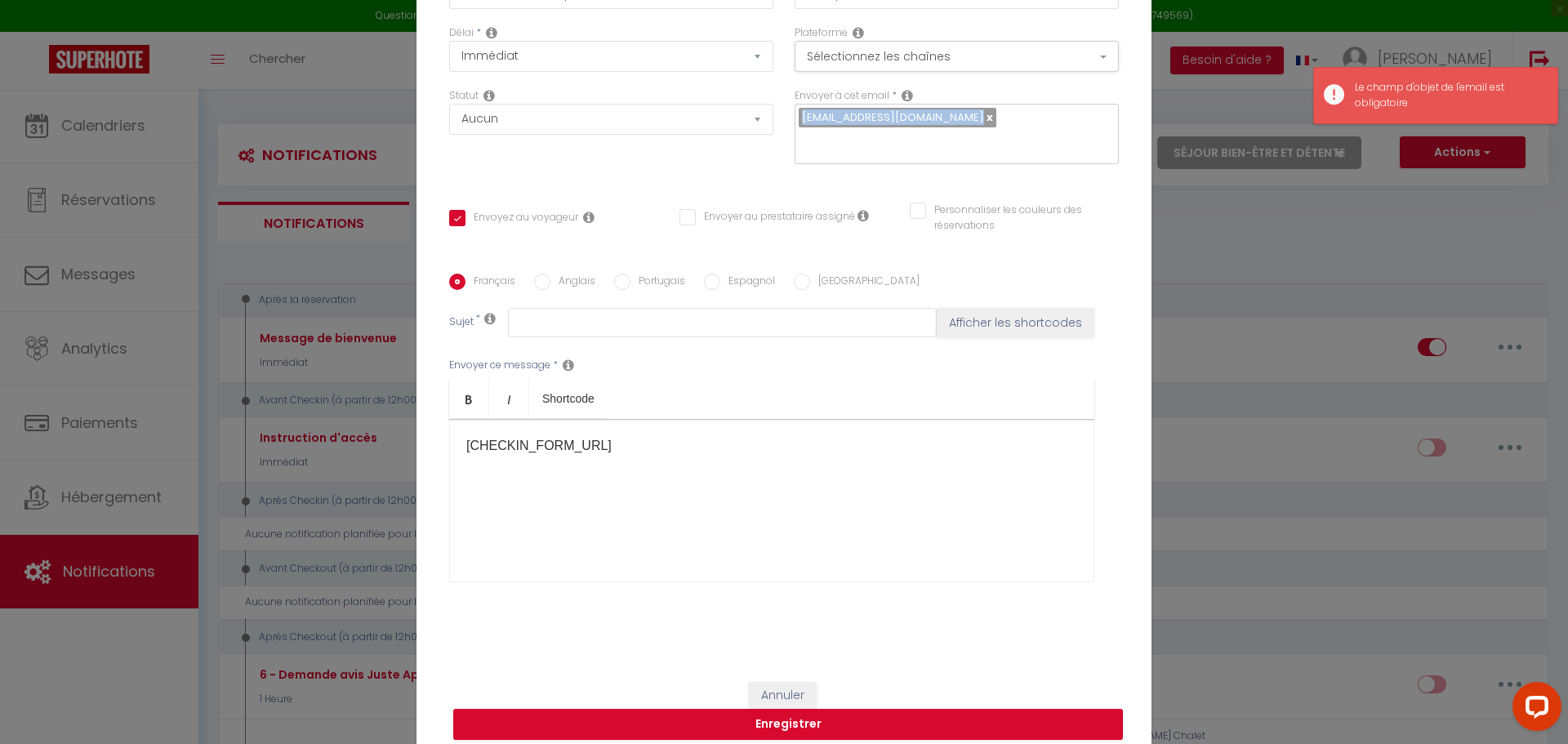
click at [984, 125] on link at bounding box center [989, 117] width 9 height 16
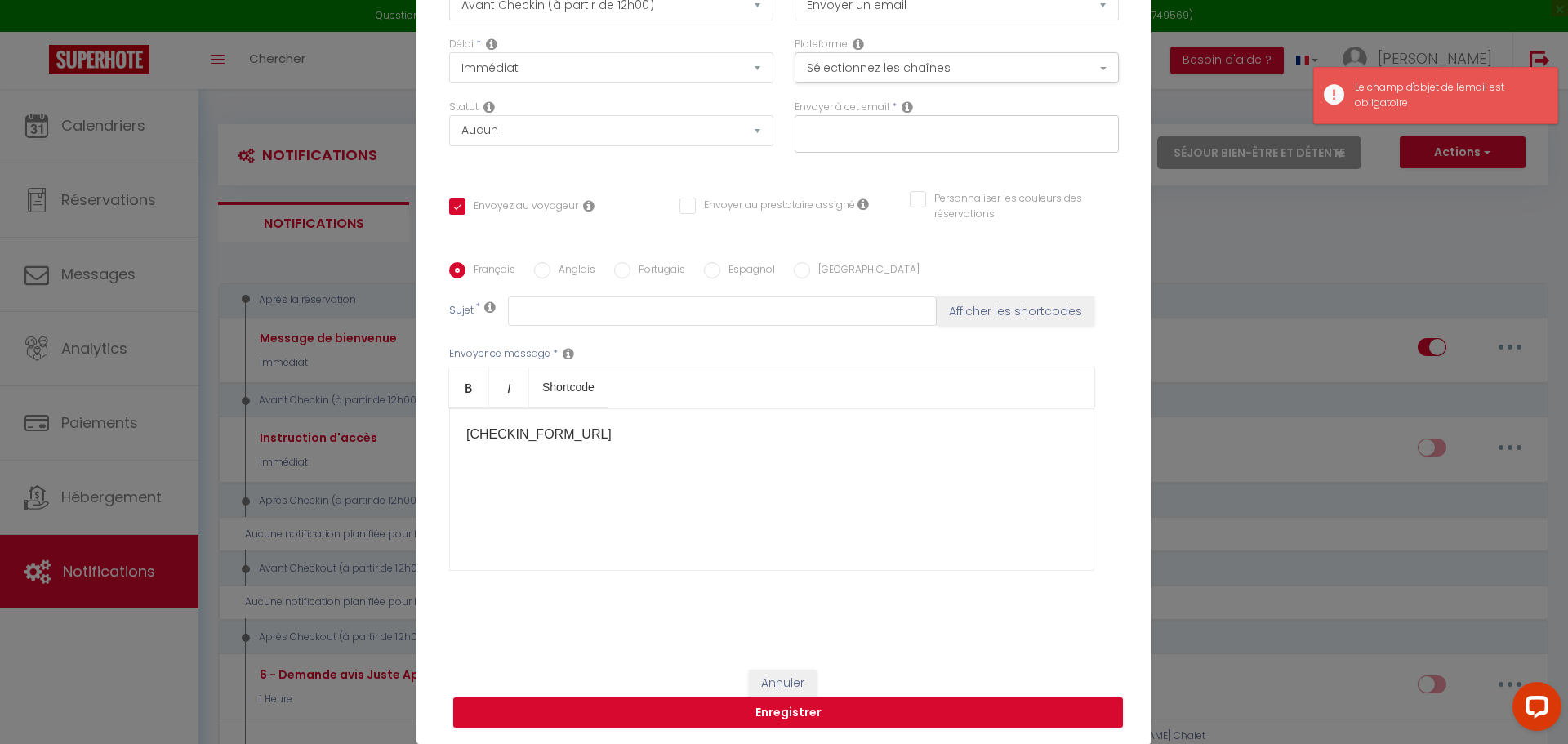
click at [902, 127] on input "text" at bounding box center [953, 130] width 308 height 21
click at [846, 118] on div at bounding box center [956, 133] width 324 height 37
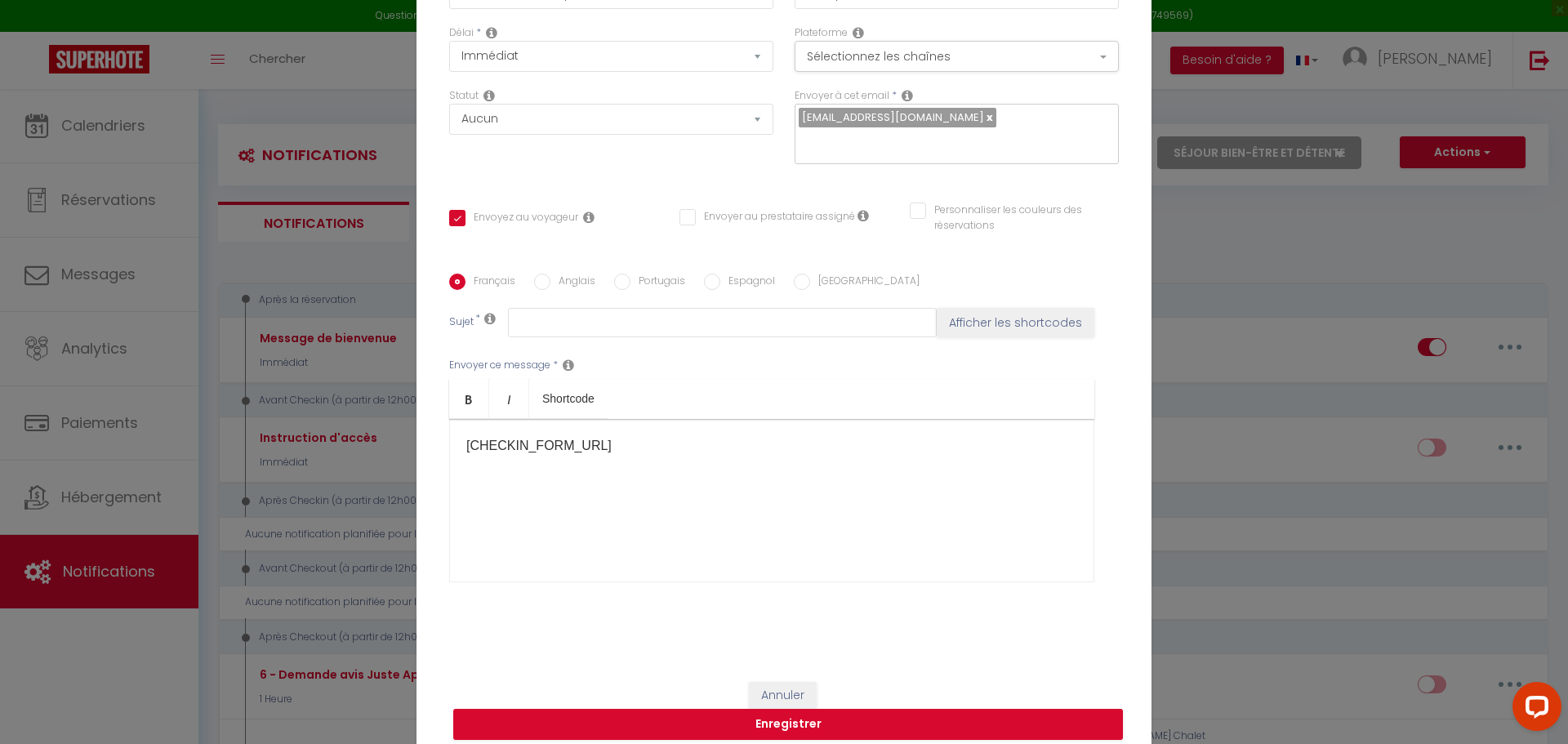
drag, startPoint x: 846, startPoint y: 126, endPoint x: 854, endPoint y: 142, distance: 17.9
click at [846, 125] on span "[EMAIL_ADDRESS][DOMAIN_NAME]" at bounding box center [893, 117] width 182 height 16
click at [972, 137] on input "text" at bounding box center [953, 141] width 308 height 21
click at [861, 708] on button "Enregistrer" at bounding box center [788, 724] width 670 height 31
drag, startPoint x: 825, startPoint y: 108, endPoint x: 838, endPoint y: 114, distance: 14.3
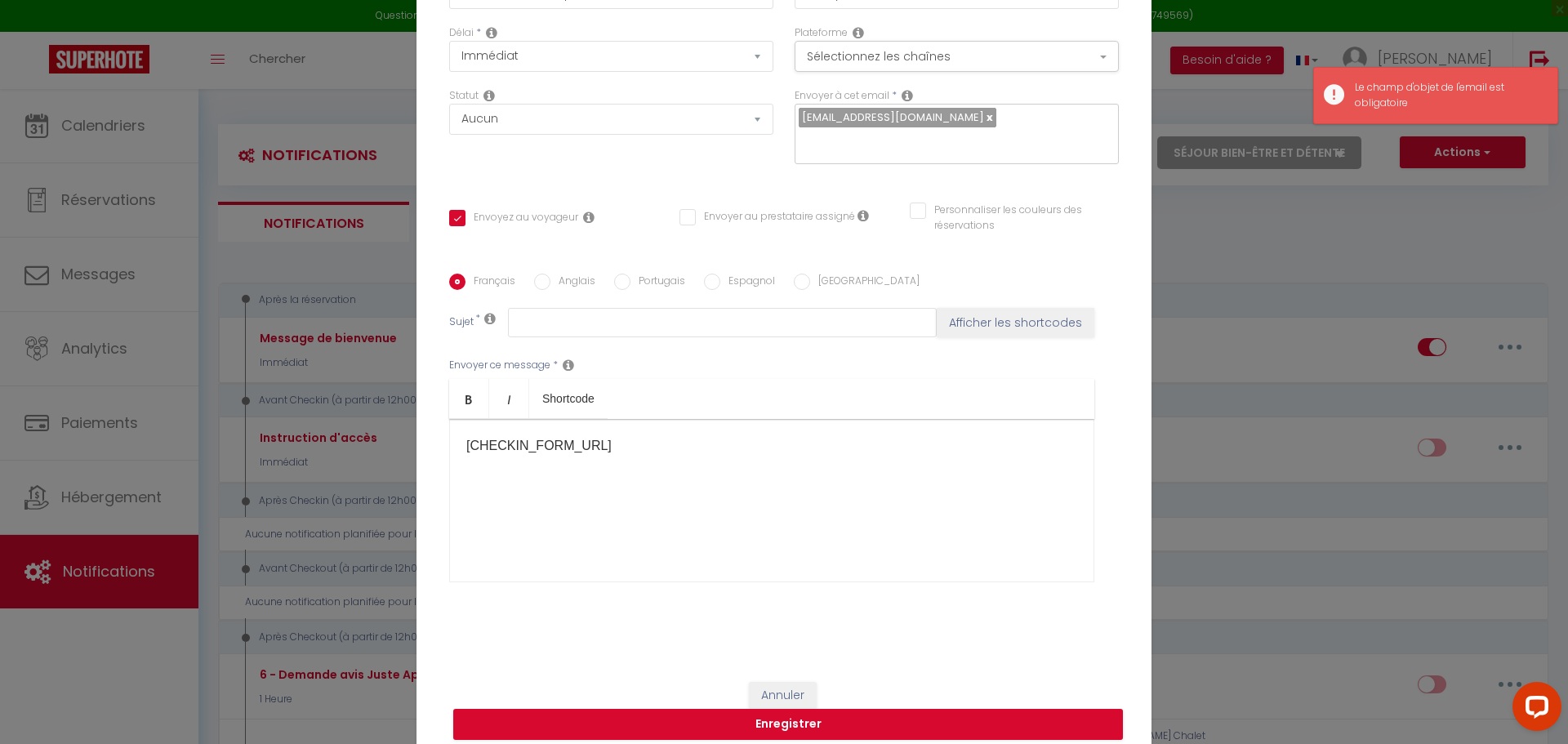
click at [829, 104] on label "Envoyer à cet email" at bounding box center [842, 96] width 95 height 16
click at [910, 125] on span "[EMAIL_ADDRESS][DOMAIN_NAME]" at bounding box center [893, 117] width 182 height 16
click at [924, 126] on span "[EMAIL_ADDRESS][DOMAIN_NAME]" at bounding box center [898, 117] width 198 height 19
click at [984, 125] on link at bounding box center [989, 117] width 9 height 16
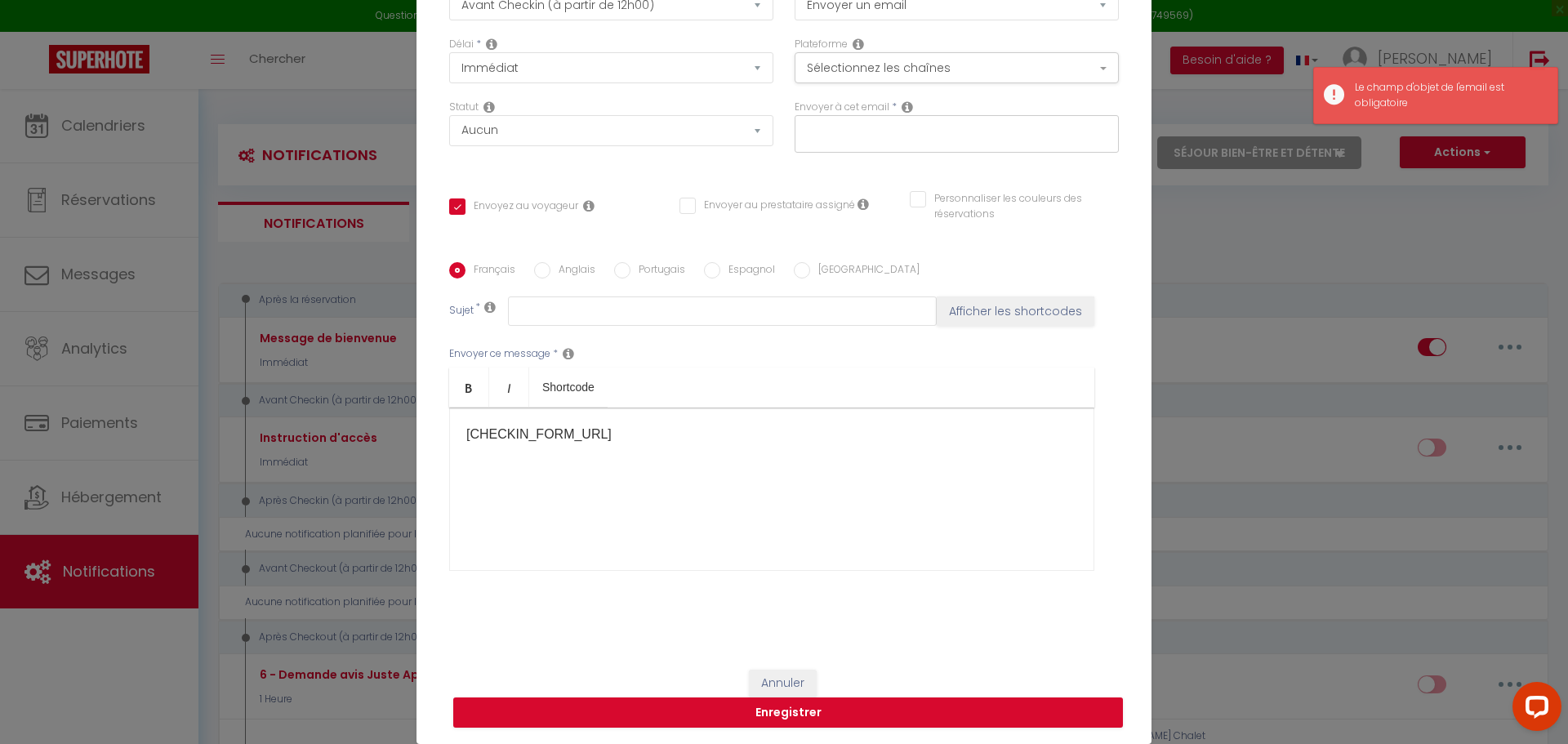
click at [918, 133] on input "text" at bounding box center [953, 130] width 308 height 21
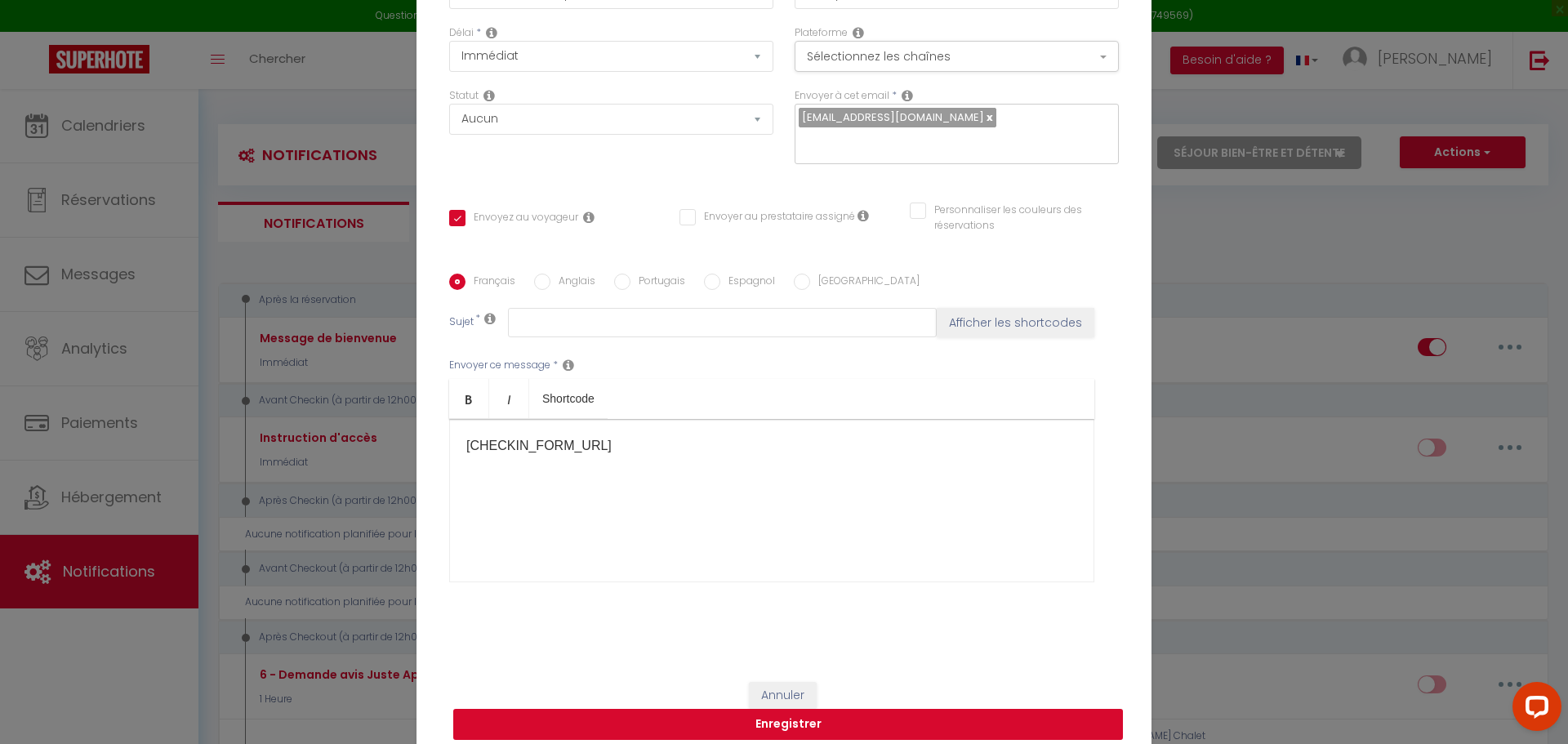
click at [684, 719] on button "Enregistrer" at bounding box center [788, 724] width 670 height 31
click at [451, 210] on input "Envoyez au voyageur" at bounding box center [513, 218] width 129 height 16
click at [583, 308] on input "text" at bounding box center [722, 323] width 429 height 29
click at [673, 713] on button "Enregistrer" at bounding box center [788, 724] width 670 height 31
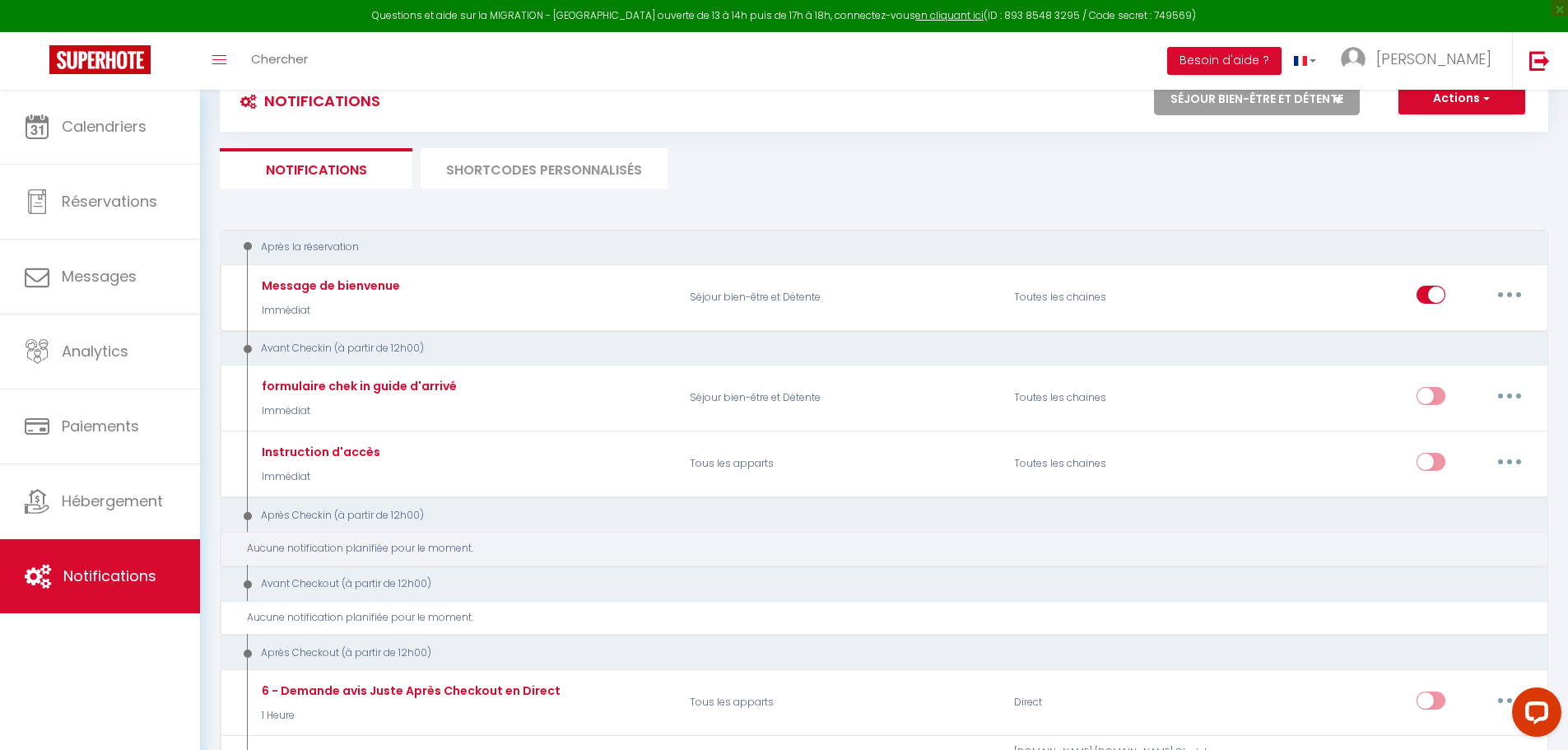
scroll to position [0, 0]
